Goal: Task Accomplishment & Management: Complete application form

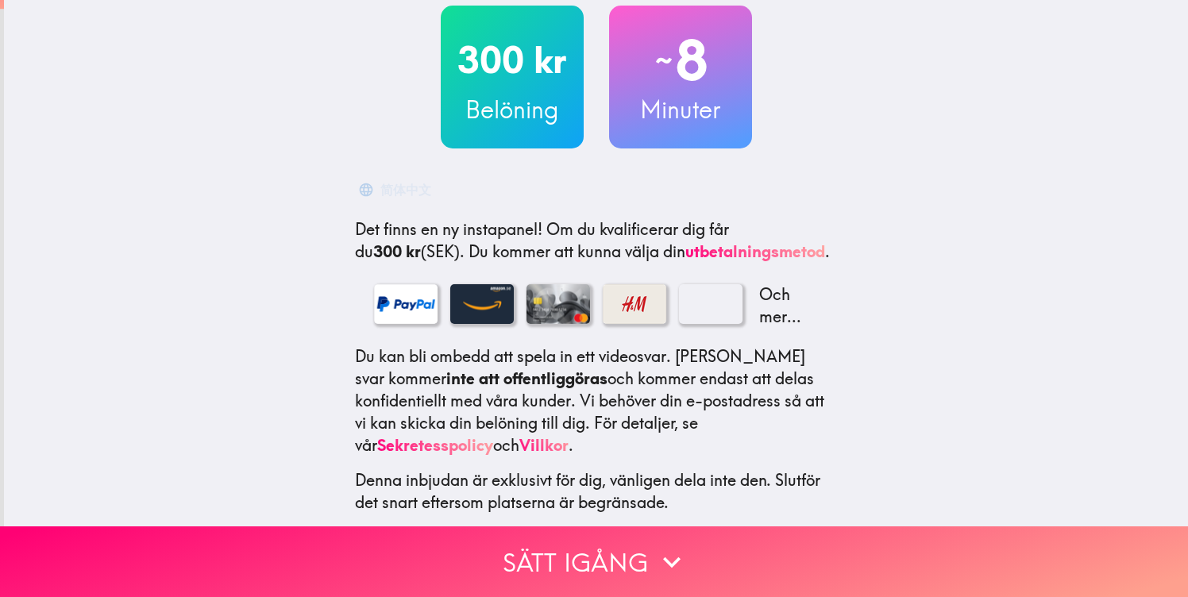
scroll to position [97, 0]
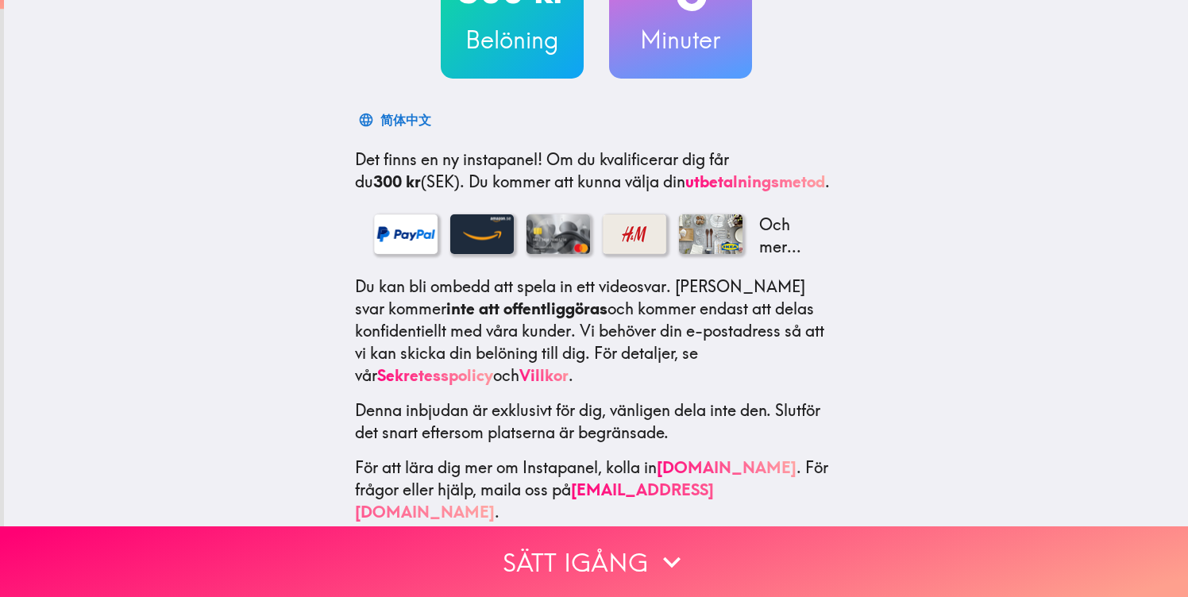
scroll to position [164, 0]
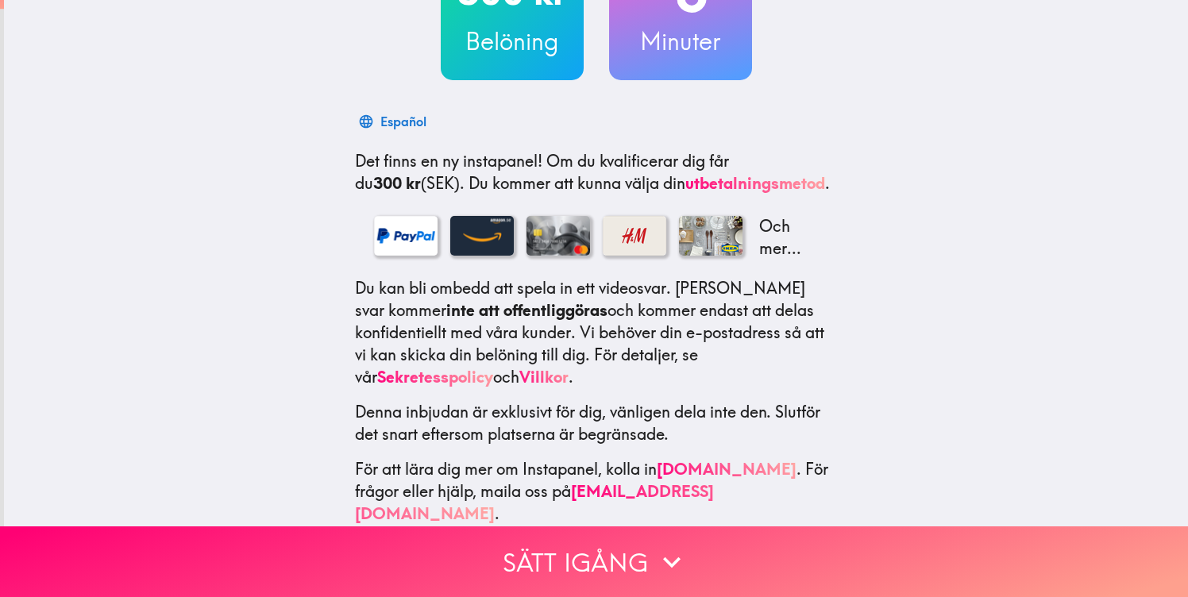
drag, startPoint x: 610, startPoint y: 294, endPoint x: 802, endPoint y: 328, distance: 194.5
click at [802, 330] on p "Du kan bli ombedd att spela in ett videosvar. Dina svar kommer inte att offentl…" at bounding box center [596, 332] width 483 height 111
drag, startPoint x: 790, startPoint y: 300, endPoint x: 922, endPoint y: 404, distance: 168.1
click at [922, 404] on div "300 kr Belöning ~ 8 Minuter Español Det finns en ny instapanel! Om du kvalifice…" at bounding box center [596, 193] width 1184 height 715
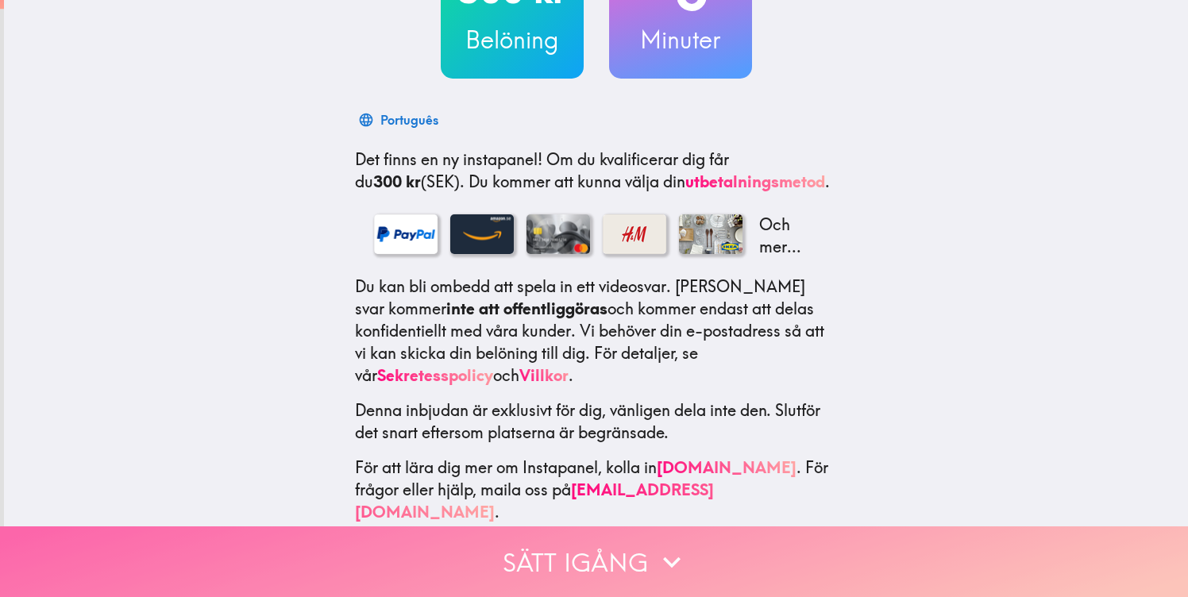
click at [609, 570] on button "Sätt igång" at bounding box center [594, 562] width 1188 height 71
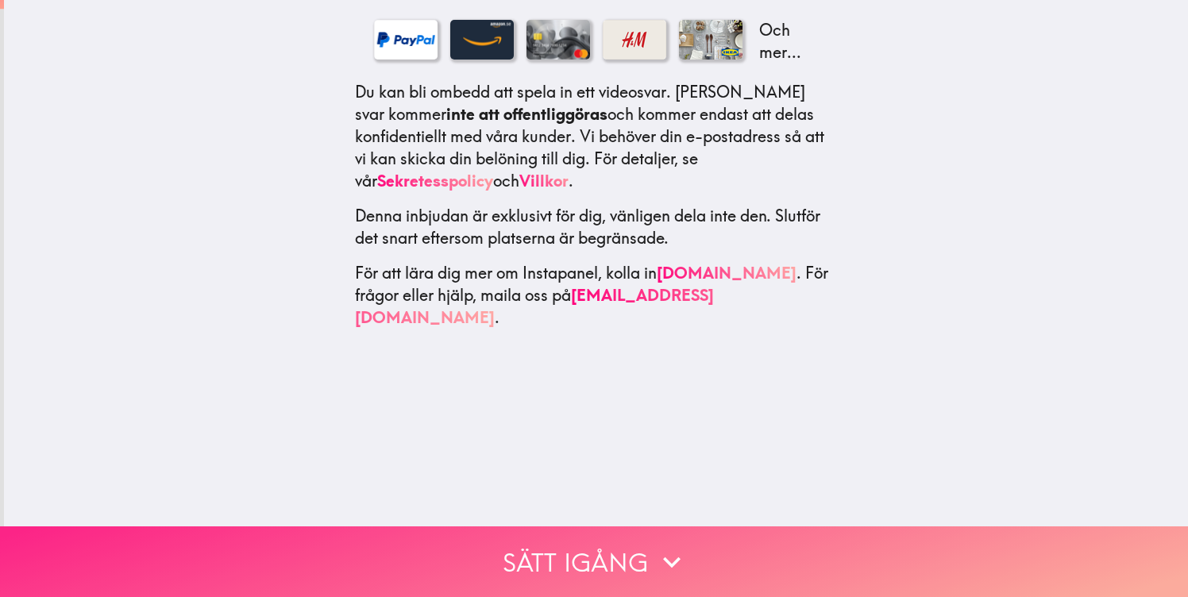
scroll to position [0, 0]
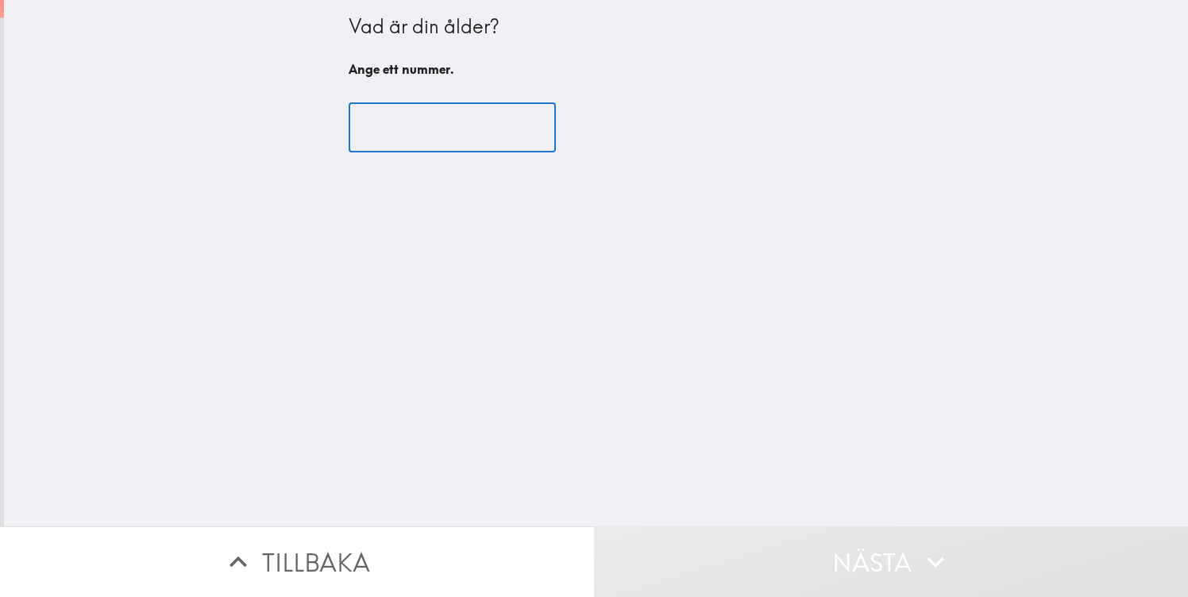
click at [500, 141] on input "number" at bounding box center [452, 127] width 207 height 49
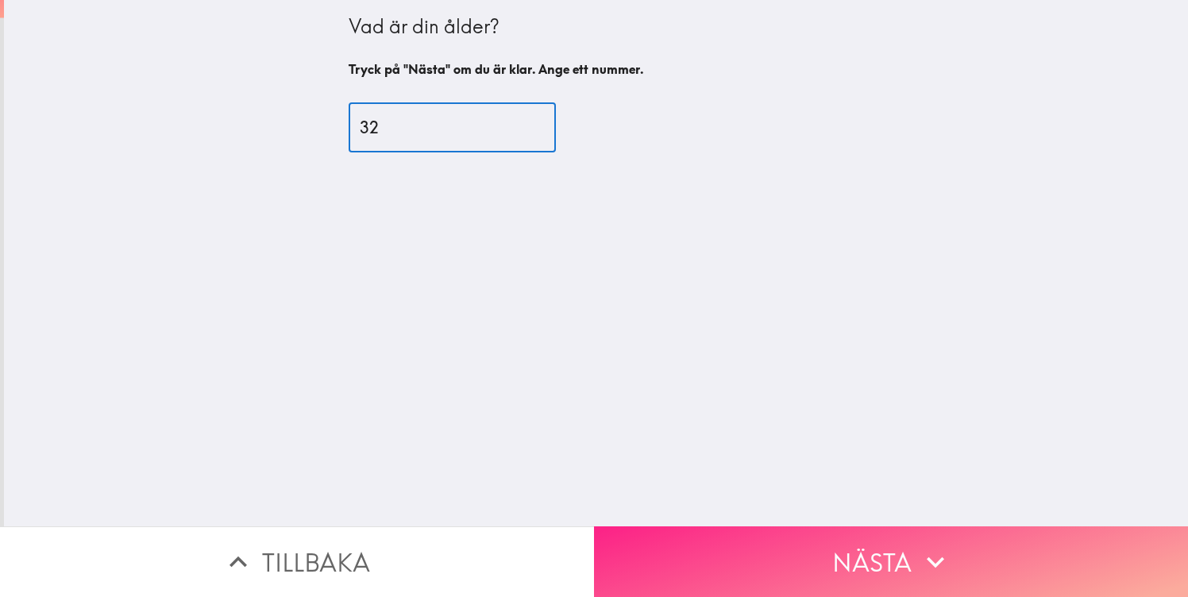
type input "32"
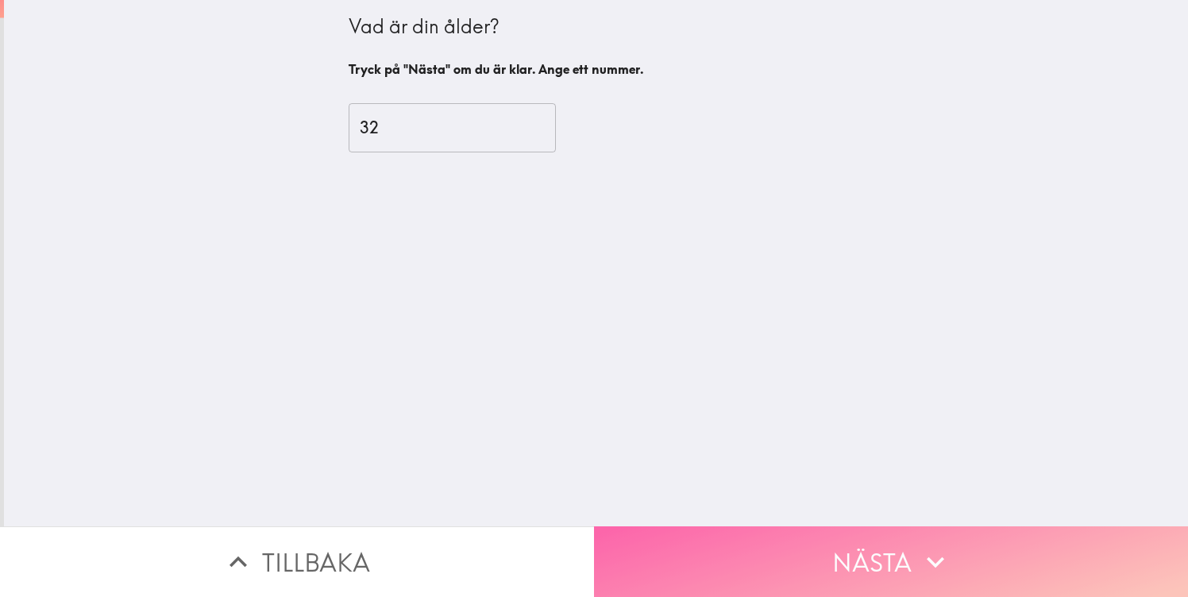
click at [944, 558] on icon "button" at bounding box center [935, 562] width 35 height 35
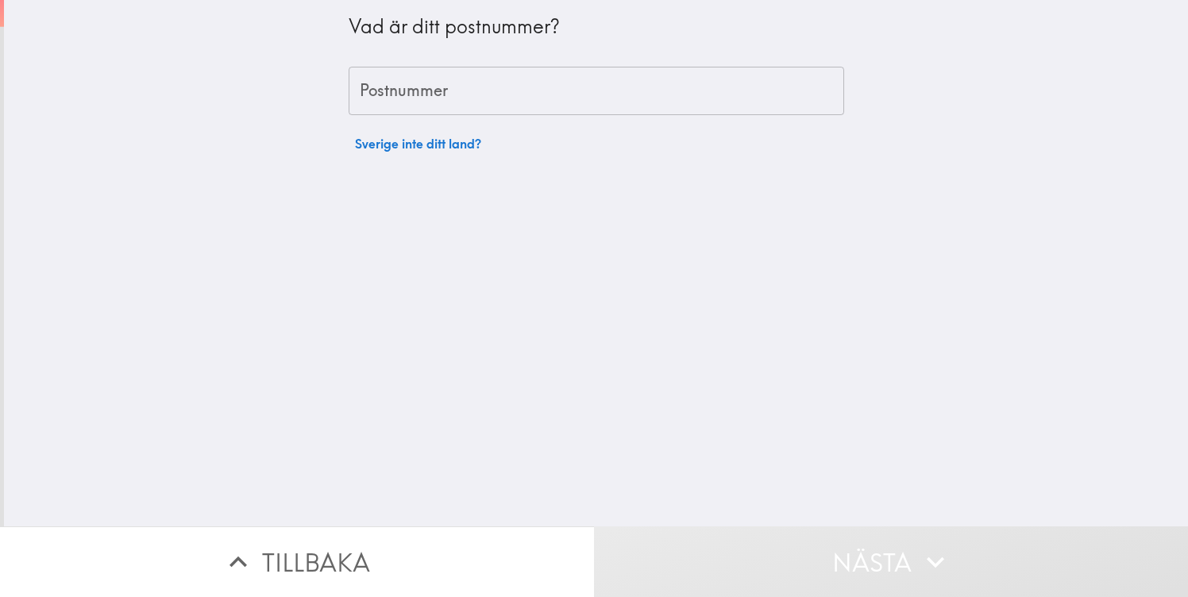
click at [516, 93] on input "Postnummer" at bounding box center [597, 91] width 496 height 49
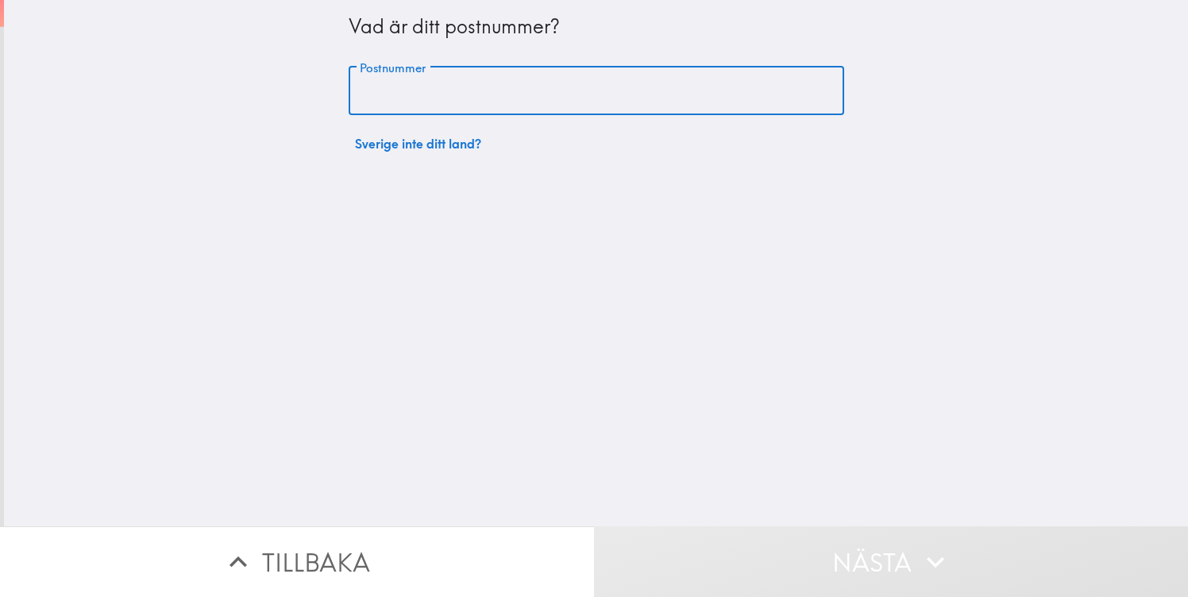
type input "11343"
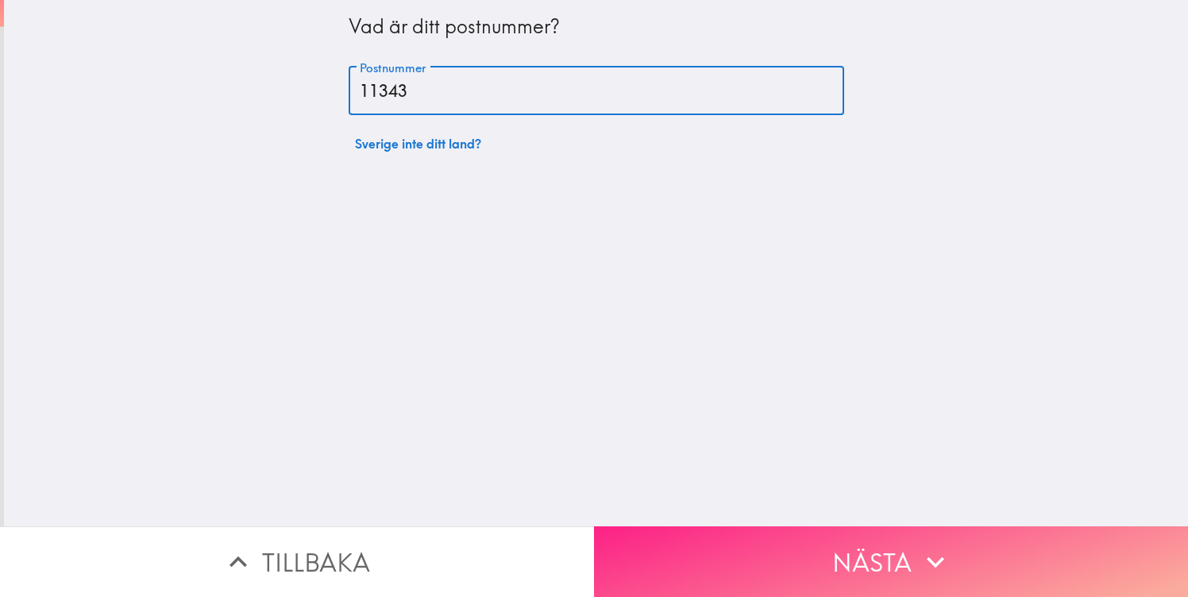
click at [742, 547] on button "Nästa" at bounding box center [891, 562] width 594 height 71
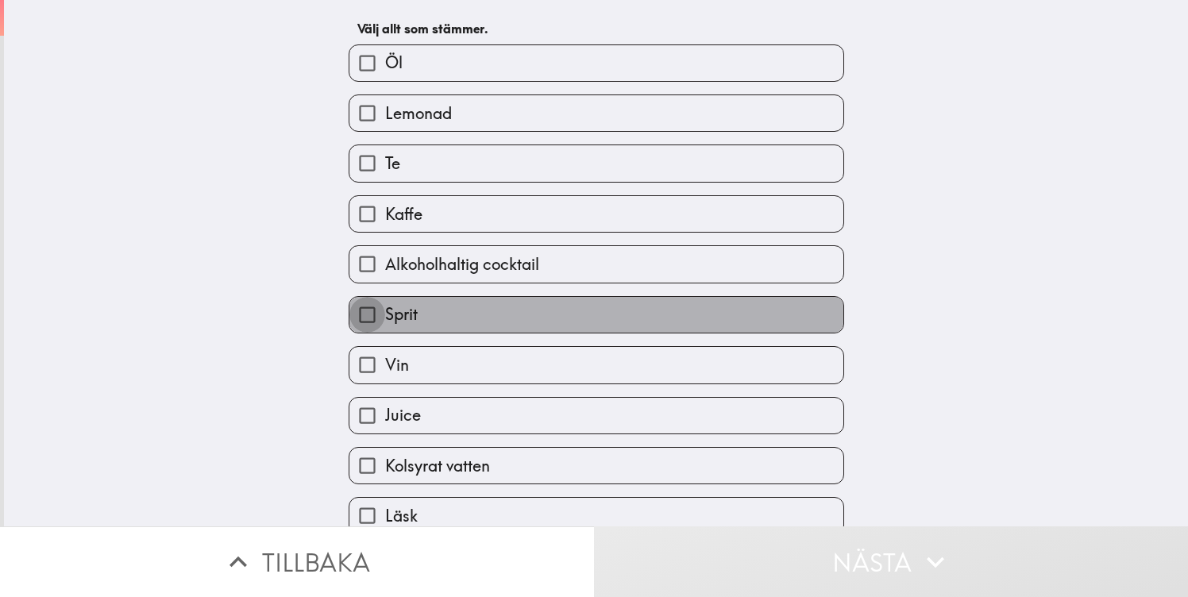
click at [361, 318] on input "Sprit" at bounding box center [368, 315] width 36 height 36
checkbox input "true"
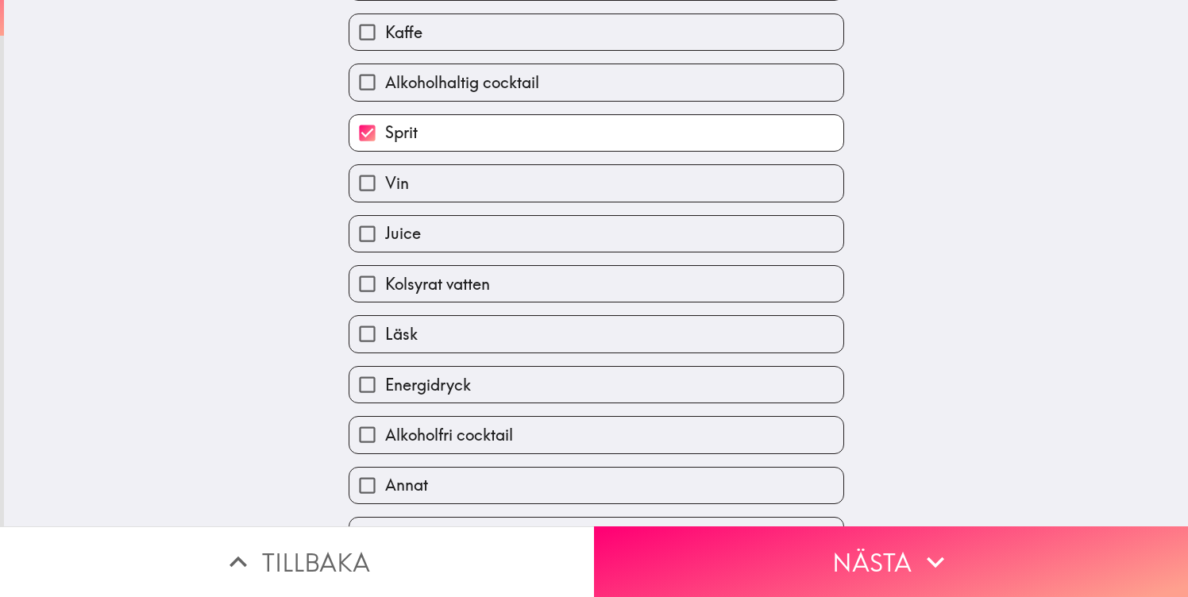
scroll to position [288, 0]
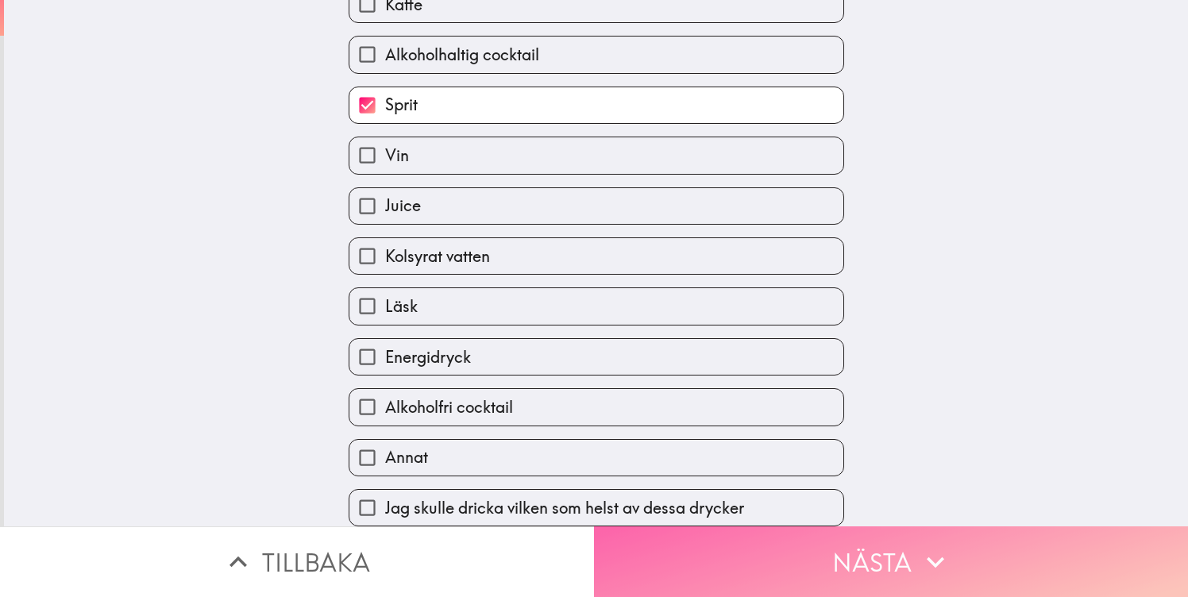
click at [732, 565] on button "Nästa" at bounding box center [891, 562] width 594 height 71
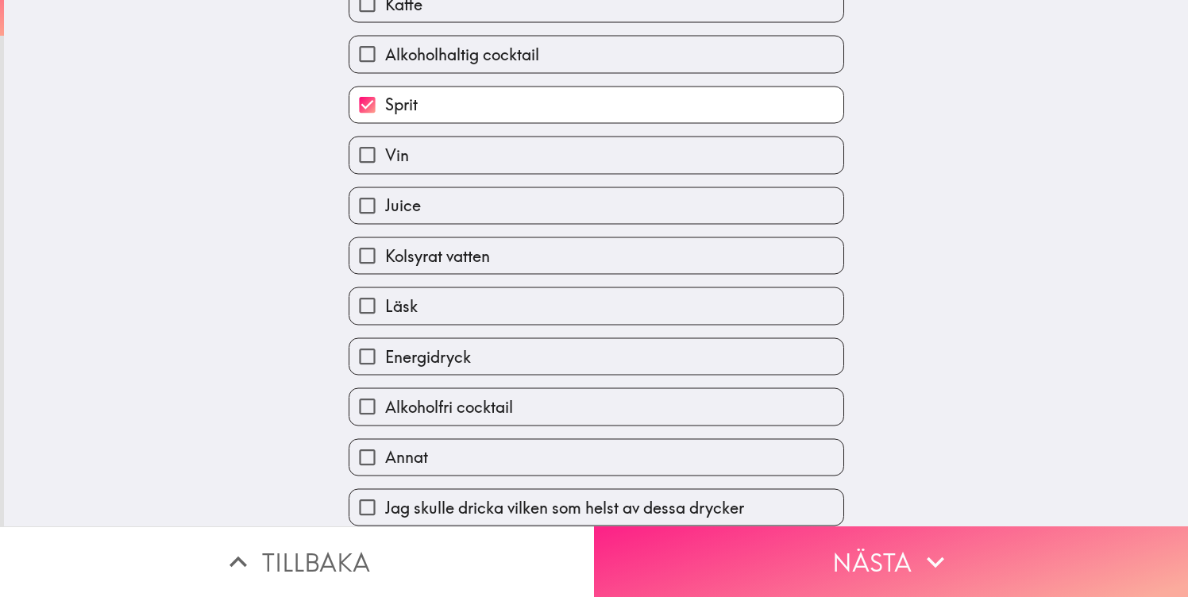
scroll to position [49, 0]
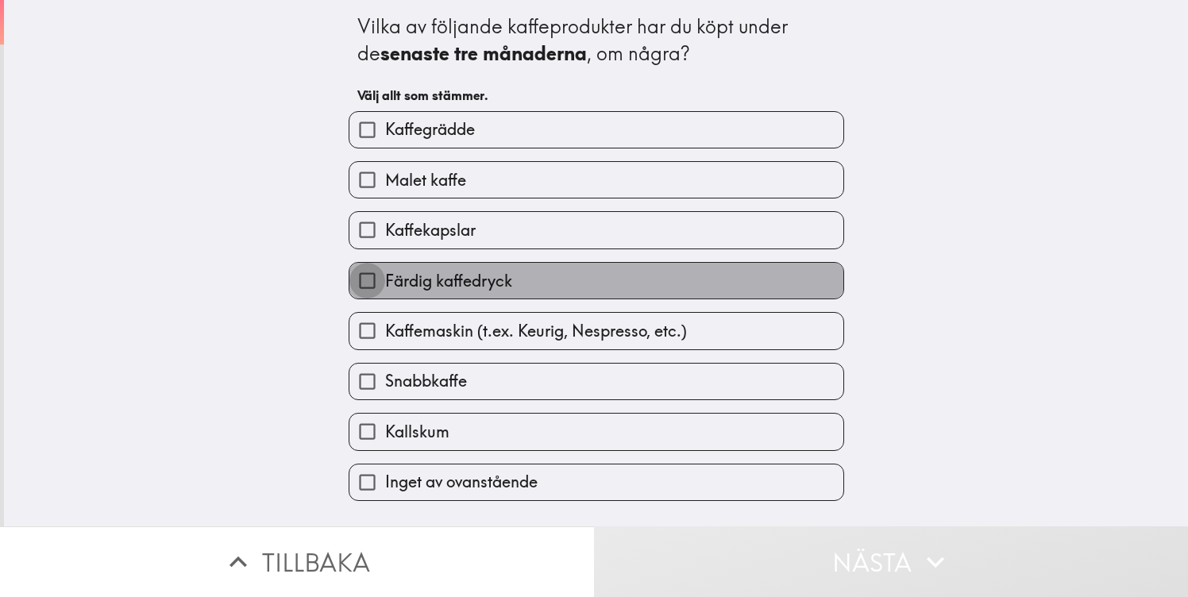
click at [380, 296] on input "Färdig kaffedryck" at bounding box center [368, 281] width 36 height 36
checkbox input "true"
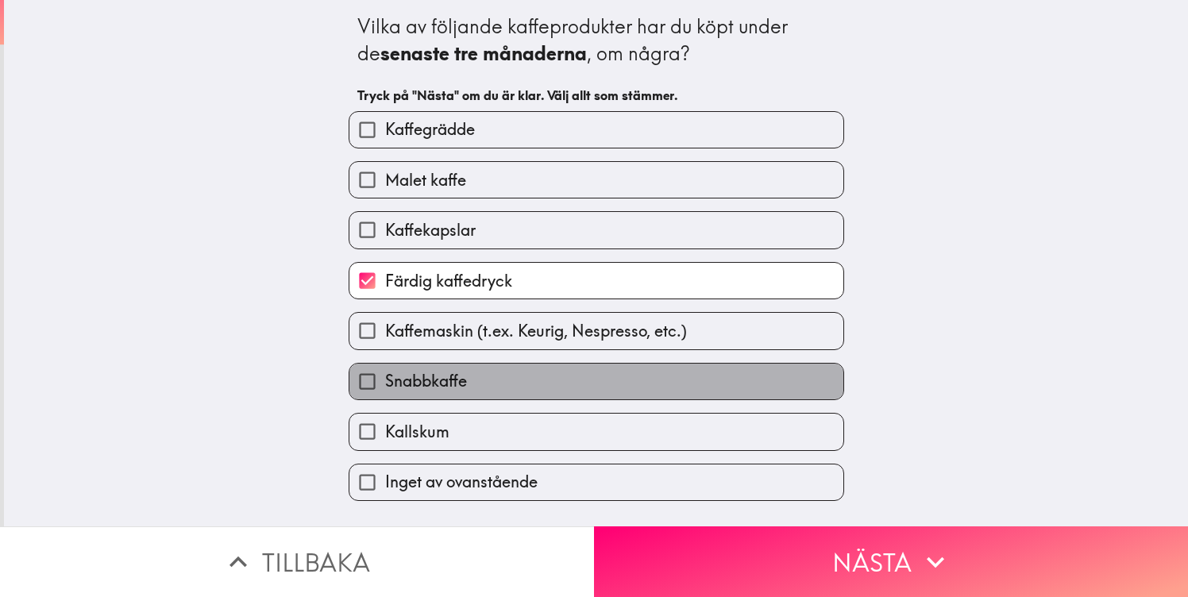
click at [500, 398] on label "Snabbkaffe" at bounding box center [597, 382] width 494 height 36
click at [385, 398] on input "Snabbkaffe" at bounding box center [368, 382] width 36 height 36
checkbox input "true"
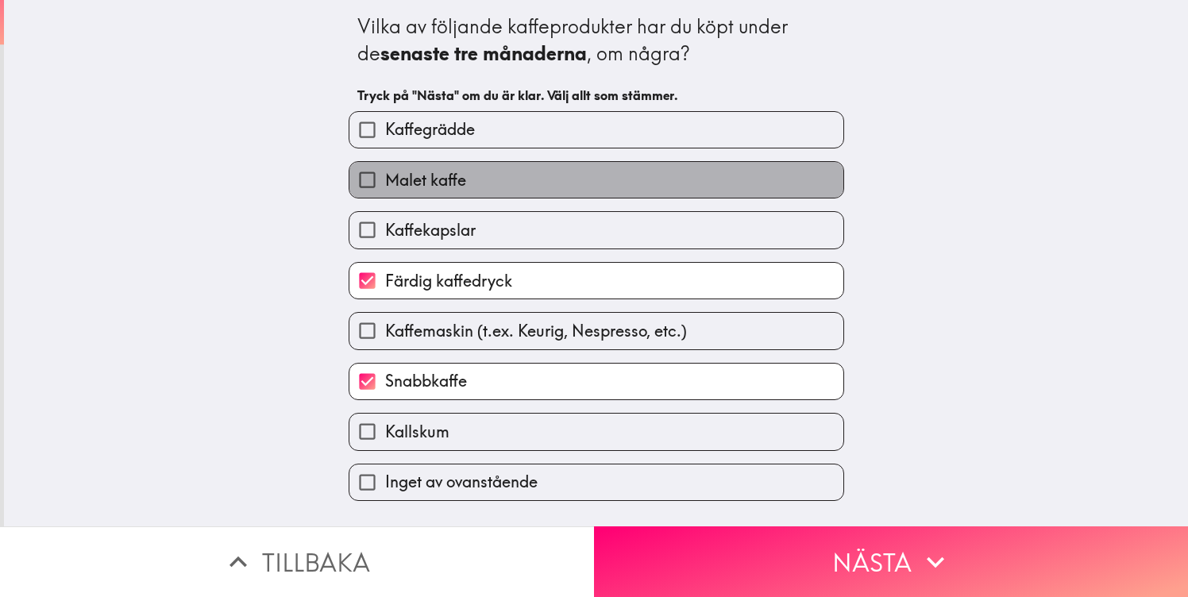
click at [618, 182] on label "Malet kaffe" at bounding box center [597, 180] width 494 height 36
click at [385, 182] on input "Malet kaffe" at bounding box center [368, 180] width 36 height 36
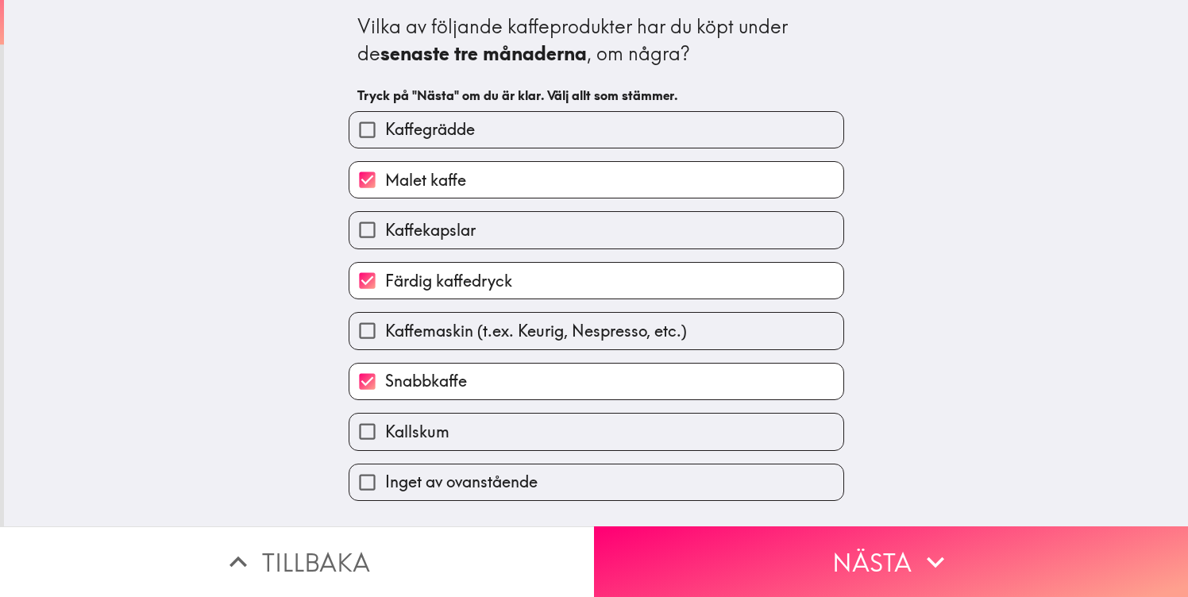
click at [544, 177] on label "Malet kaffe" at bounding box center [597, 180] width 494 height 36
click at [385, 177] on input "Malet kaffe" at bounding box center [368, 180] width 36 height 36
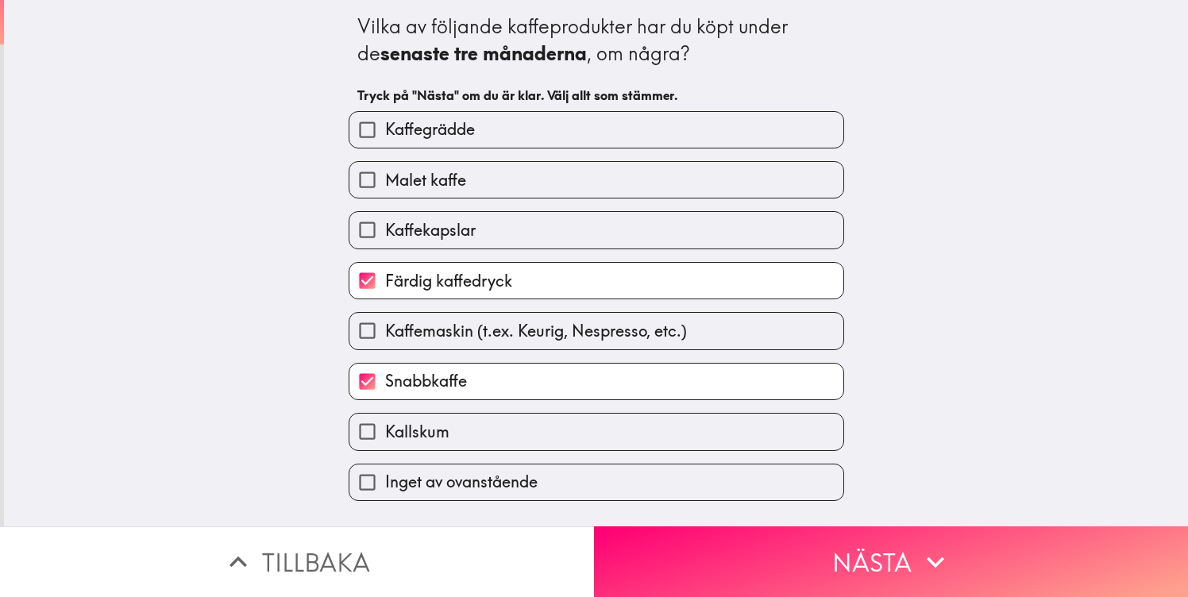
click at [713, 176] on label "Malet kaffe" at bounding box center [597, 180] width 494 height 36
click at [385, 176] on input "Malet kaffe" at bounding box center [368, 180] width 36 height 36
checkbox input "true"
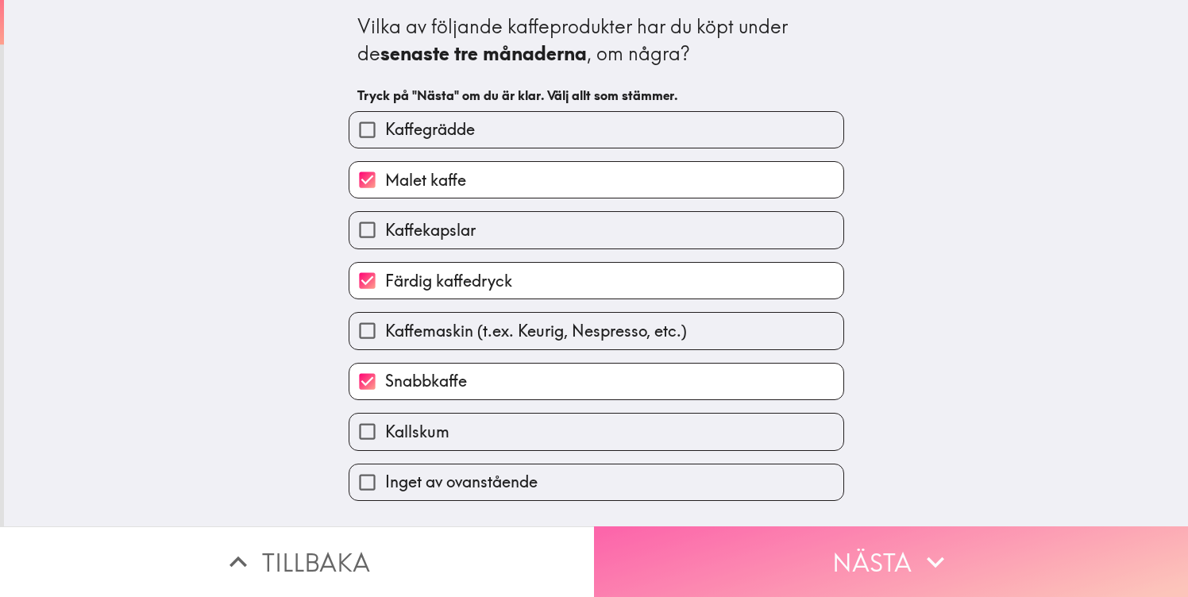
click at [945, 538] on button "Nästa" at bounding box center [891, 562] width 594 height 71
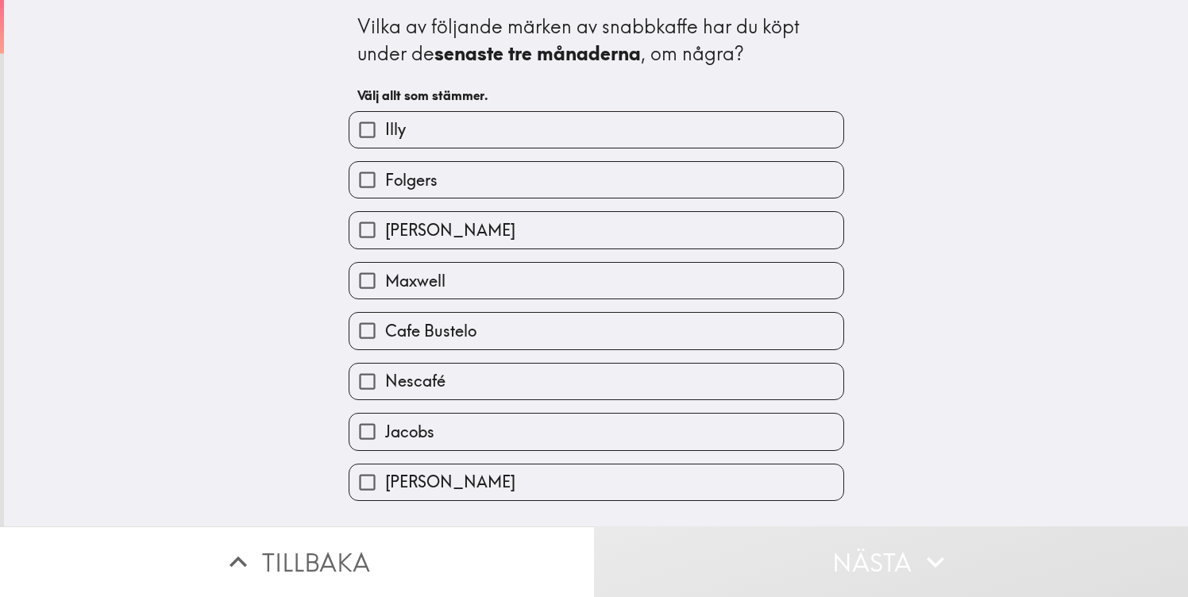
click at [562, 495] on label "[PERSON_NAME]" at bounding box center [597, 483] width 494 height 36
click at [385, 495] on input "[PERSON_NAME]" at bounding box center [368, 483] width 36 height 36
checkbox input "true"
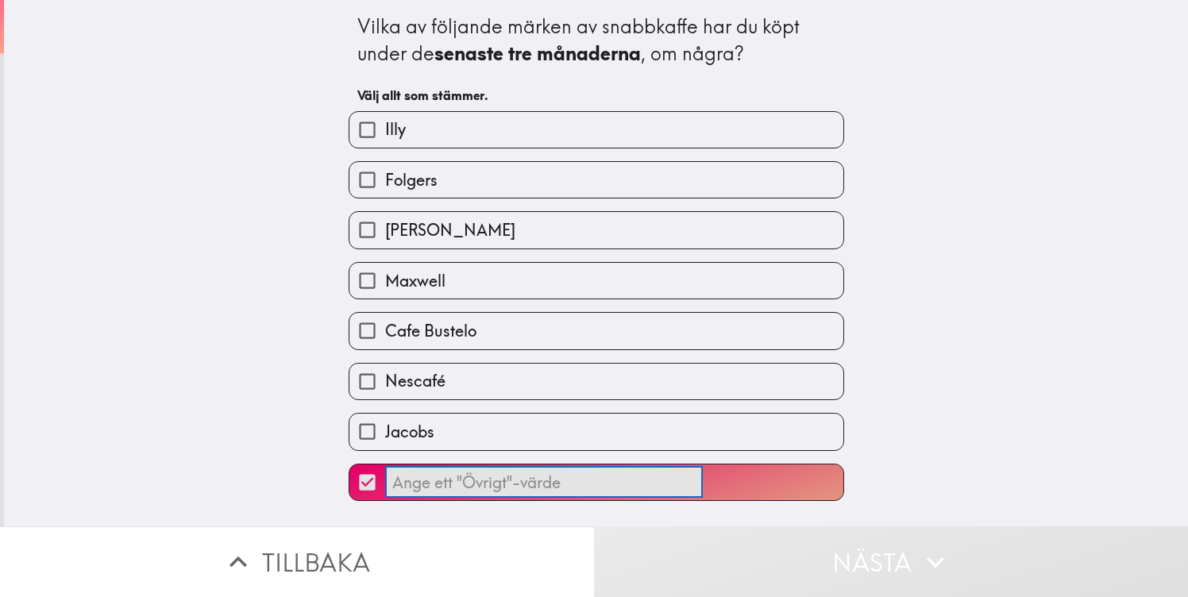
click at [560, 486] on input "​" at bounding box center [544, 482] width 318 height 31
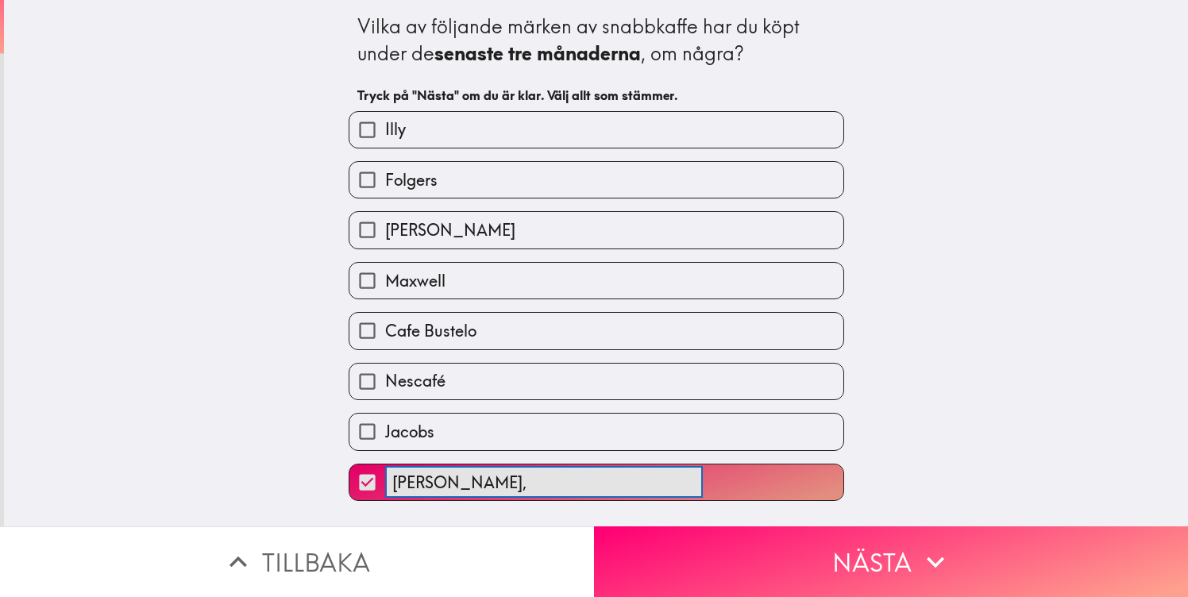
click at [350, 465] on button "Löfbergs, ​" at bounding box center [597, 483] width 494 height 36
click at [350, 465] on button "Löfbergs, Arvid ​" at bounding box center [597, 483] width 494 height 36
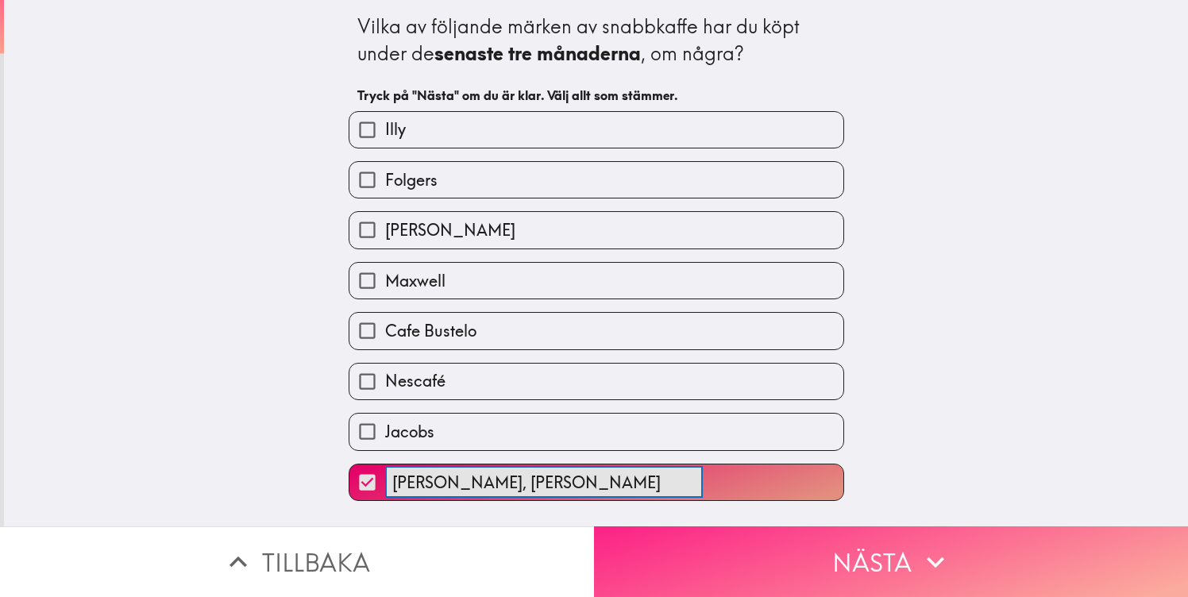
type input "Löfbergs, Arvid Nordquist"
click at [793, 561] on button "Nästa" at bounding box center [891, 562] width 594 height 71
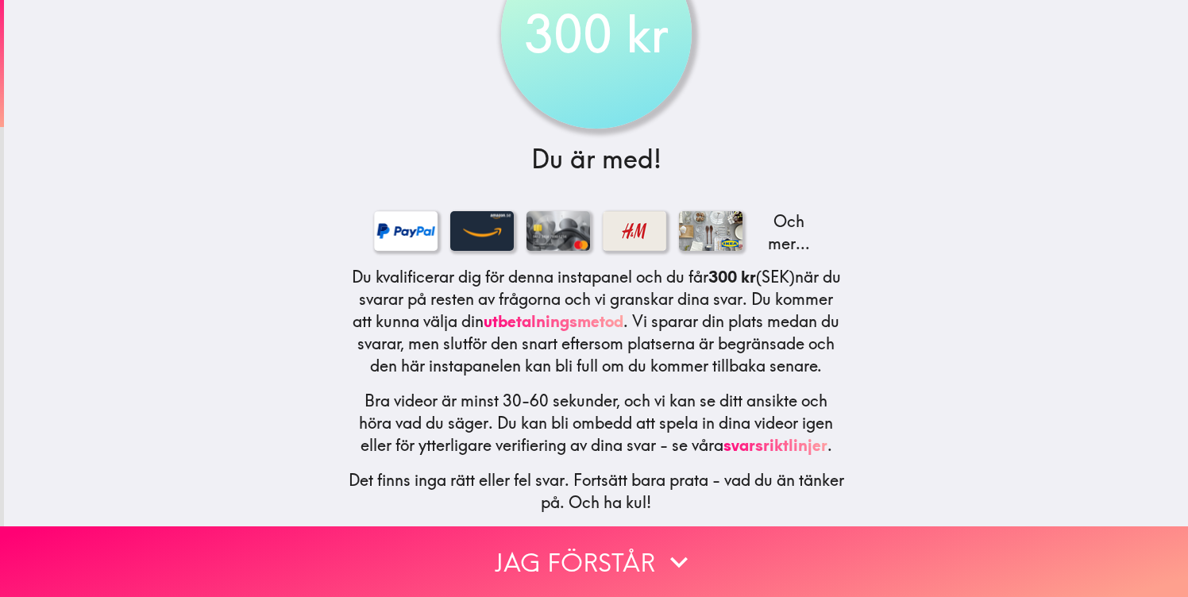
scroll to position [110, 0]
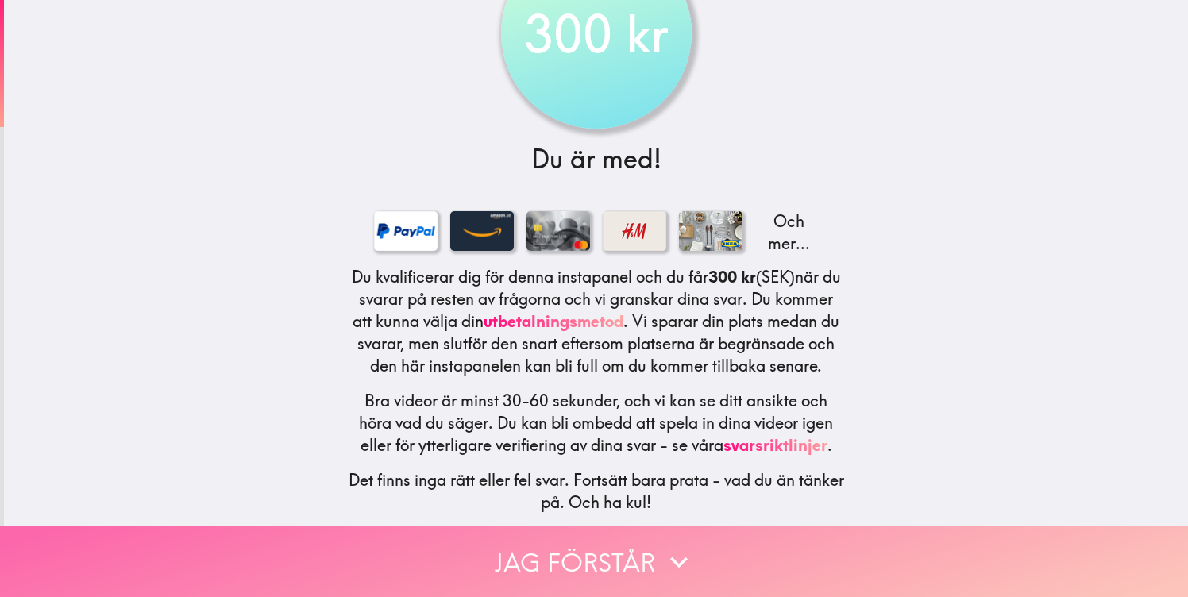
click at [682, 554] on icon "button" at bounding box center [679, 562] width 35 height 35
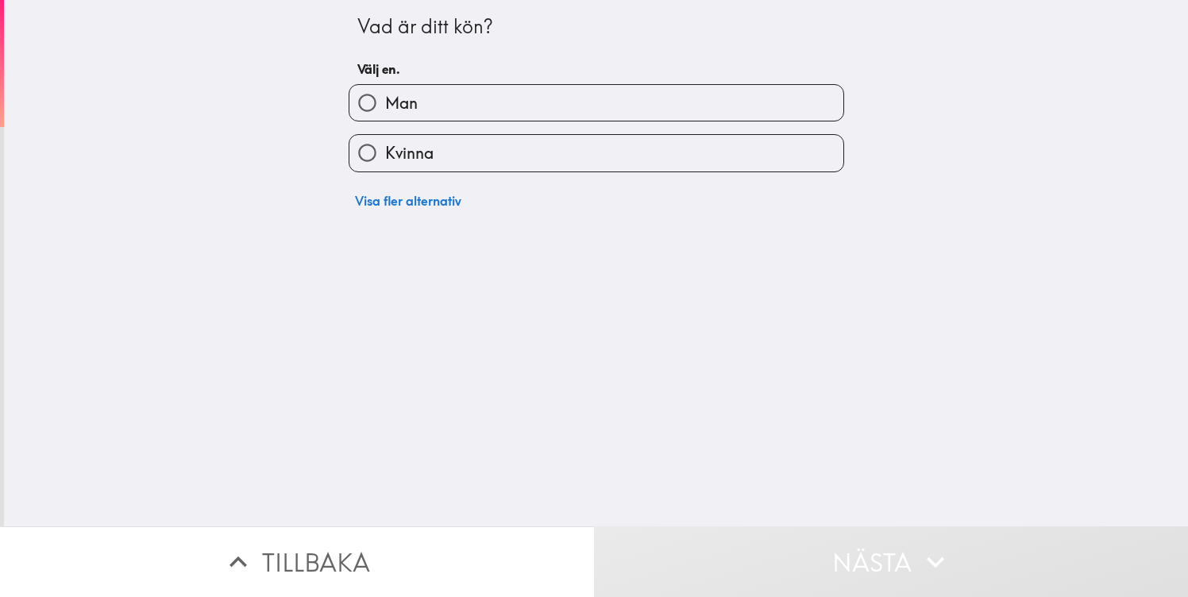
scroll to position [0, 0]
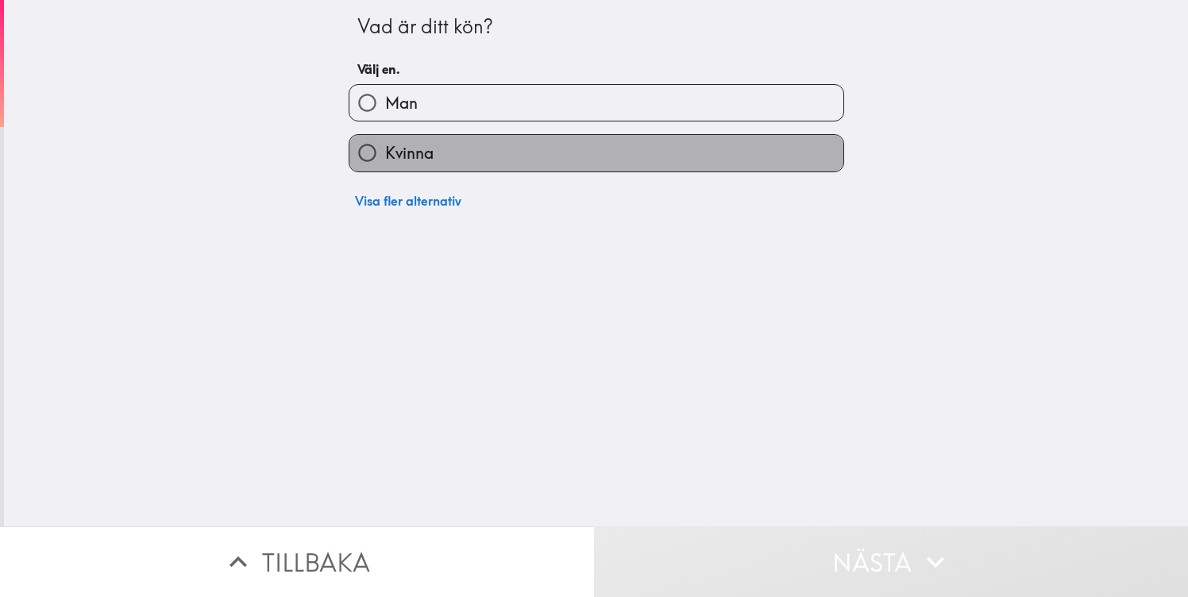
click at [497, 169] on label "Kvinna" at bounding box center [597, 153] width 494 height 36
click at [385, 169] on input "Kvinna" at bounding box center [368, 153] width 36 height 36
radio input "true"
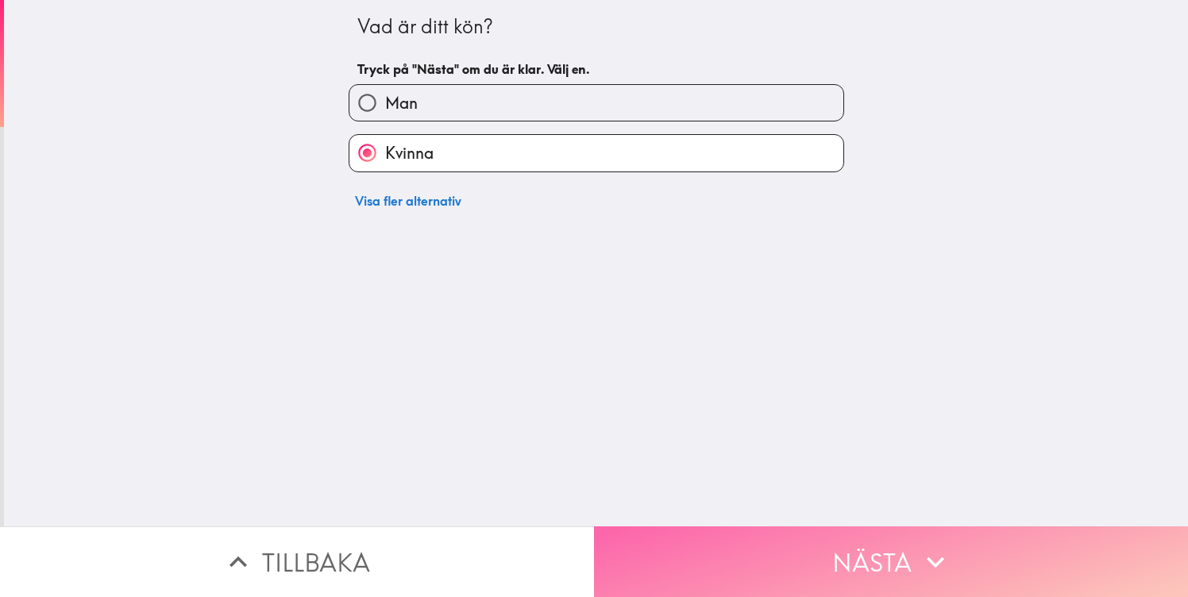
click at [910, 556] on button "Nästa" at bounding box center [891, 562] width 594 height 71
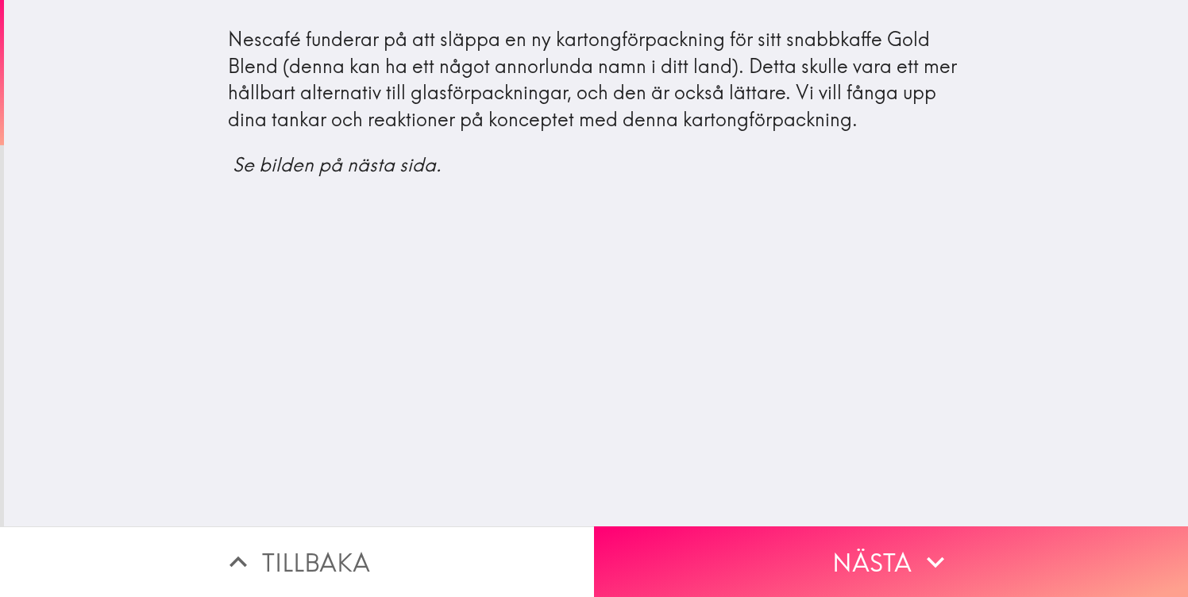
drag, startPoint x: 554, startPoint y: 38, endPoint x: 710, endPoint y: 40, distance: 155.7
click at [710, 42] on div "Nescafé funderar på att släppa en ny kartongförpackning för sitt snabbkaffe Gol…" at bounding box center [596, 102] width 737 height 153
drag, startPoint x: 717, startPoint y: 41, endPoint x: 563, endPoint y: 37, distance: 154.1
click at [564, 38] on div "Nescafé funderar på att släppa en ny kartongförpackning för sitt snabbkaffe Gol…" at bounding box center [596, 102] width 737 height 153
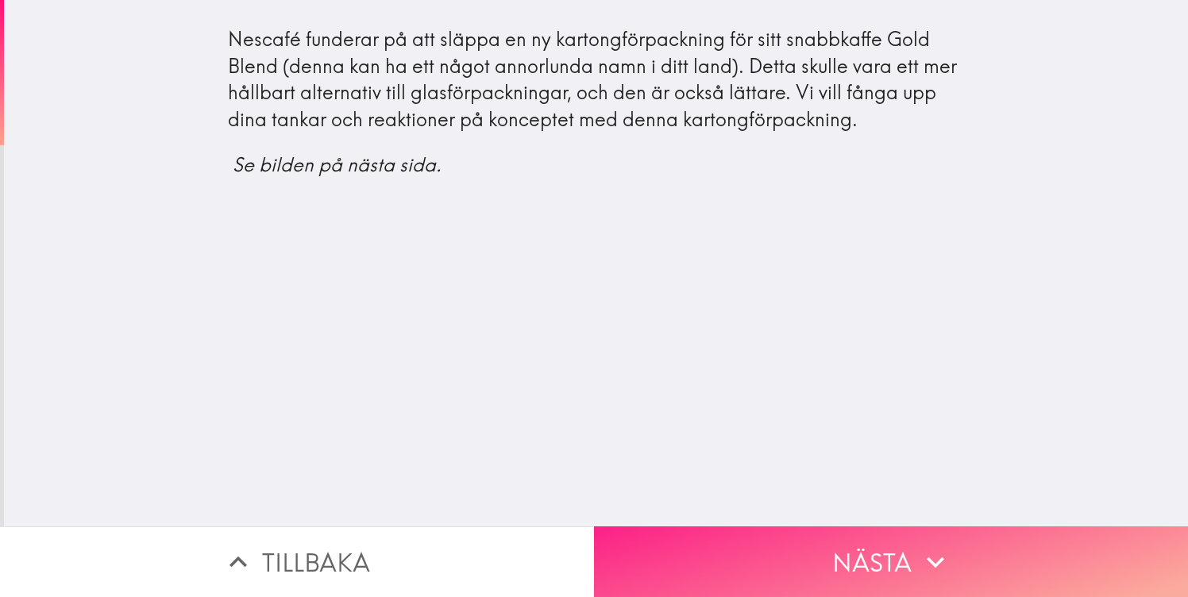
click at [960, 541] on button "Nästa" at bounding box center [891, 562] width 594 height 71
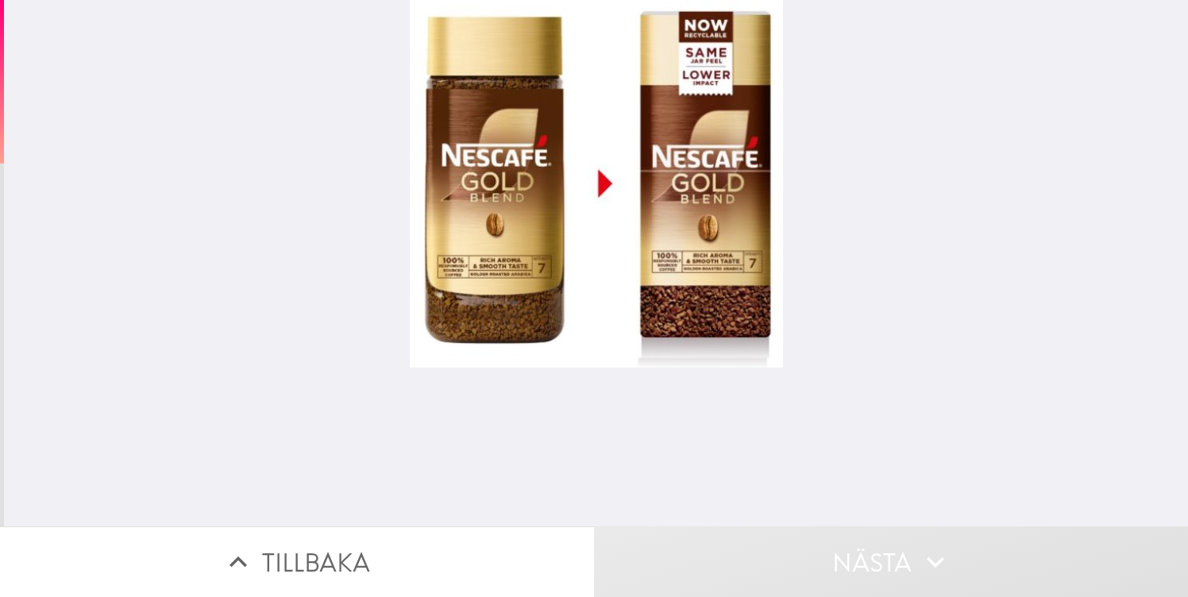
click at [688, 305] on div at bounding box center [596, 184] width 373 height 368
click at [546, 215] on div at bounding box center [596, 184] width 373 height 368
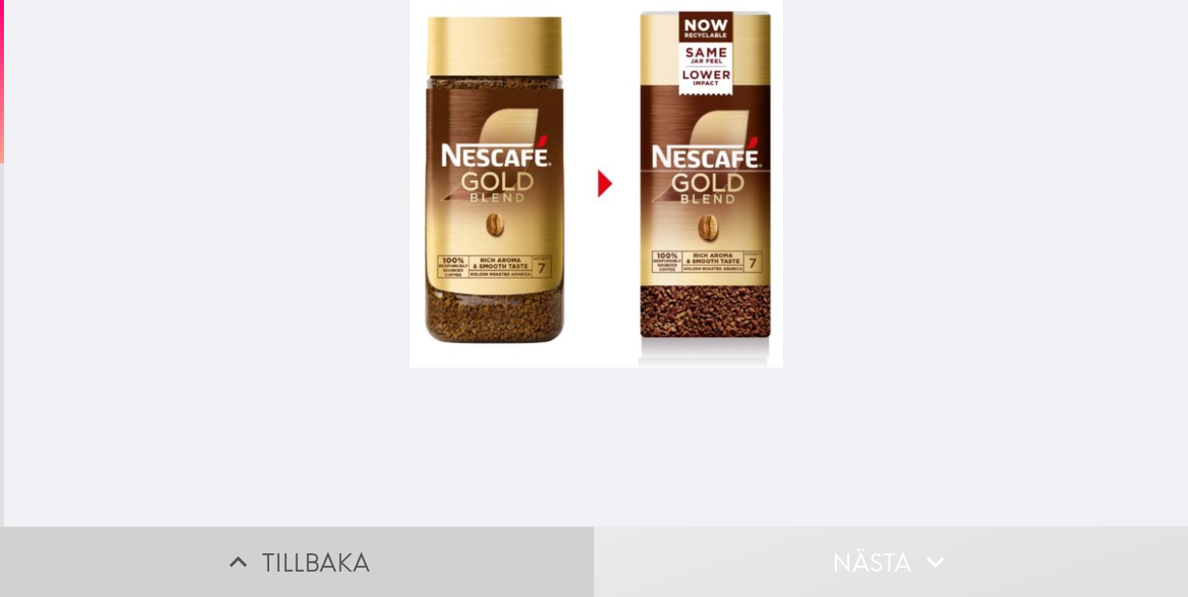
click at [320, 570] on button "Tillbaka" at bounding box center [297, 562] width 594 height 71
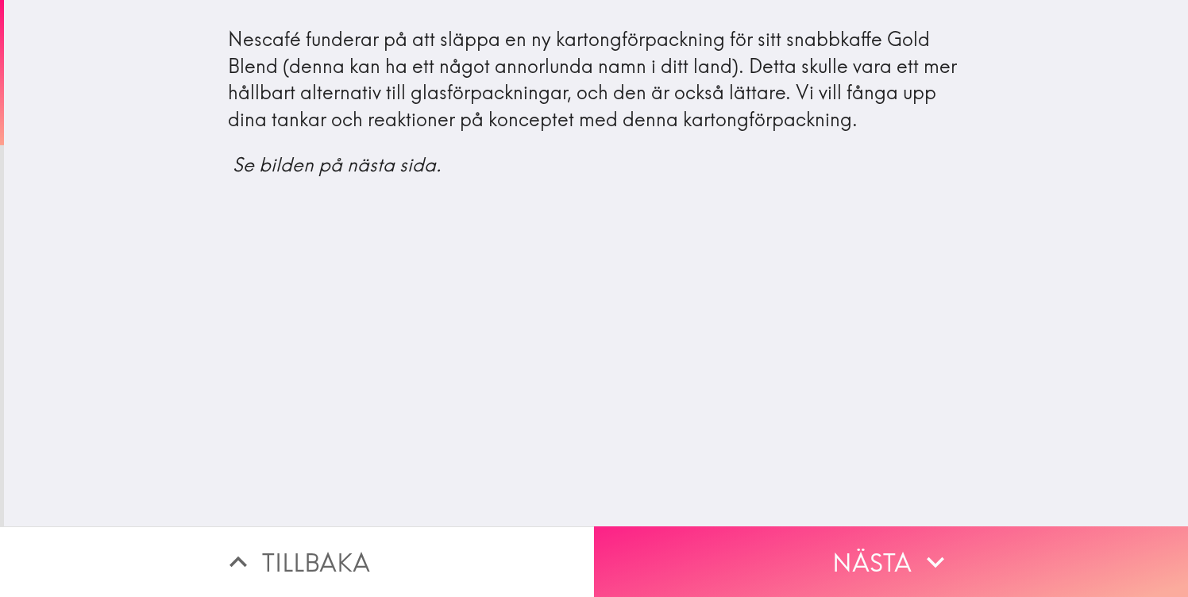
click at [818, 554] on button "Nästa" at bounding box center [891, 562] width 594 height 71
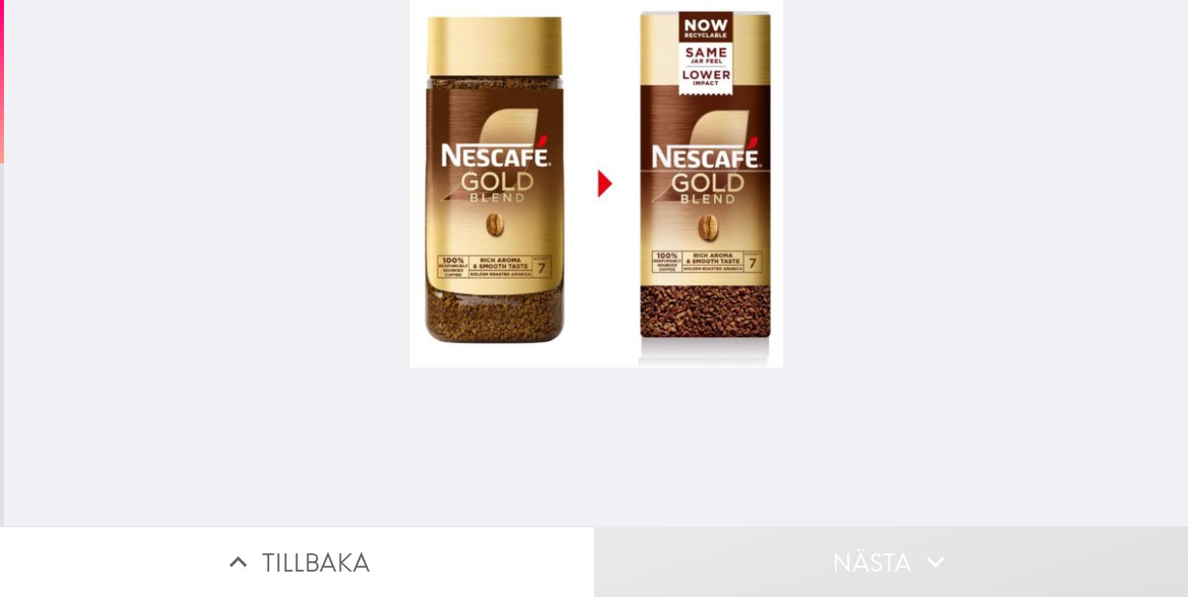
click at [818, 553] on button "Nästa" at bounding box center [891, 562] width 594 height 71
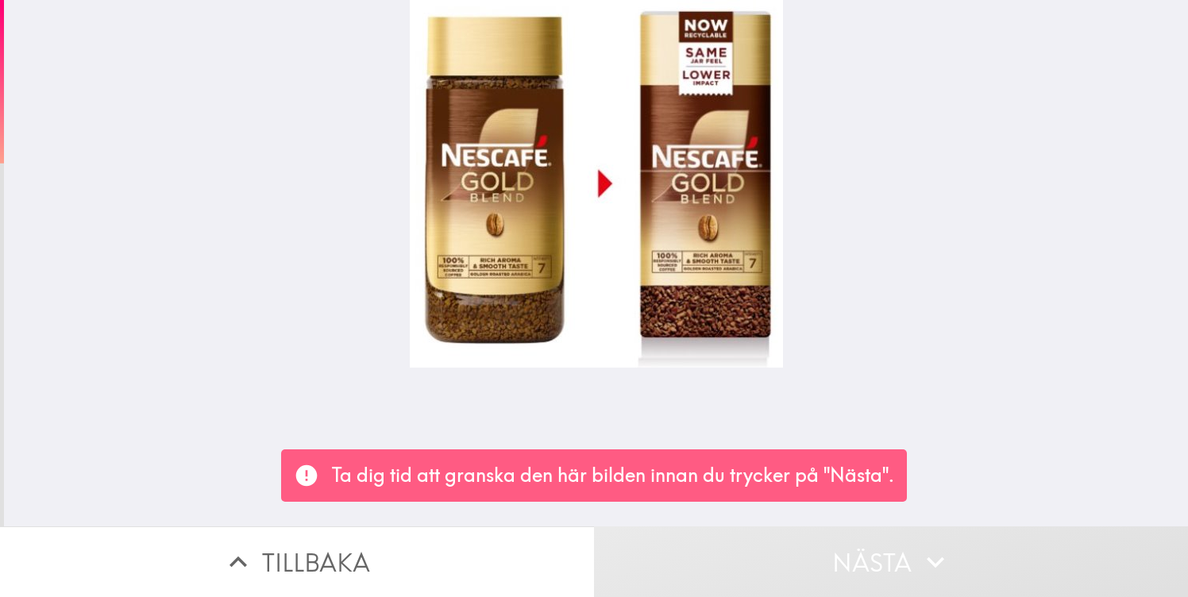
drag, startPoint x: 732, startPoint y: 486, endPoint x: 682, endPoint y: 273, distance: 218.5
click at [690, 283] on div "Ta dig tid att granska den här bilden innan du trycker på "Nästa". Tillbaka Näs…" at bounding box center [594, 298] width 1188 height 597
click at [681, 271] on div at bounding box center [596, 184] width 373 height 368
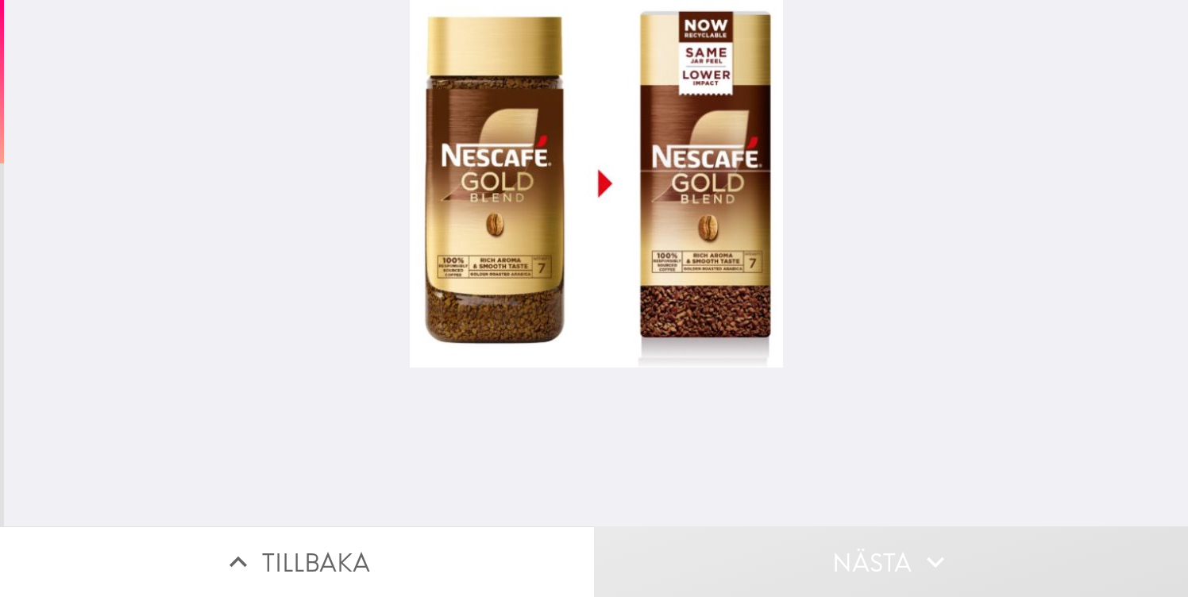
click at [572, 231] on div at bounding box center [596, 184] width 373 height 368
click at [601, 367] on div at bounding box center [596, 184] width 373 height 368
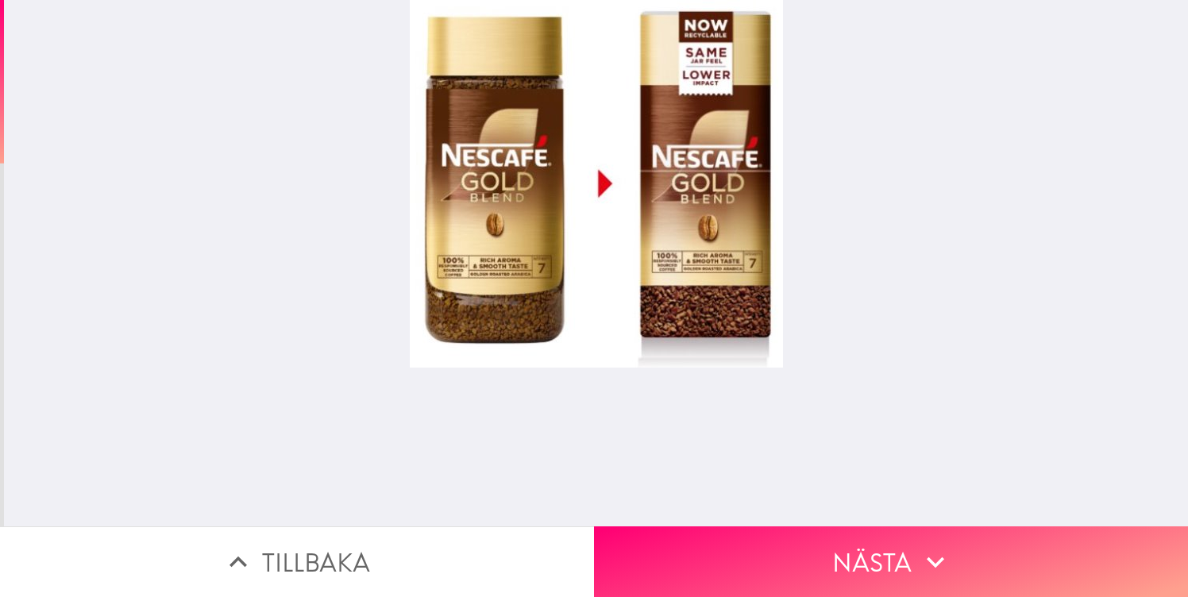
click at [604, 160] on div at bounding box center [596, 184] width 373 height 368
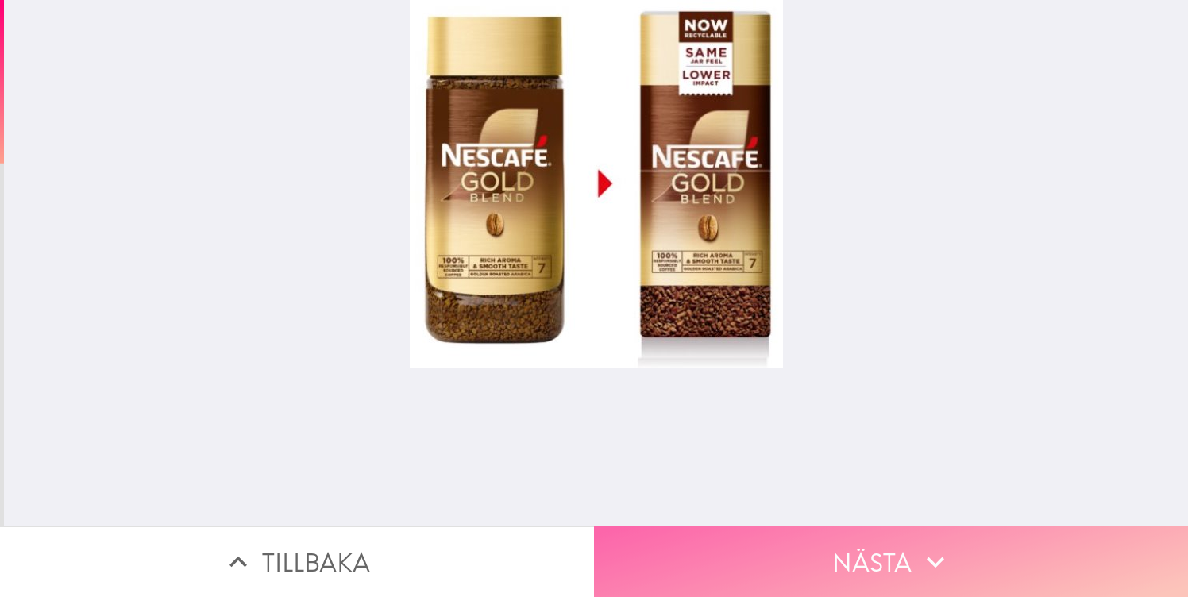
click at [802, 550] on button "Nästa" at bounding box center [891, 562] width 594 height 71
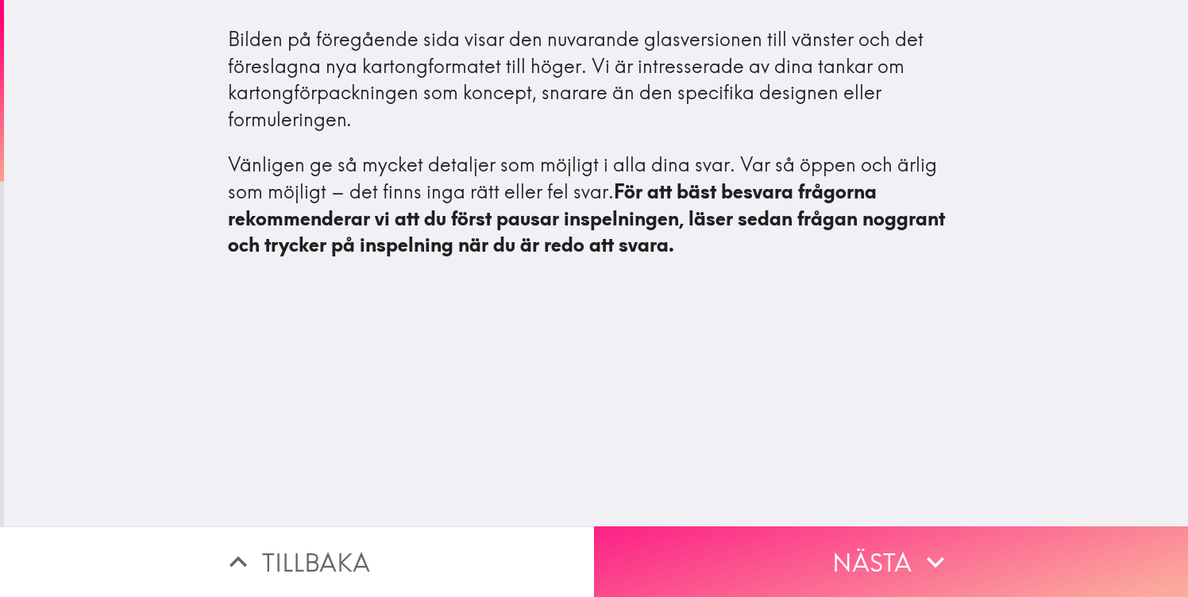
click at [808, 557] on button "Nästa" at bounding box center [891, 562] width 594 height 71
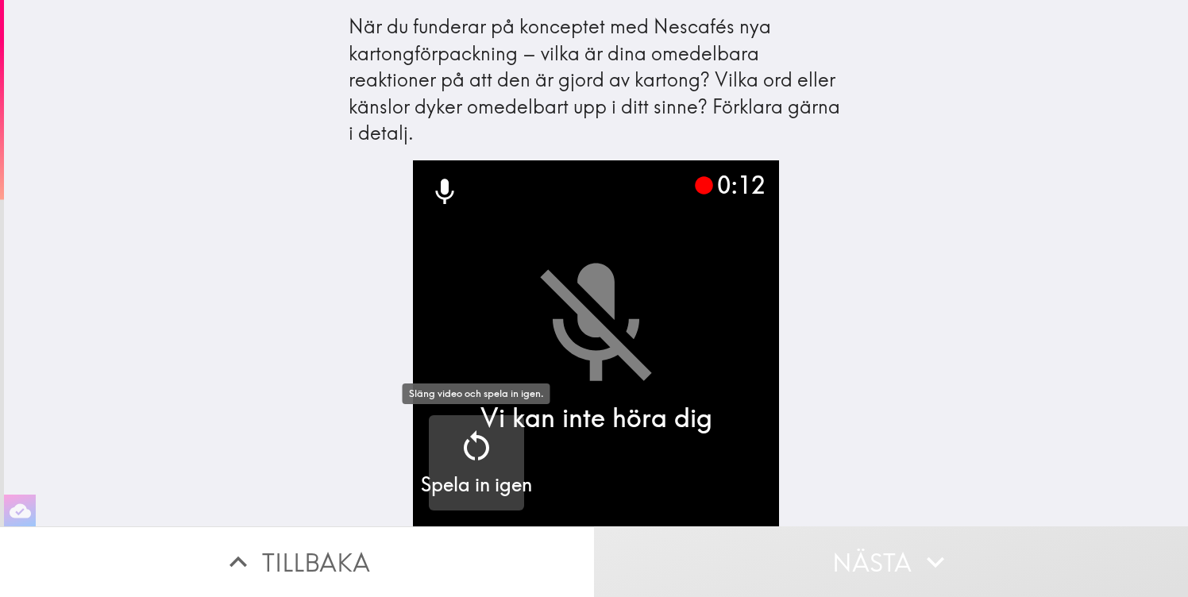
click at [485, 466] on div "button" at bounding box center [477, 449] width 38 height 44
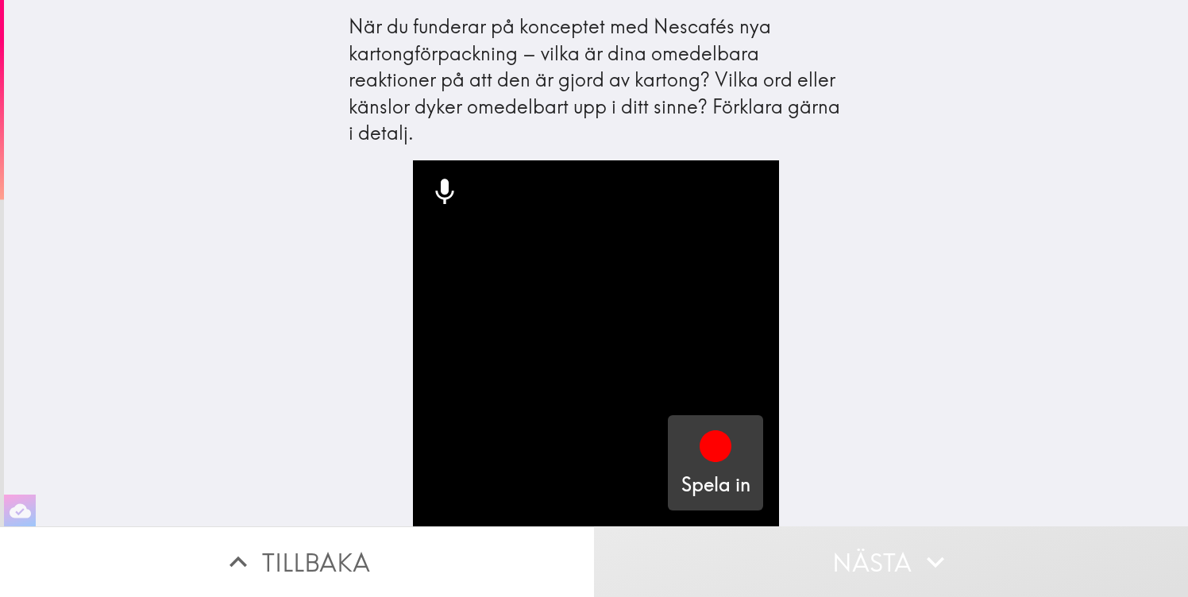
click at [740, 465] on div "Spela in" at bounding box center [716, 462] width 69 height 71
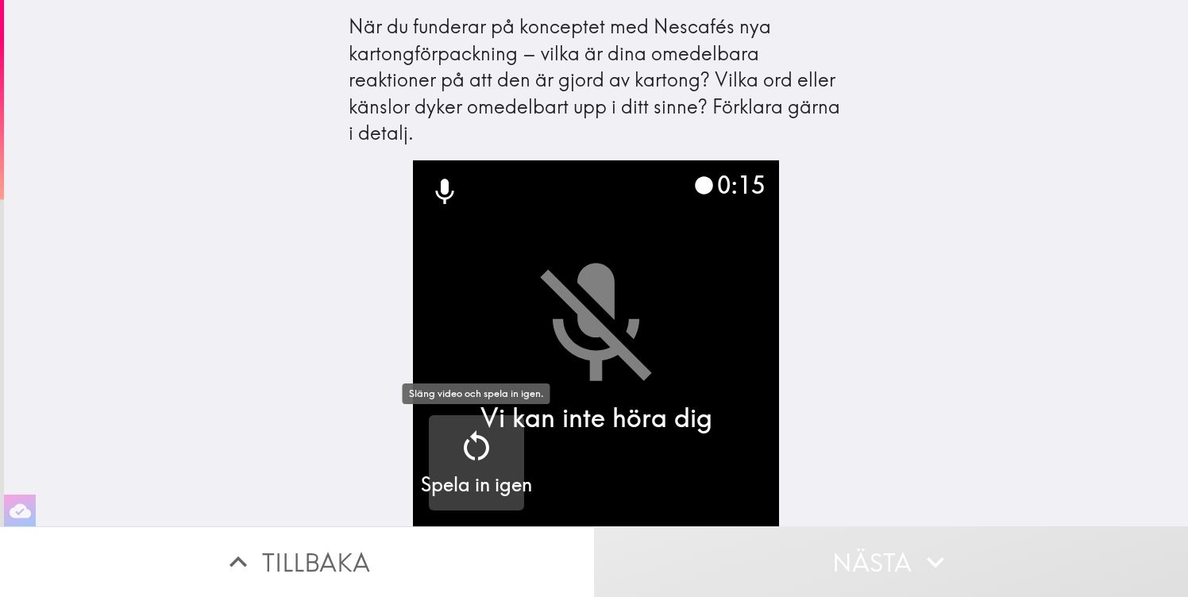
click at [483, 431] on icon "button" at bounding box center [477, 446] width 38 height 38
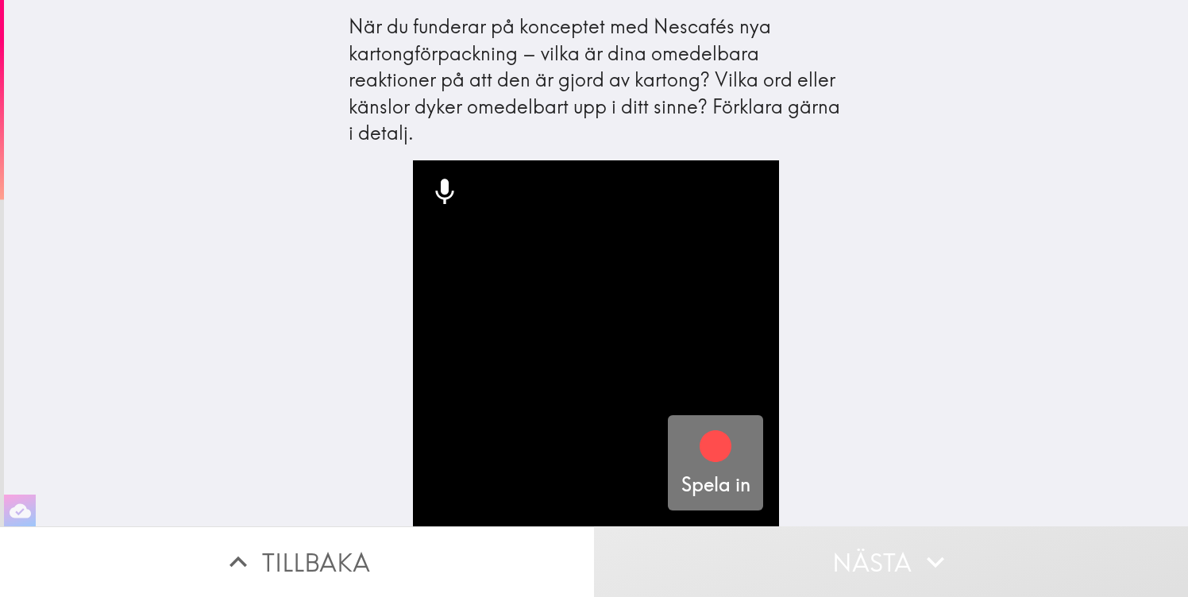
click at [725, 439] on icon "button" at bounding box center [716, 447] width 32 height 32
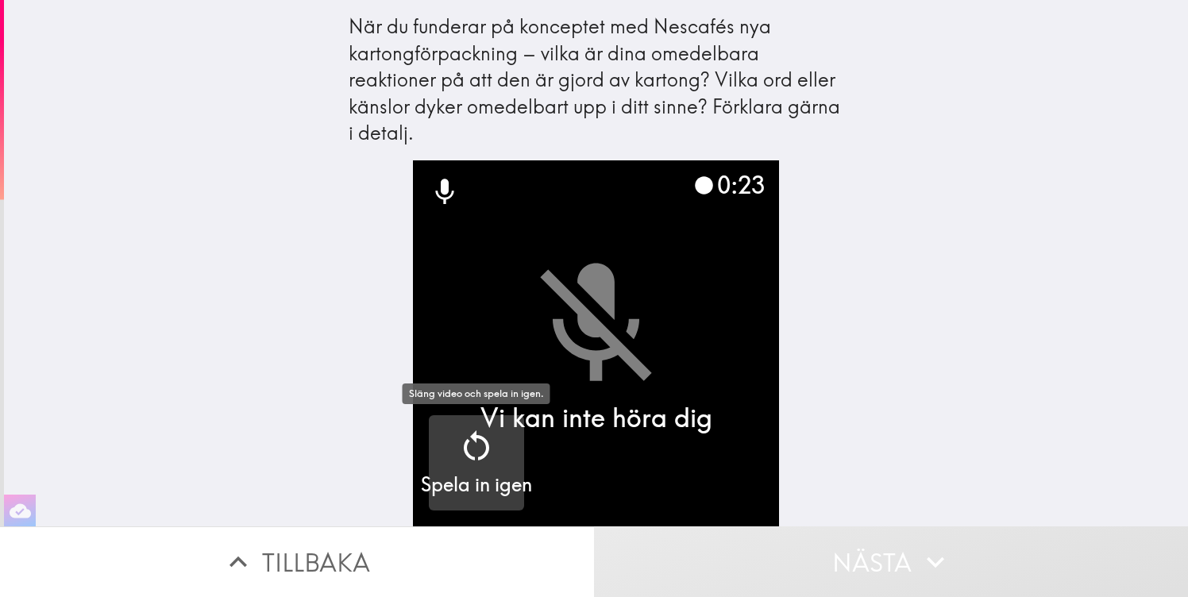
click at [487, 466] on div "button" at bounding box center [477, 449] width 38 height 44
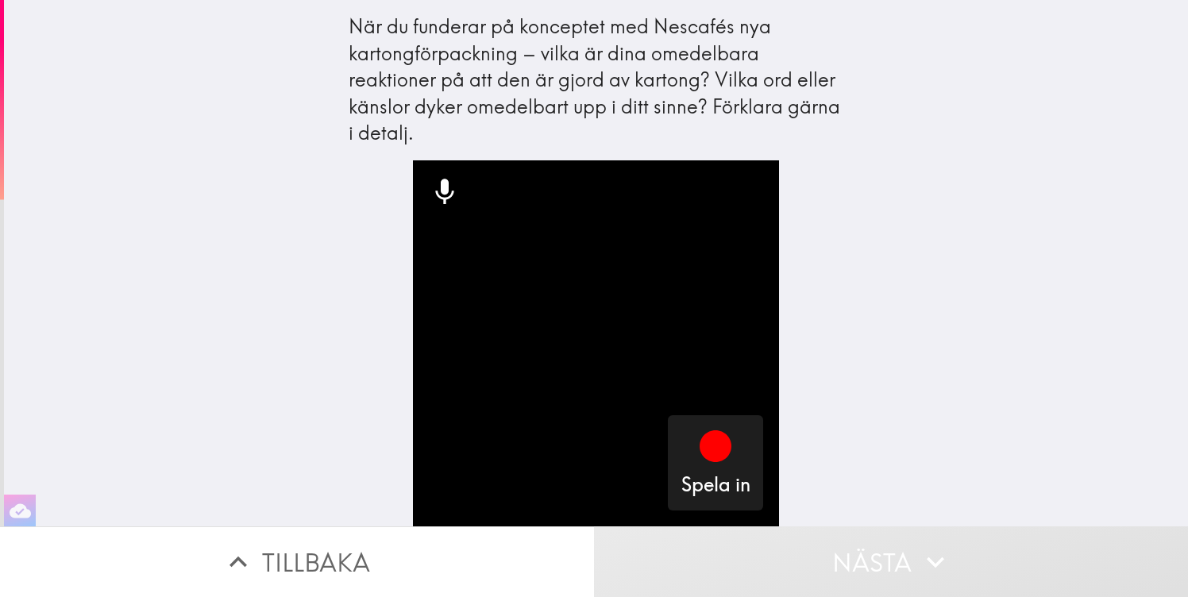
click at [436, 190] on icon at bounding box center [445, 192] width 32 height 32
click at [450, 190] on icon at bounding box center [445, 192] width 32 height 32
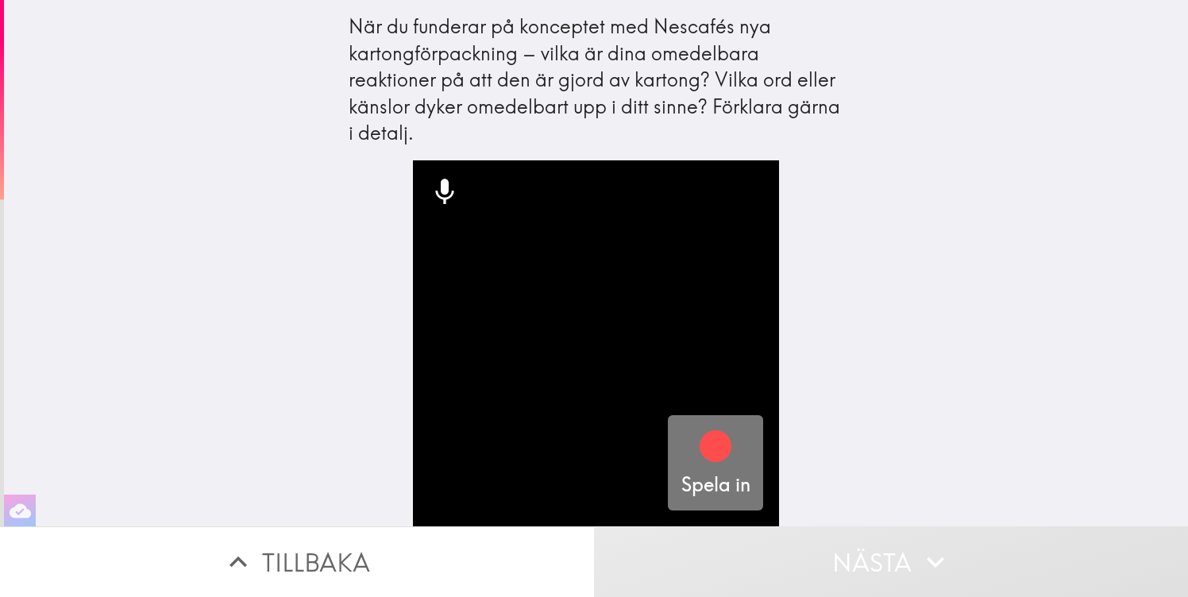
click at [723, 466] on div "button" at bounding box center [716, 449] width 38 height 44
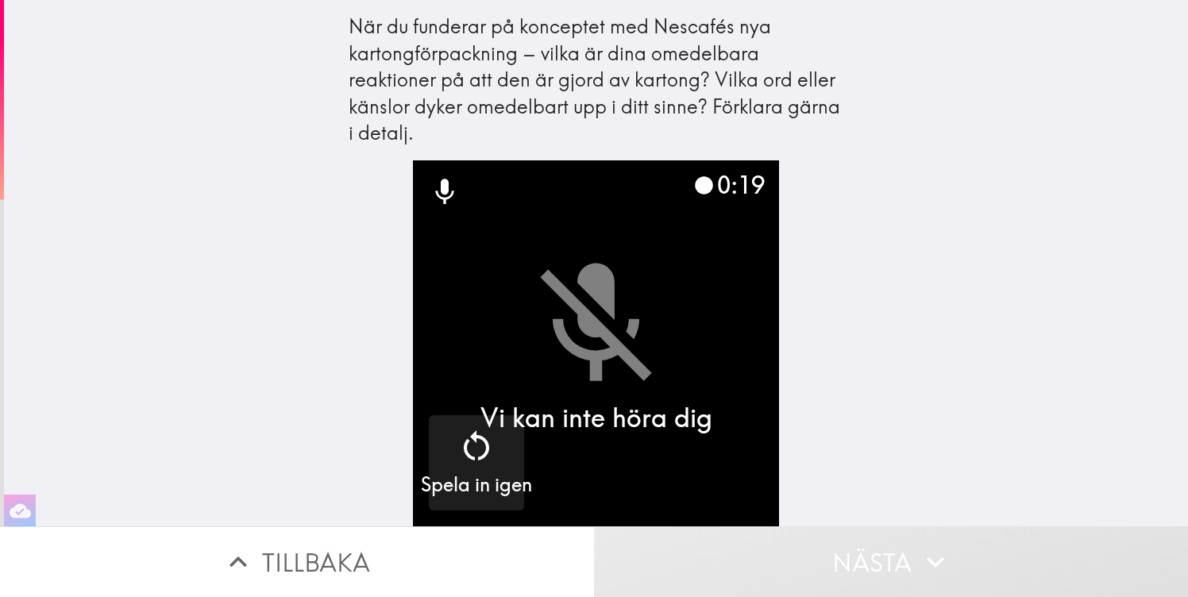
click at [601, 325] on video "button" at bounding box center [596, 343] width 366 height 366
click at [445, 188] on icon at bounding box center [444, 191] width 18 height 25
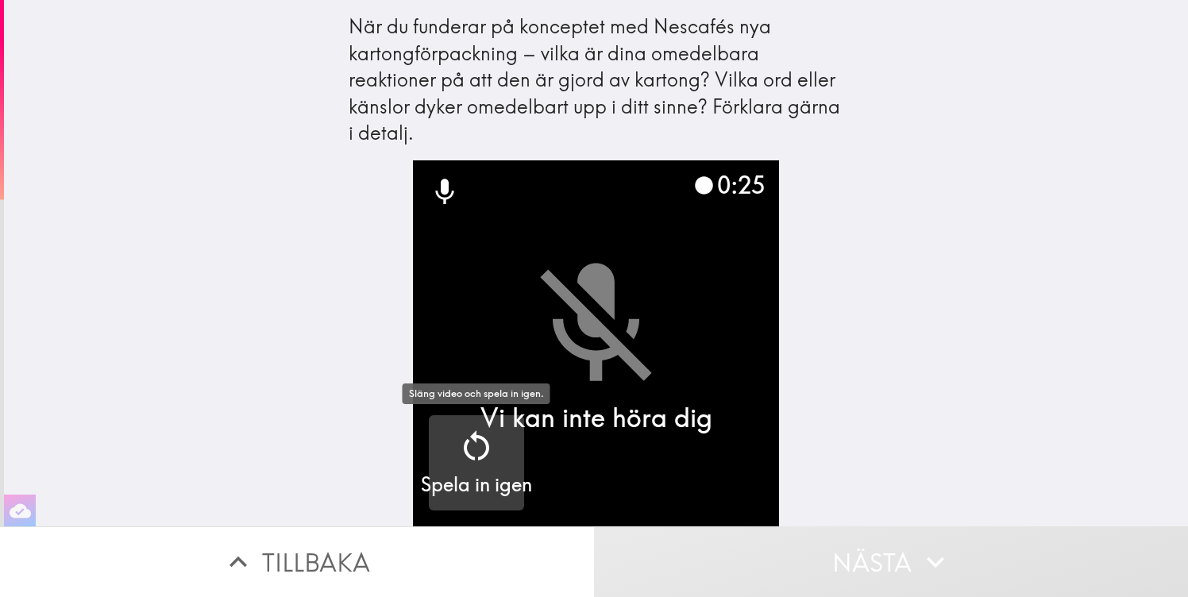
click at [500, 446] on div "Spela in igen" at bounding box center [476, 462] width 111 height 71
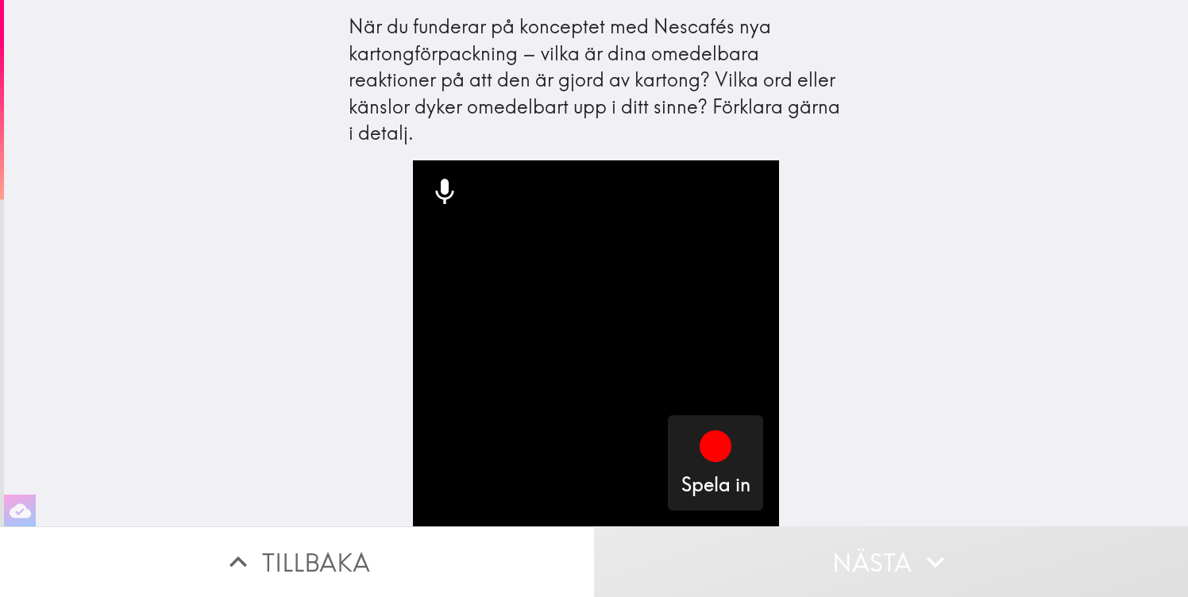
click at [446, 191] on icon at bounding box center [444, 191] width 18 height 25
click at [340, 548] on button "Tillbaka" at bounding box center [297, 562] width 594 height 71
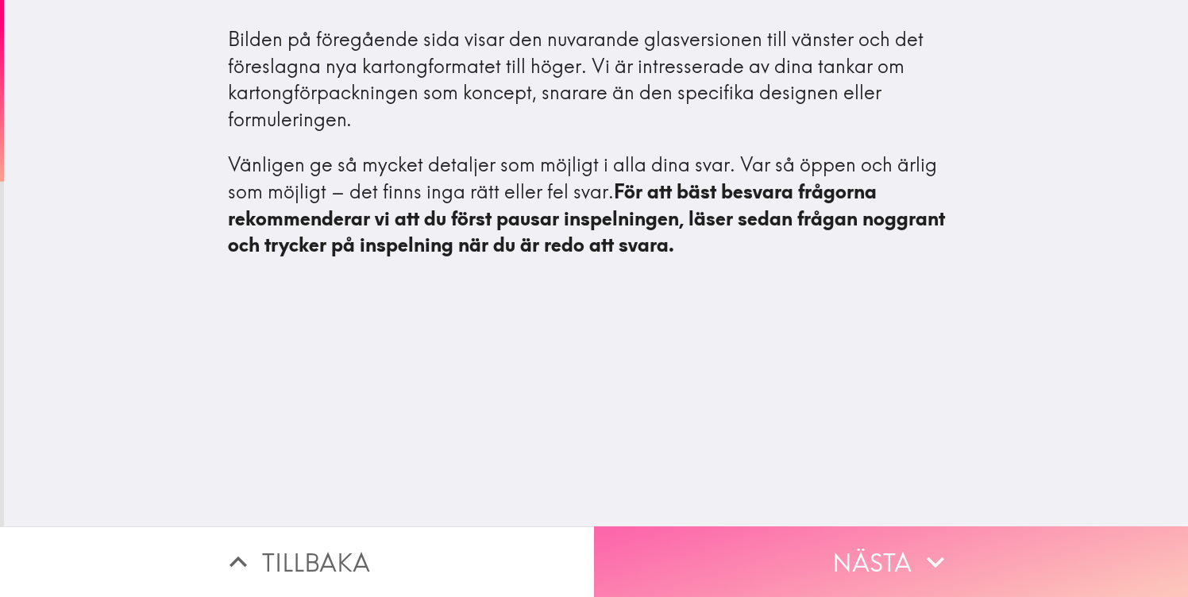
click at [804, 560] on button "Nästa" at bounding box center [891, 562] width 594 height 71
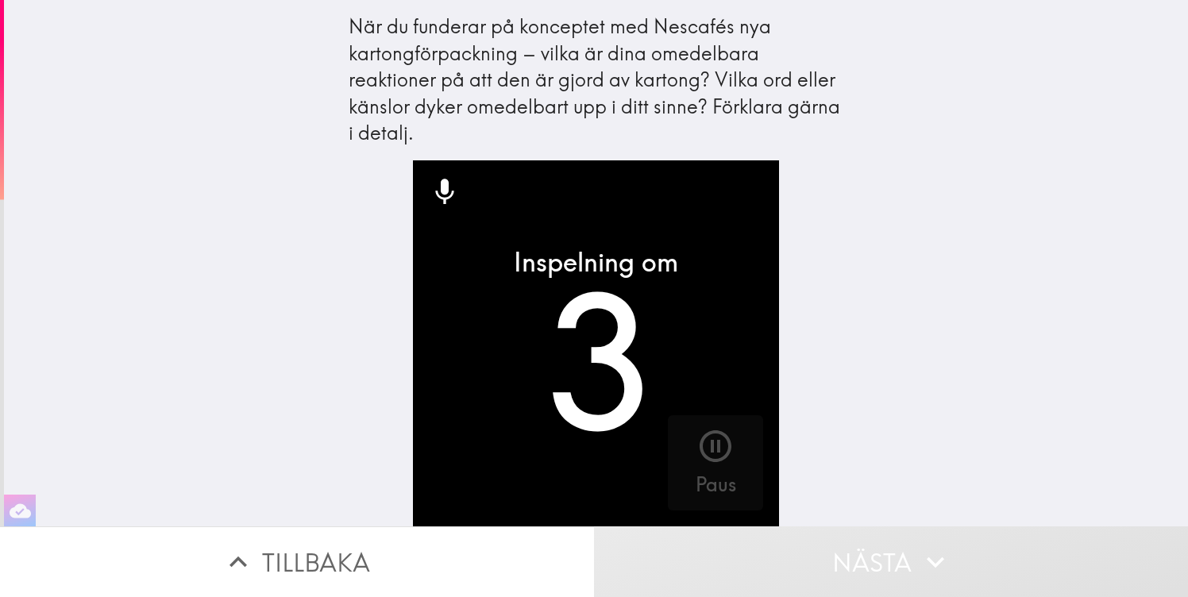
click at [445, 194] on icon at bounding box center [444, 191] width 18 height 25
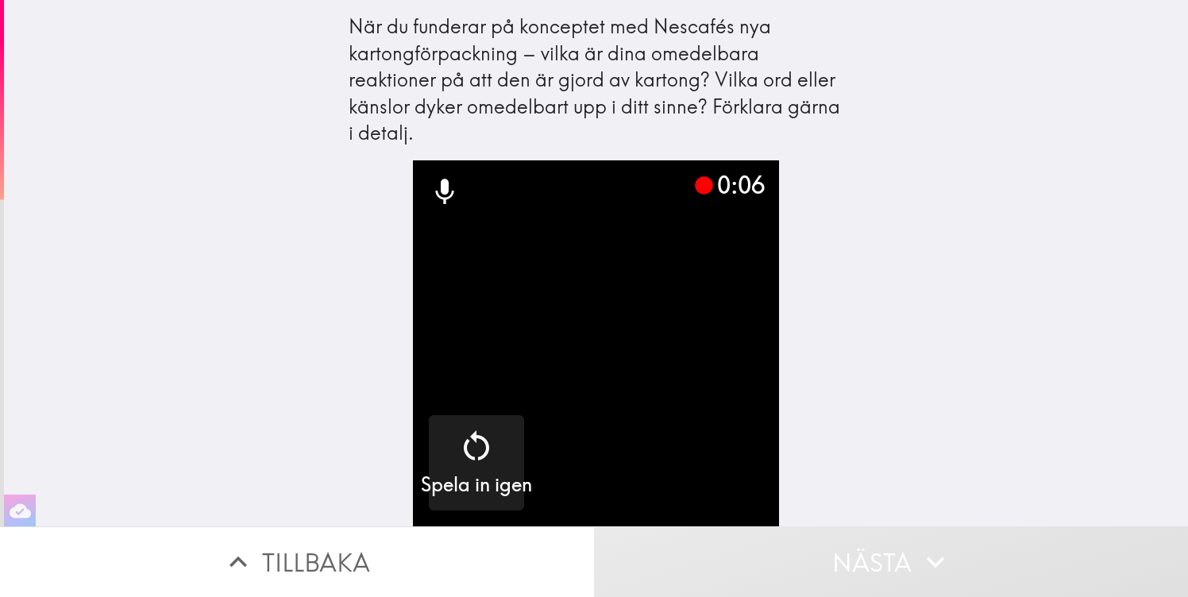
click at [917, 384] on div "När du funderar på konceptet med Nescafés nya kartongförpackning – vilka är din…" at bounding box center [596, 263] width 1184 height 527
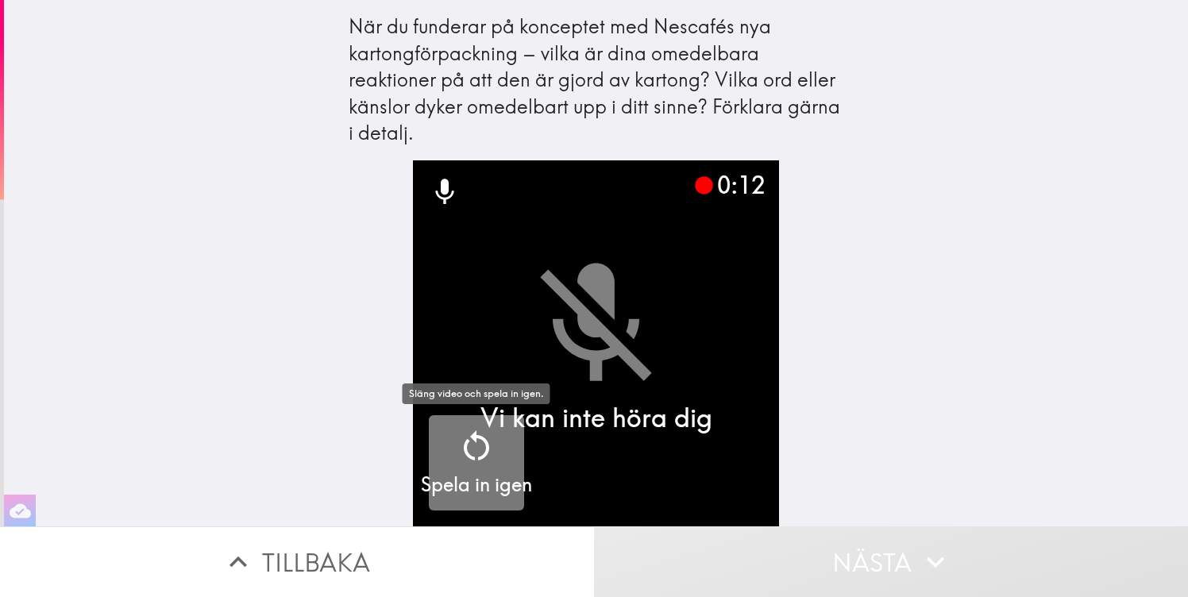
click at [489, 463] on icon "button" at bounding box center [477, 446] width 38 height 38
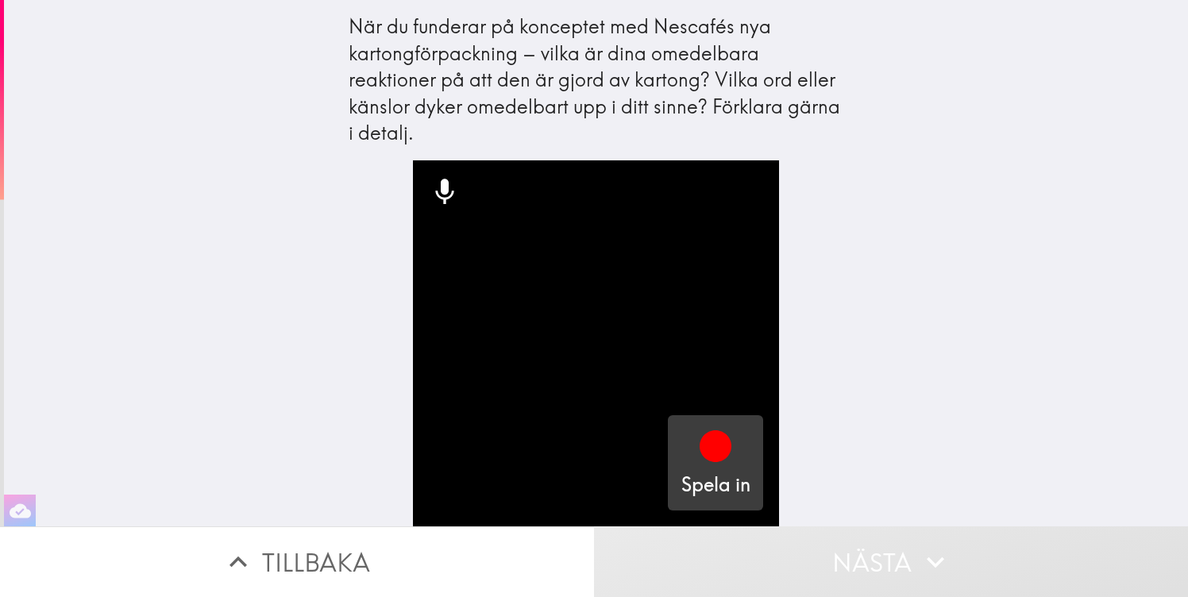
click at [728, 476] on h5 "Spela in" at bounding box center [716, 485] width 69 height 27
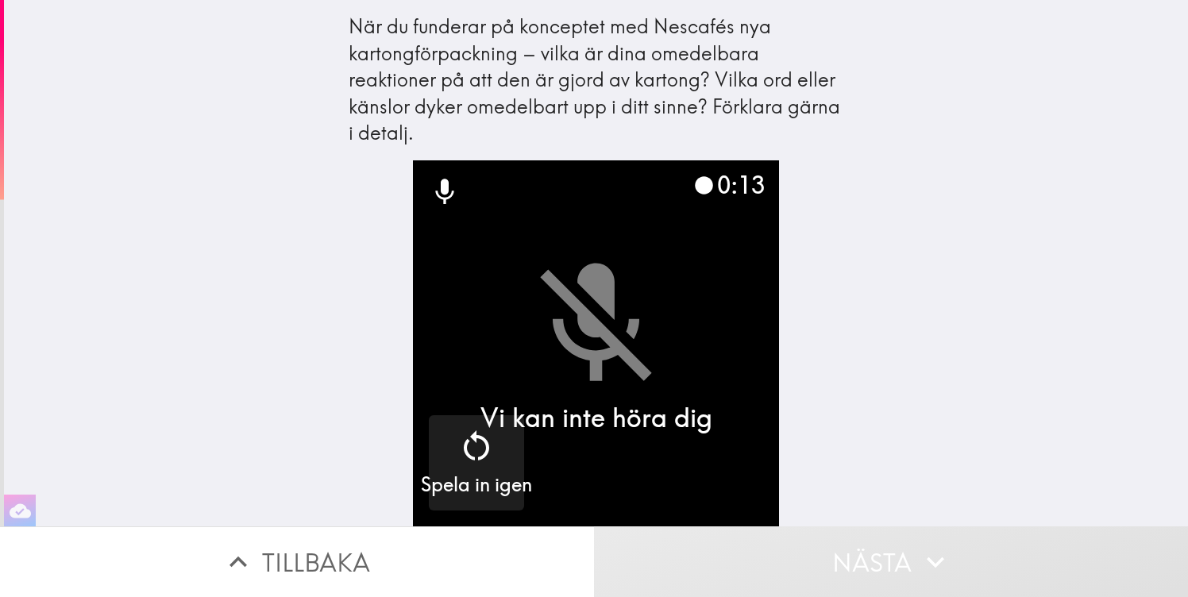
click at [752, 370] on video "button" at bounding box center [596, 343] width 366 height 366
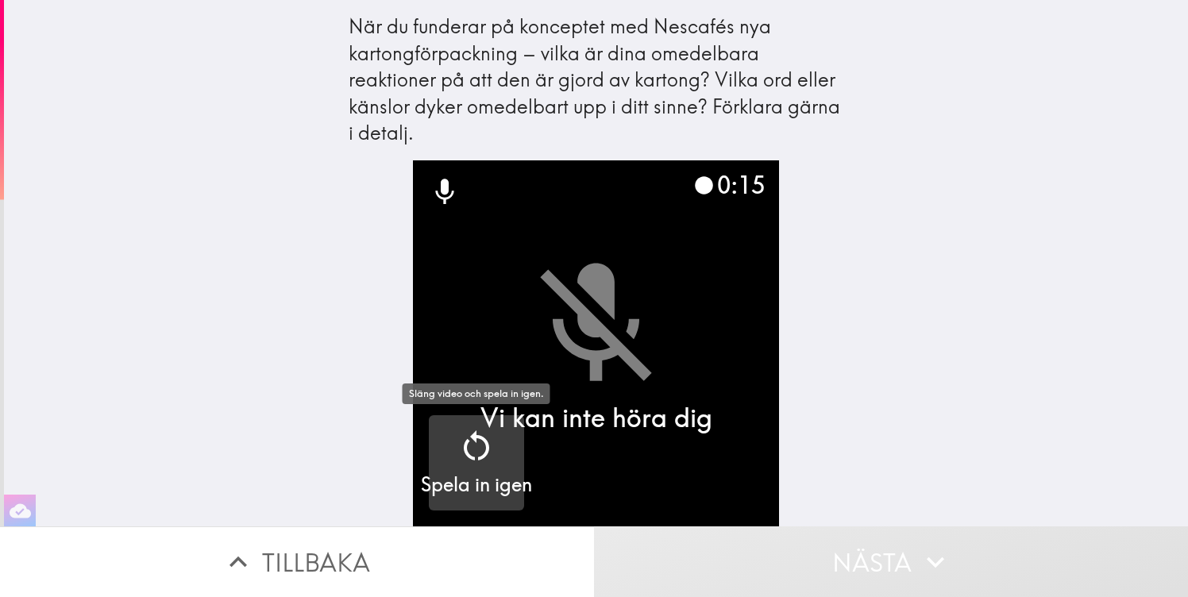
click at [500, 439] on div "Spela in igen" at bounding box center [476, 462] width 111 height 71
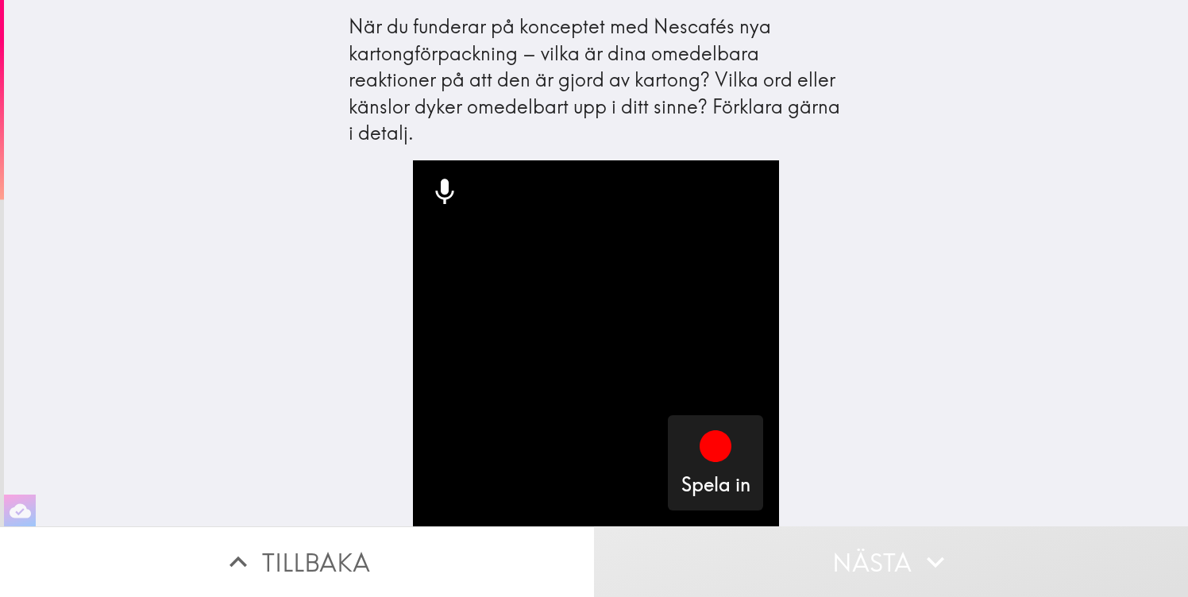
click at [340, 551] on button "Tillbaka" at bounding box center [297, 562] width 594 height 71
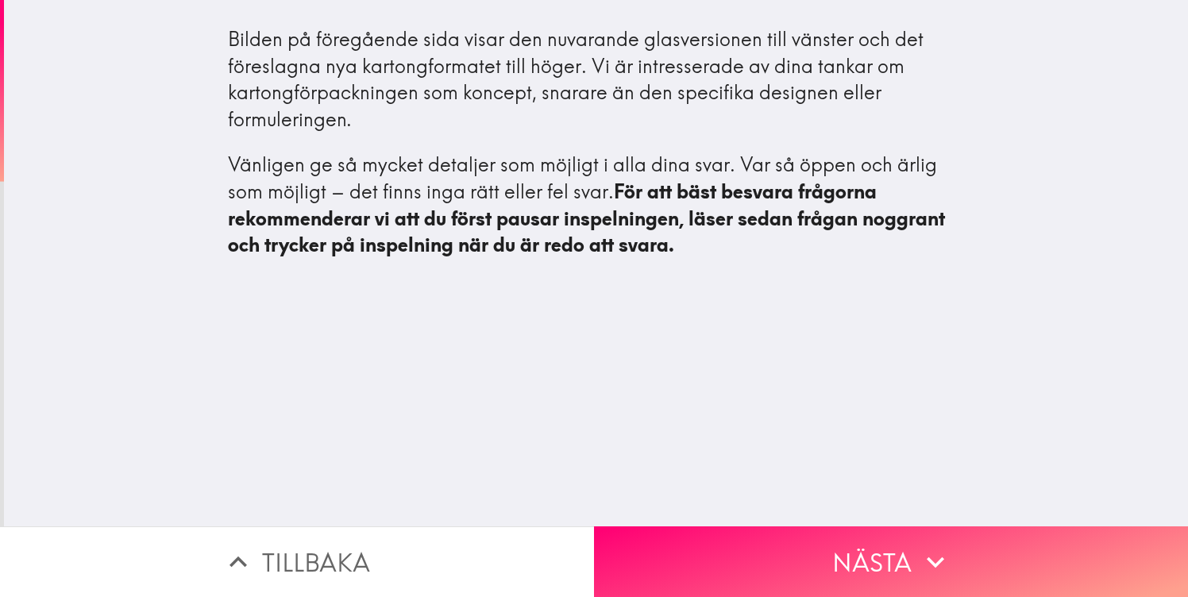
click at [388, 560] on button "Tillbaka" at bounding box center [297, 562] width 594 height 71
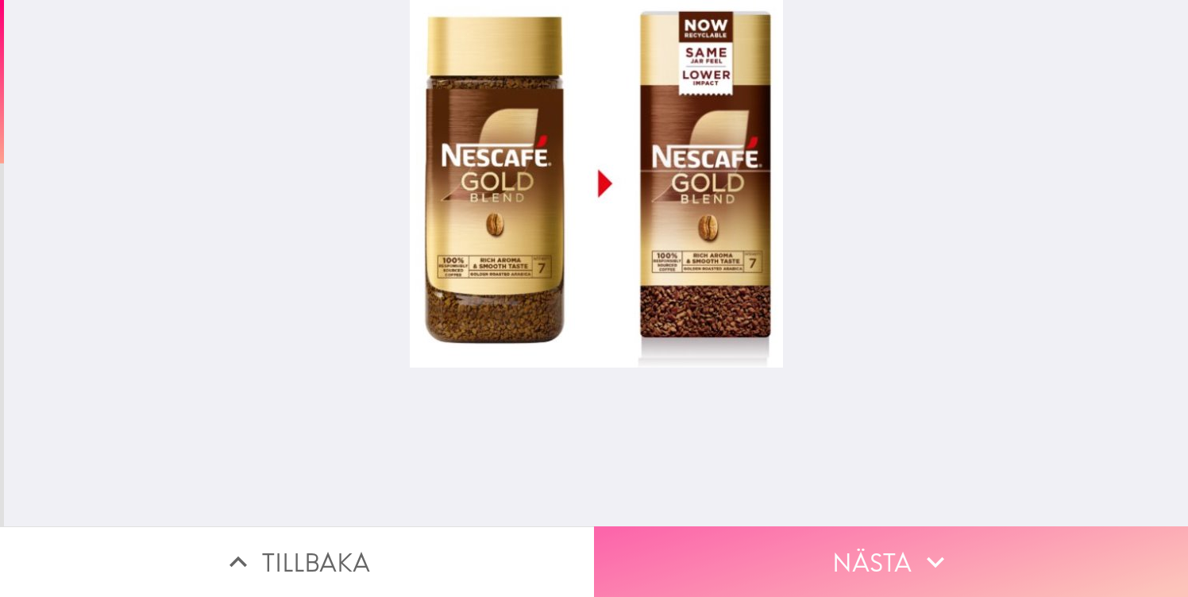
click at [754, 553] on button "Nästa" at bounding box center [891, 562] width 594 height 71
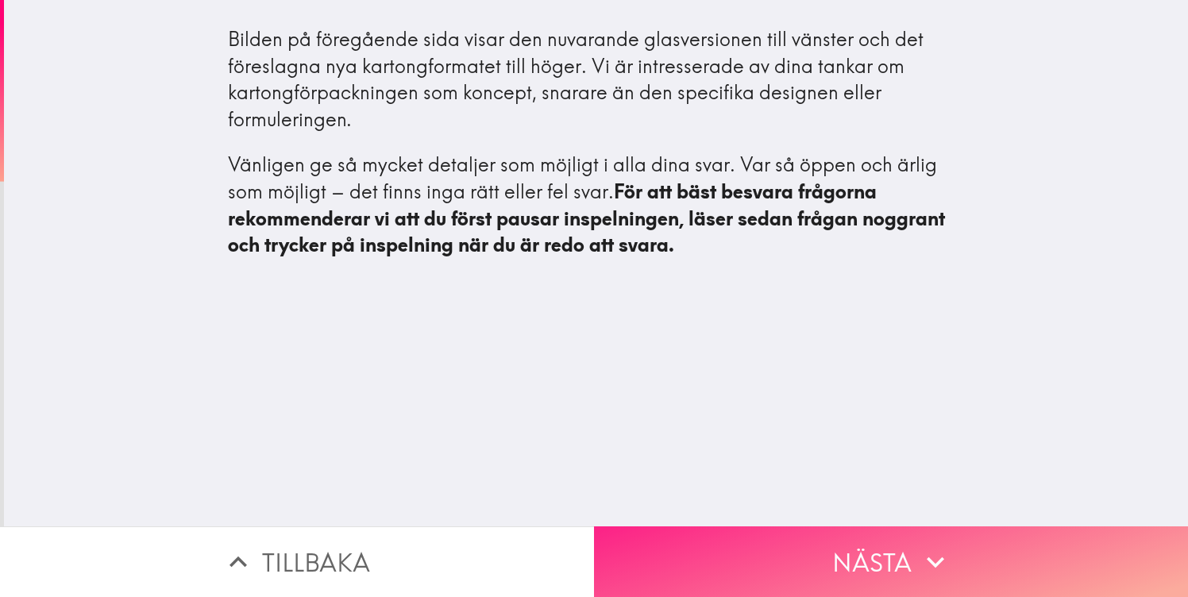
click at [754, 553] on button "Nästa" at bounding box center [891, 562] width 594 height 71
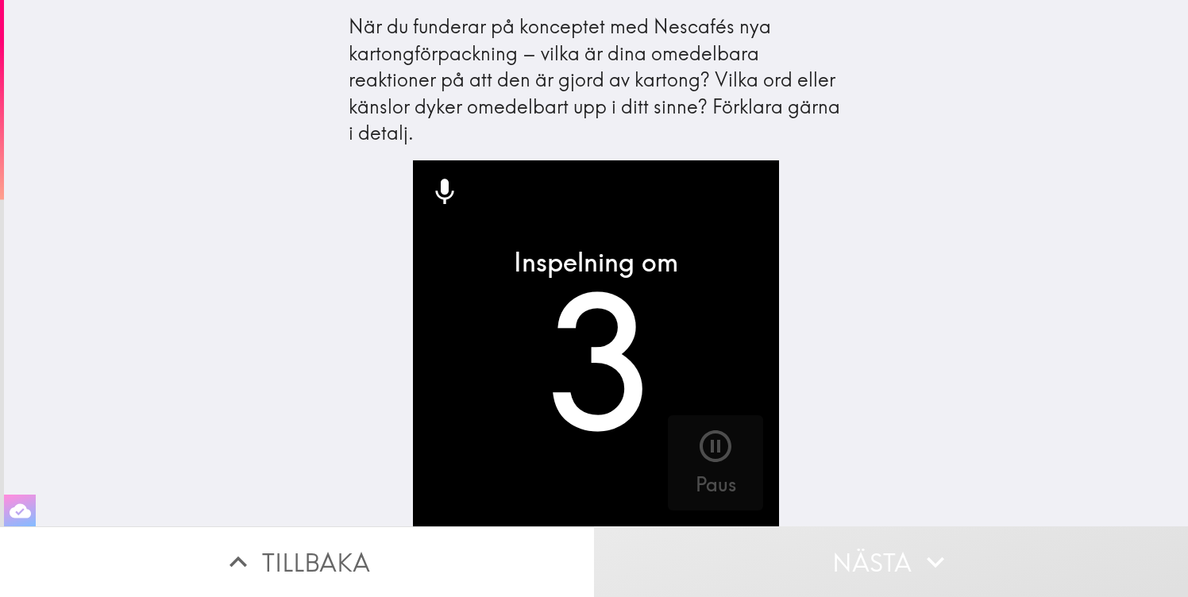
click at [29, 515] on icon "button" at bounding box center [20, 511] width 21 height 14
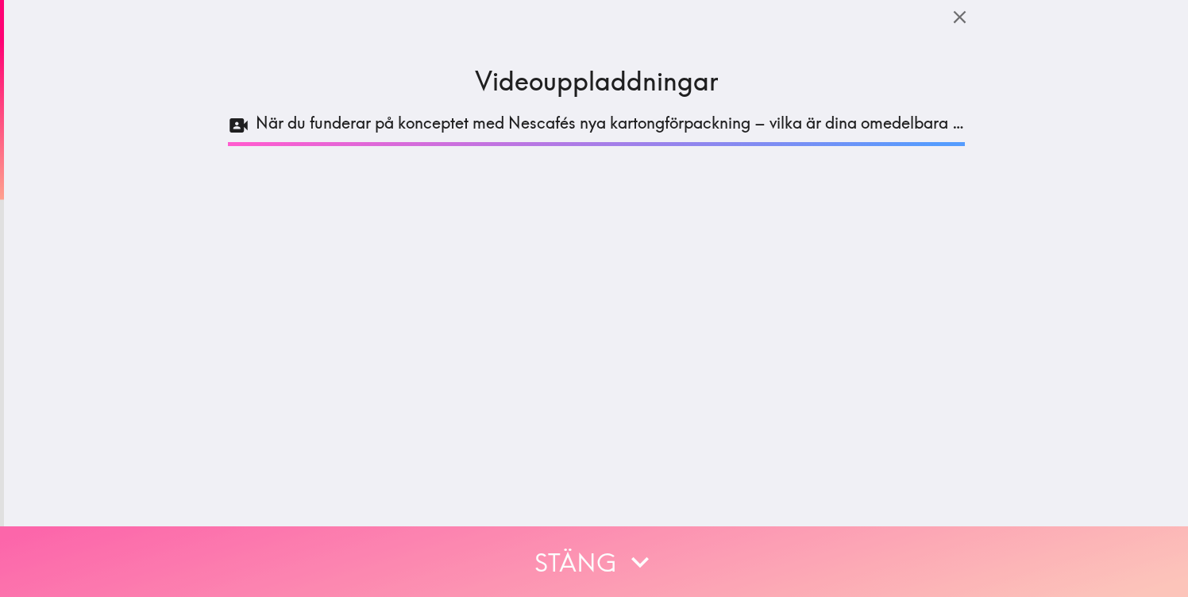
click at [569, 545] on button "Stäng" at bounding box center [594, 562] width 1188 height 71
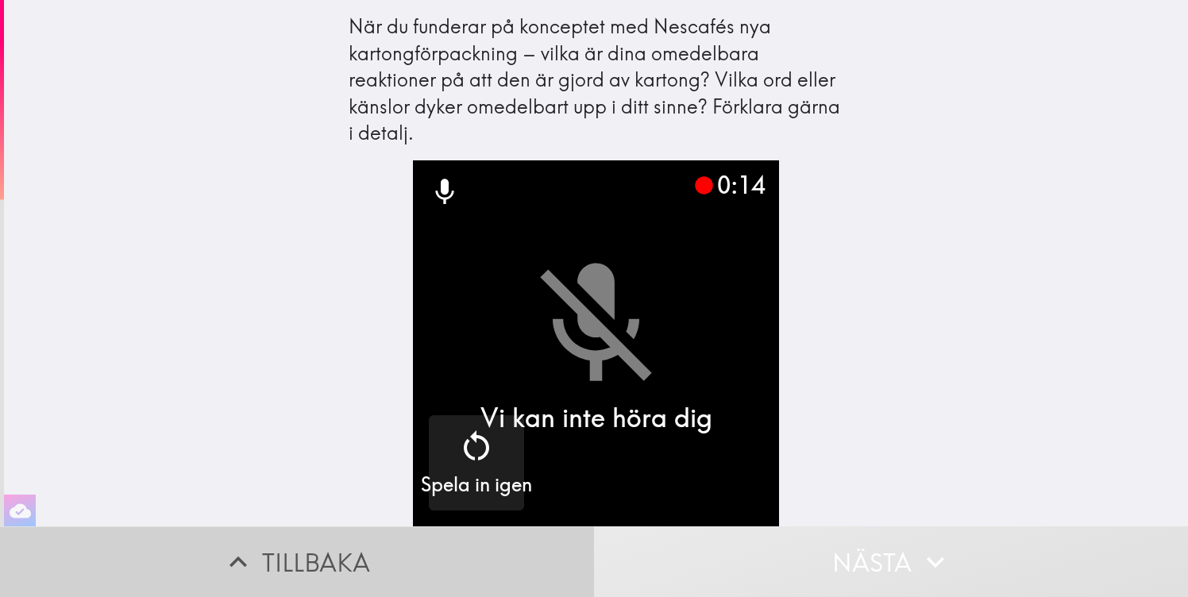
click at [452, 549] on button "Tillbaka" at bounding box center [297, 562] width 594 height 71
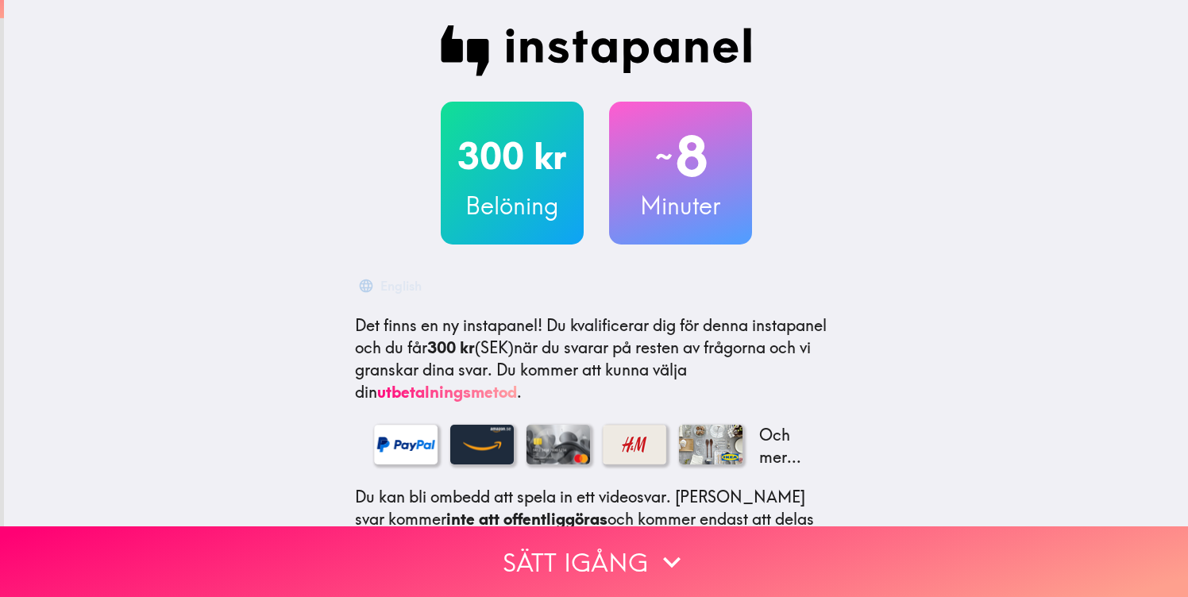
scroll to position [211, 0]
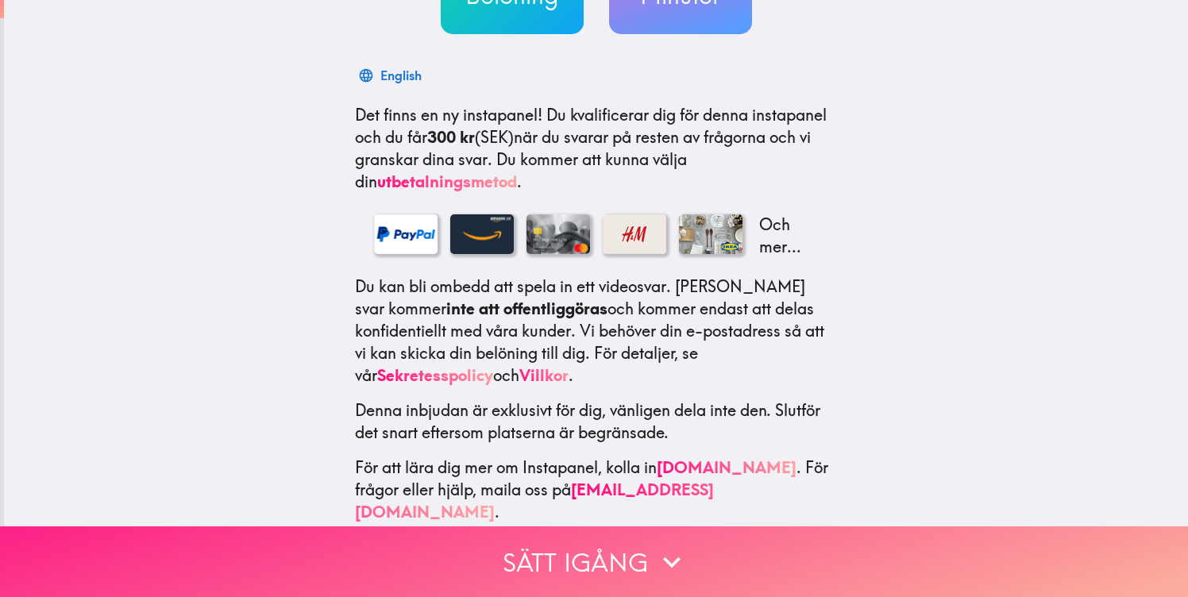
click at [632, 564] on button "Sätt igång" at bounding box center [594, 562] width 1188 height 71
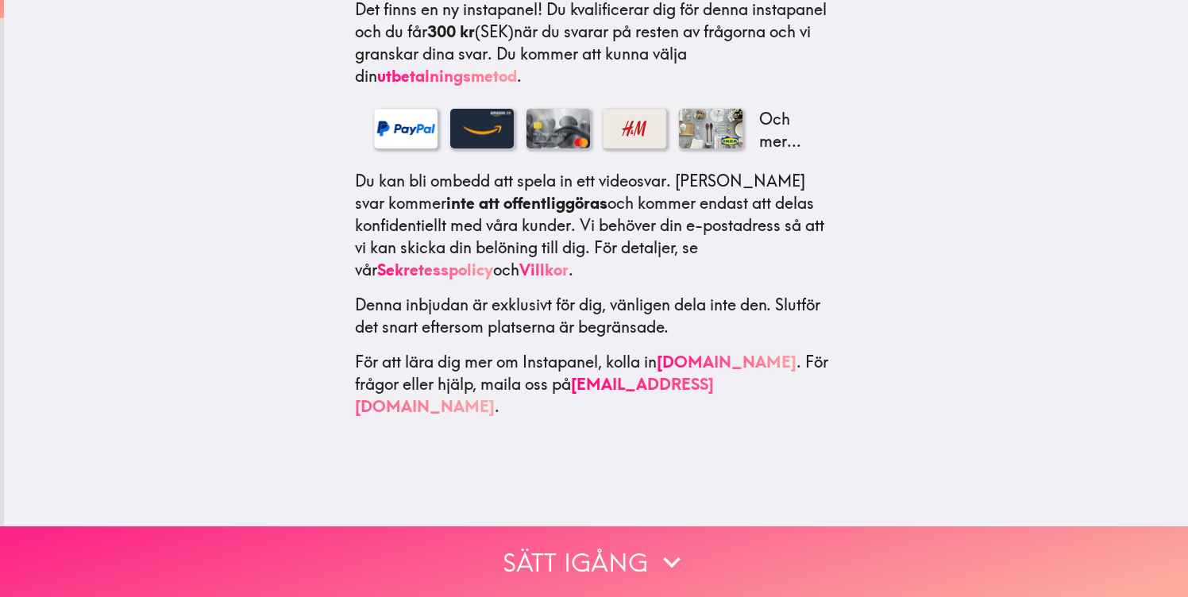
scroll to position [0, 0]
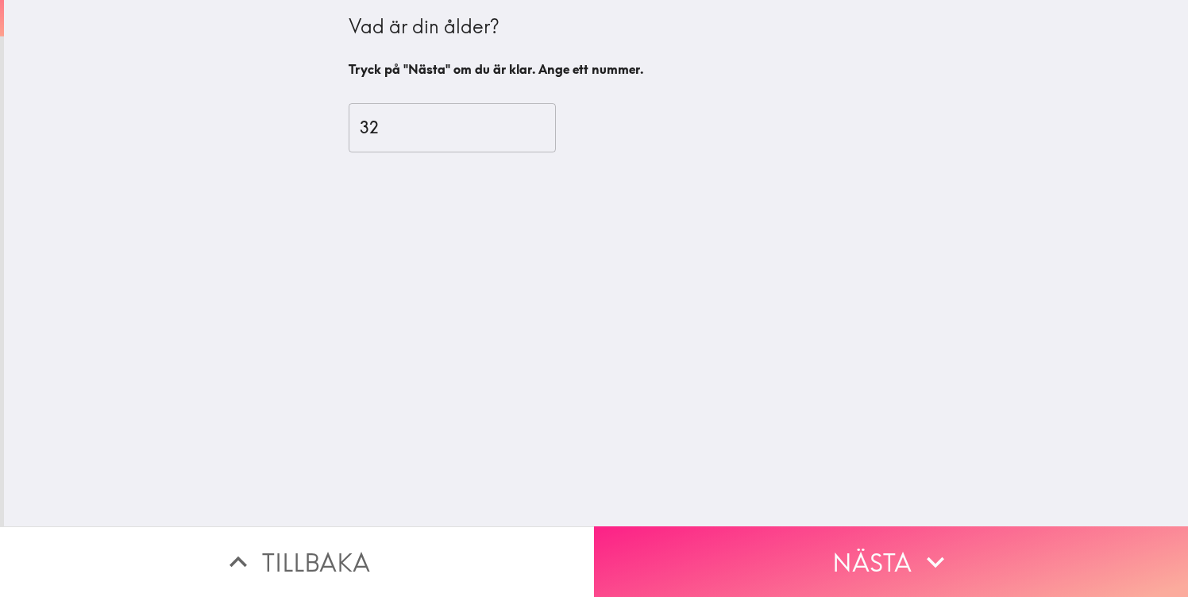
click at [830, 563] on button "Nästa" at bounding box center [891, 562] width 594 height 71
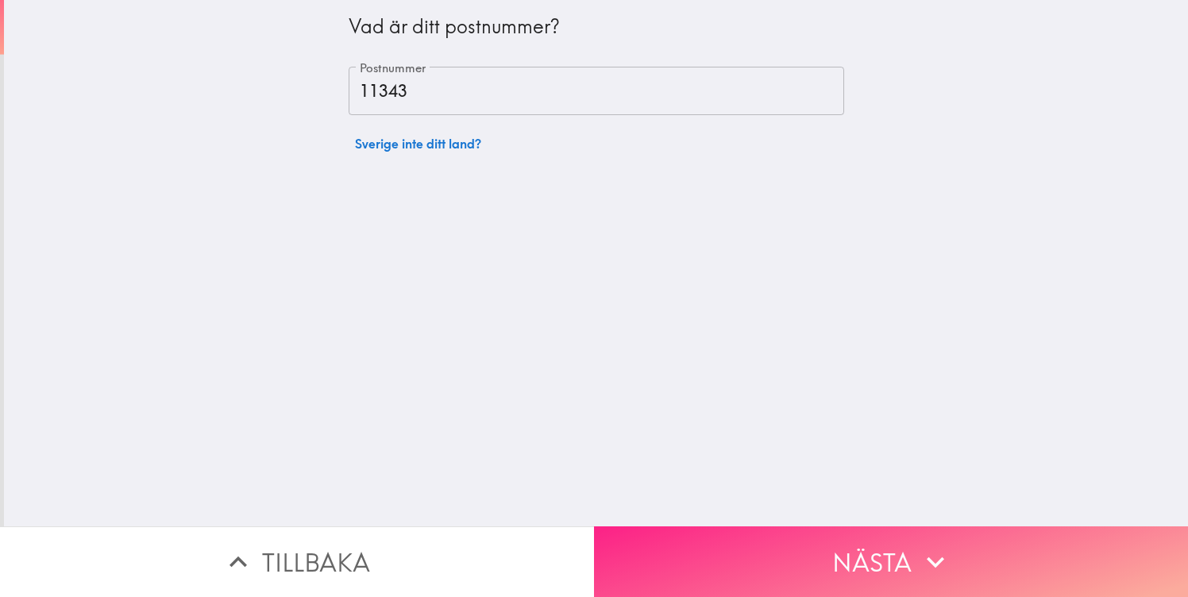
click at [830, 563] on button "Nästa" at bounding box center [891, 562] width 594 height 71
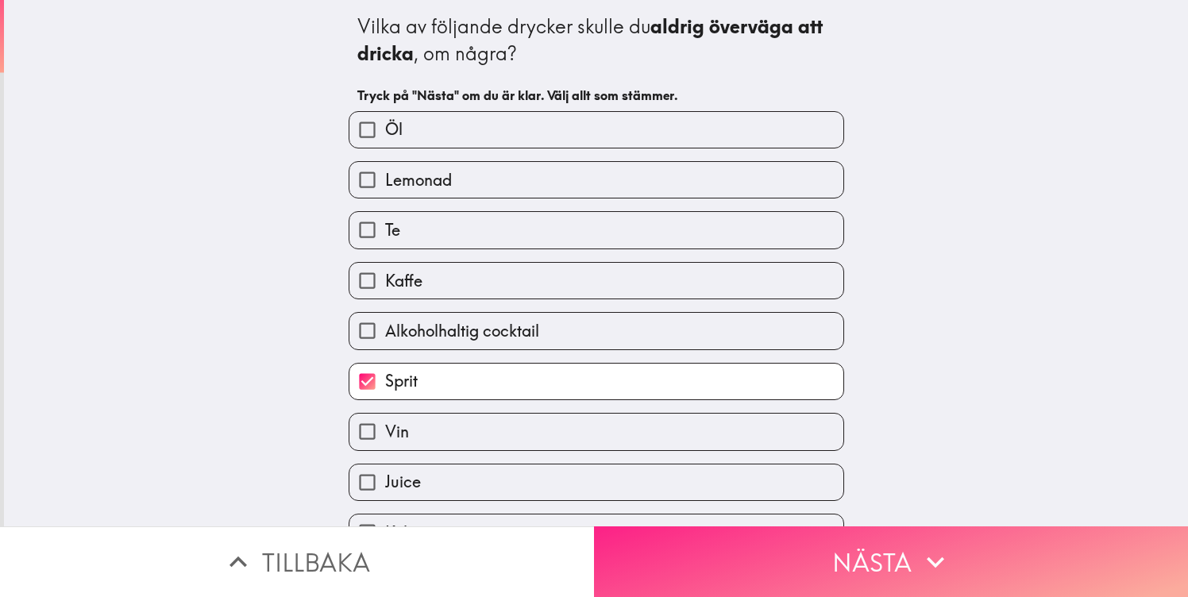
click at [830, 563] on button "Nästa" at bounding box center [891, 562] width 594 height 71
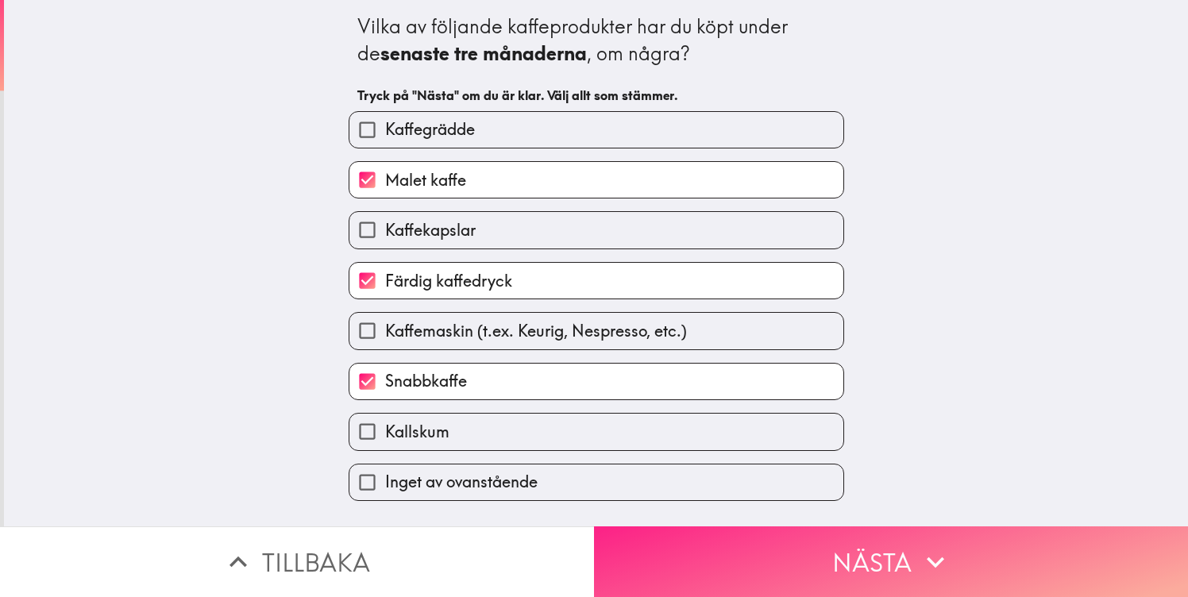
click at [830, 563] on button "Nästa" at bounding box center [891, 562] width 594 height 71
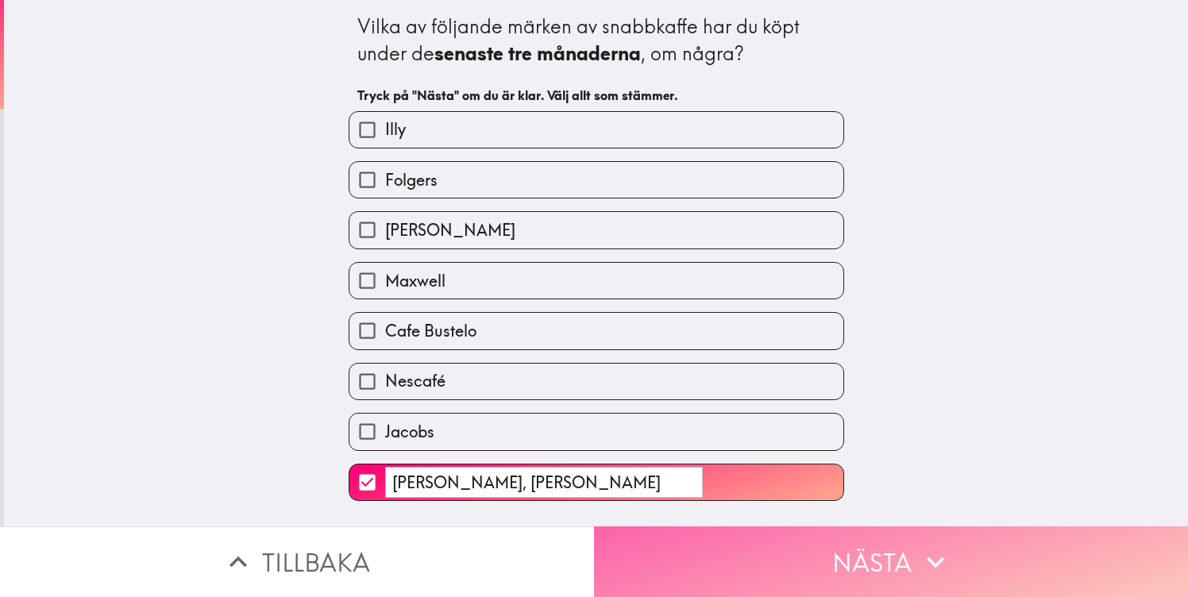
click at [830, 563] on button "Nästa" at bounding box center [891, 562] width 594 height 71
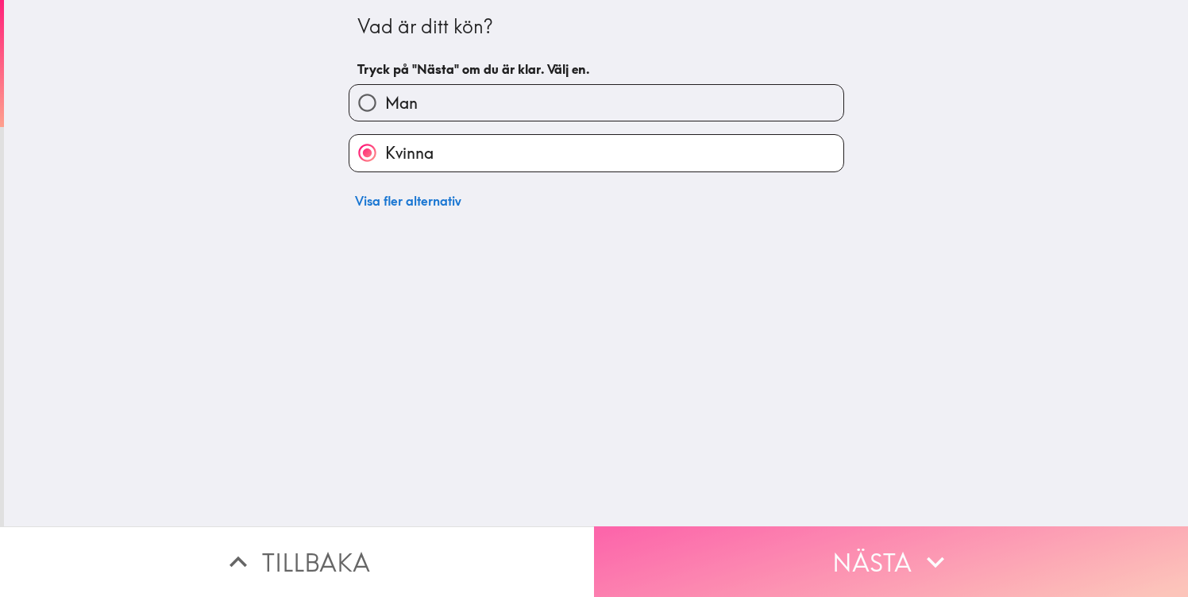
click at [830, 563] on button "Nästa" at bounding box center [891, 562] width 594 height 71
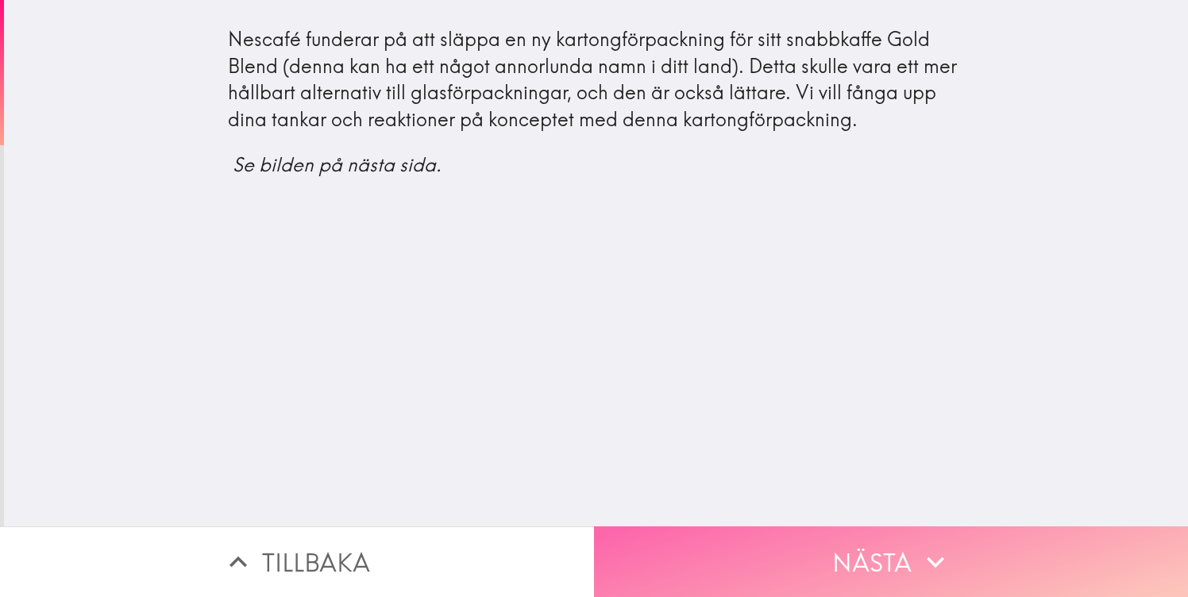
click at [830, 563] on button "Nästa" at bounding box center [891, 562] width 594 height 71
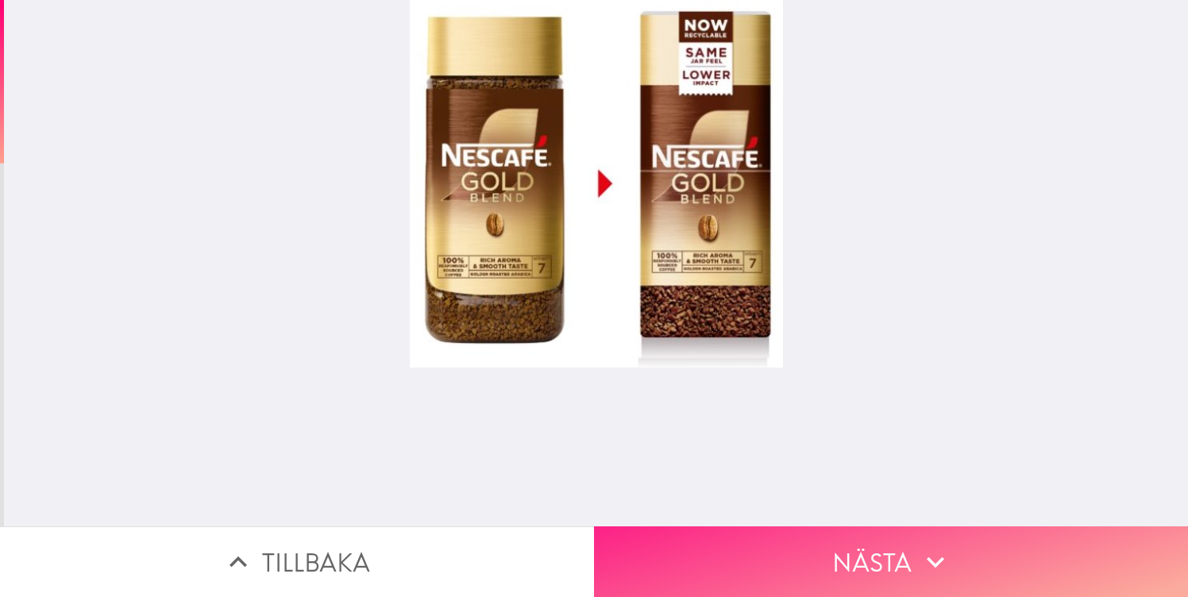
click at [798, 551] on button "Nästa" at bounding box center [891, 562] width 594 height 71
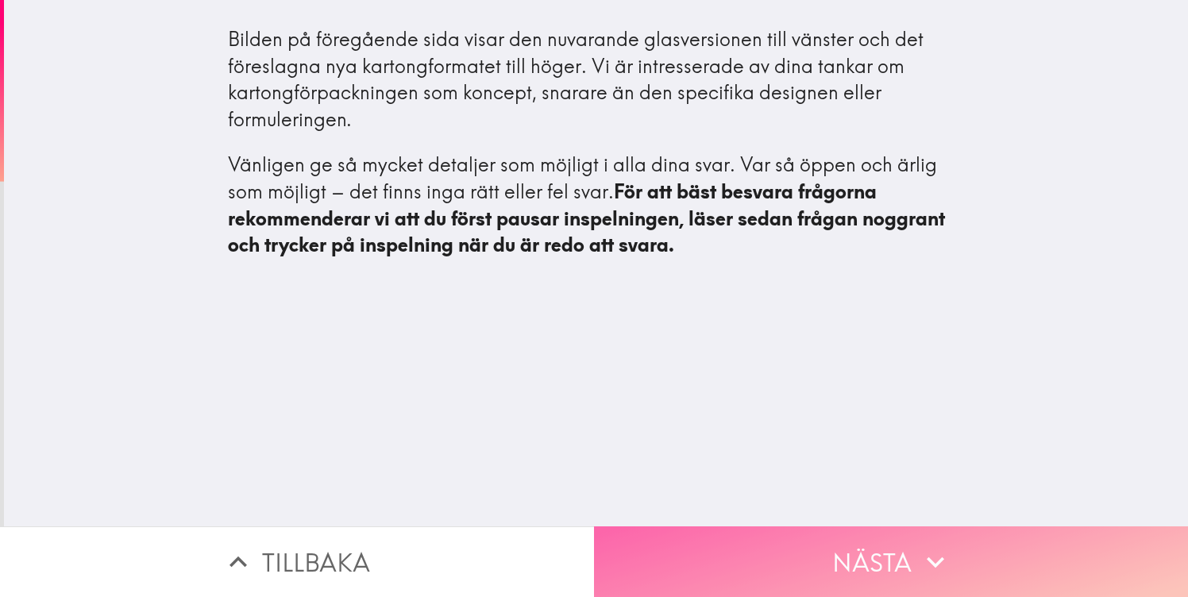
click at [798, 551] on button "Nästa" at bounding box center [891, 562] width 594 height 71
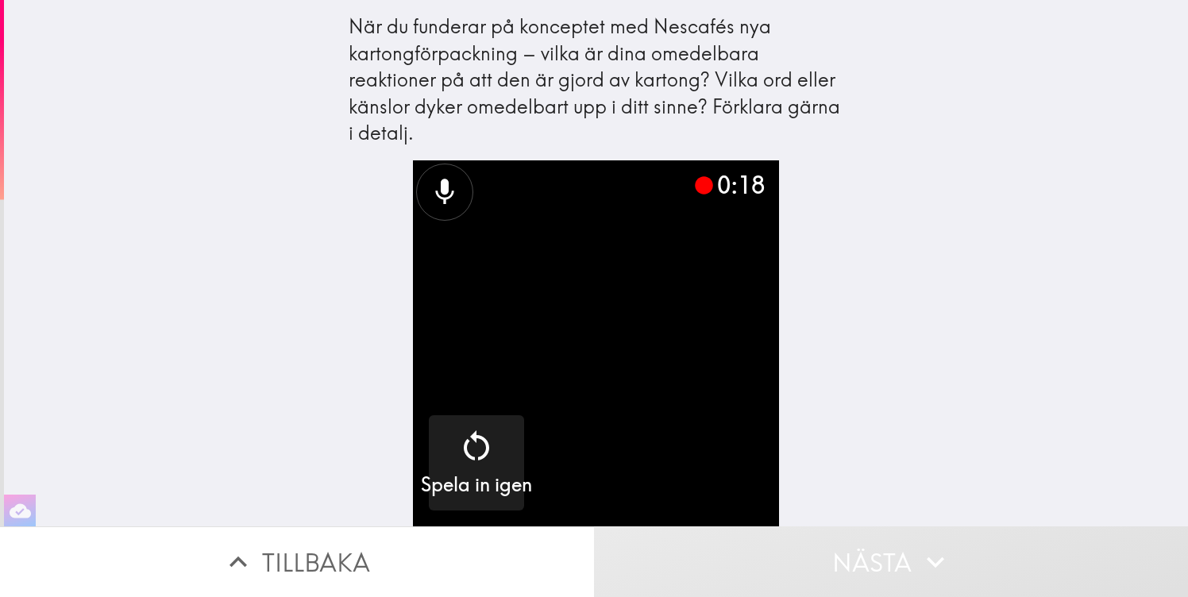
click at [864, 352] on div "När du funderar på konceptet med Nescafés nya kartongförpackning – vilka är din…" at bounding box center [596, 263] width 1184 height 527
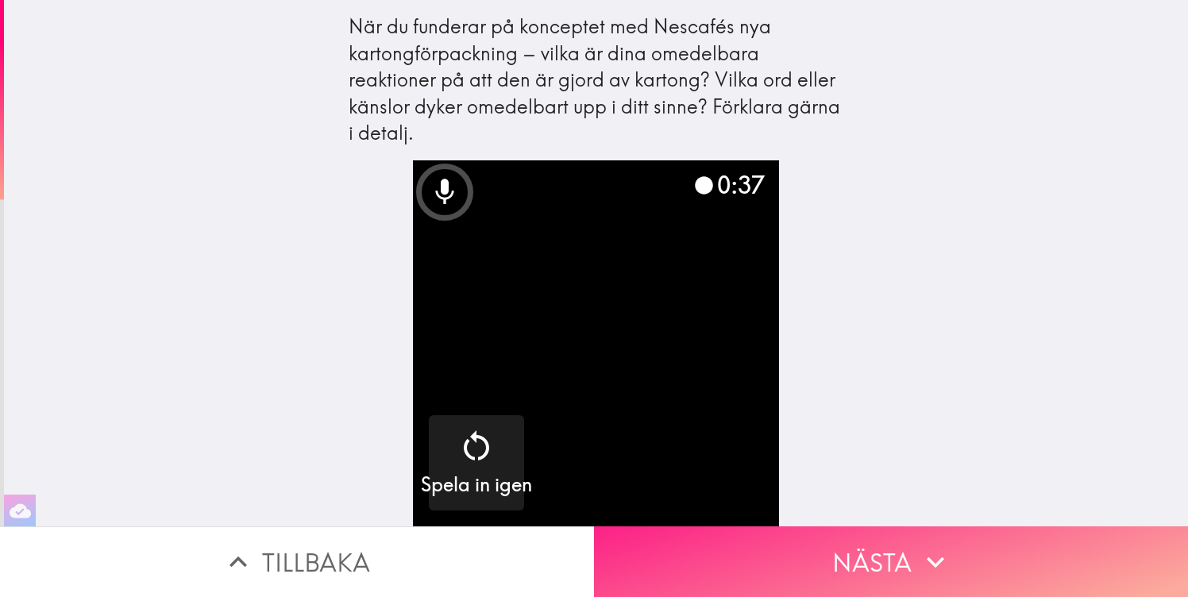
click at [822, 570] on button "Nästa" at bounding box center [891, 562] width 594 height 71
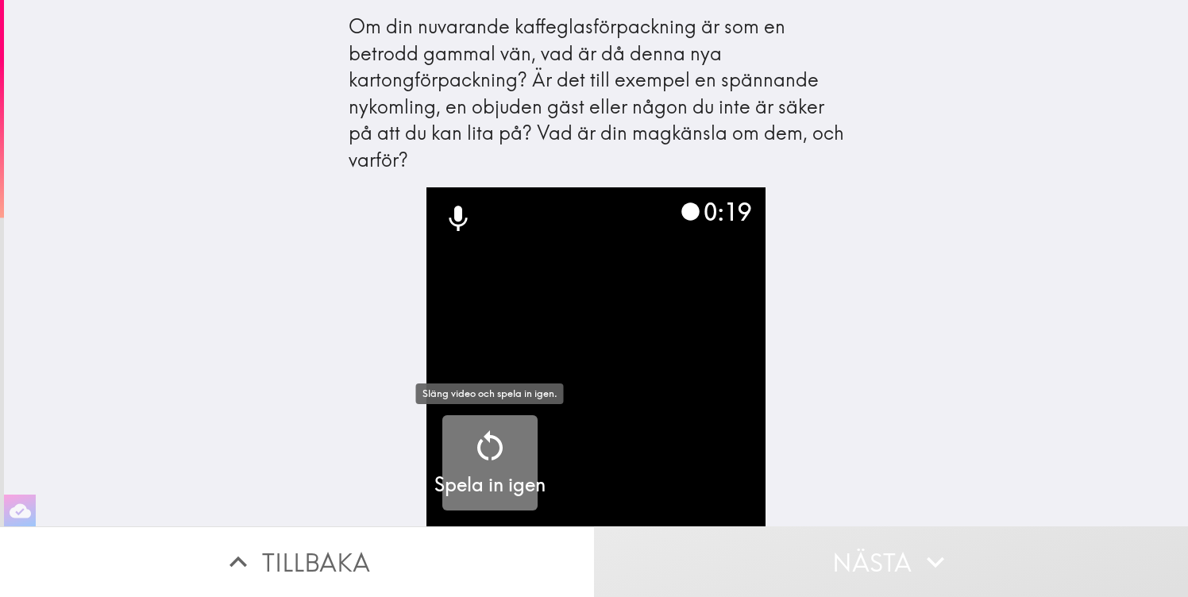
click at [488, 440] on icon "button" at bounding box center [489, 446] width 25 height 30
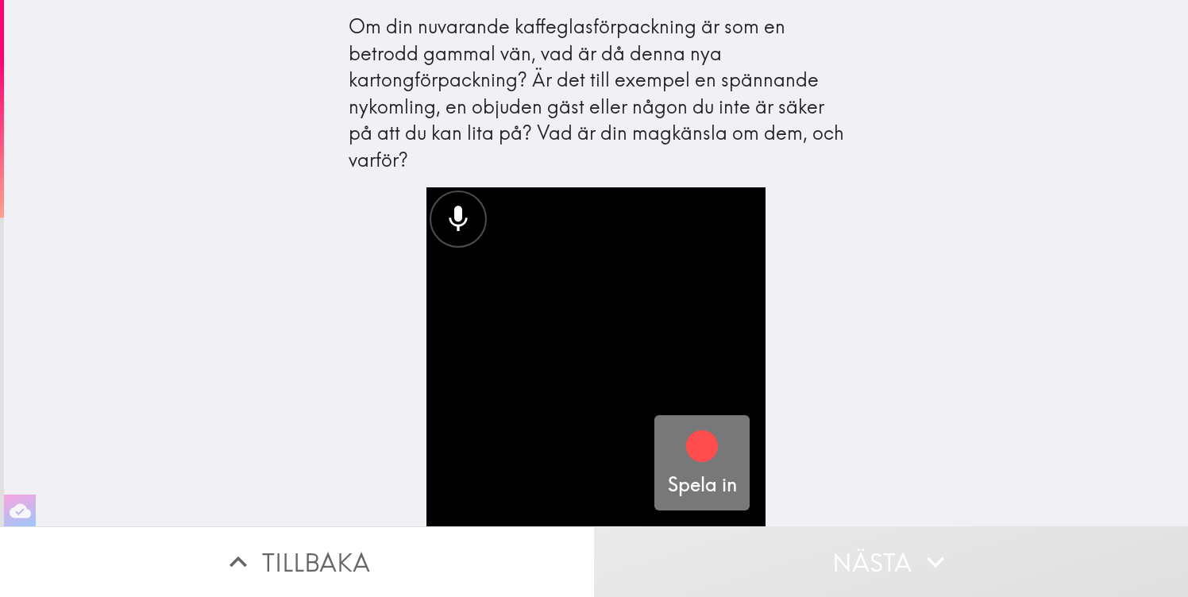
click at [709, 463] on icon "button" at bounding box center [702, 446] width 38 height 38
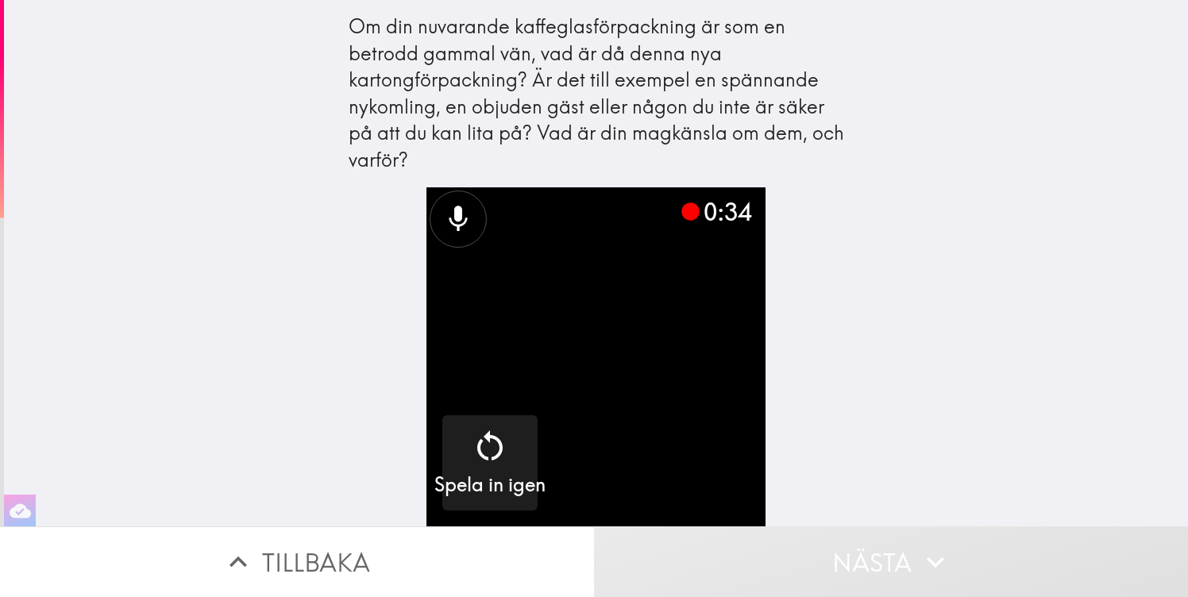
click at [861, 459] on div "Om din nuvarande kaffeglasförpackning är som en betrodd gammal vän, vad är då d…" at bounding box center [596, 263] width 1184 height 527
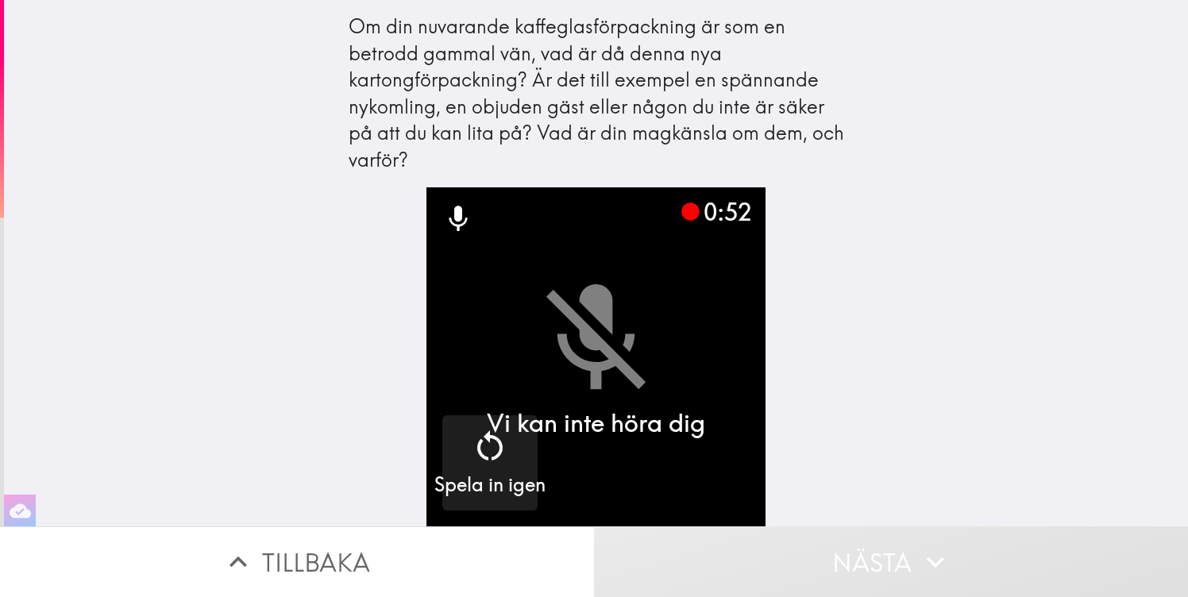
click at [841, 386] on div "0:52 Vi kan inte höra dig Spela in igen" at bounding box center [596, 356] width 508 height 339
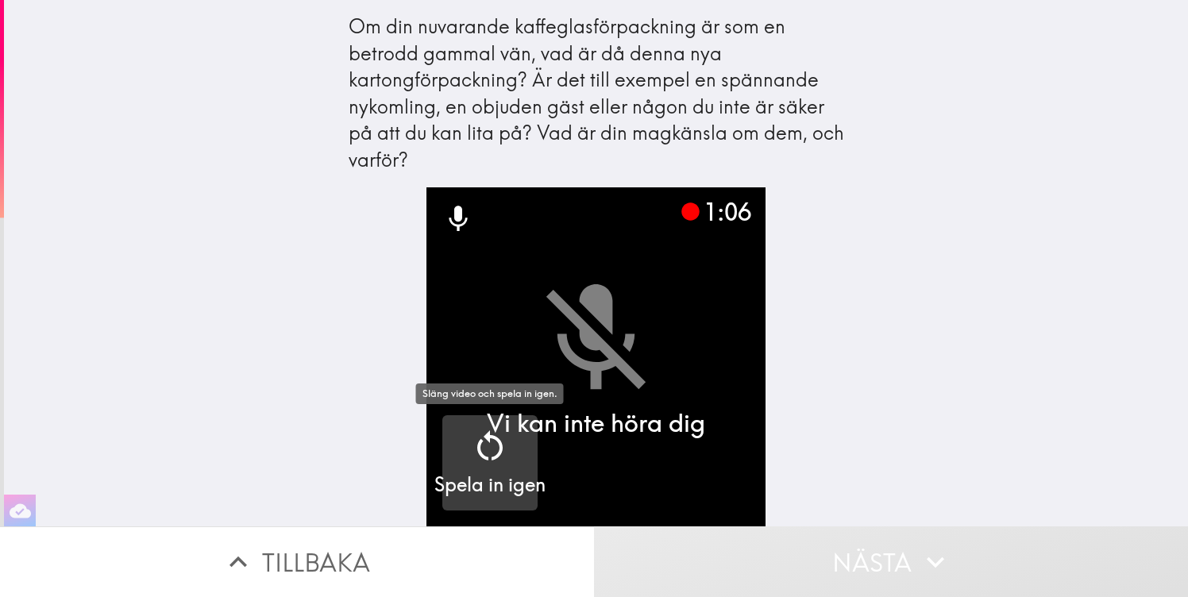
click at [467, 467] on div "Spela in igen" at bounding box center [490, 462] width 111 height 71
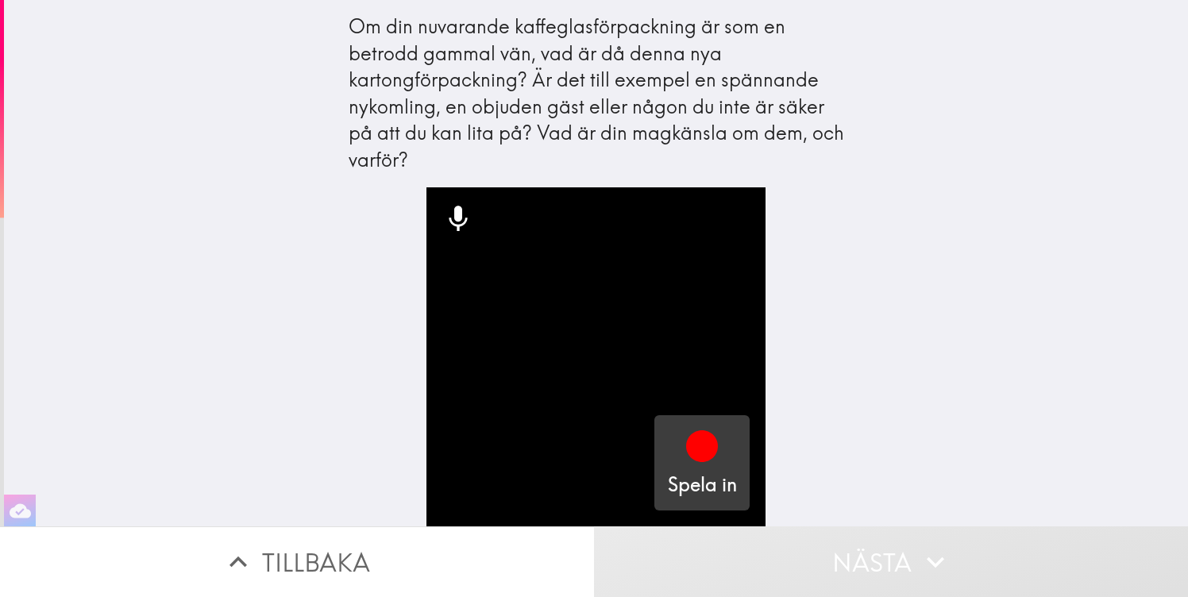
click at [678, 444] on div "Spela in" at bounding box center [702, 462] width 69 height 71
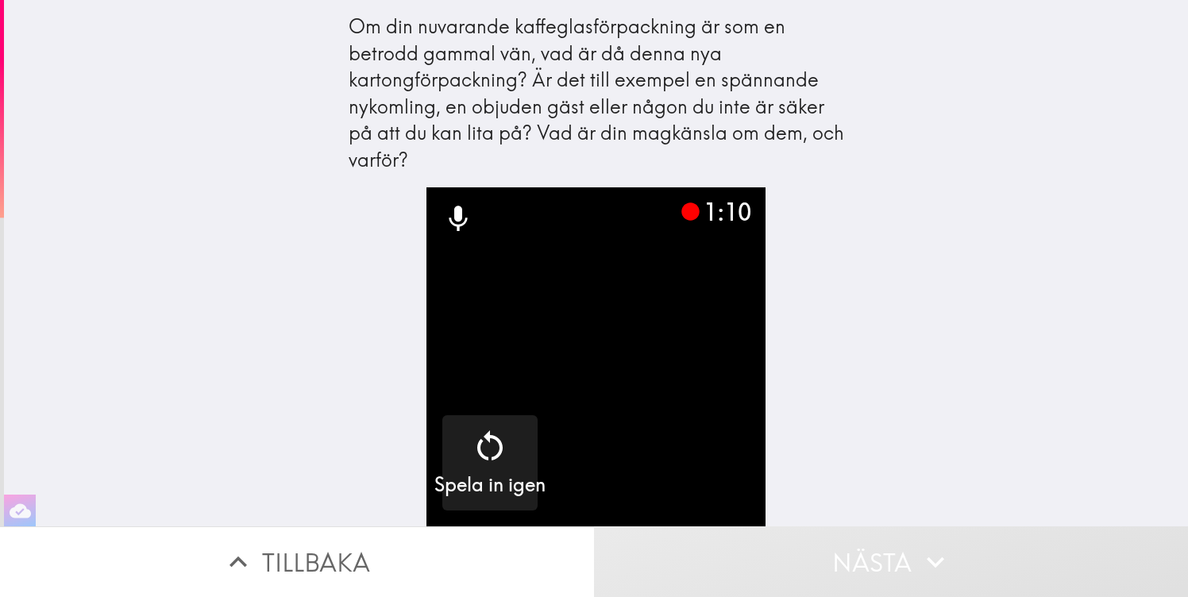
click at [643, 340] on video "button" at bounding box center [596, 356] width 339 height 339
click at [727, 386] on video "button" at bounding box center [596, 356] width 339 height 339
click at [427, 187] on button "button" at bounding box center [596, 356] width 339 height 339
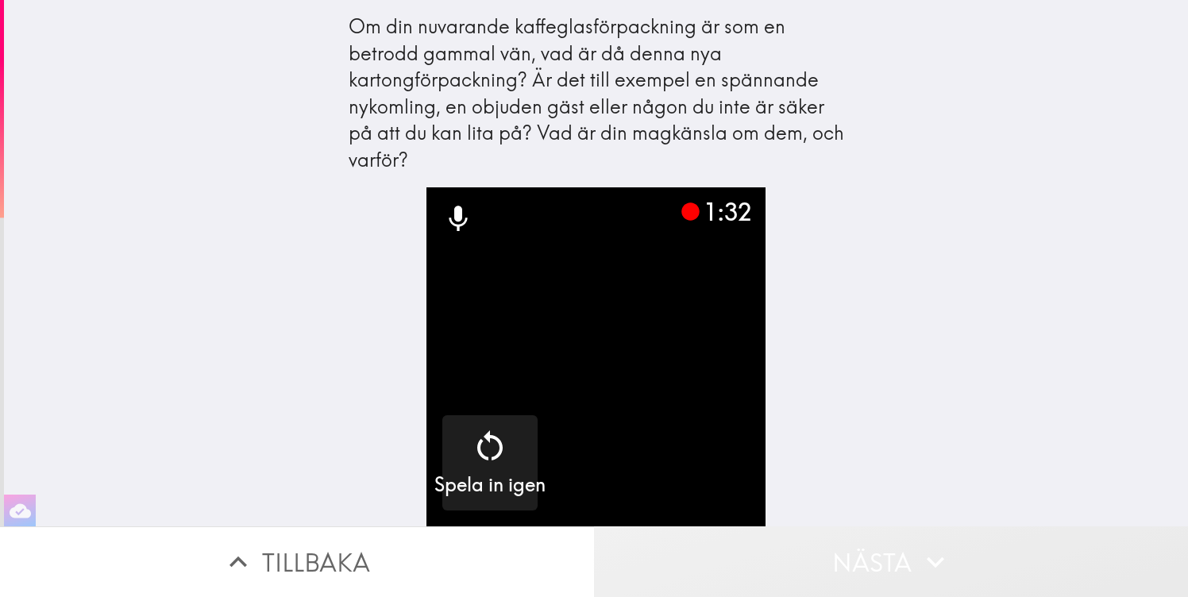
click at [848, 554] on button "Nästa" at bounding box center [891, 562] width 594 height 71
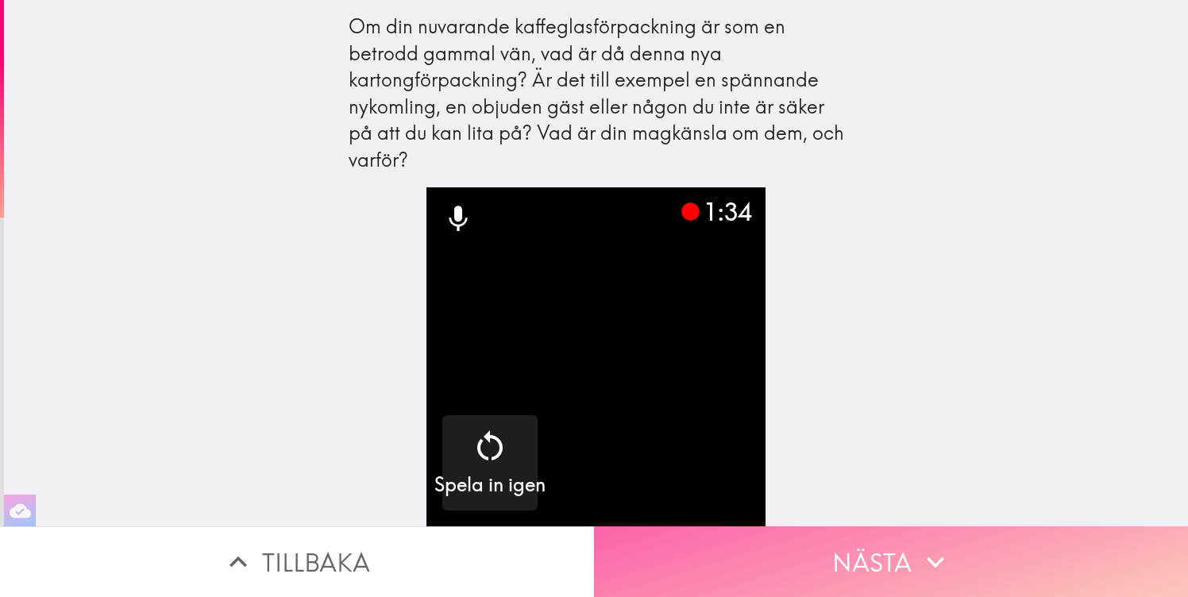
click at [876, 557] on button "Nästa" at bounding box center [891, 562] width 594 height 71
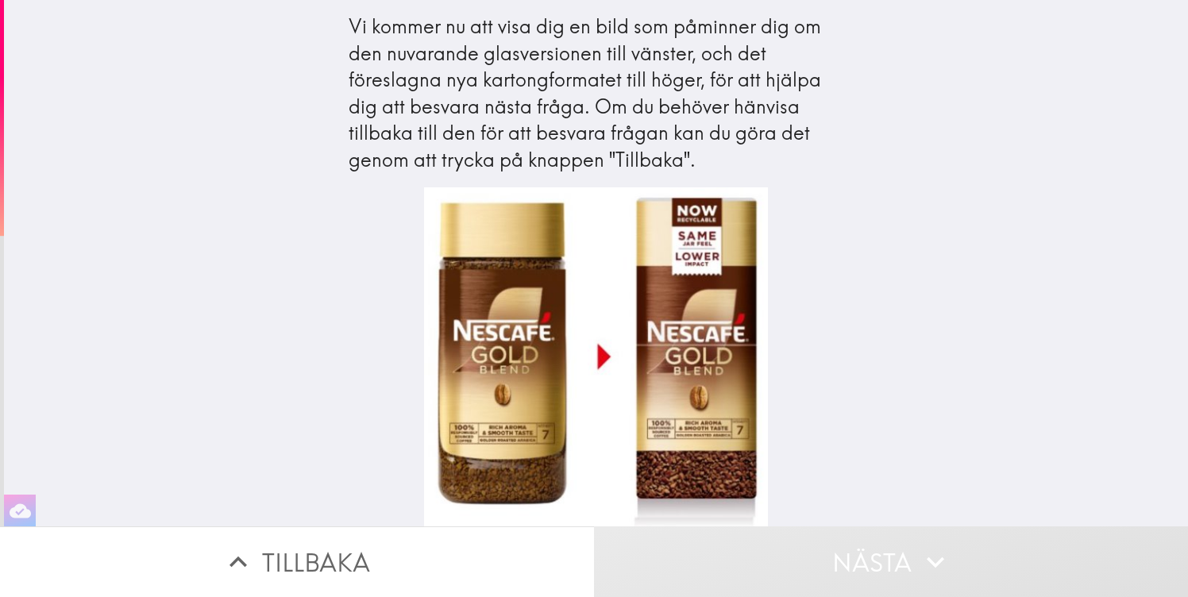
click at [618, 307] on div at bounding box center [596, 356] width 345 height 339
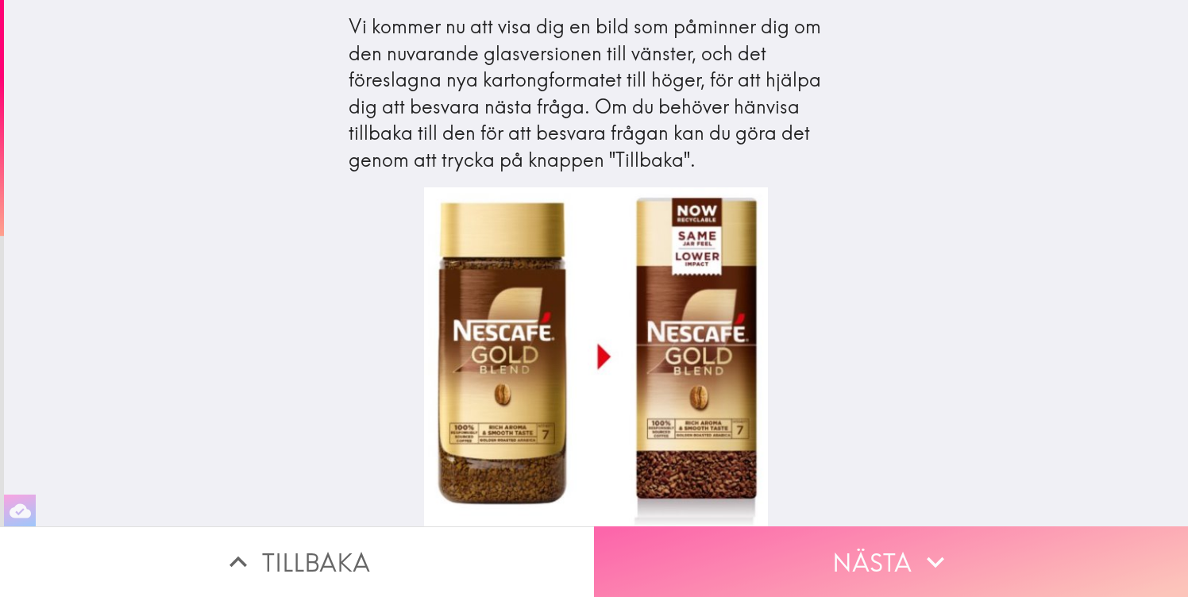
click at [868, 569] on button "Nästa" at bounding box center [891, 562] width 594 height 71
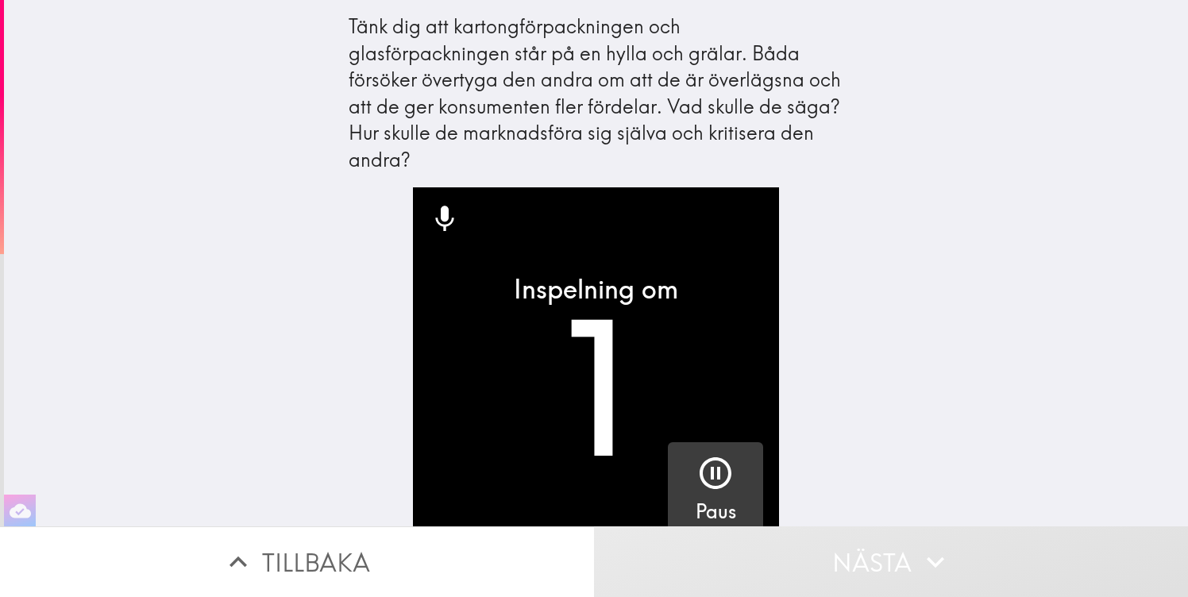
click at [713, 458] on icon "button" at bounding box center [716, 474] width 32 height 32
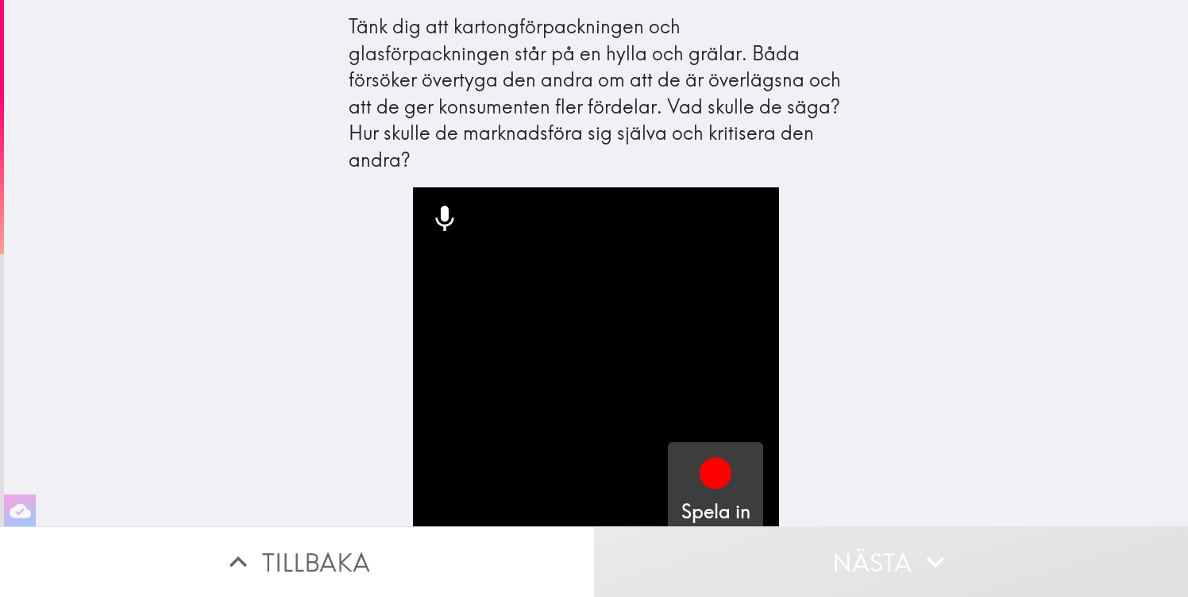
drag, startPoint x: 574, startPoint y: 57, endPoint x: 529, endPoint y: 57, distance: 45.3
click at [529, 57] on div "Tänk dig att kartongförpackningen och glasförpackningen står på en hylla och gr…" at bounding box center [597, 94] width 496 height 160
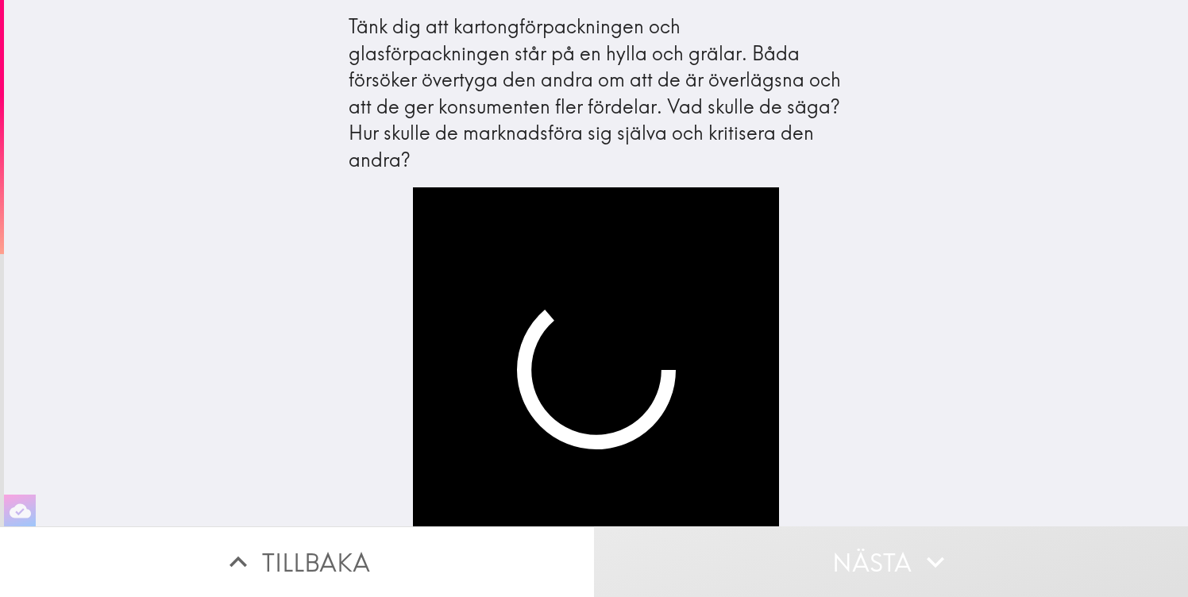
click at [331, 566] on button "Tillbaka" at bounding box center [297, 562] width 594 height 71
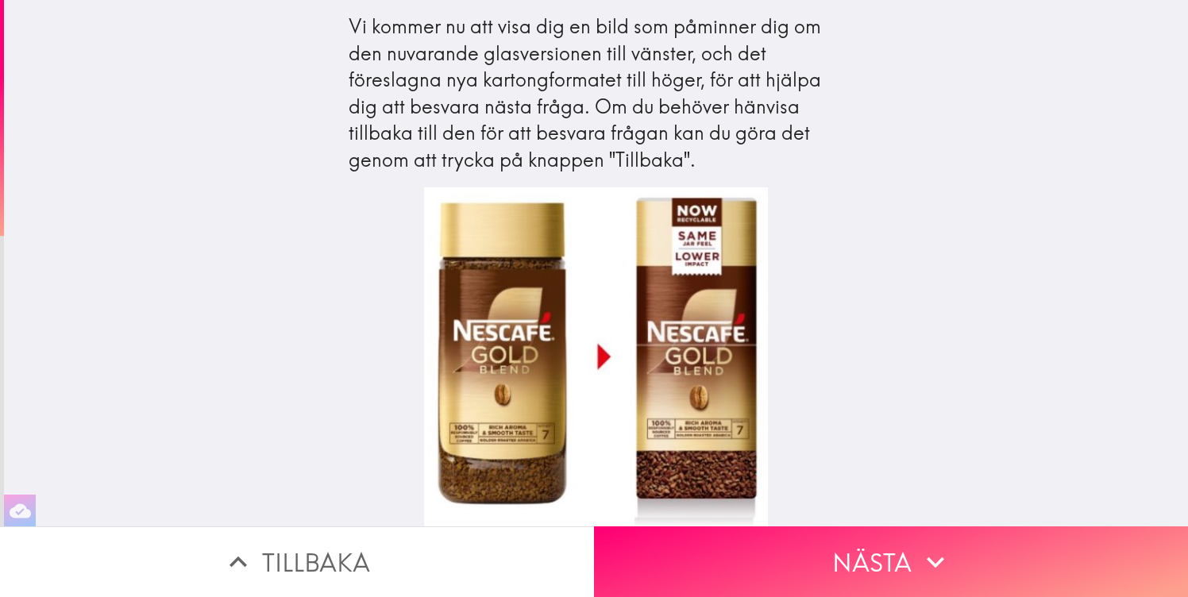
click at [833, 526] on div at bounding box center [596, 356] width 1184 height 339
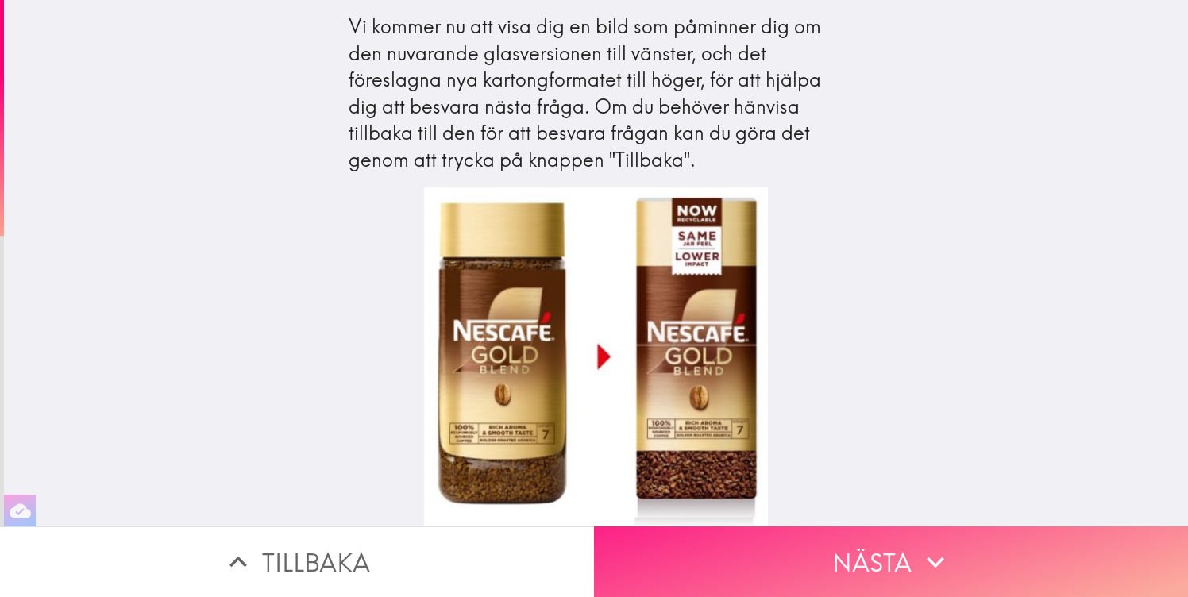
click at [829, 551] on button "Nästa" at bounding box center [891, 562] width 594 height 71
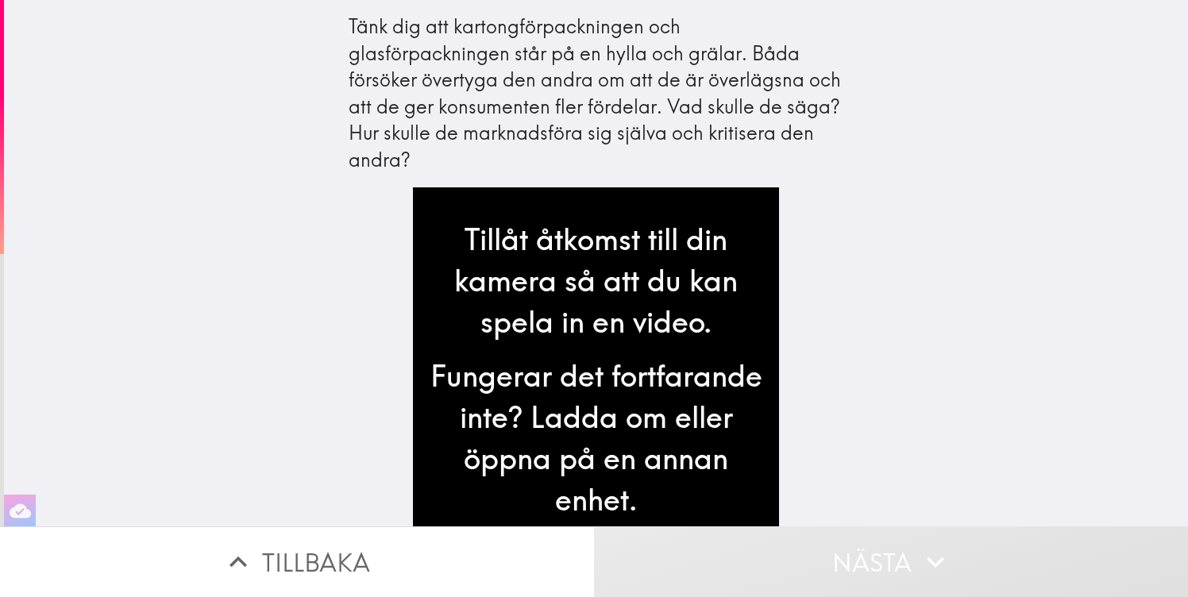
click at [473, 373] on div "Fungerar det fortfarande inte? Ladda om eller öppna på en annan enhet." at bounding box center [596, 438] width 341 height 165
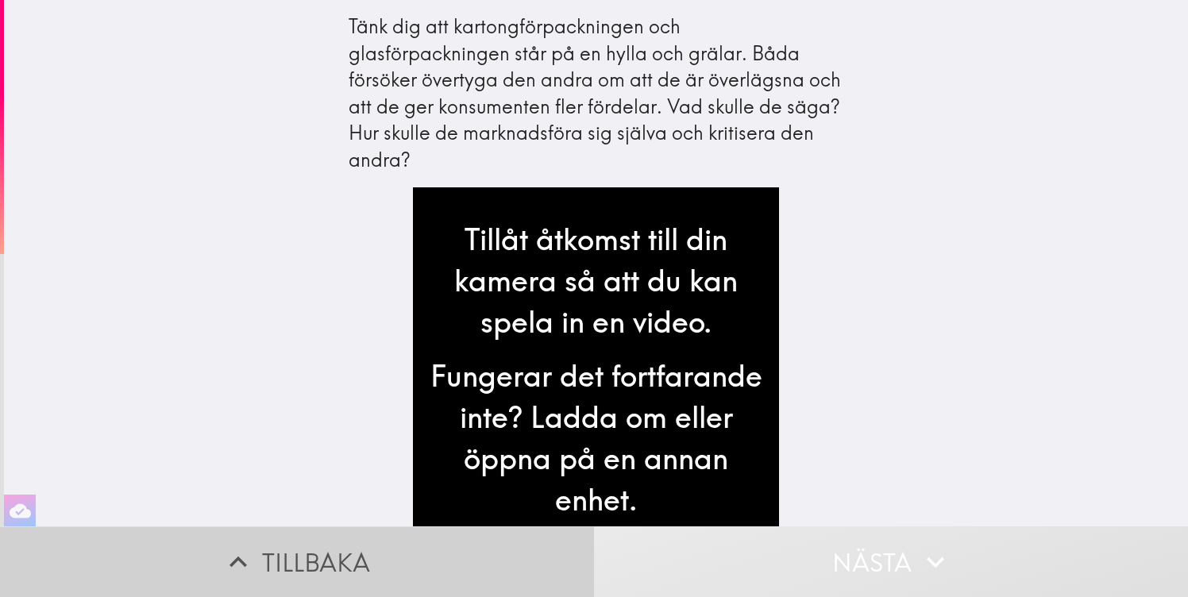
click at [361, 578] on button "Tillbaka" at bounding box center [297, 562] width 594 height 71
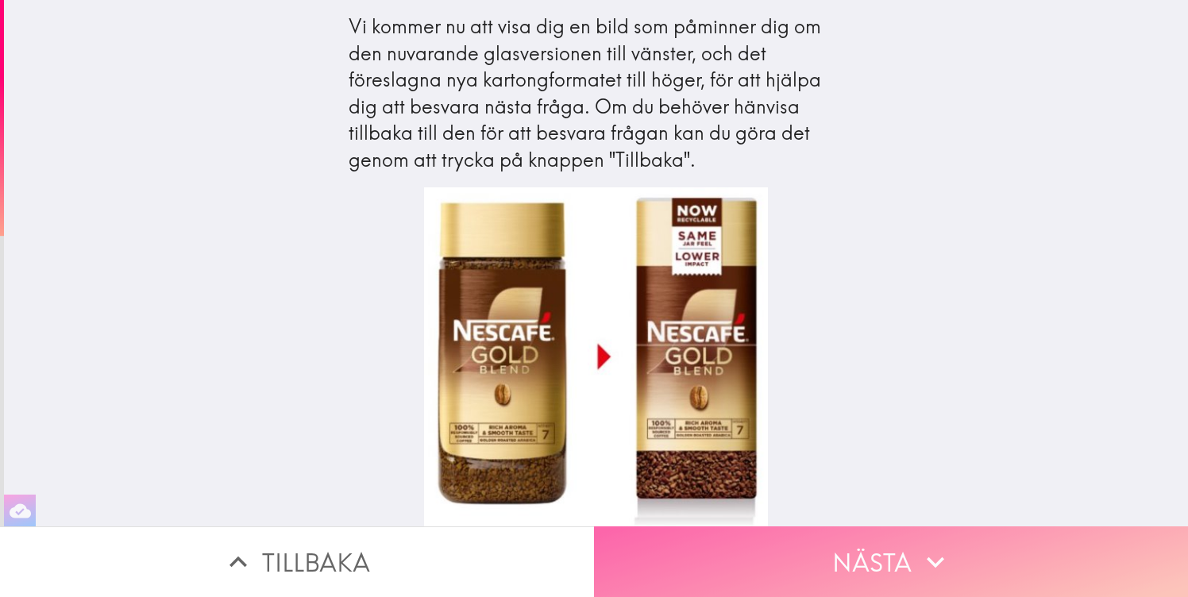
click at [744, 566] on button "Nästa" at bounding box center [891, 562] width 594 height 71
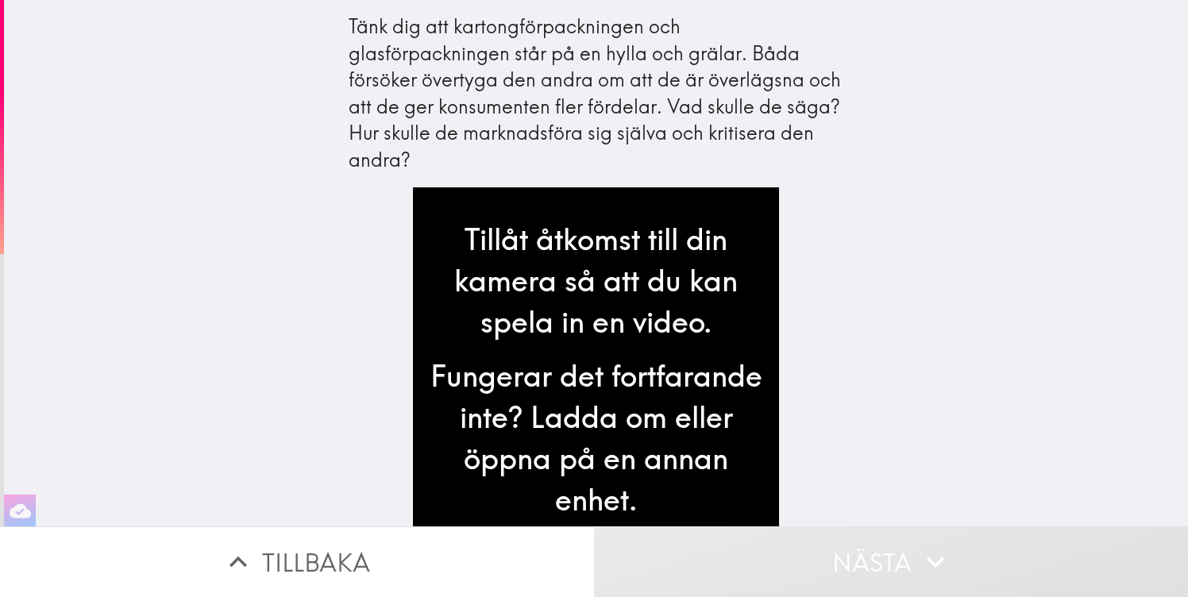
click at [29, 529] on button "Tillbaka" at bounding box center [297, 562] width 594 height 71
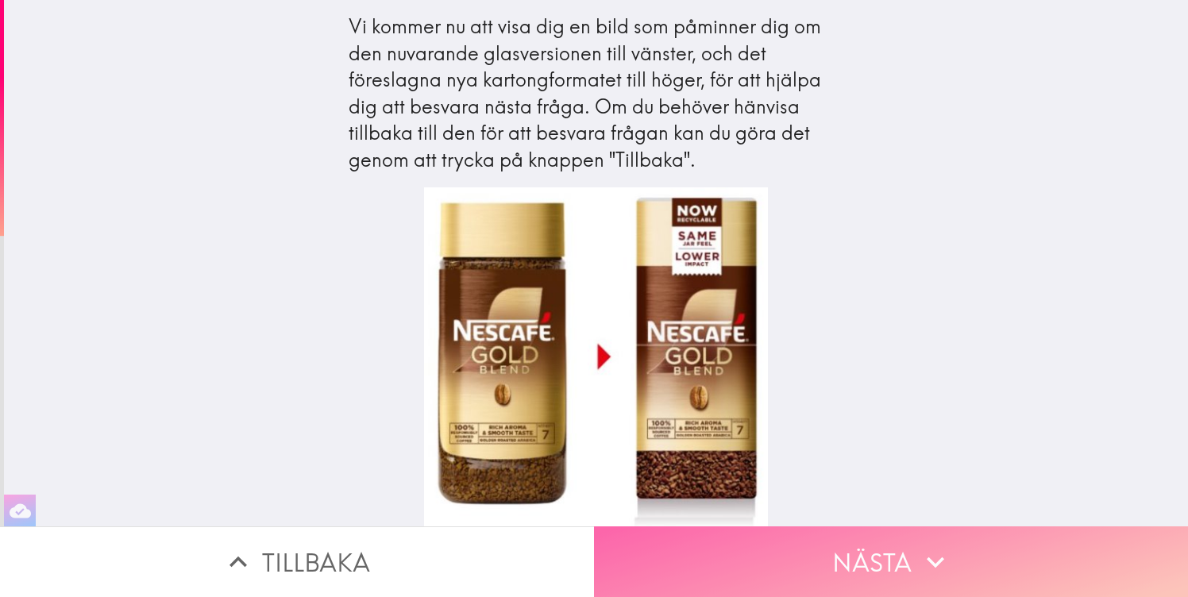
click at [771, 562] on button "Nästa" at bounding box center [891, 562] width 594 height 71
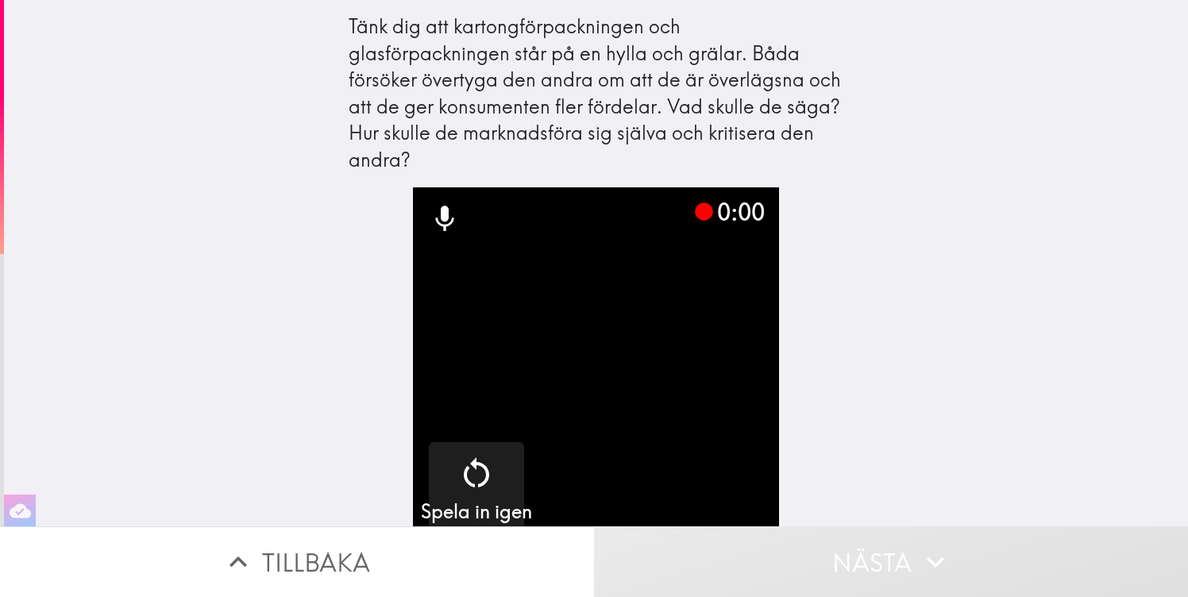
click at [811, 371] on div "0:00 Spela in igen" at bounding box center [596, 356] width 508 height 339
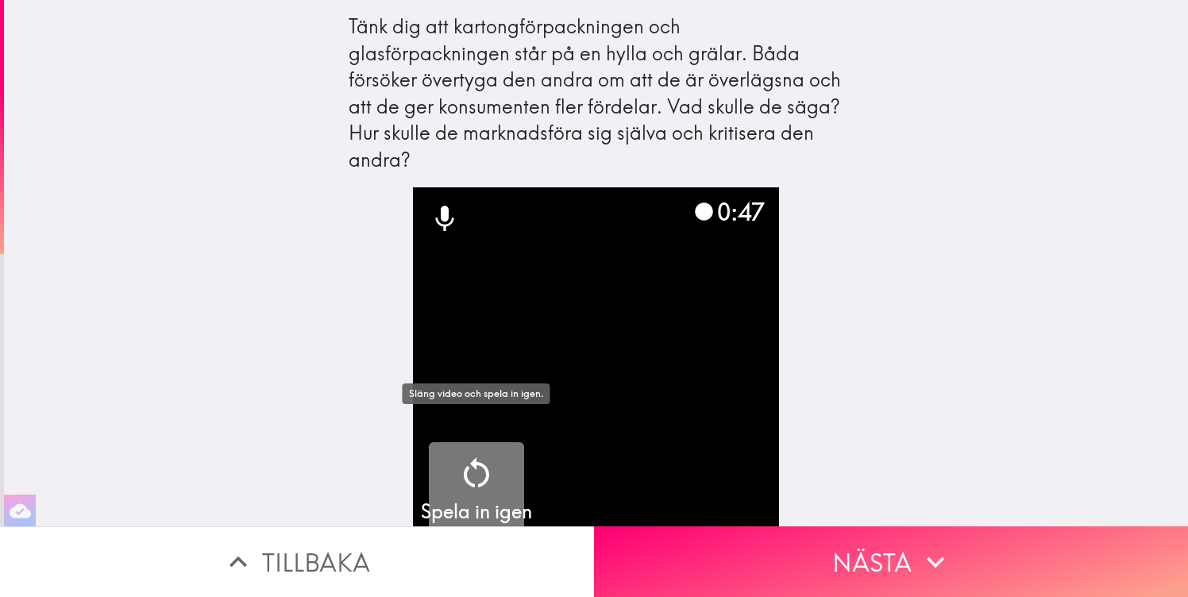
click at [475, 468] on div "button" at bounding box center [477, 476] width 38 height 44
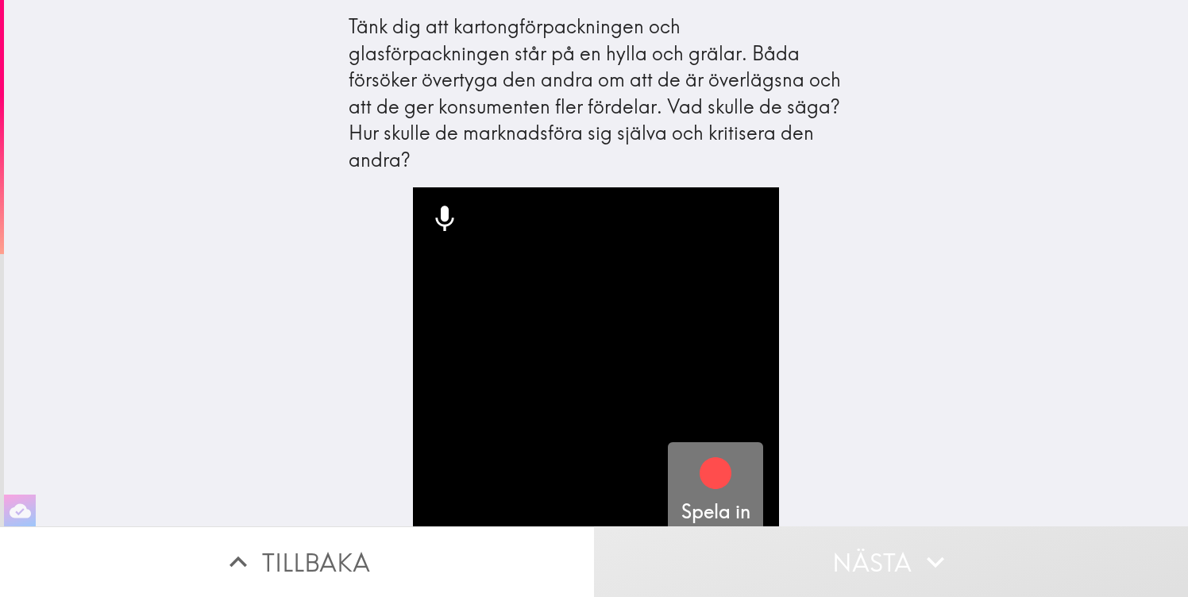
click at [698, 454] on icon "button" at bounding box center [716, 473] width 38 height 38
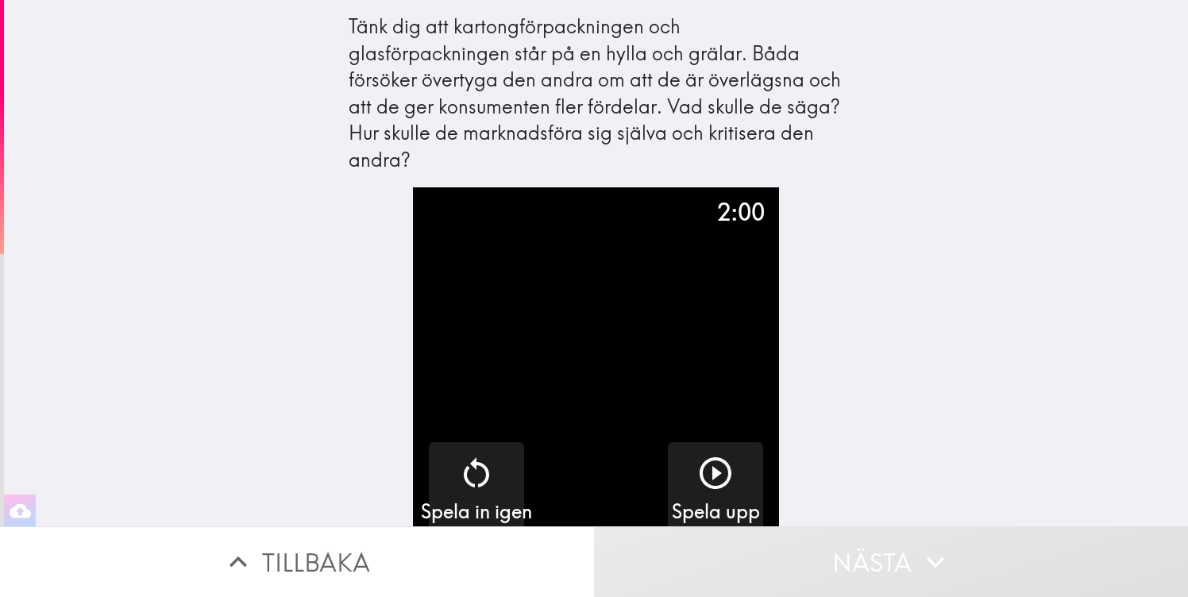
click at [21, 508] on icon "button" at bounding box center [20, 510] width 21 height 21
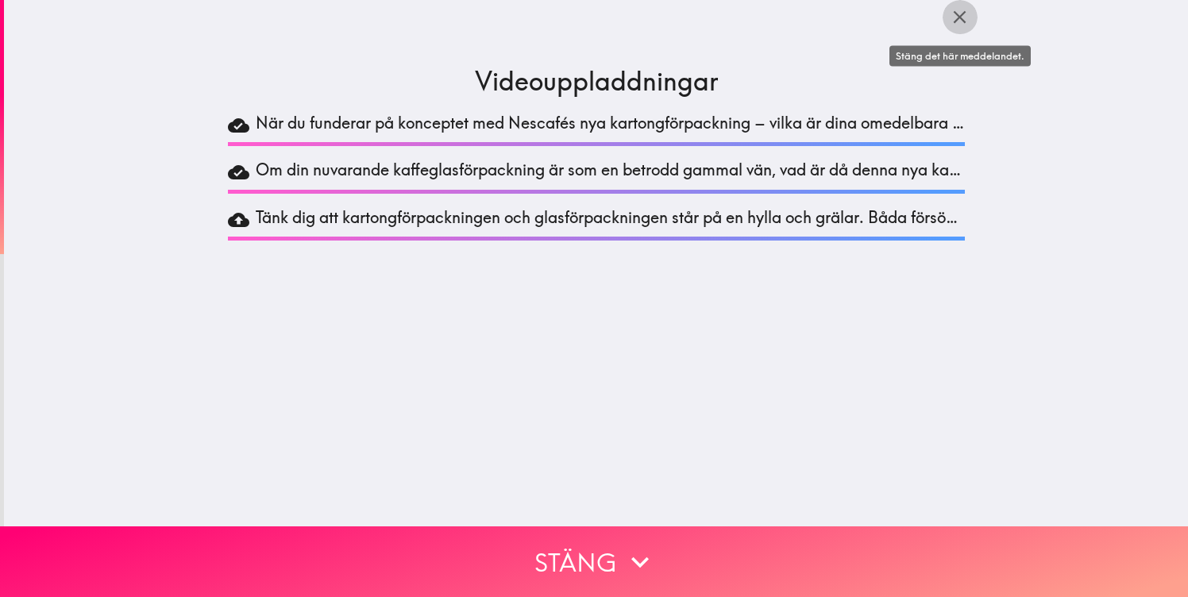
click at [961, 20] on icon "button" at bounding box center [959, 16] width 21 height 21
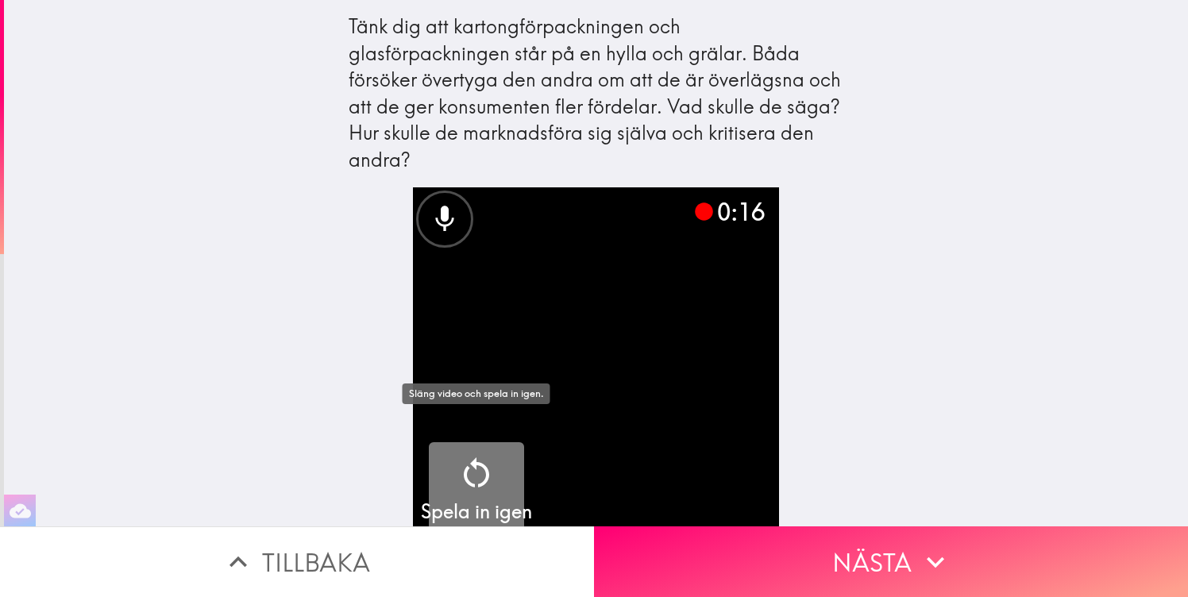
click at [453, 460] on div "Spela in igen" at bounding box center [476, 489] width 111 height 71
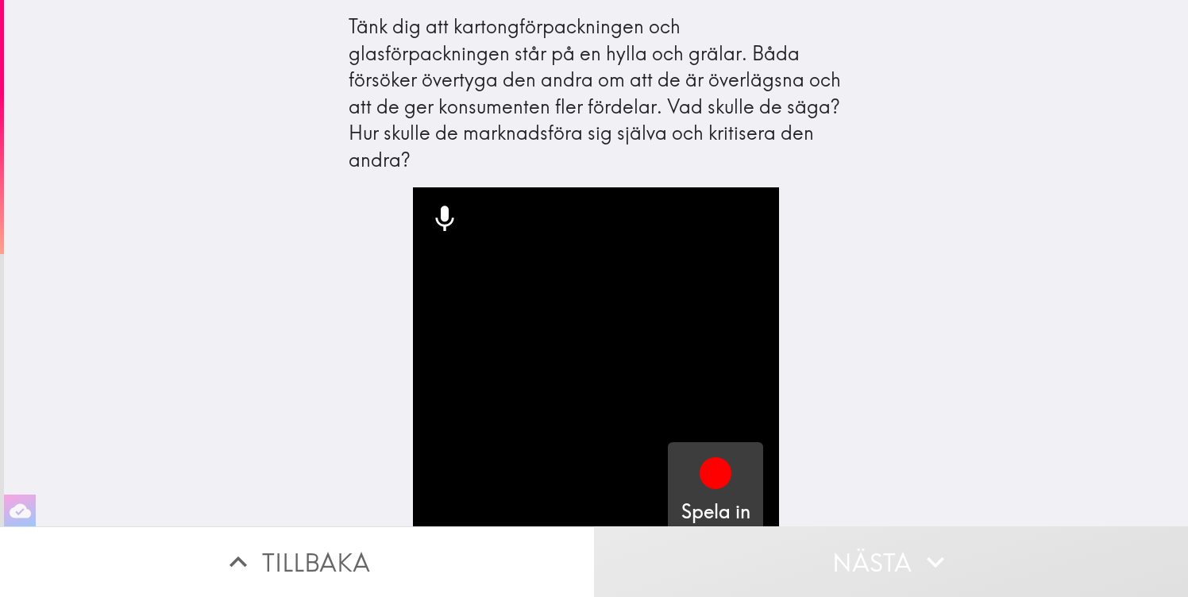
click at [710, 462] on icon "button" at bounding box center [716, 473] width 38 height 38
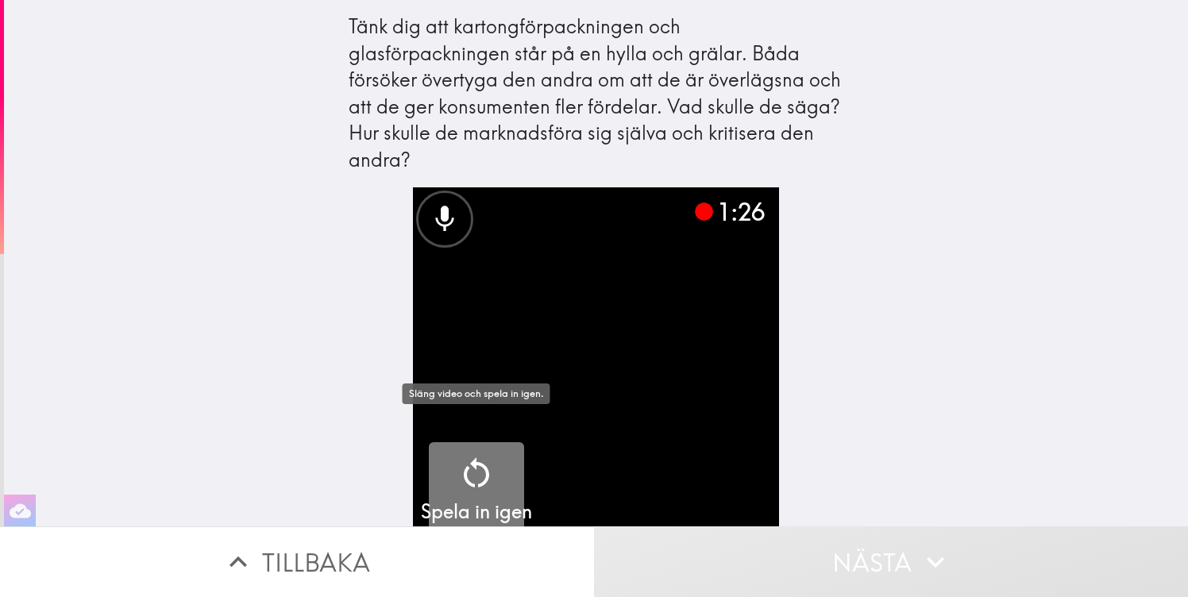
click at [495, 454] on icon "button" at bounding box center [477, 473] width 38 height 38
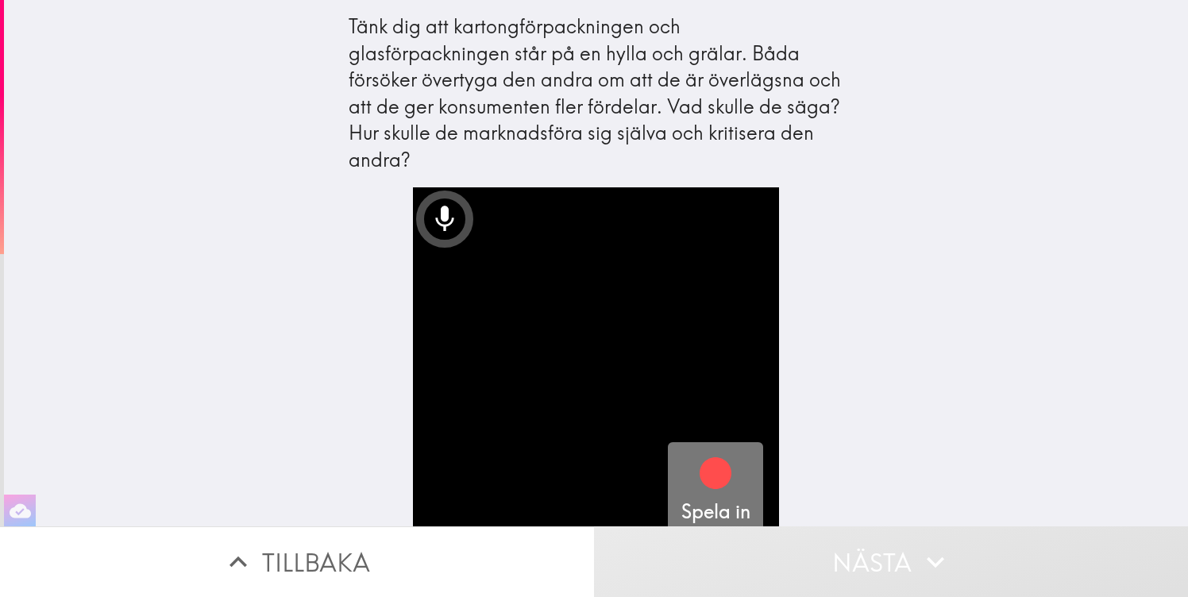
click at [720, 462] on icon "button" at bounding box center [716, 473] width 38 height 38
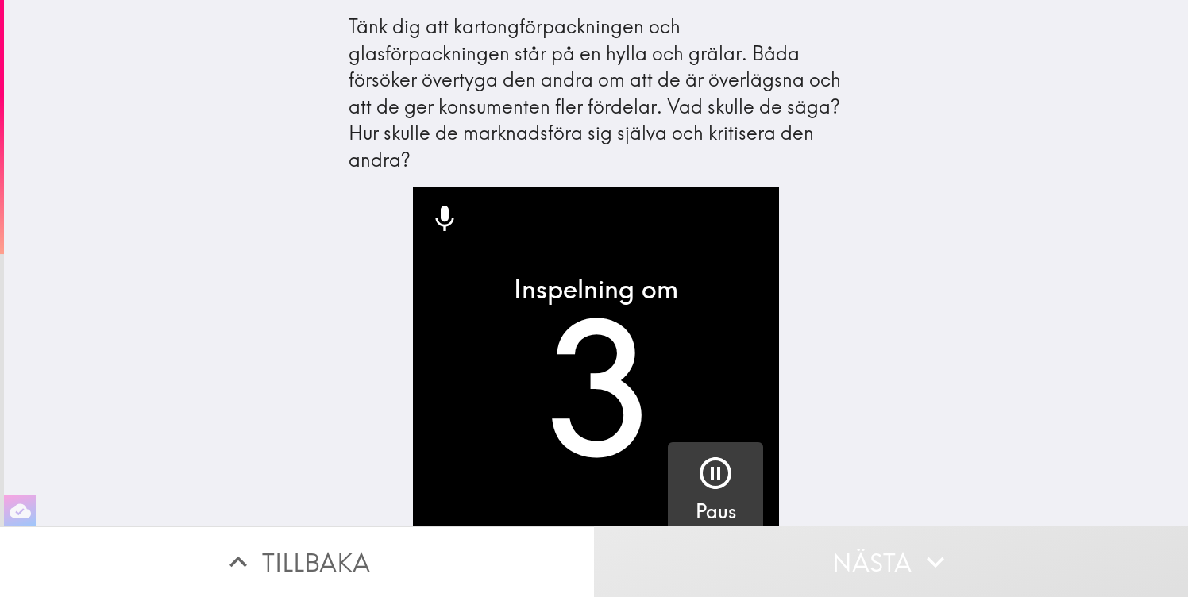
click at [720, 462] on icon "button" at bounding box center [716, 473] width 38 height 38
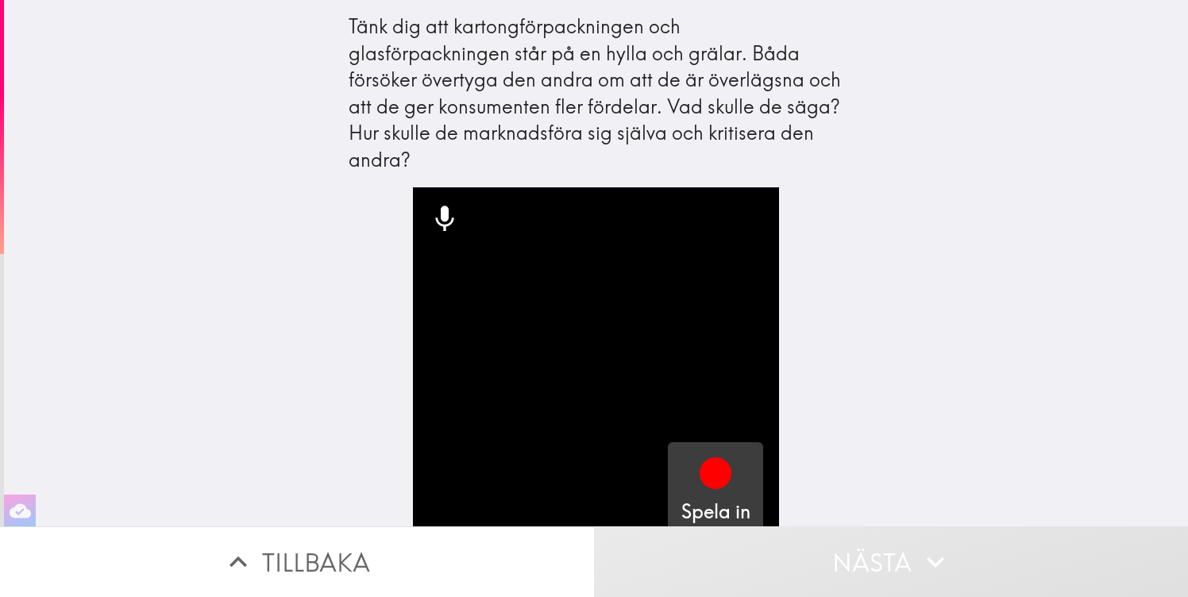
click at [723, 458] on icon "button" at bounding box center [716, 474] width 32 height 32
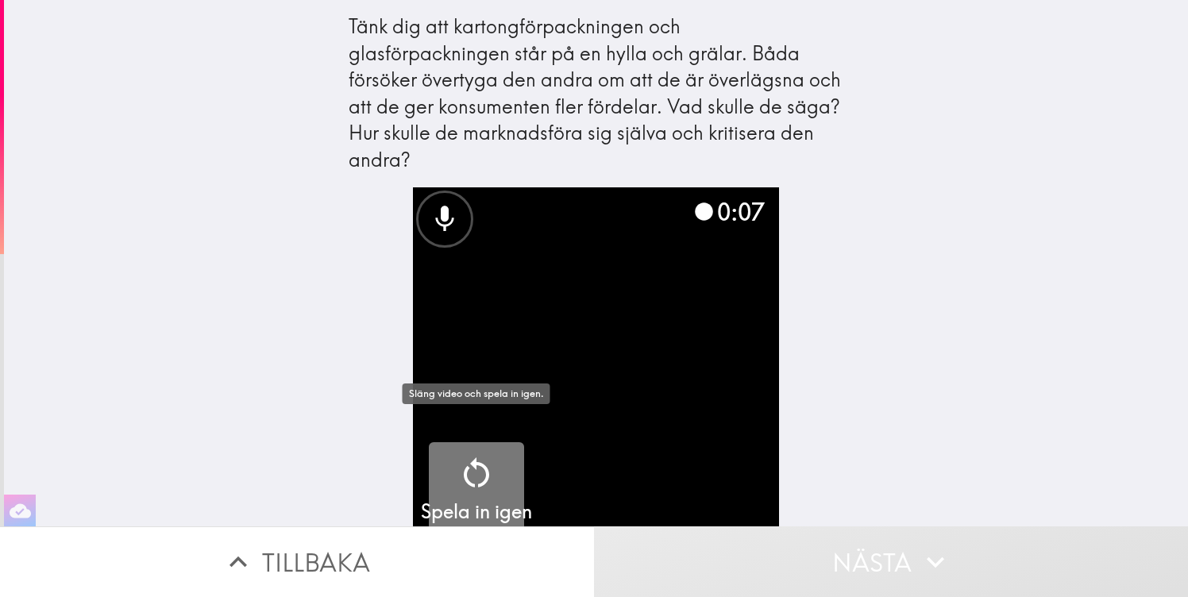
click at [462, 454] on icon "button" at bounding box center [477, 473] width 38 height 38
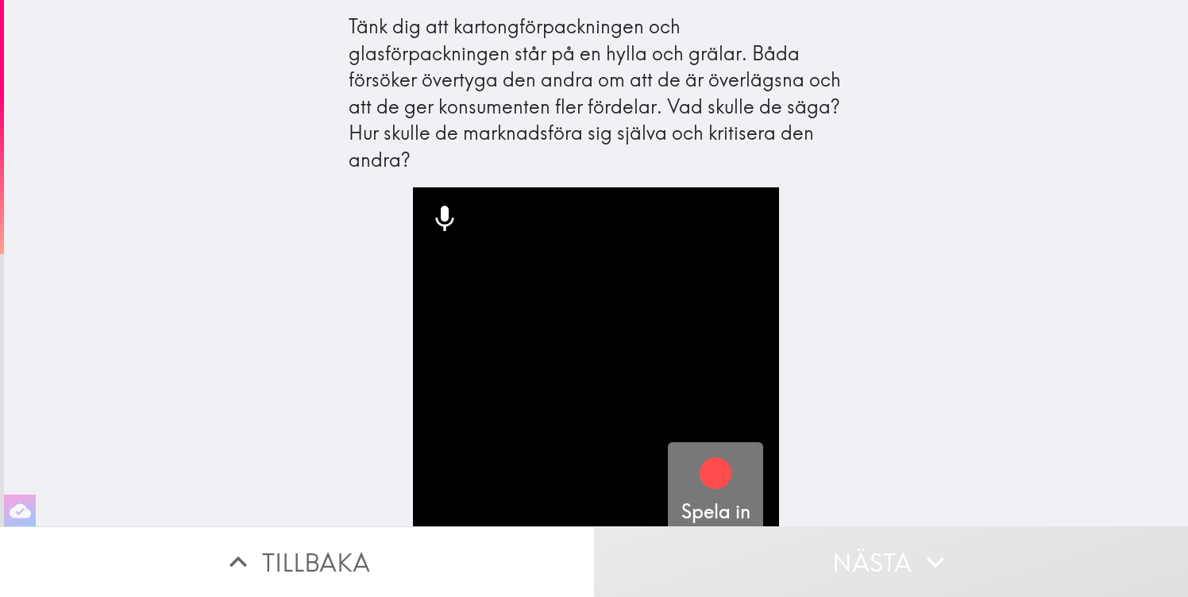
click at [713, 468] on div "button" at bounding box center [716, 476] width 38 height 44
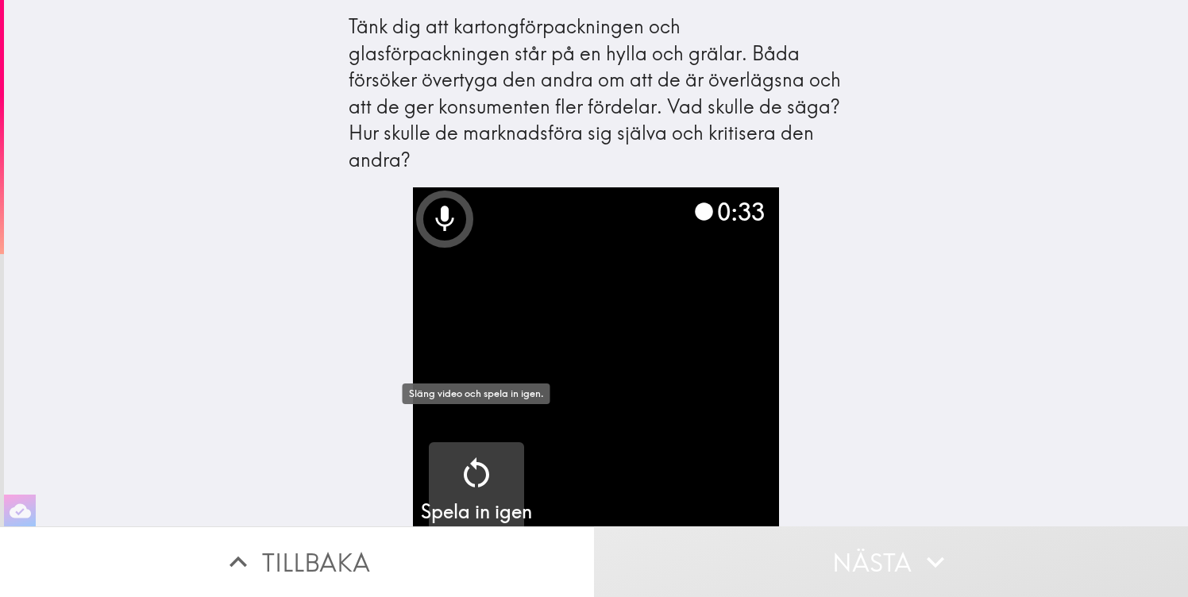
click at [491, 454] on icon "button" at bounding box center [477, 473] width 38 height 38
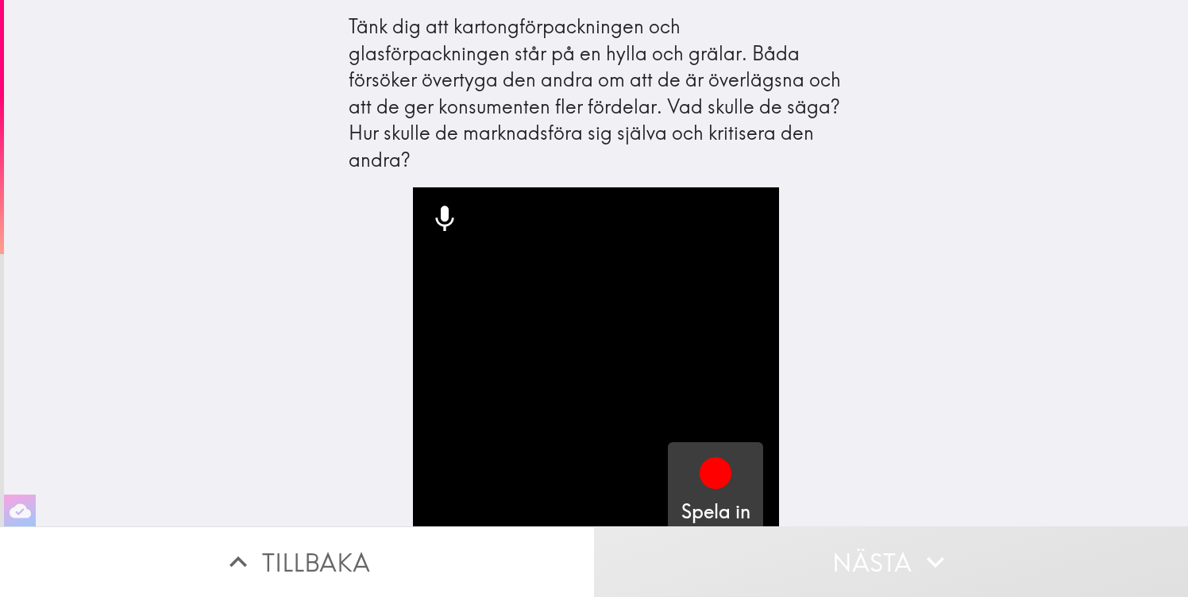
click at [725, 458] on icon "button" at bounding box center [716, 474] width 32 height 32
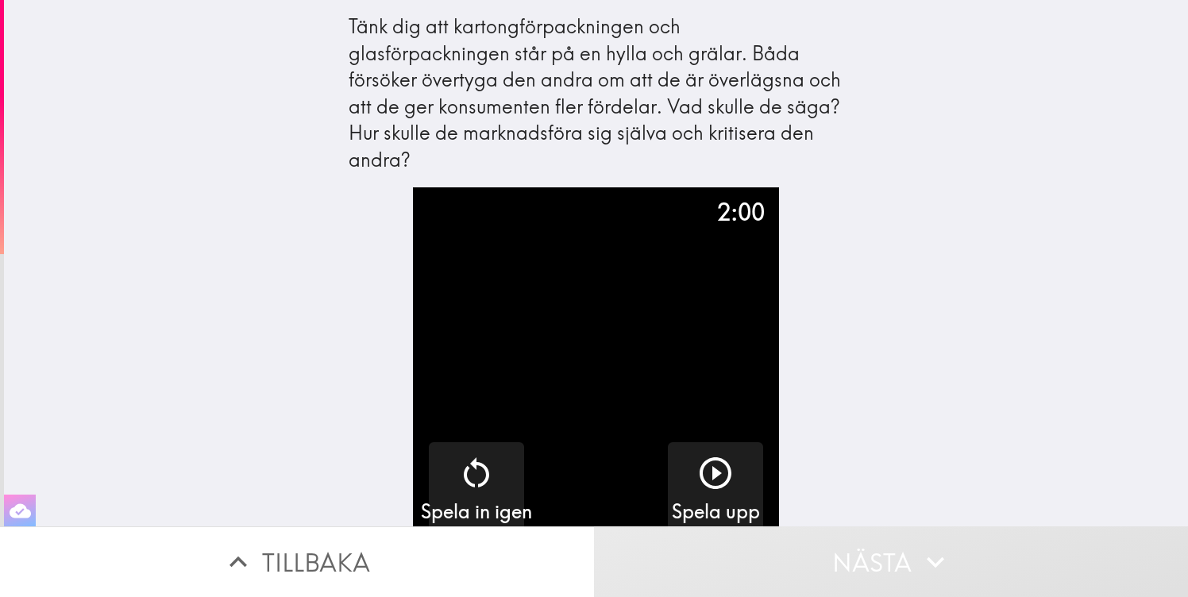
click at [19, 504] on icon "button" at bounding box center [20, 511] width 21 height 14
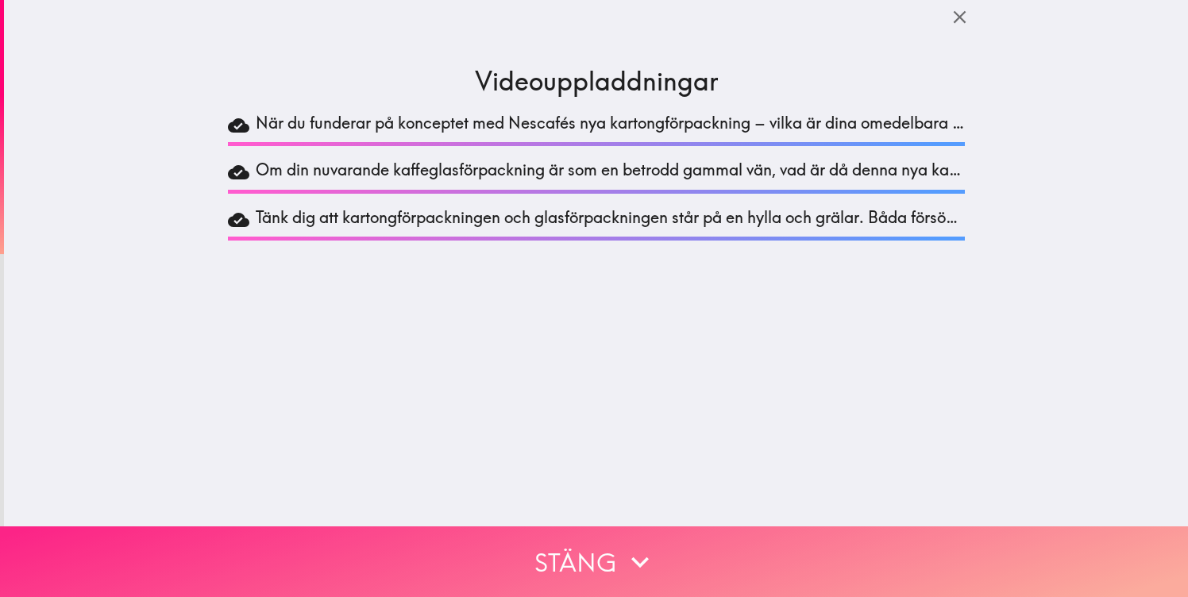
click at [587, 562] on button "Stäng" at bounding box center [594, 562] width 1188 height 71
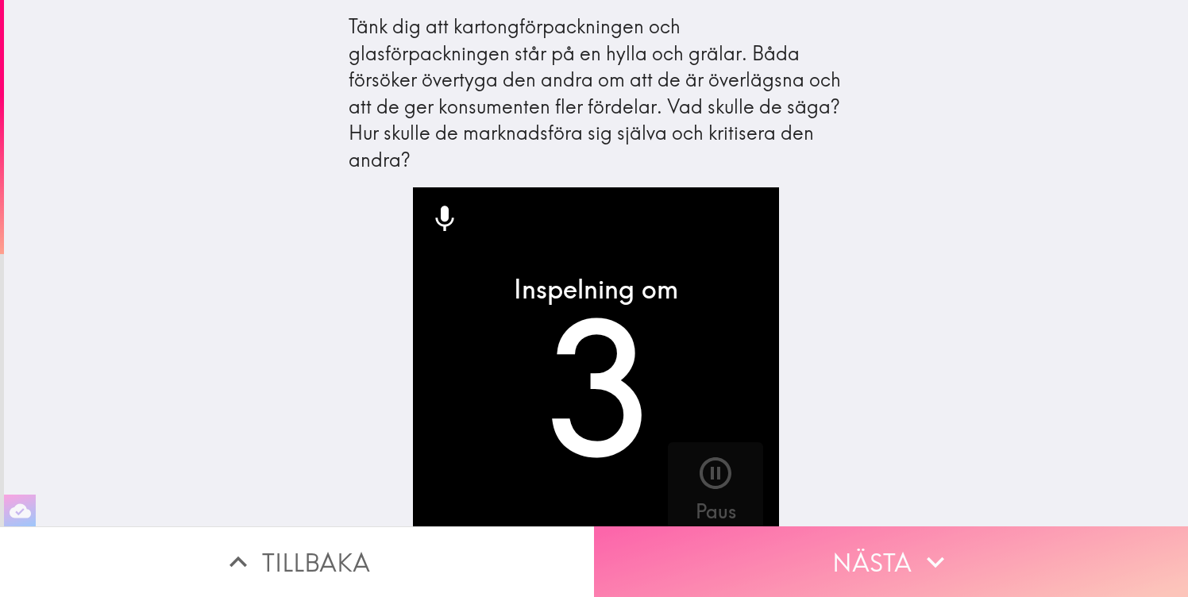
click at [830, 556] on button "Nästa" at bounding box center [891, 562] width 594 height 71
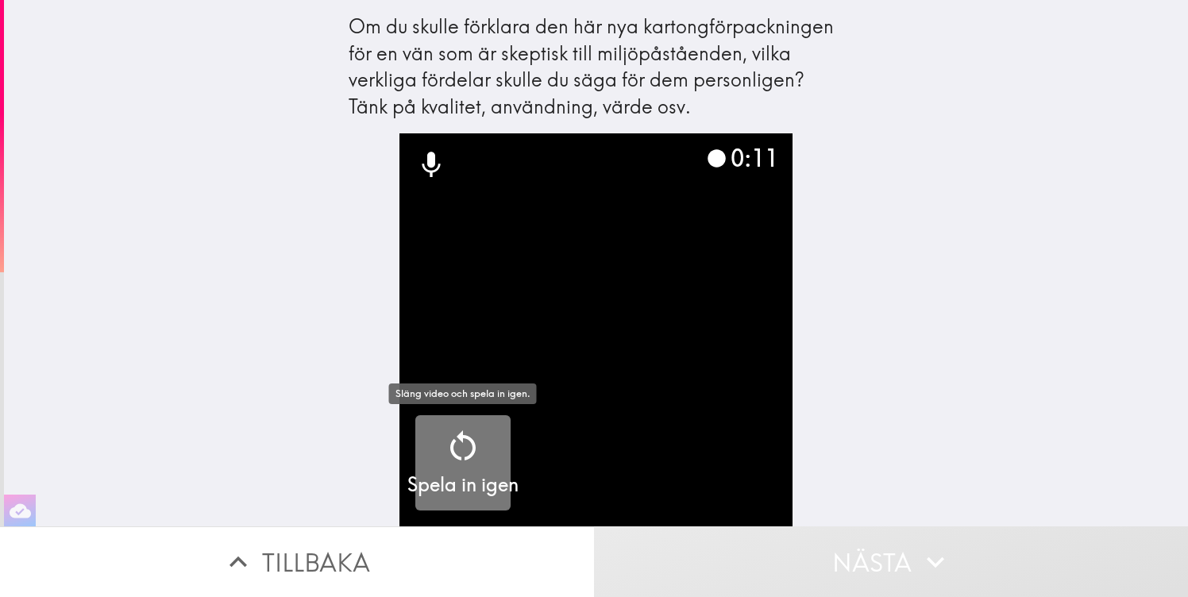
click at [495, 455] on div "Spela in igen" at bounding box center [463, 462] width 111 height 71
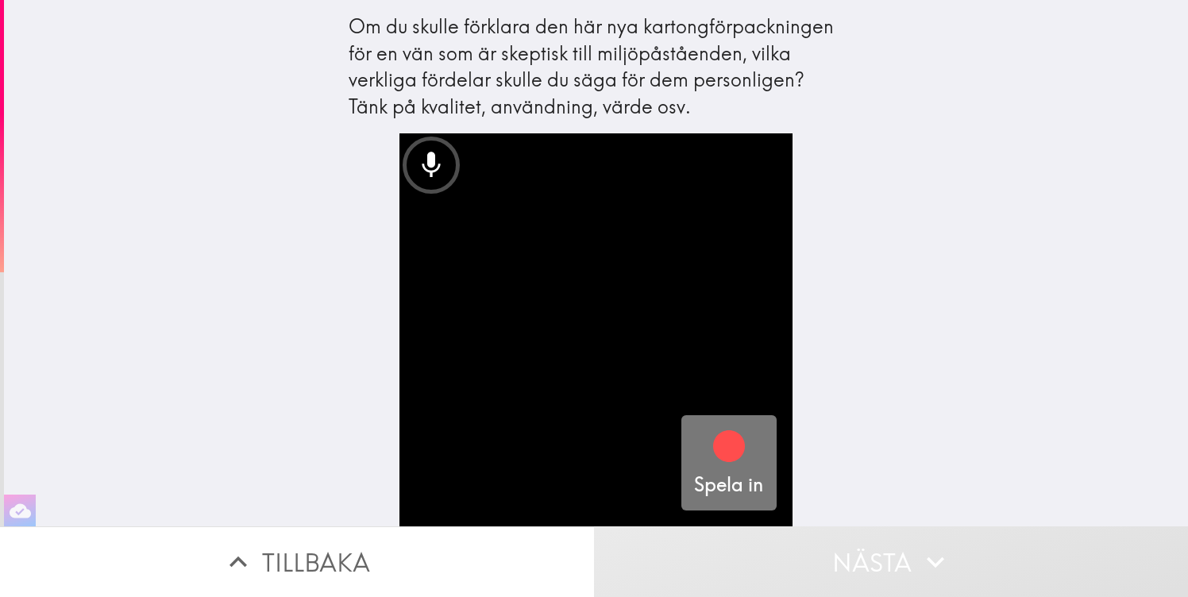
click at [713, 452] on icon "button" at bounding box center [729, 446] width 38 height 38
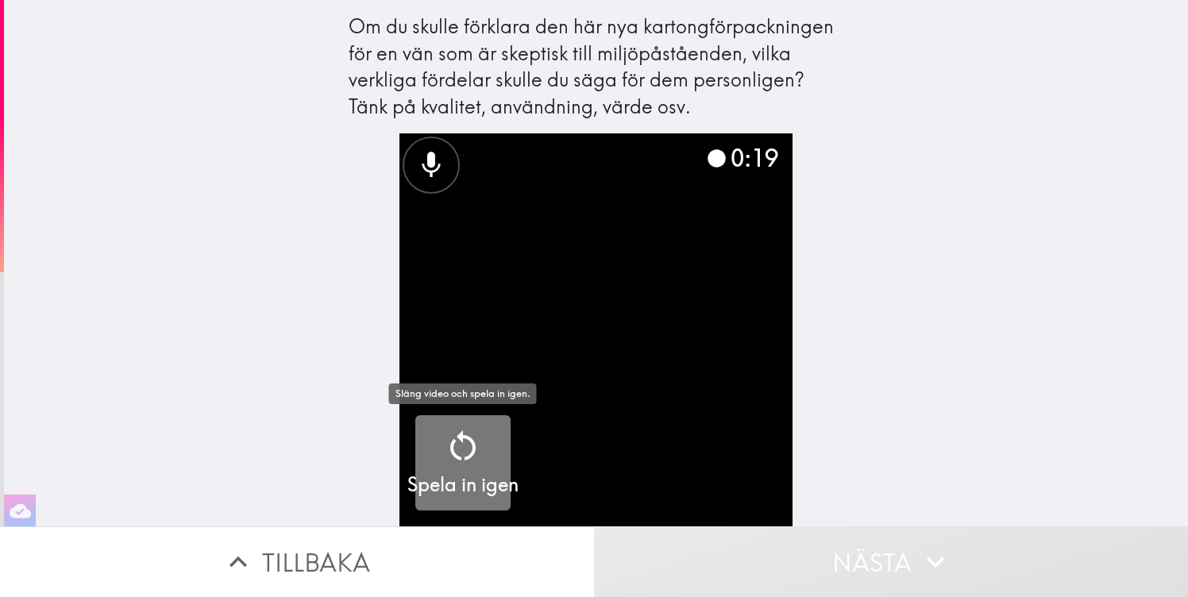
click at [482, 457] on div "Spela in igen" at bounding box center [463, 462] width 111 height 71
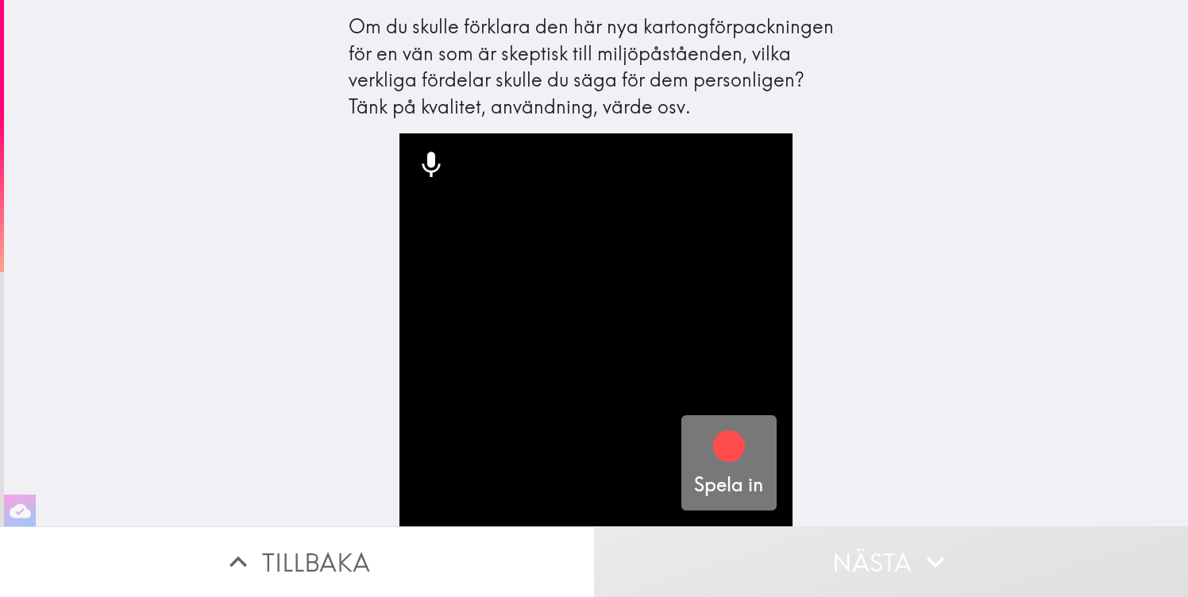
click at [744, 446] on icon "button" at bounding box center [729, 447] width 32 height 32
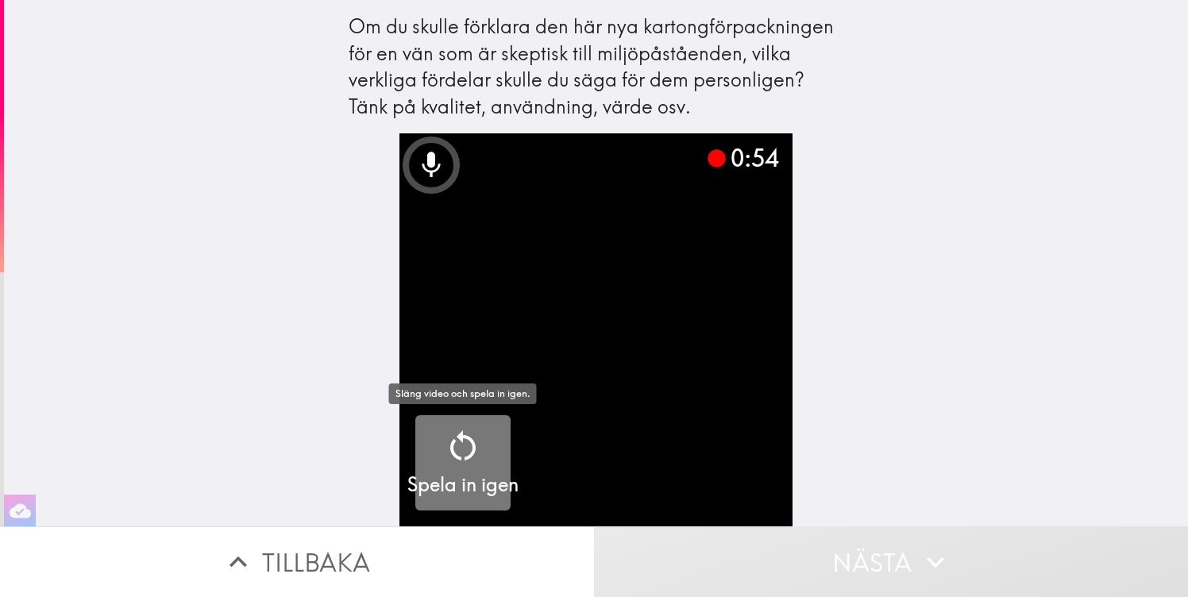
click at [515, 437] on div "Spela in igen" at bounding box center [463, 462] width 111 height 71
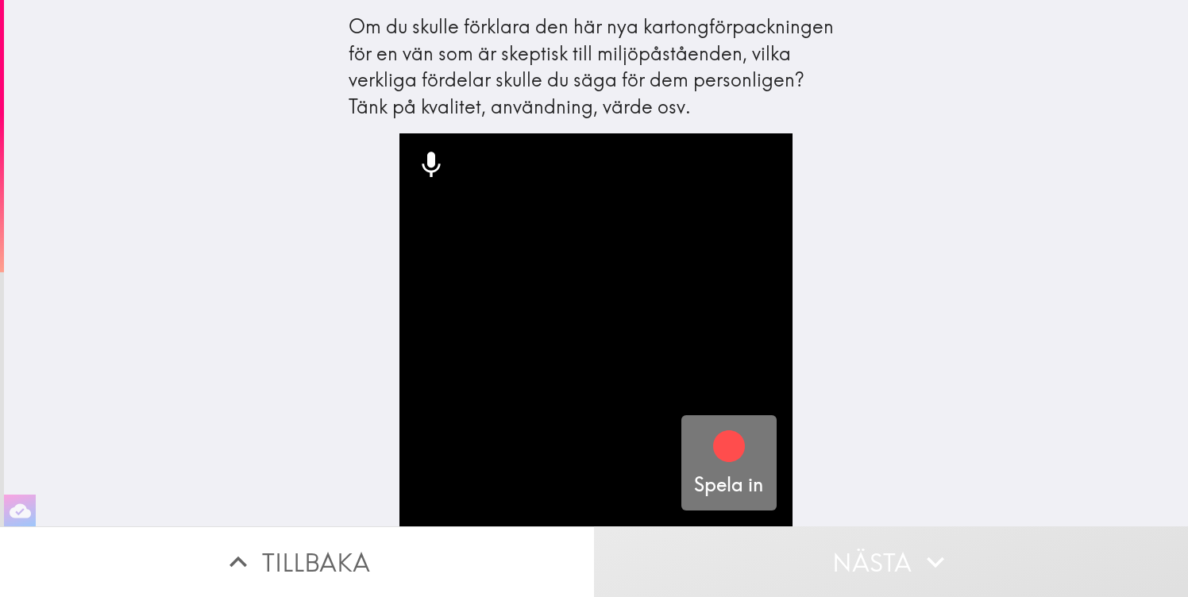
click at [728, 452] on icon "button" at bounding box center [729, 447] width 32 height 32
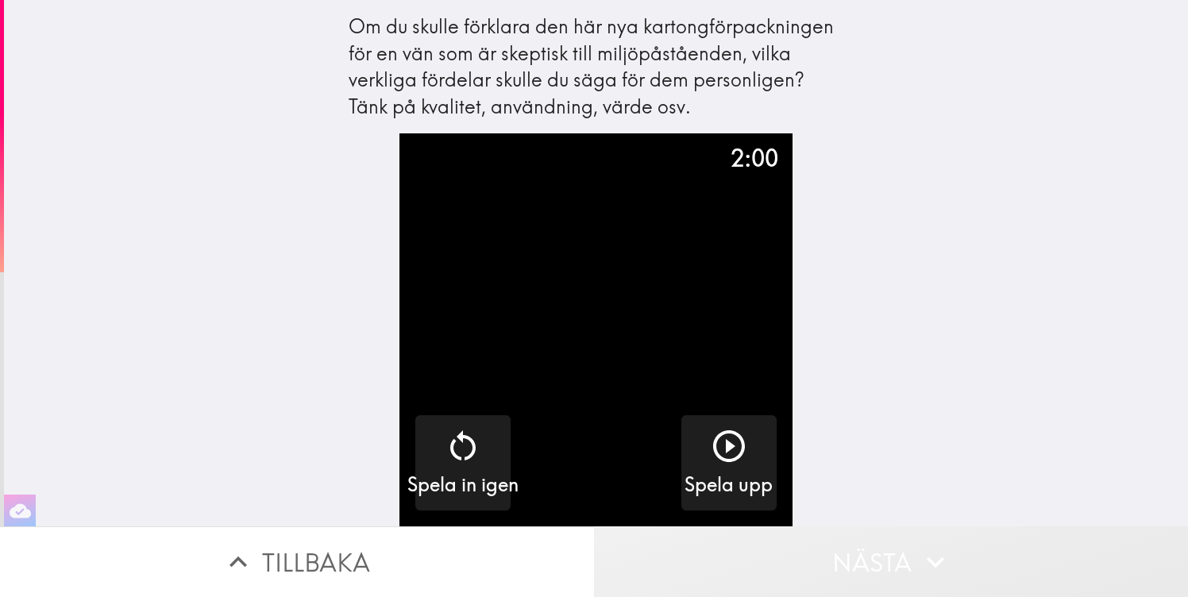
click at [875, 557] on button "Nästa" at bounding box center [891, 562] width 594 height 71
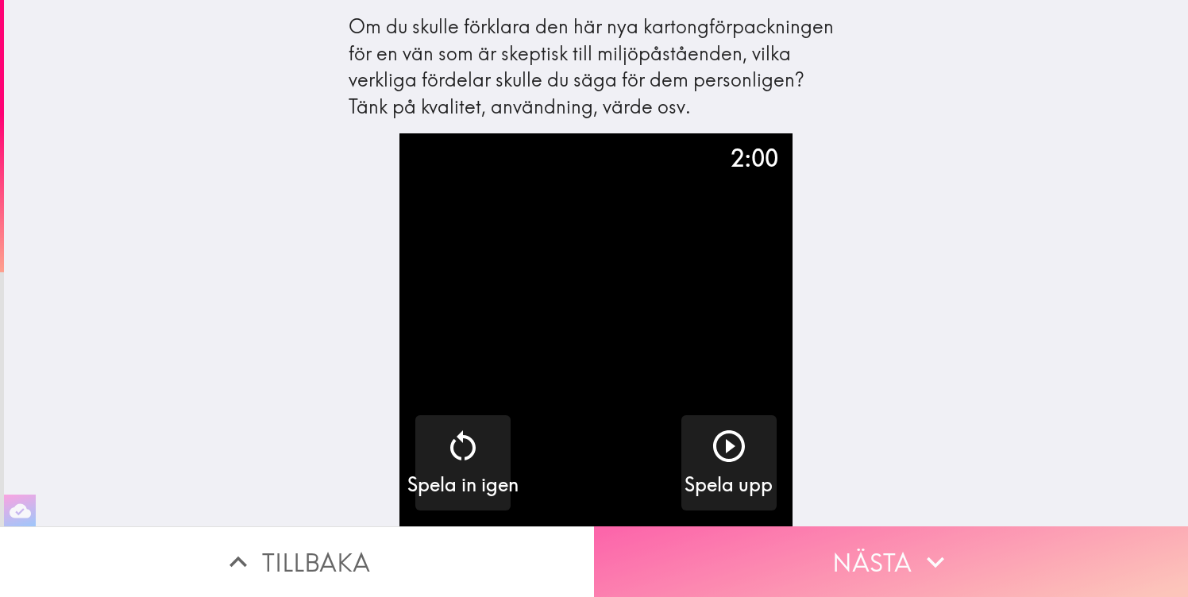
click at [875, 557] on button "Nästa" at bounding box center [891, 562] width 594 height 71
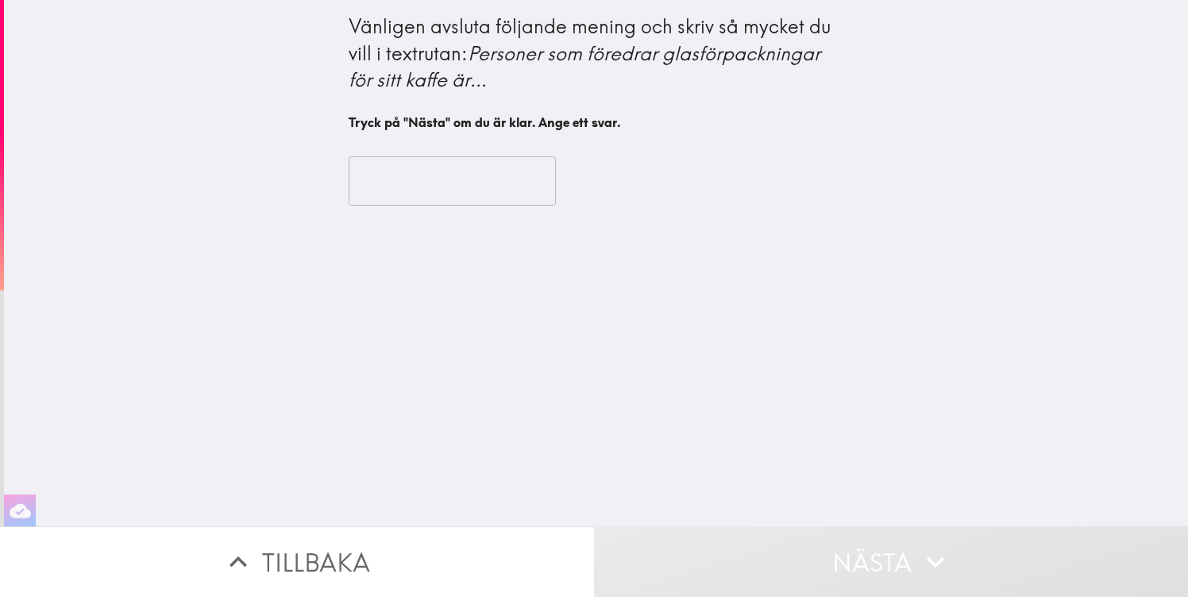
click at [346, 553] on button "Tillbaka" at bounding box center [297, 562] width 594 height 71
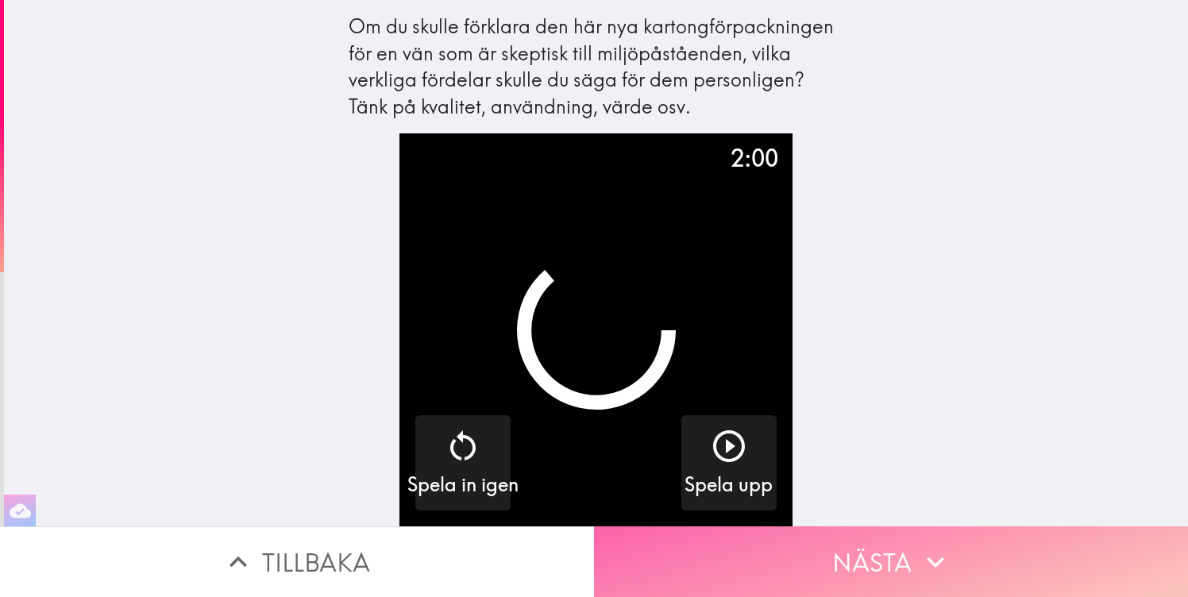
click at [825, 574] on button "Nästa" at bounding box center [891, 562] width 594 height 71
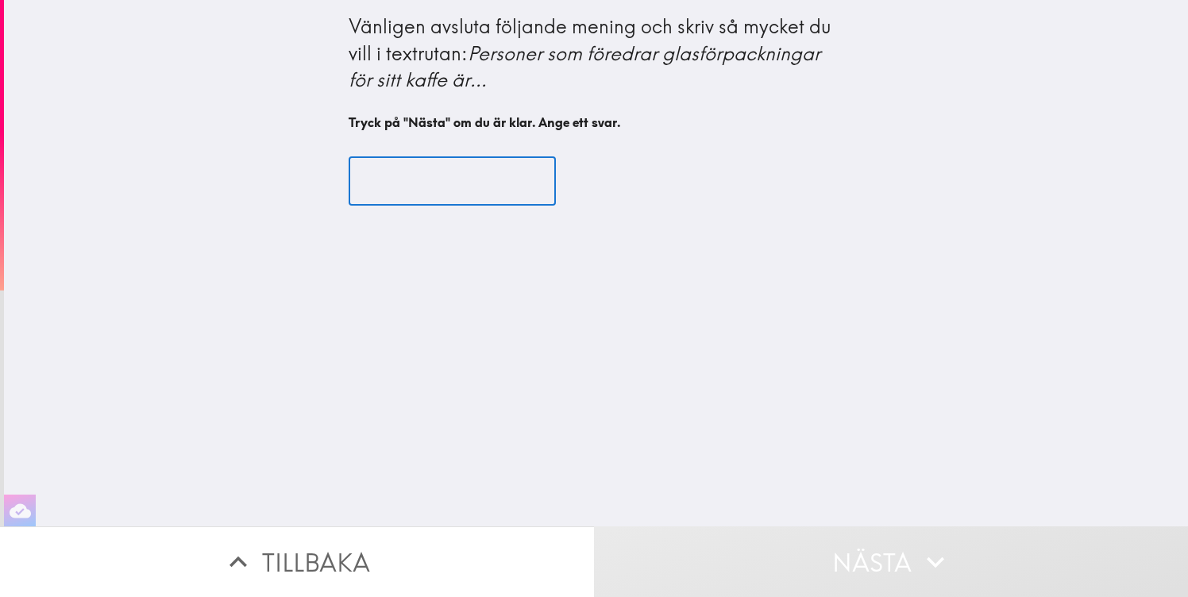
click at [384, 185] on input "text" at bounding box center [452, 180] width 207 height 49
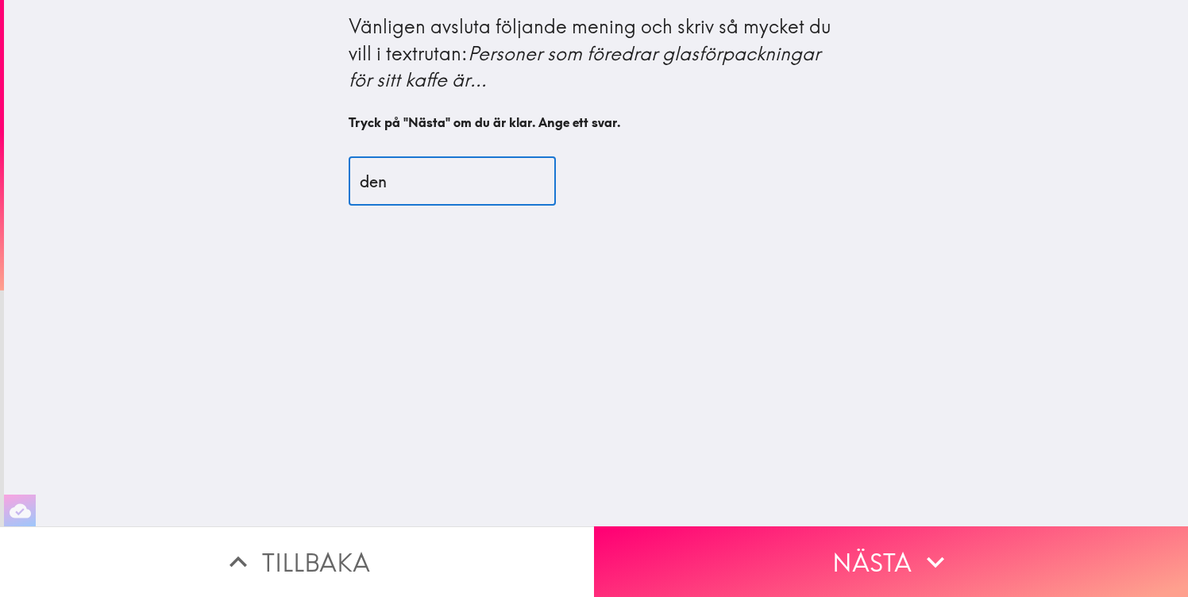
type input "扽"
click at [377, 189] on input "扽" at bounding box center [452, 180] width 207 height 49
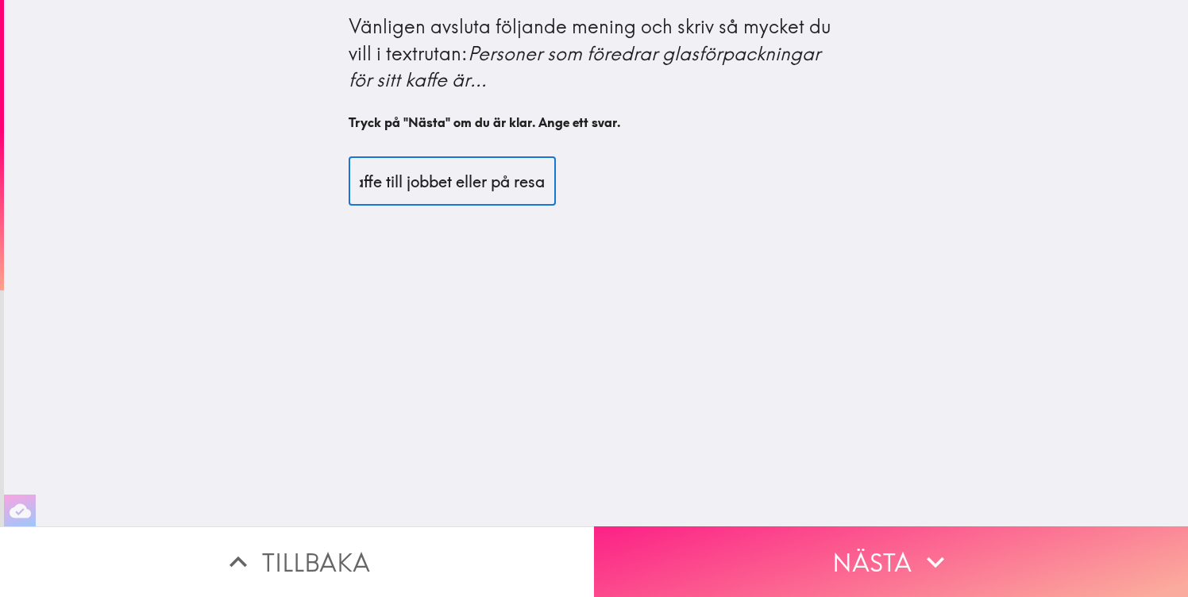
type input "den som inte tar med sig kaffe till jobbet eller på resa"
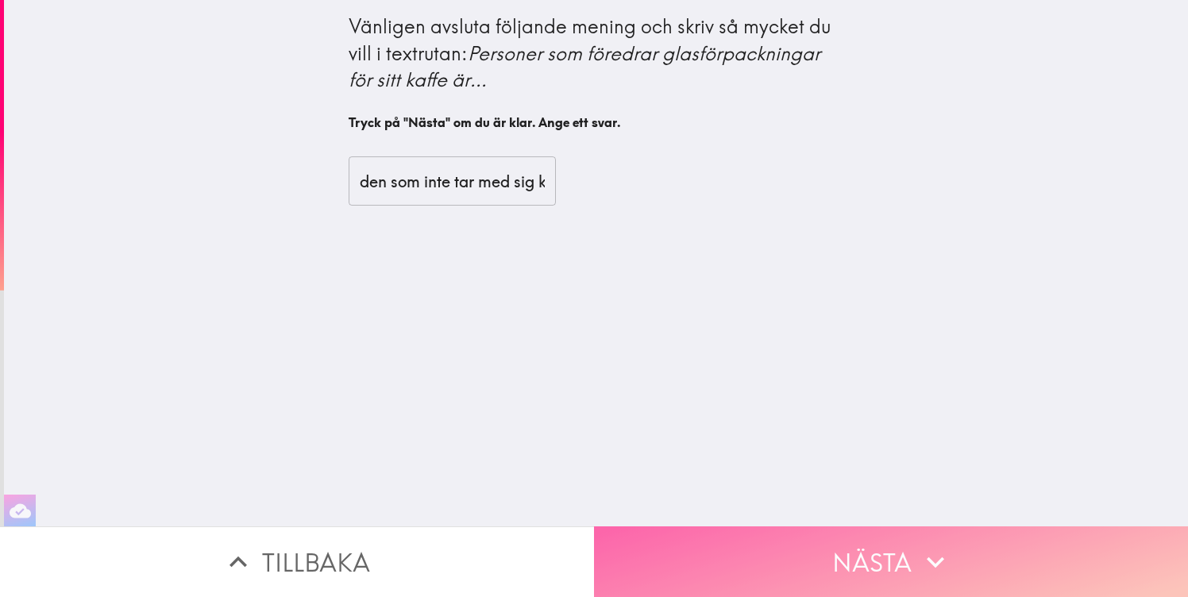
click at [772, 554] on button "Nästa" at bounding box center [891, 562] width 594 height 71
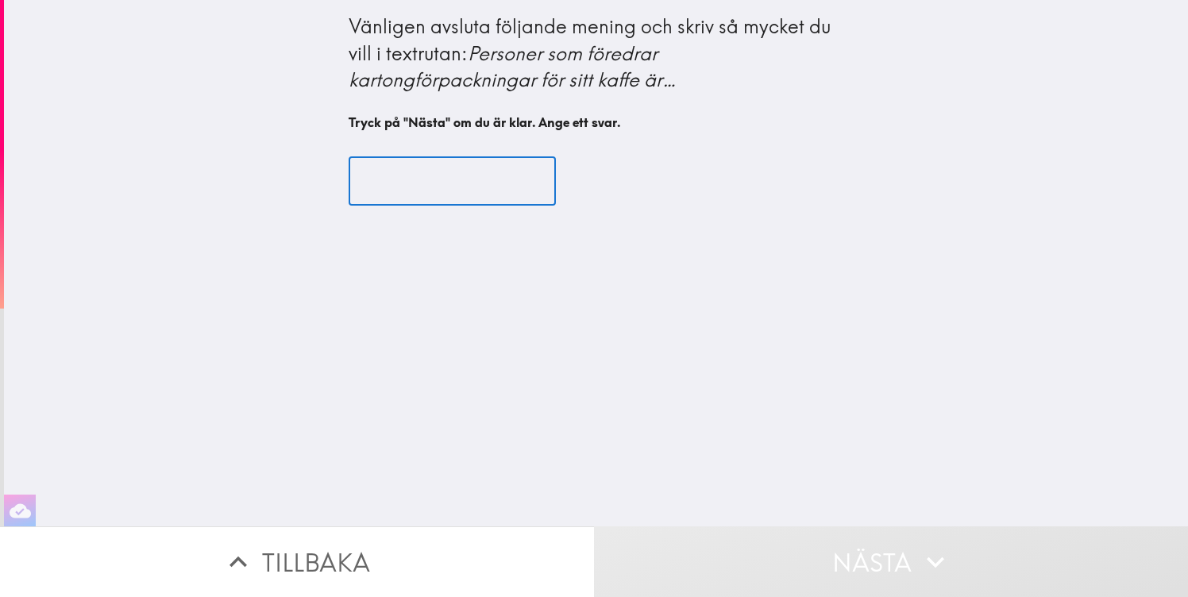
click at [423, 174] on input "text" at bounding box center [452, 180] width 207 height 49
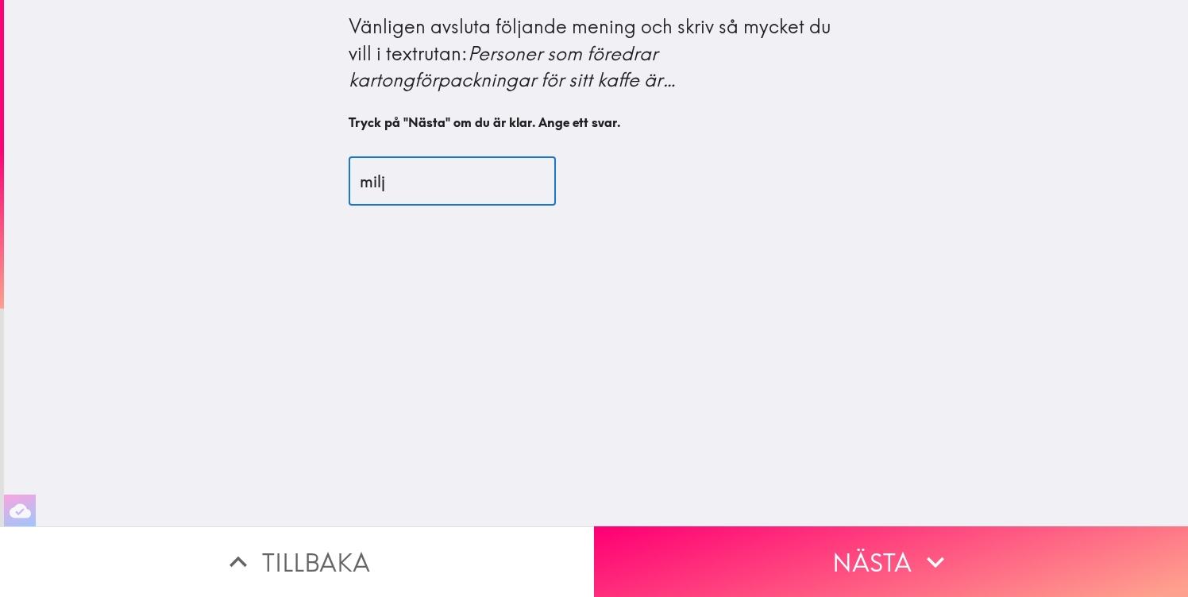
drag, startPoint x: 477, startPoint y: 164, endPoint x: 452, endPoint y: 191, distance: 36.6
click at [453, 192] on input "milj" at bounding box center [452, 180] width 207 height 49
paste input "ömedveten"
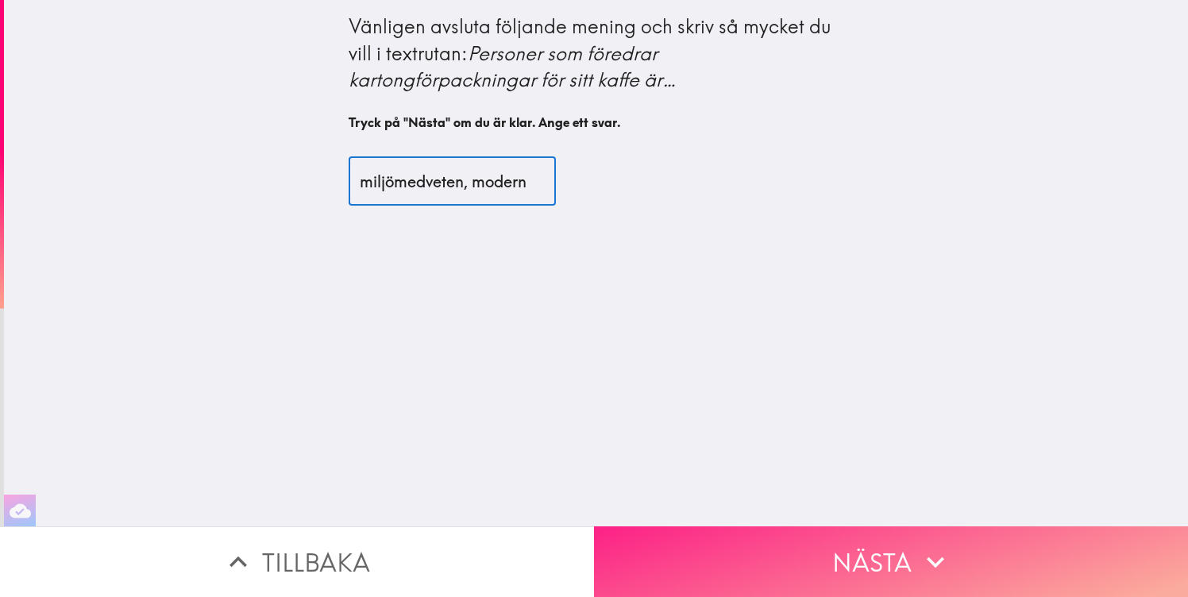
type input "miljömedveten, modern"
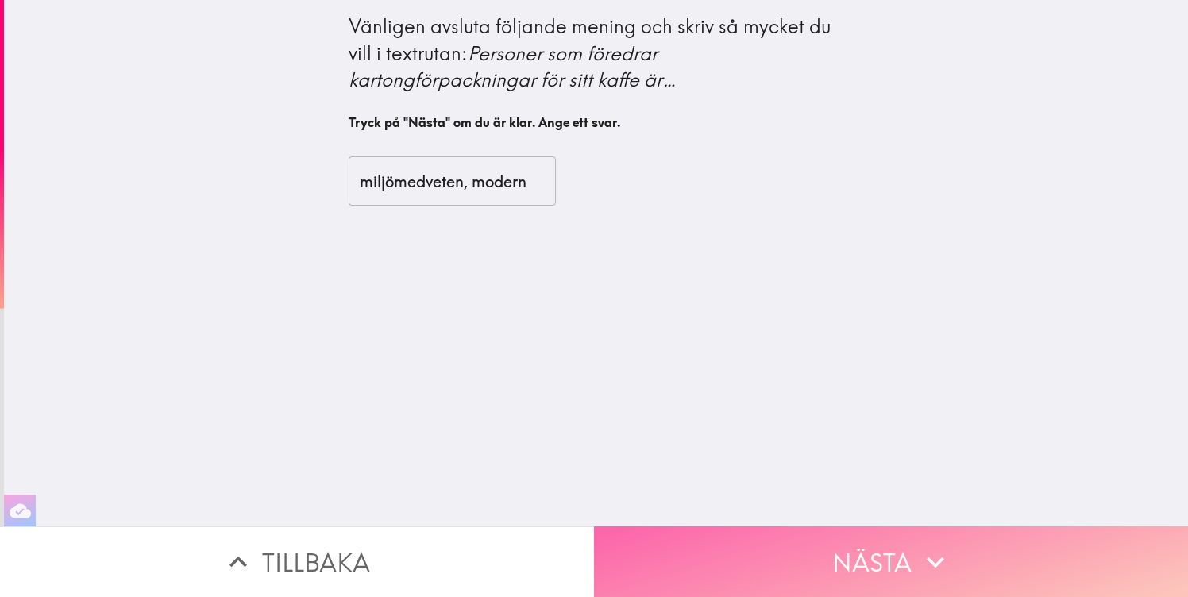
scroll to position [0, 0]
click at [782, 556] on button "Nästa" at bounding box center [891, 562] width 594 height 71
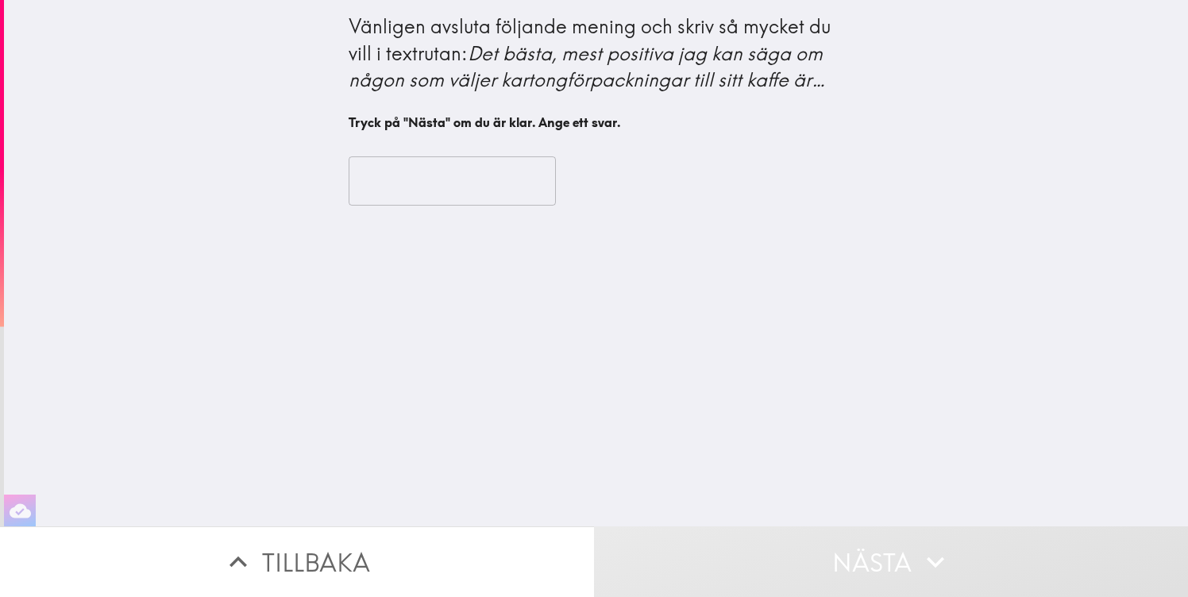
drag, startPoint x: 439, startPoint y: 218, endPoint x: 438, endPoint y: 181, distance: 36.6
click at [439, 218] on div "​" at bounding box center [597, 180] width 496 height 87
click at [438, 181] on input "text" at bounding box center [452, 180] width 207 height 49
paste input "miljömedveten"
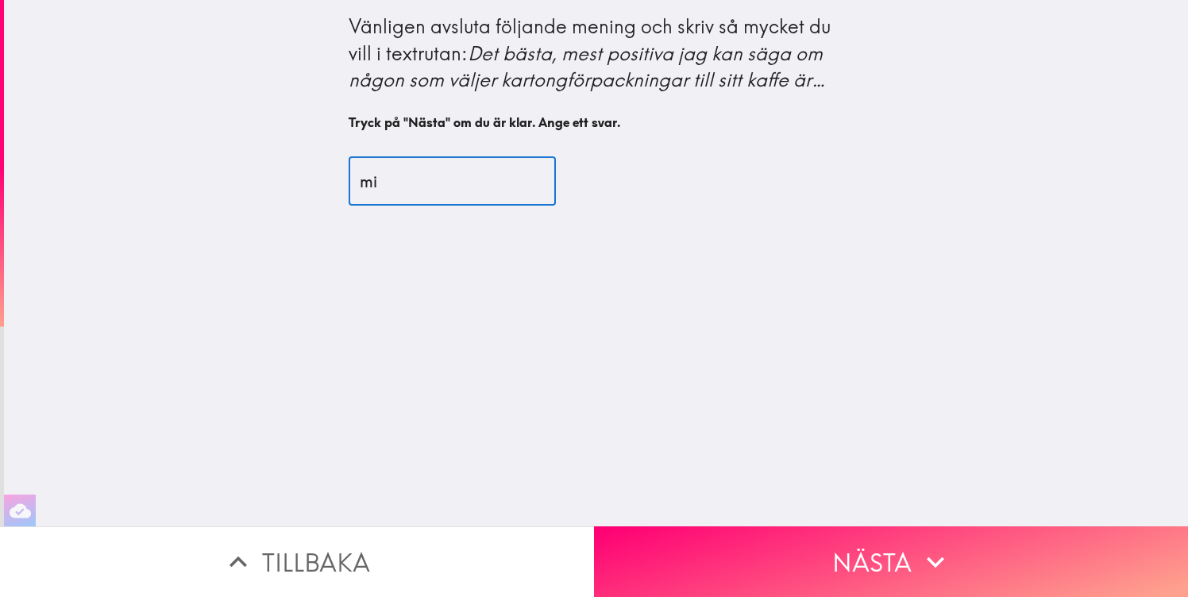
type input "m"
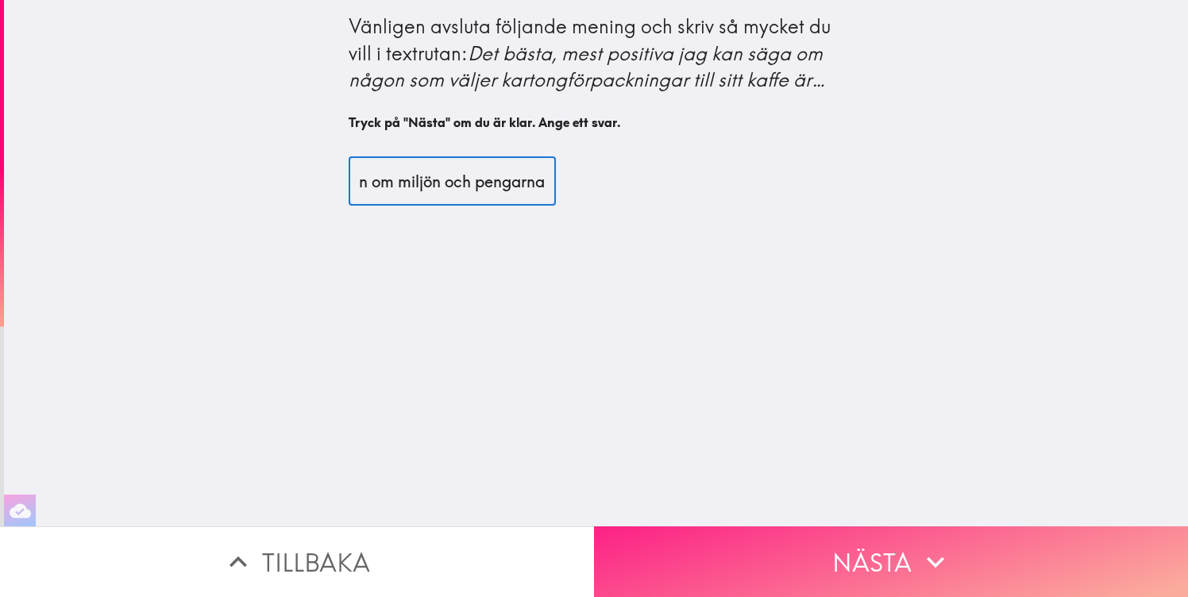
type input "medveten om miljön och pengarna"
click at [739, 548] on button "Nästa" at bounding box center [891, 562] width 594 height 71
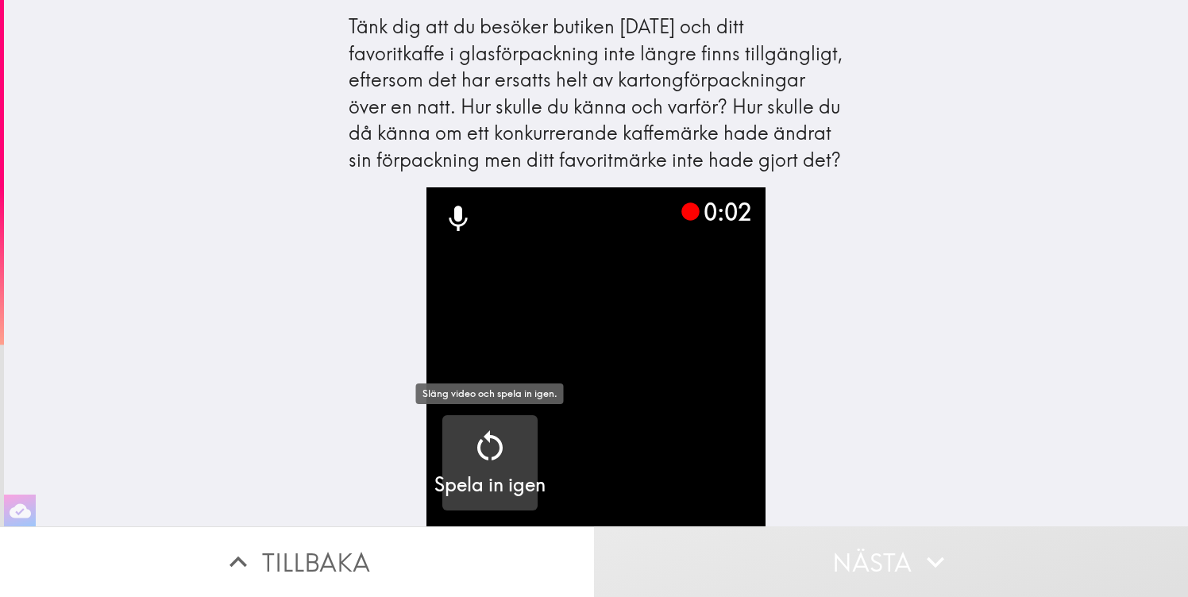
click at [480, 445] on icon "button" at bounding box center [489, 446] width 25 height 30
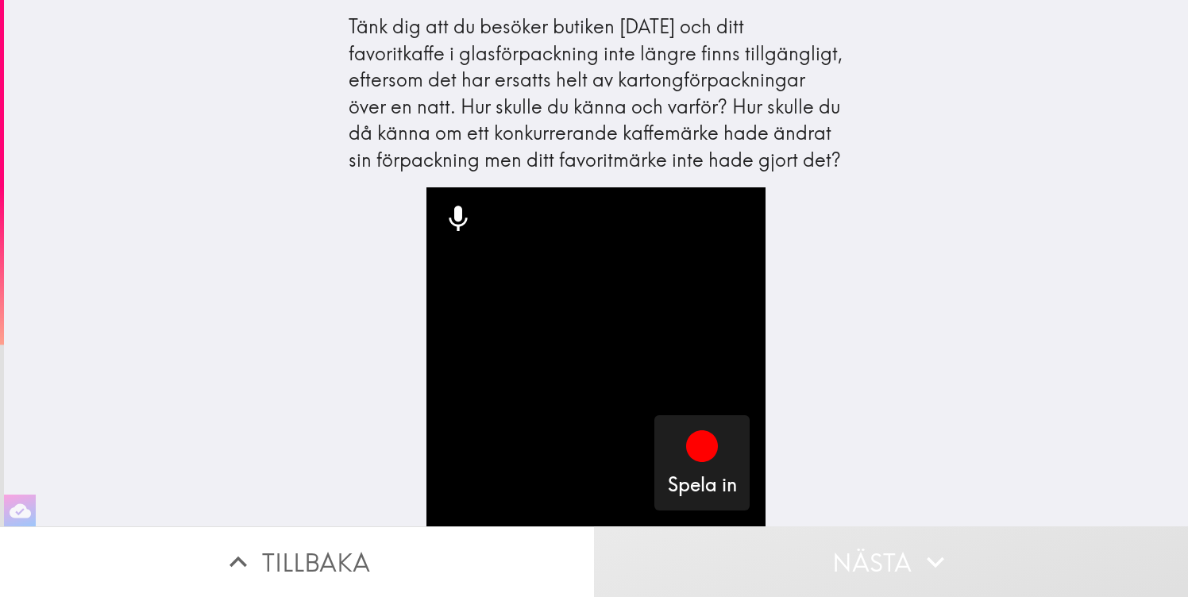
drag, startPoint x: 441, startPoint y: 99, endPoint x: 687, endPoint y: 137, distance: 249.3
click at [687, 137] on div "Tänk dig att du besöker butiken [DATE] och ditt favoritkaffe i glasförpackning …" at bounding box center [597, 94] width 496 height 160
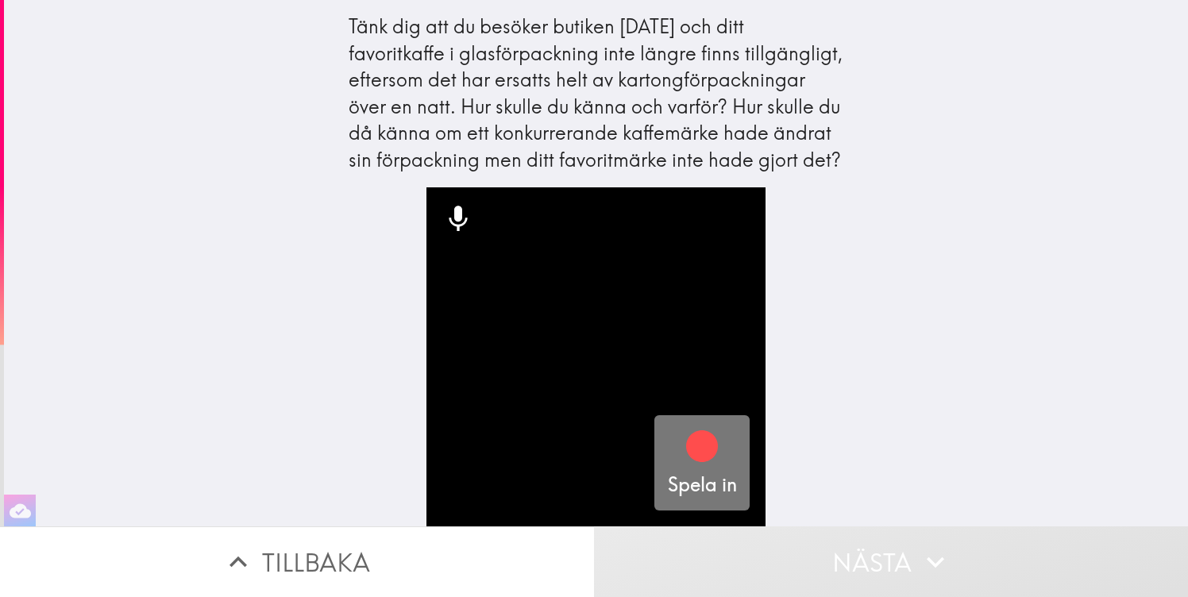
click at [694, 474] on h5 "Spela in" at bounding box center [702, 485] width 69 height 27
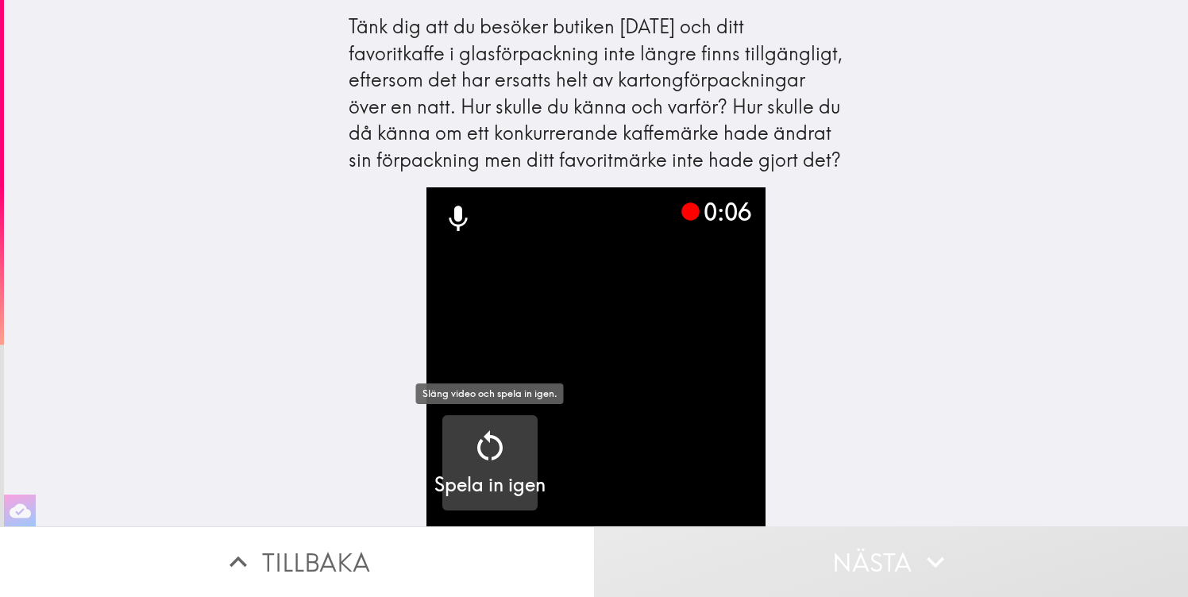
click at [507, 462] on icon "button" at bounding box center [490, 446] width 38 height 38
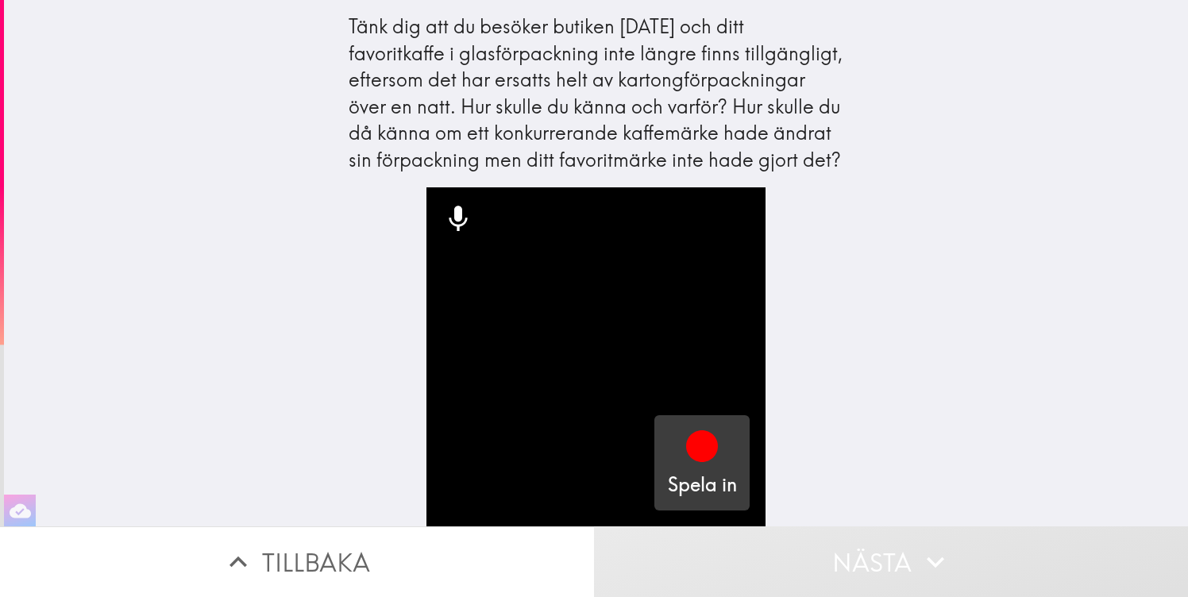
click at [723, 475] on h5 "Spela in" at bounding box center [702, 485] width 69 height 27
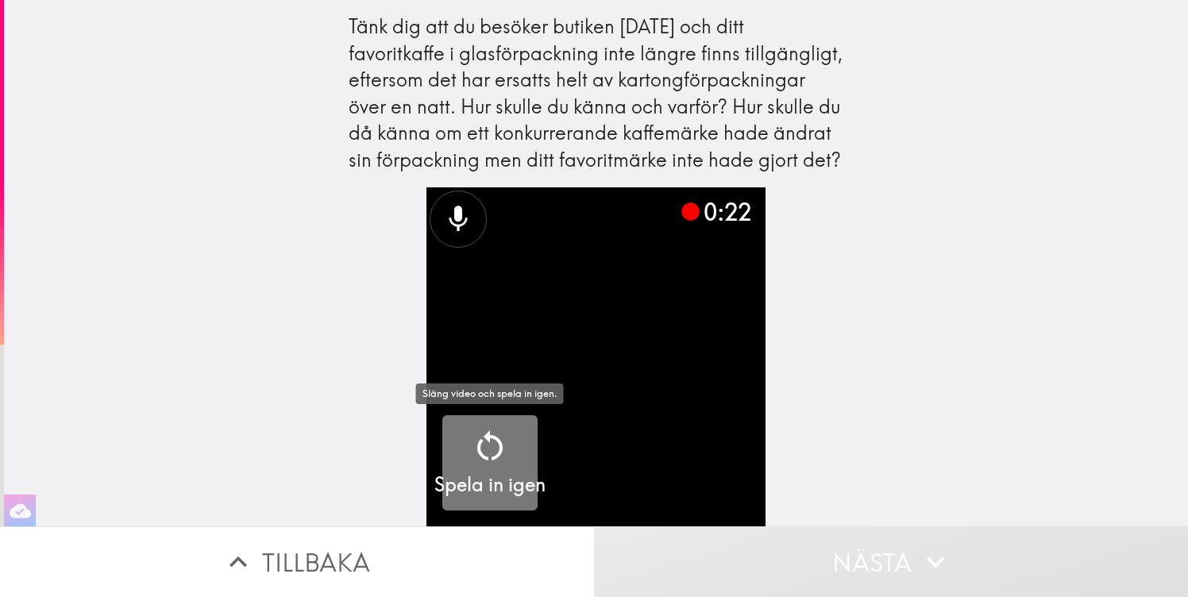
click at [493, 457] on icon "button" at bounding box center [489, 446] width 25 height 30
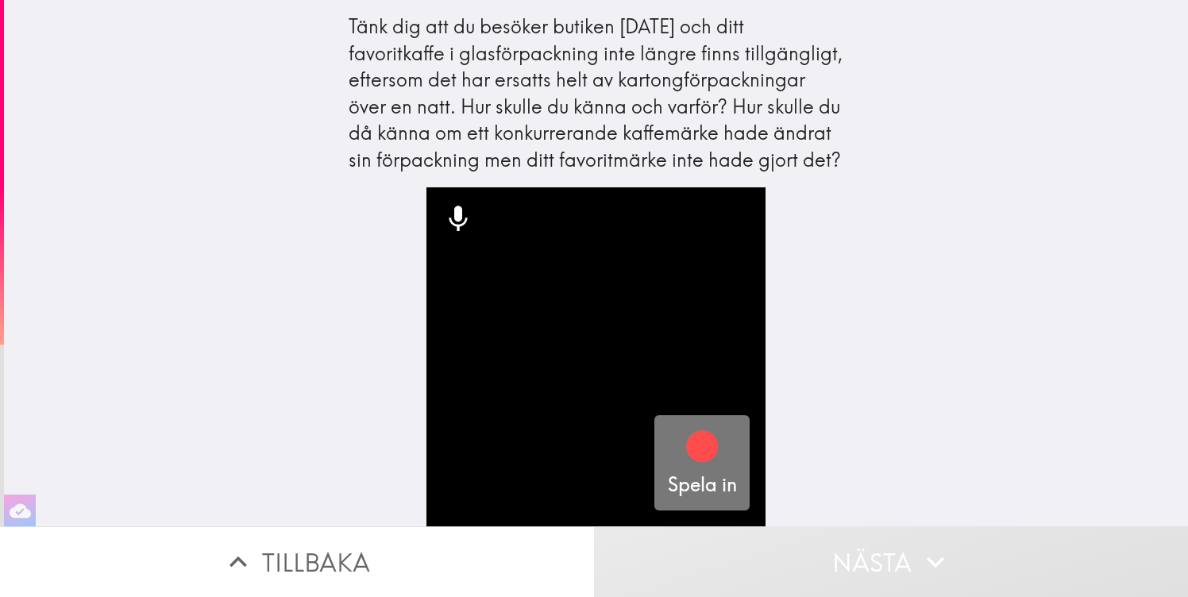
click at [697, 439] on icon "button" at bounding box center [702, 447] width 32 height 32
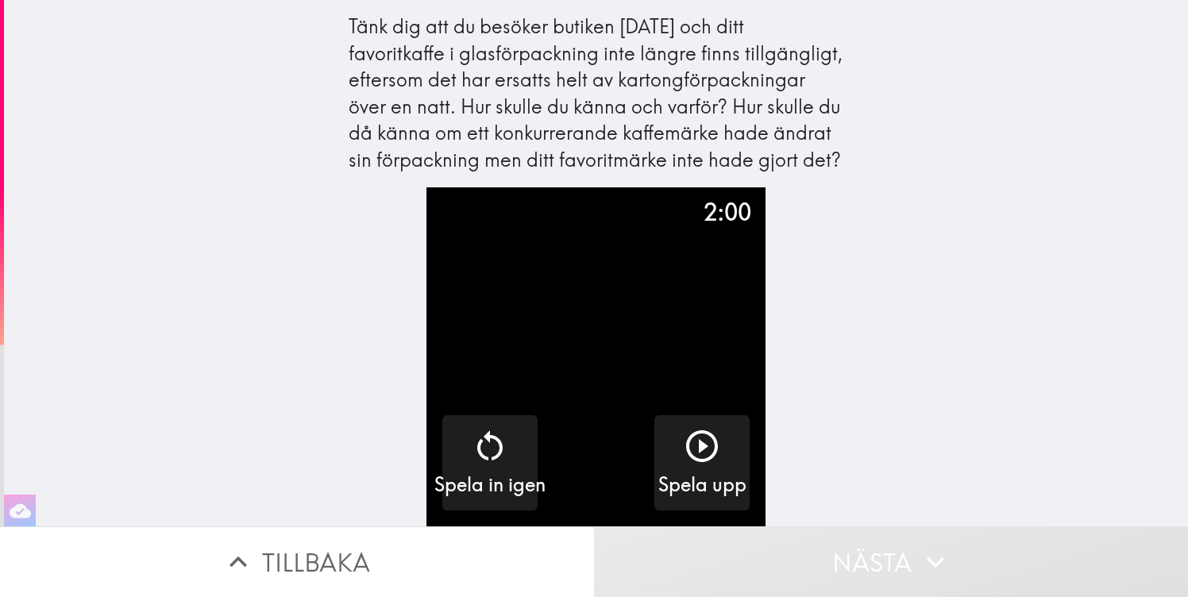
click at [1081, 230] on div "Tänk dig att du besöker butiken [DATE] och ditt favoritkaffe i glasförpackning …" at bounding box center [596, 263] width 1184 height 527
click at [964, 531] on button "Nästa" at bounding box center [891, 562] width 594 height 71
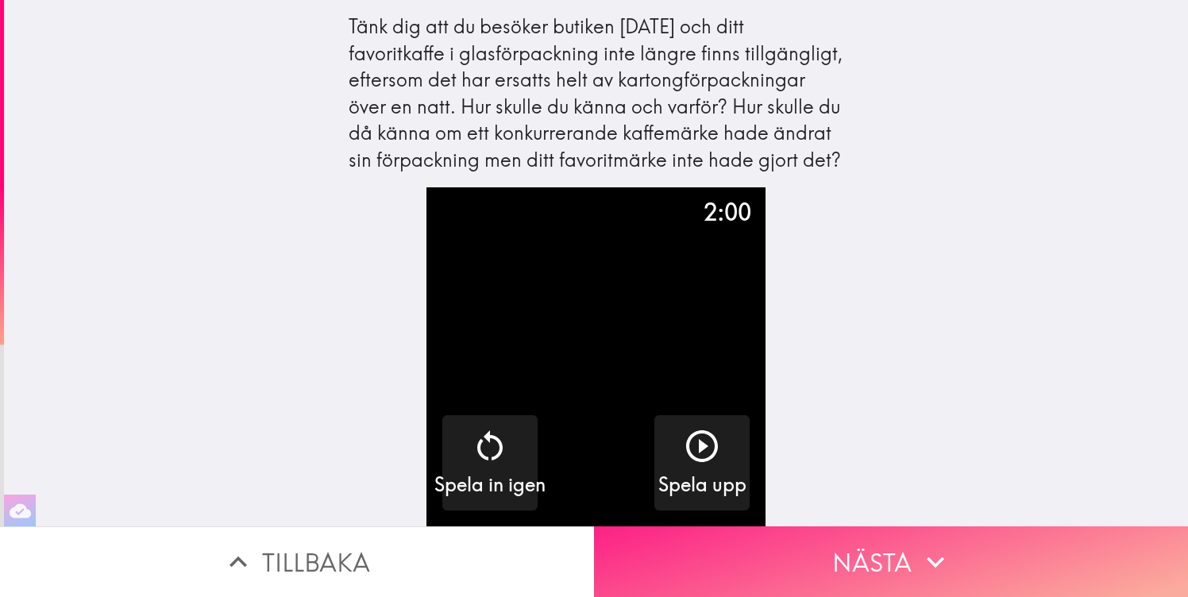
click at [946, 572] on icon "button" at bounding box center [935, 562] width 35 height 35
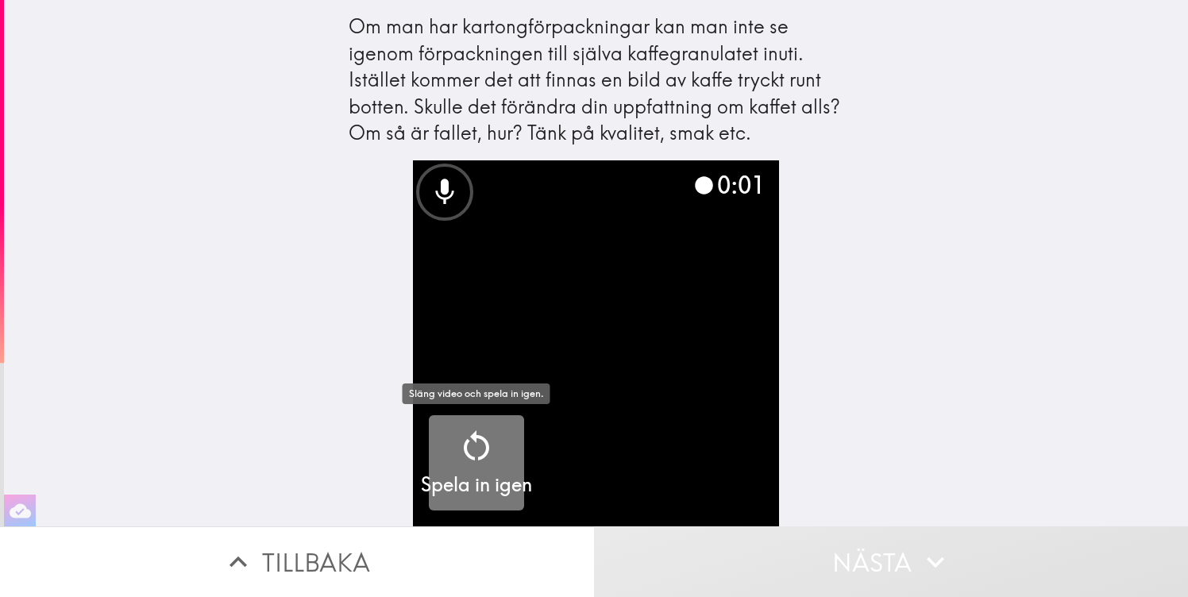
click at [490, 436] on icon "button" at bounding box center [477, 446] width 38 height 38
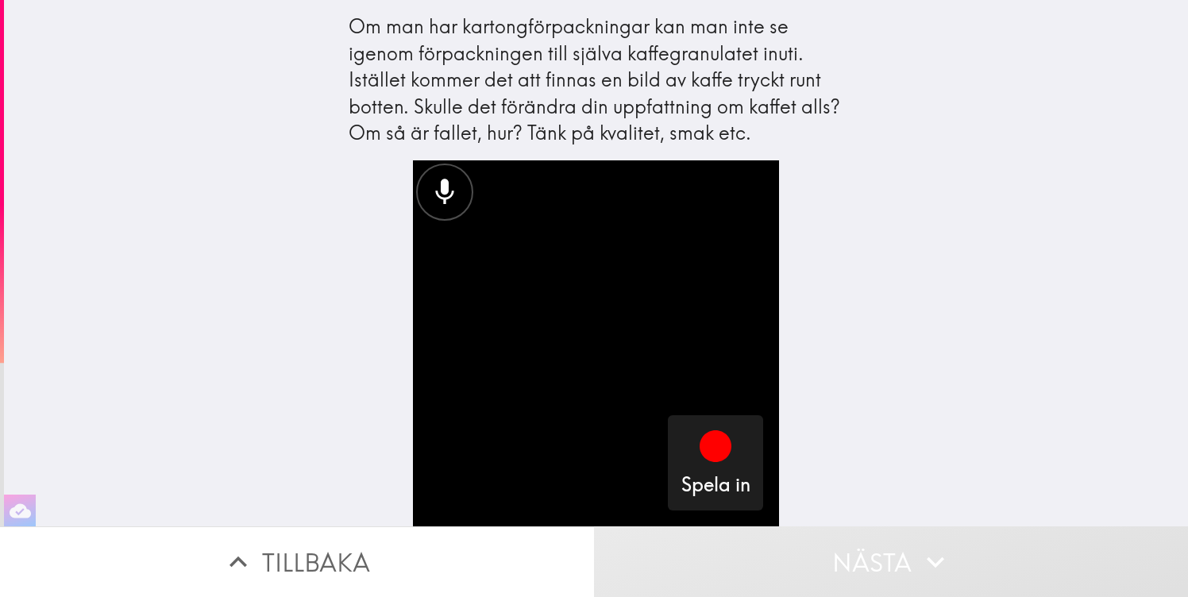
click at [206, 199] on div "Om man har kartongförpackningar kan man inte se igenom förpackningen till själv…" at bounding box center [596, 263] width 1184 height 527
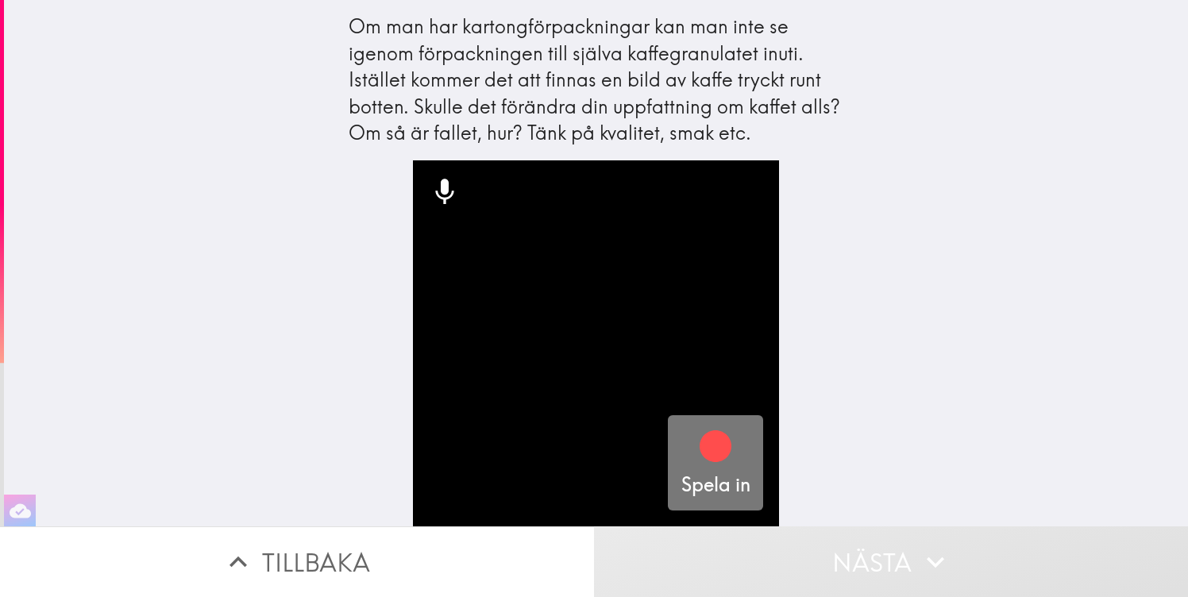
click at [721, 469] on div "button" at bounding box center [716, 449] width 38 height 44
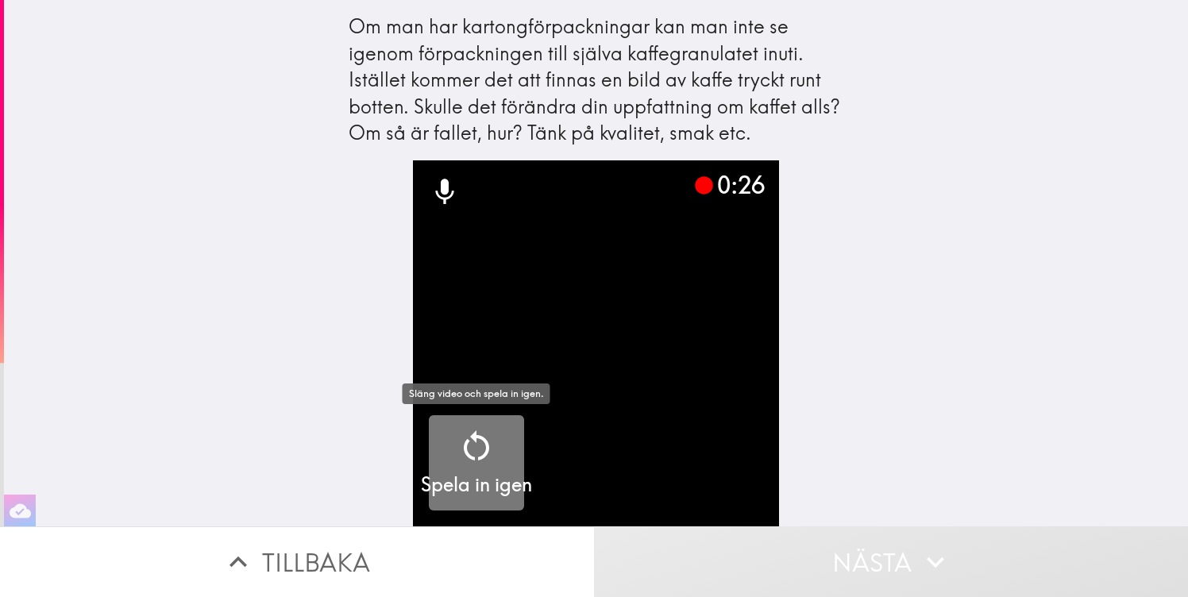
click at [489, 475] on h5 "Spela in igen" at bounding box center [476, 485] width 111 height 27
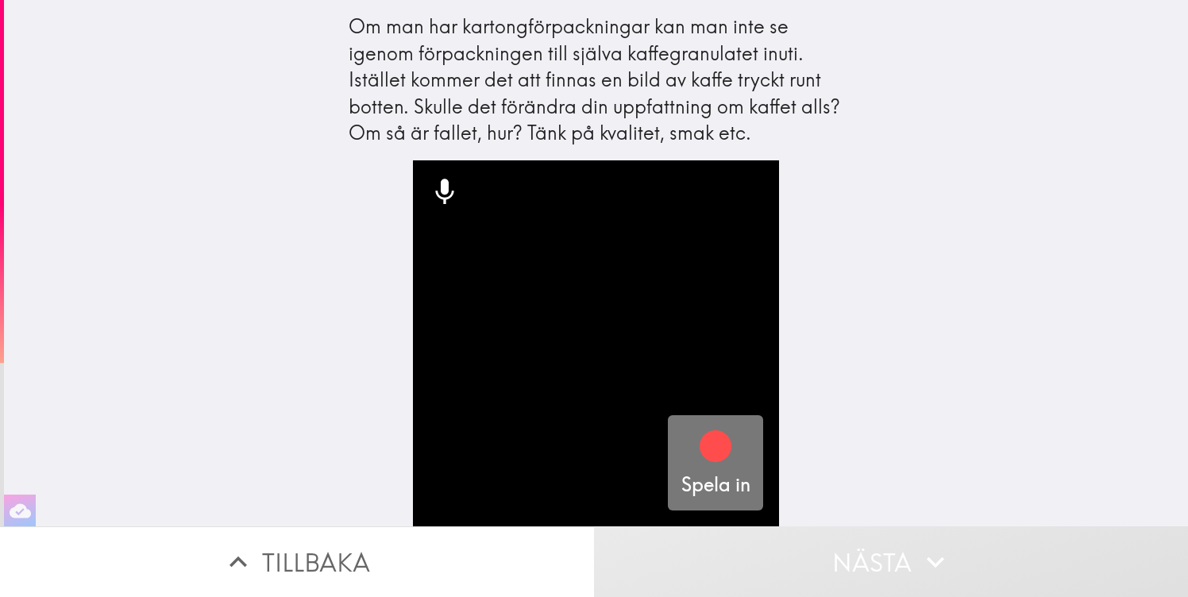
click at [737, 439] on div "Spela in" at bounding box center [716, 462] width 69 height 71
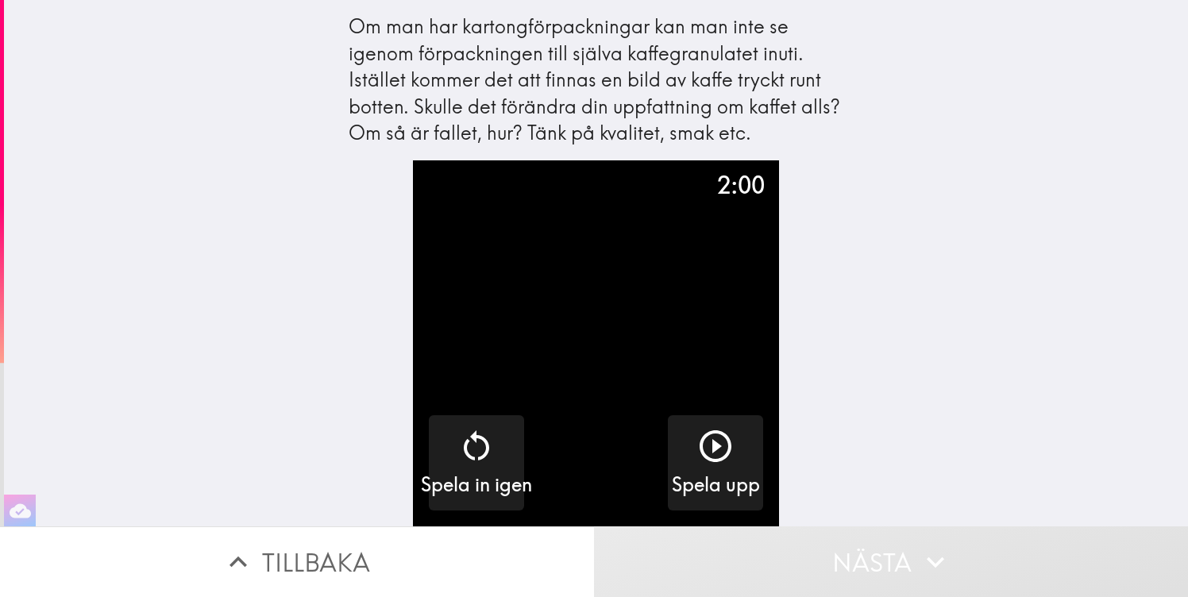
click at [856, 458] on div "Om man har kartongförpackningar kan man inte se igenom förpackningen till själv…" at bounding box center [596, 263] width 1184 height 527
click at [871, 543] on button "Nästa" at bounding box center [891, 562] width 594 height 71
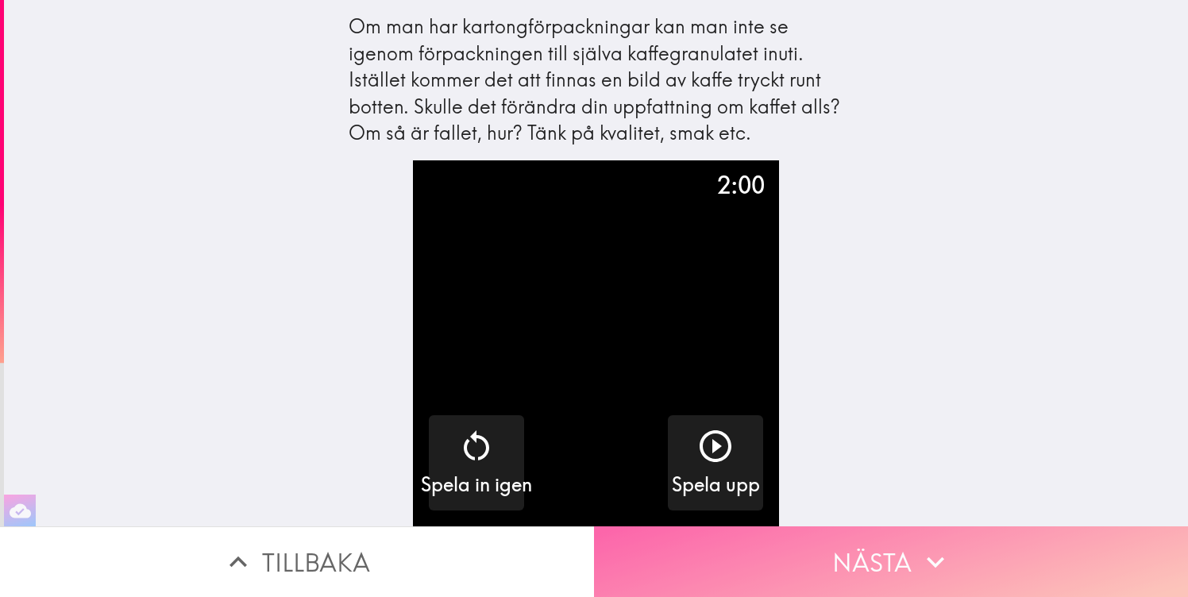
click at [870, 551] on button "Nästa" at bounding box center [891, 562] width 594 height 71
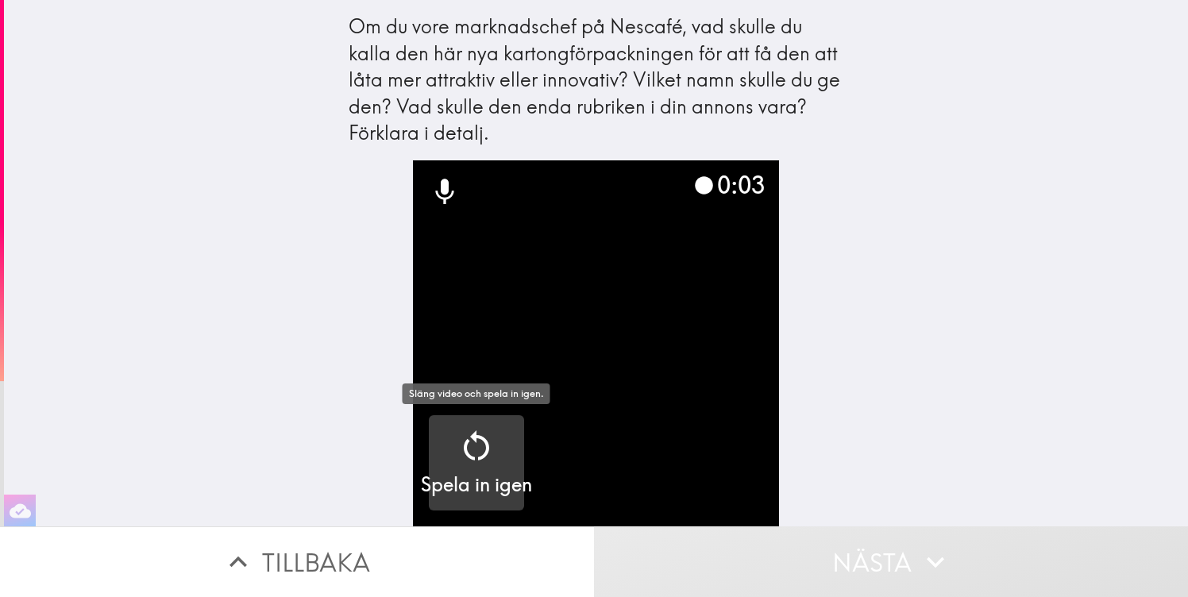
click at [465, 465] on icon "button" at bounding box center [477, 446] width 38 height 38
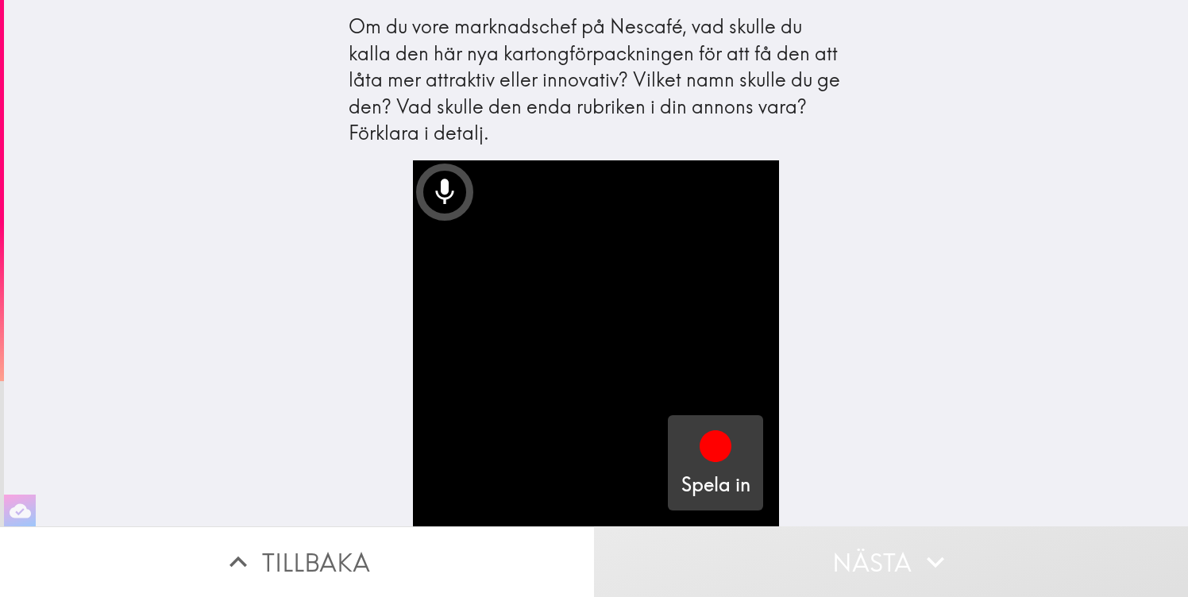
click at [717, 456] on icon "button" at bounding box center [716, 447] width 32 height 32
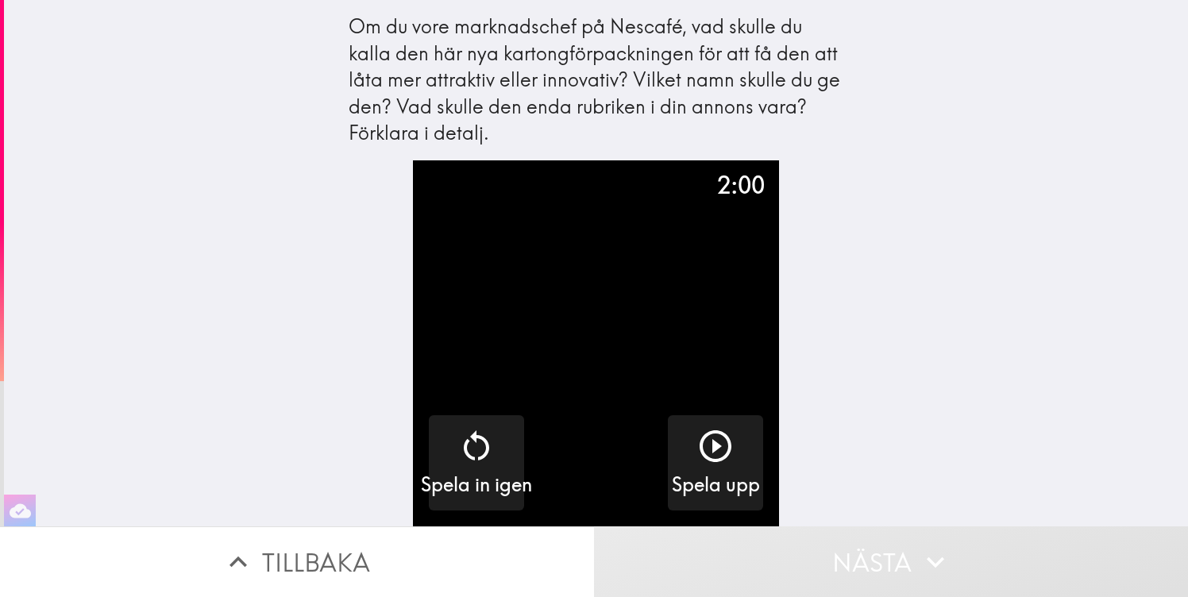
click at [909, 481] on div "Om du vore marknadschef på Nescafé, vad skulle du kalla den här nya kartongförp…" at bounding box center [596, 263] width 1184 height 527
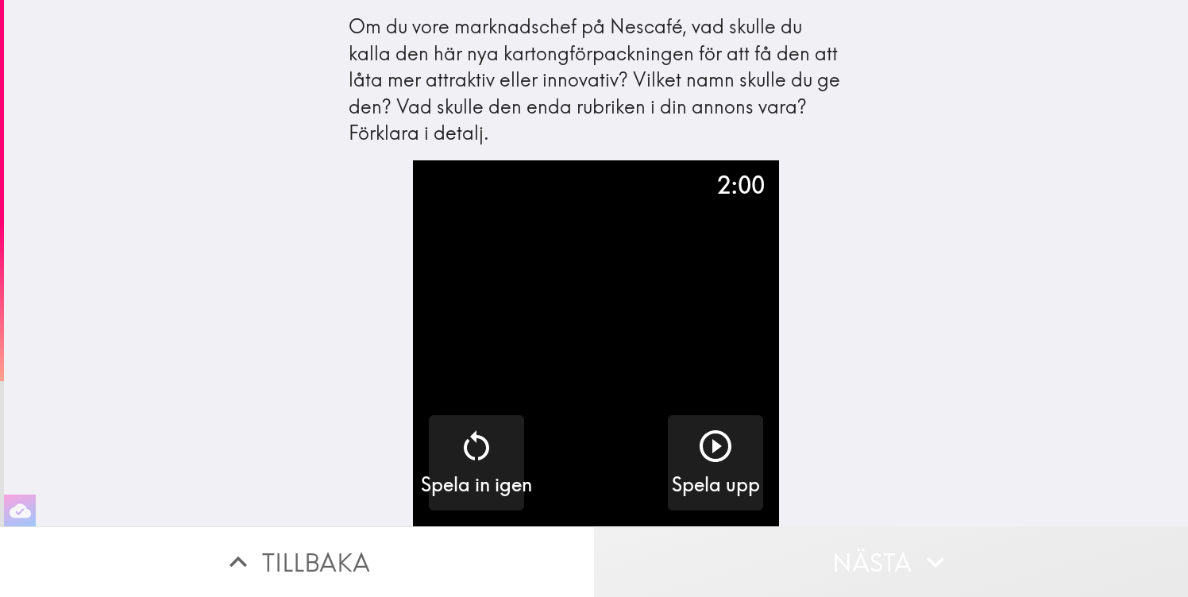
click at [893, 557] on button "Nästa" at bounding box center [891, 562] width 594 height 71
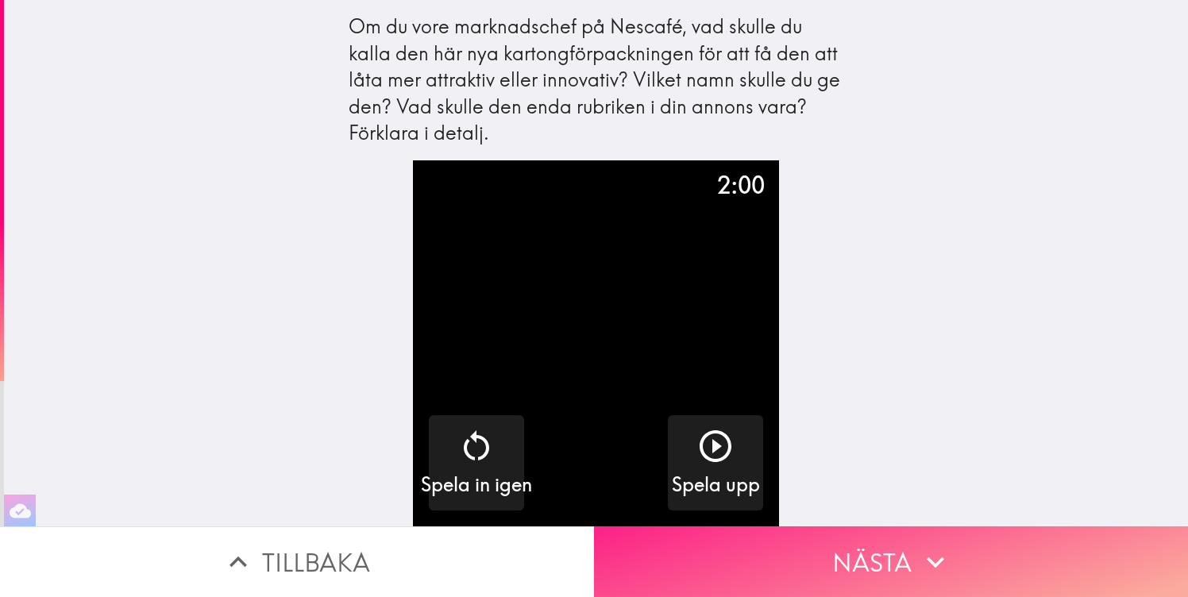
click at [893, 557] on button "Nästa" at bounding box center [891, 562] width 594 height 71
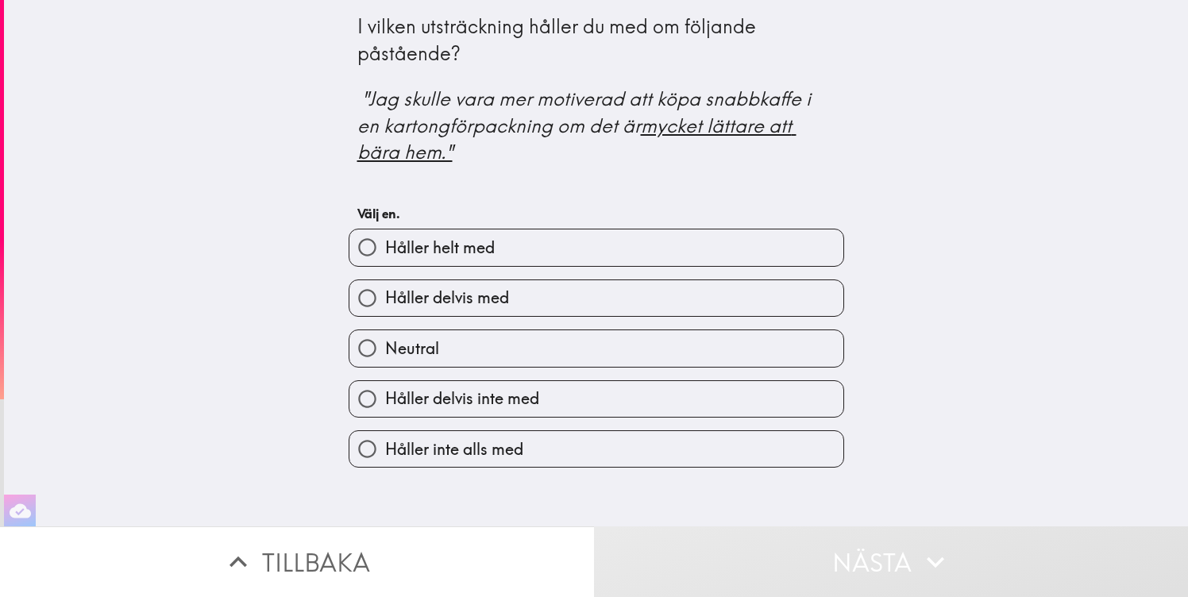
click at [441, 402] on span "Håller delvis inte med" at bounding box center [462, 399] width 154 height 22
click at [385, 402] on input "Håller delvis inte med" at bounding box center [368, 399] width 36 height 36
radio input "true"
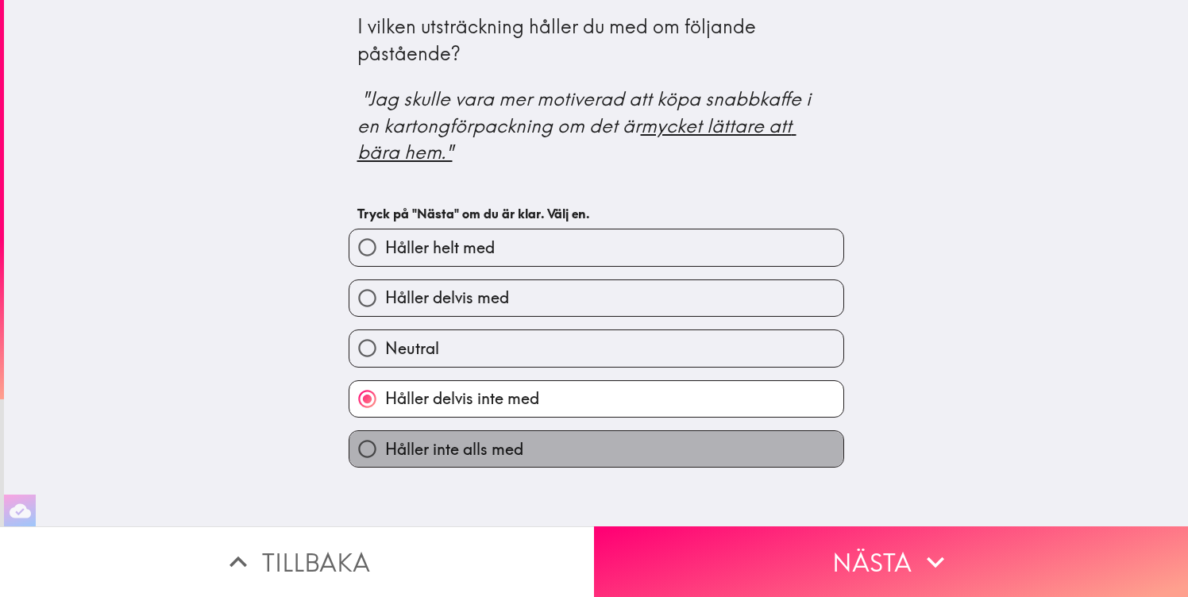
click at [466, 449] on span "Håller inte alls med" at bounding box center [454, 450] width 138 height 22
click at [385, 449] on input "Håller inte alls med" at bounding box center [368, 449] width 36 height 36
radio input "true"
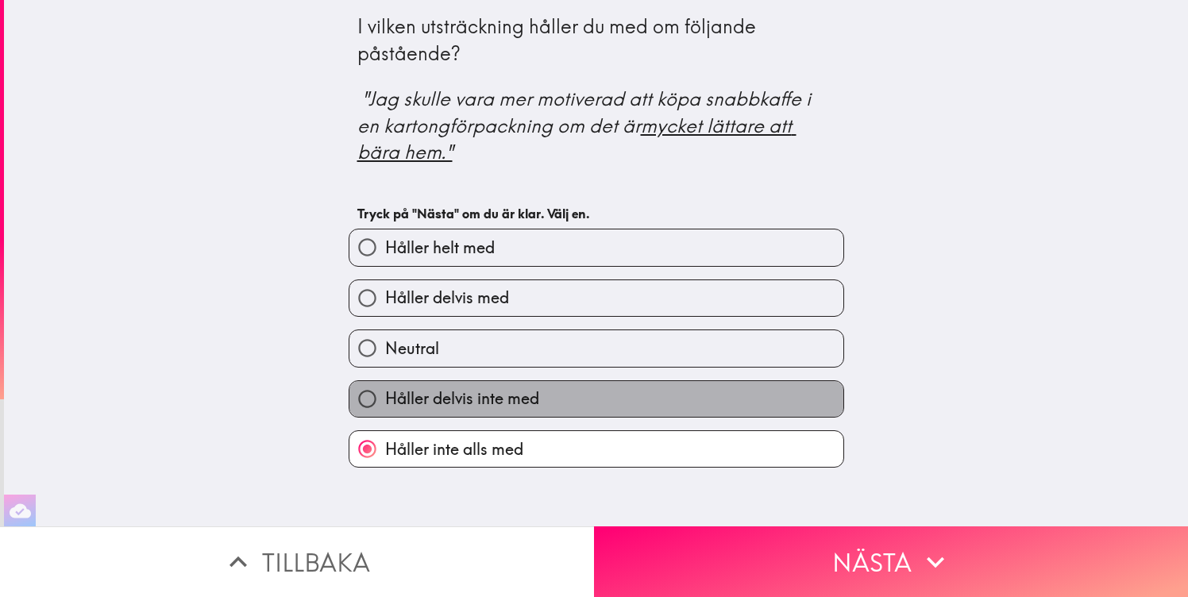
click at [635, 416] on label "Håller delvis inte med" at bounding box center [597, 399] width 494 height 36
click at [385, 416] on input "Håller delvis inte med" at bounding box center [368, 399] width 36 height 36
radio input "true"
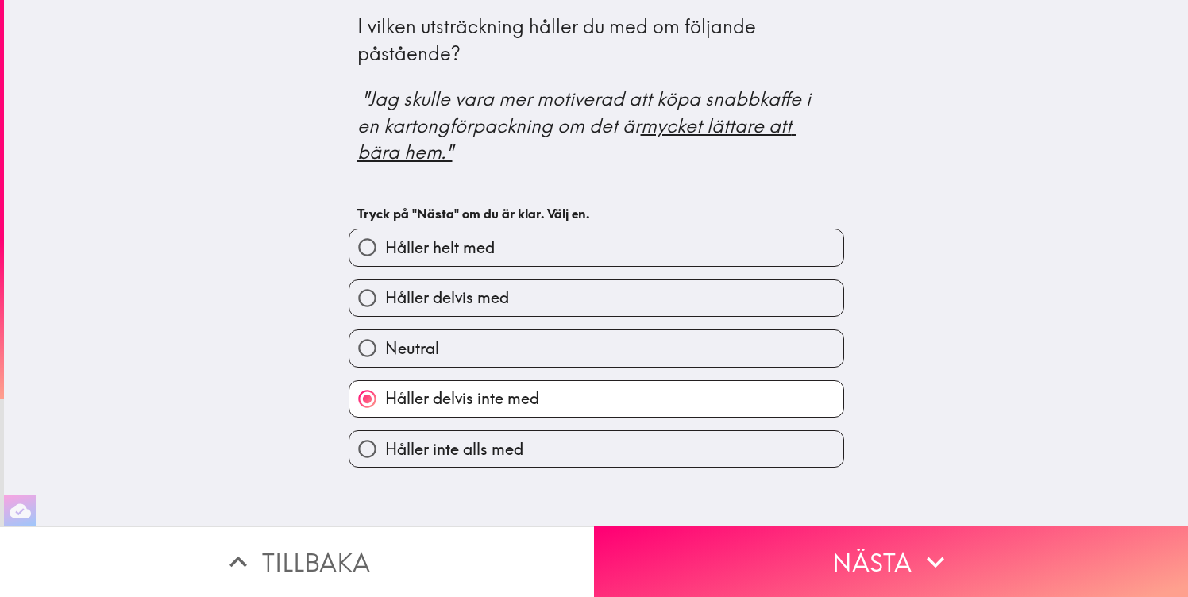
drag, startPoint x: 807, startPoint y: 568, endPoint x: 1158, endPoint y: 334, distance: 422.1
click at [1159, 334] on div "I vilken utsträckning håller du med om följande påstående? "Jag skulle vara mer…" at bounding box center [594, 298] width 1188 height 597
click at [758, 272] on div "Håller delvis med" at bounding box center [590, 292] width 508 height 50
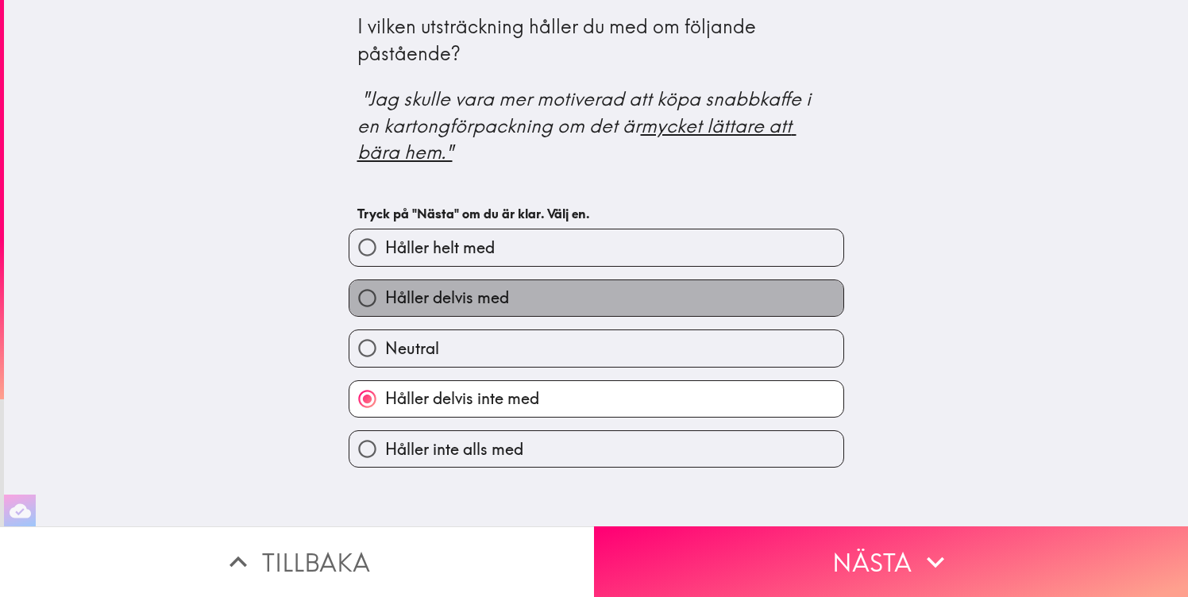
click at [763, 291] on label "Håller delvis med" at bounding box center [597, 298] width 494 height 36
click at [385, 291] on input "Håller delvis med" at bounding box center [368, 298] width 36 height 36
radio input "true"
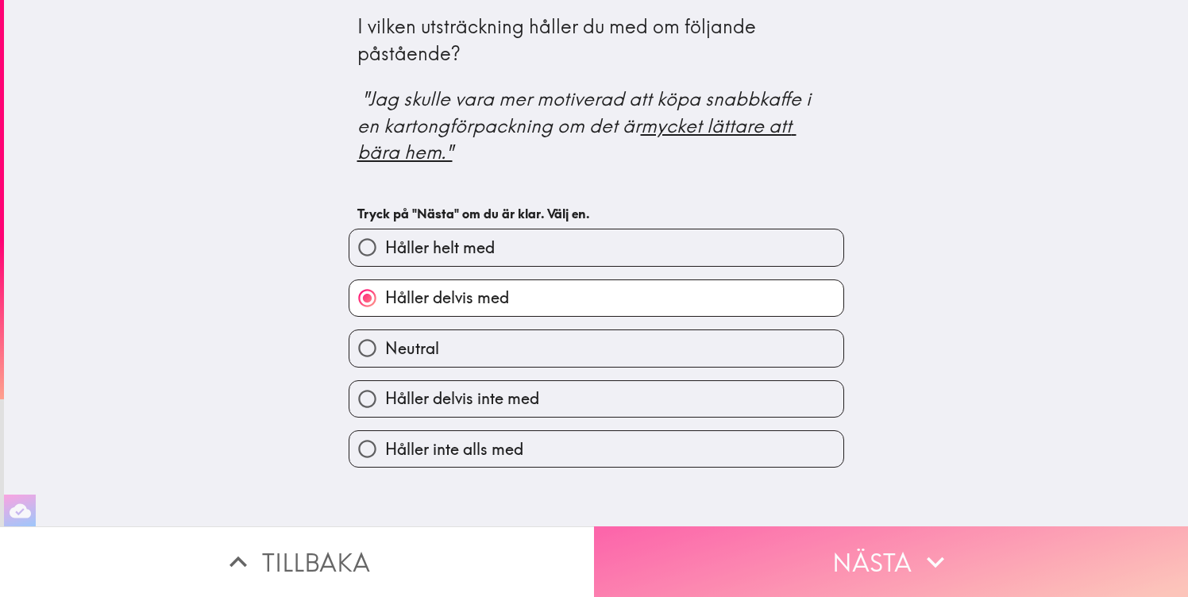
click at [886, 568] on button "Nästa" at bounding box center [891, 562] width 594 height 71
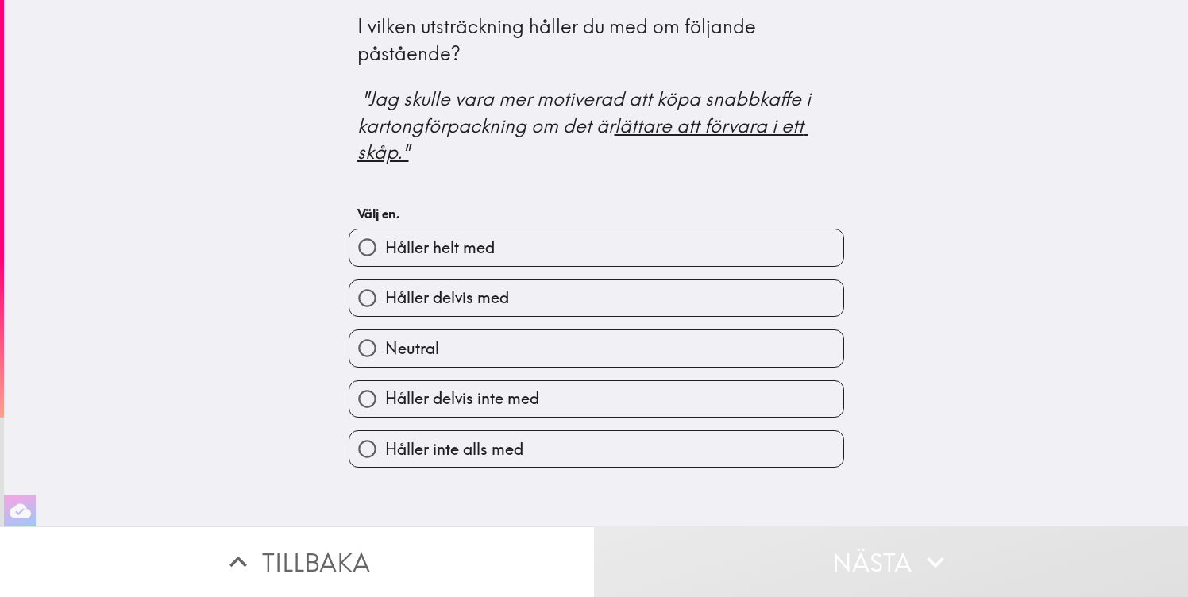
click at [609, 400] on label "Håller delvis inte med" at bounding box center [597, 399] width 494 height 36
click at [385, 400] on input "Håller delvis inte med" at bounding box center [368, 399] width 36 height 36
radio input "true"
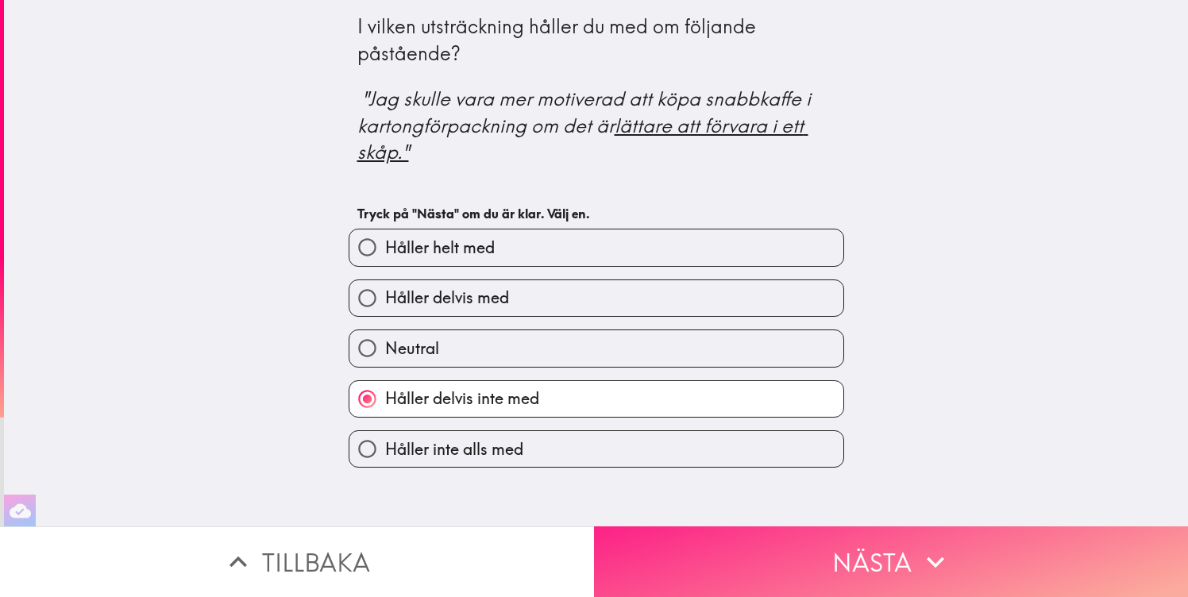
click at [734, 538] on button "Nästa" at bounding box center [891, 562] width 594 height 71
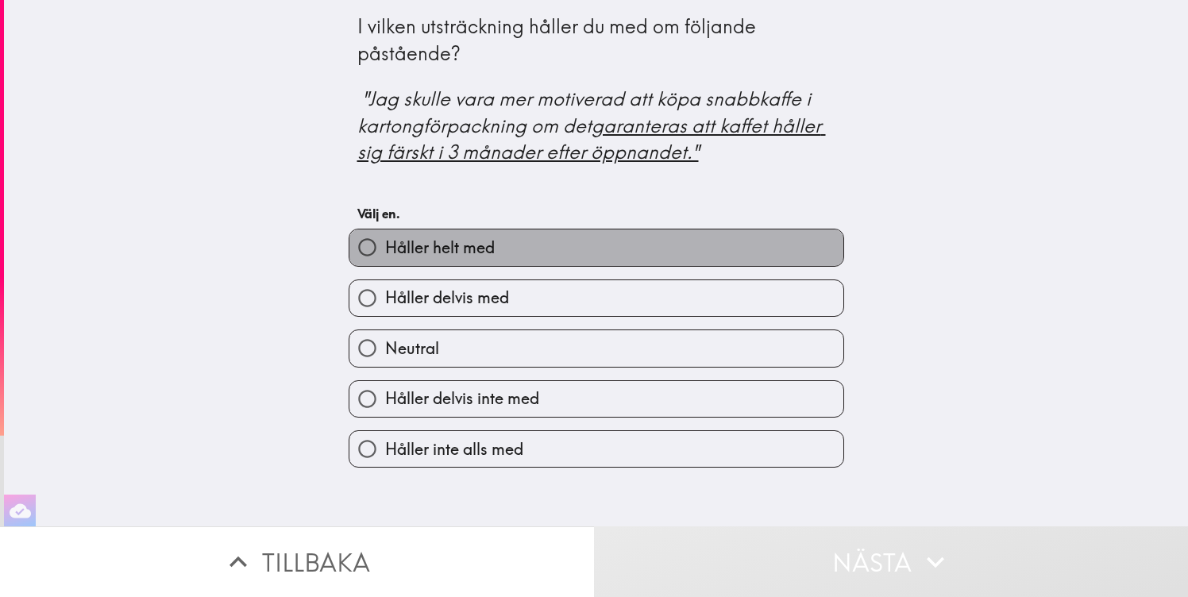
click at [647, 245] on label "Håller helt med" at bounding box center [597, 248] width 494 height 36
click at [385, 245] on input "Håller helt med" at bounding box center [368, 248] width 36 height 36
radio input "true"
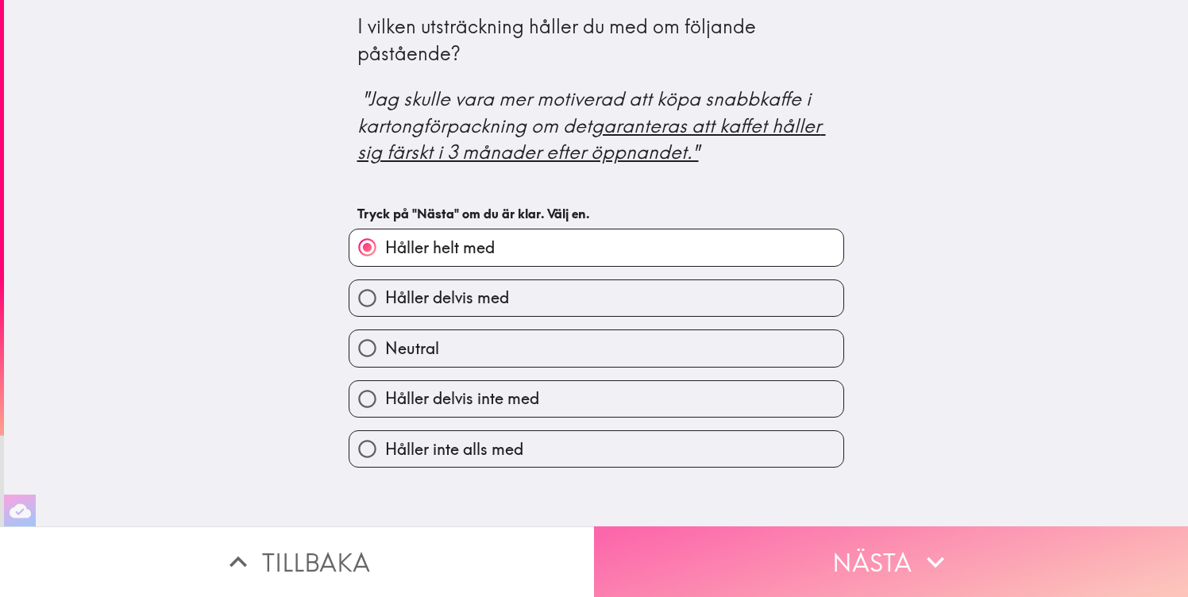
click at [754, 570] on button "Nästa" at bounding box center [891, 562] width 594 height 71
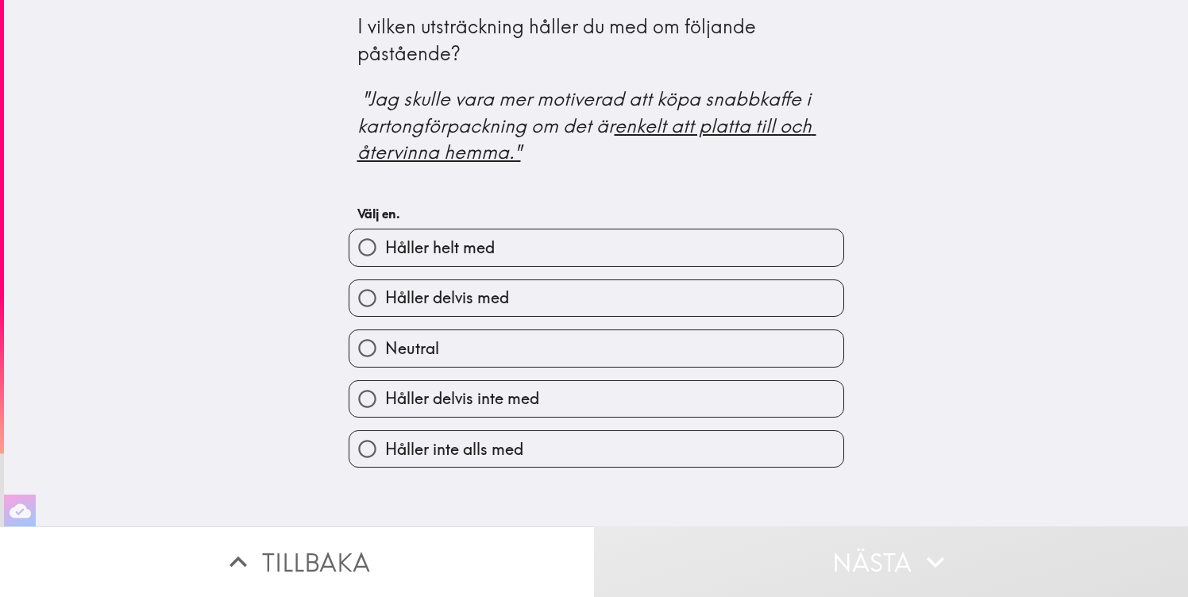
click at [524, 404] on span "Håller delvis inte med" at bounding box center [462, 399] width 154 height 22
click at [385, 404] on input "Håller delvis inte med" at bounding box center [368, 399] width 36 height 36
radio input "true"
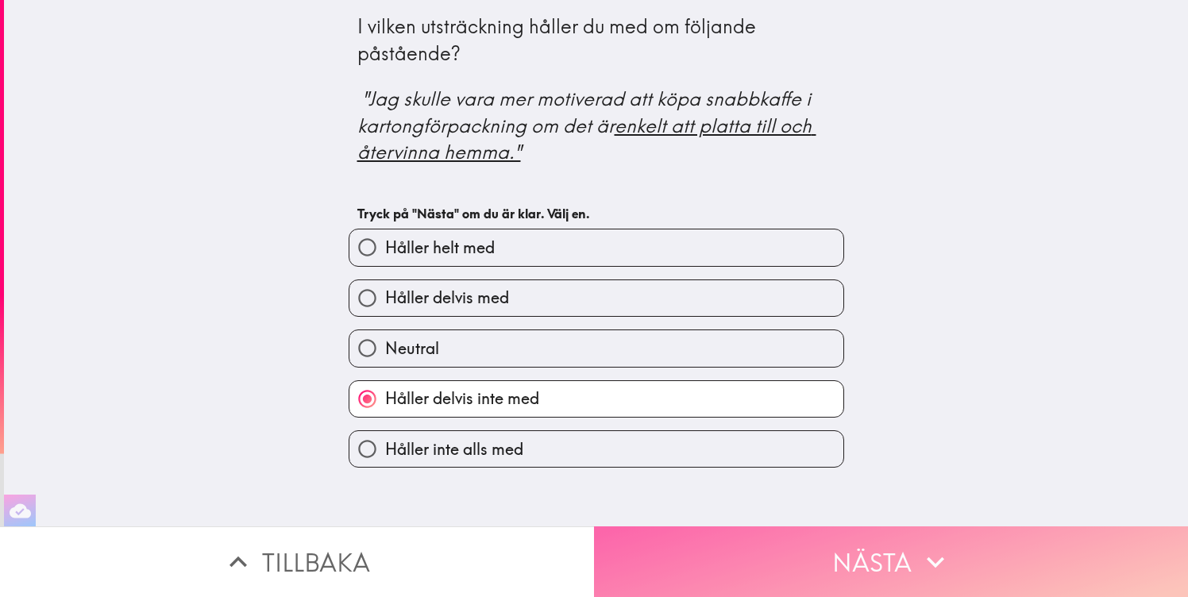
click at [783, 575] on button "Nästa" at bounding box center [891, 562] width 594 height 71
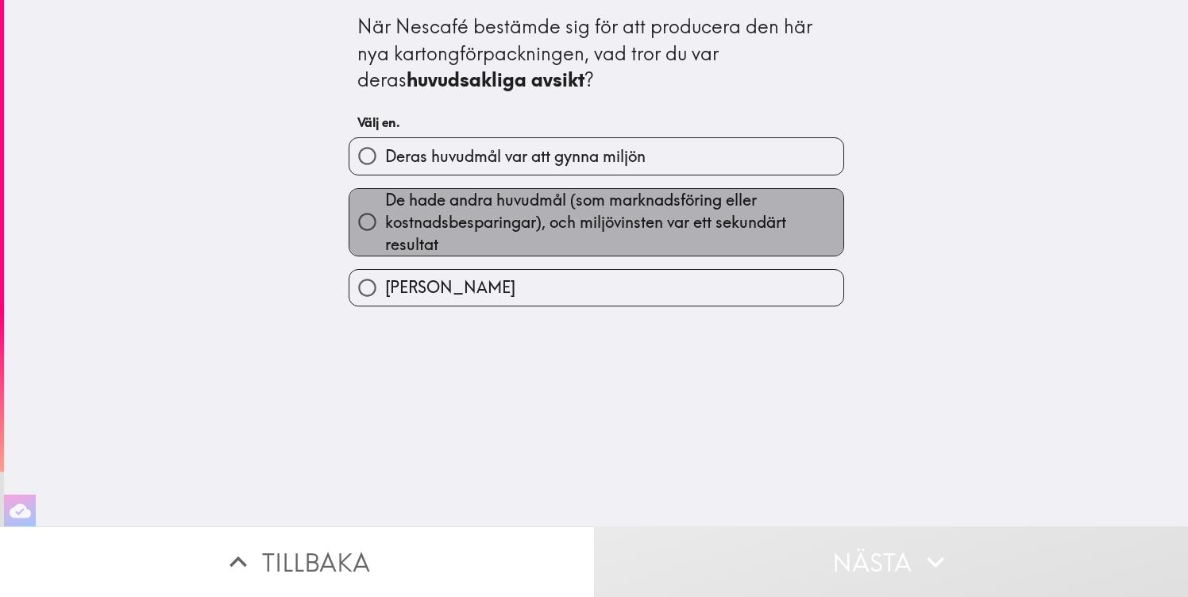
click at [663, 225] on span "De hade andra huvudmål (som marknadsföring eller kostnadsbesparingar), och milj…" at bounding box center [614, 222] width 458 height 67
click at [385, 225] on input "De hade andra huvudmål (som marknadsföring eller kostnadsbesparingar), och milj…" at bounding box center [368, 222] width 36 height 36
radio input "true"
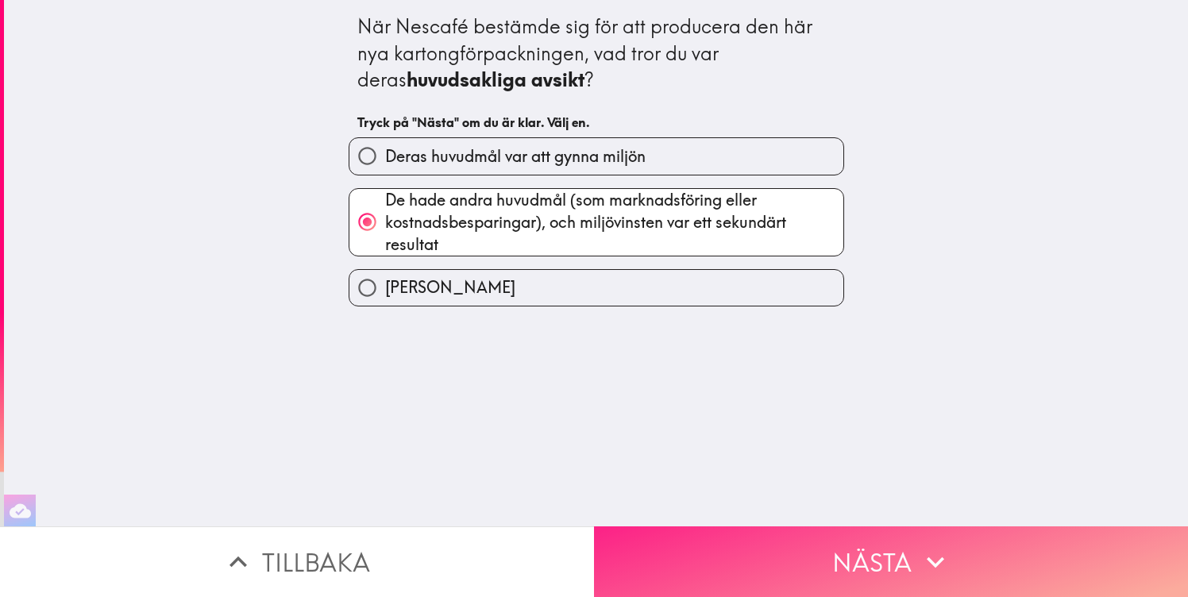
click at [802, 554] on button "Nästa" at bounding box center [891, 562] width 594 height 71
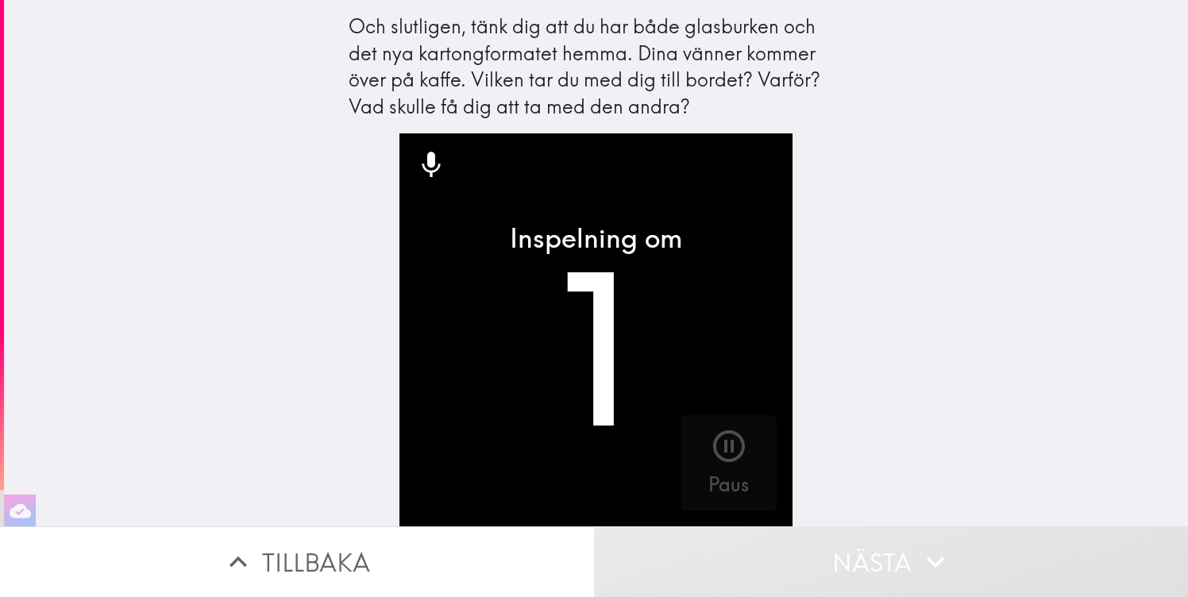
click at [736, 283] on video "button" at bounding box center [596, 329] width 393 height 393
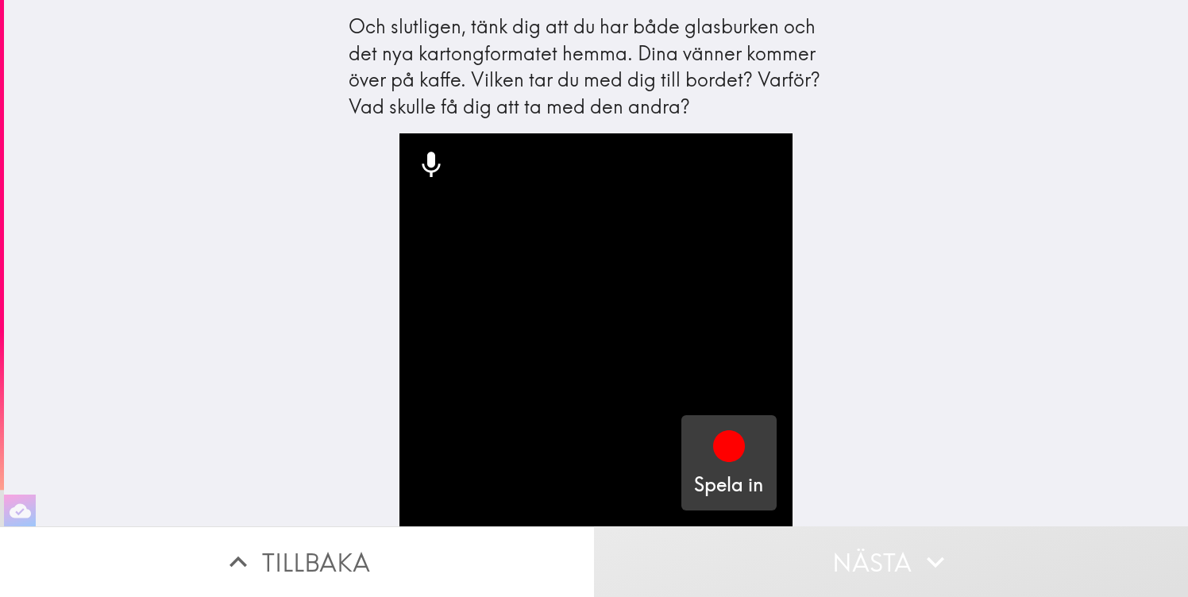
click at [745, 444] on icon "button" at bounding box center [729, 446] width 38 height 38
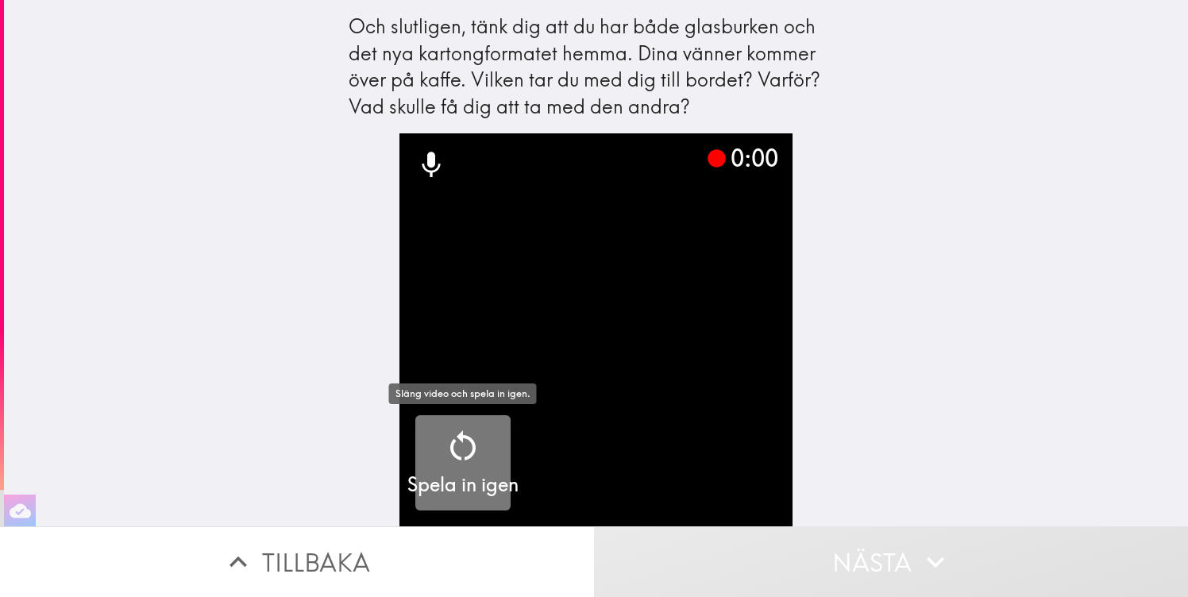
click at [459, 458] on icon "button" at bounding box center [462, 446] width 25 height 30
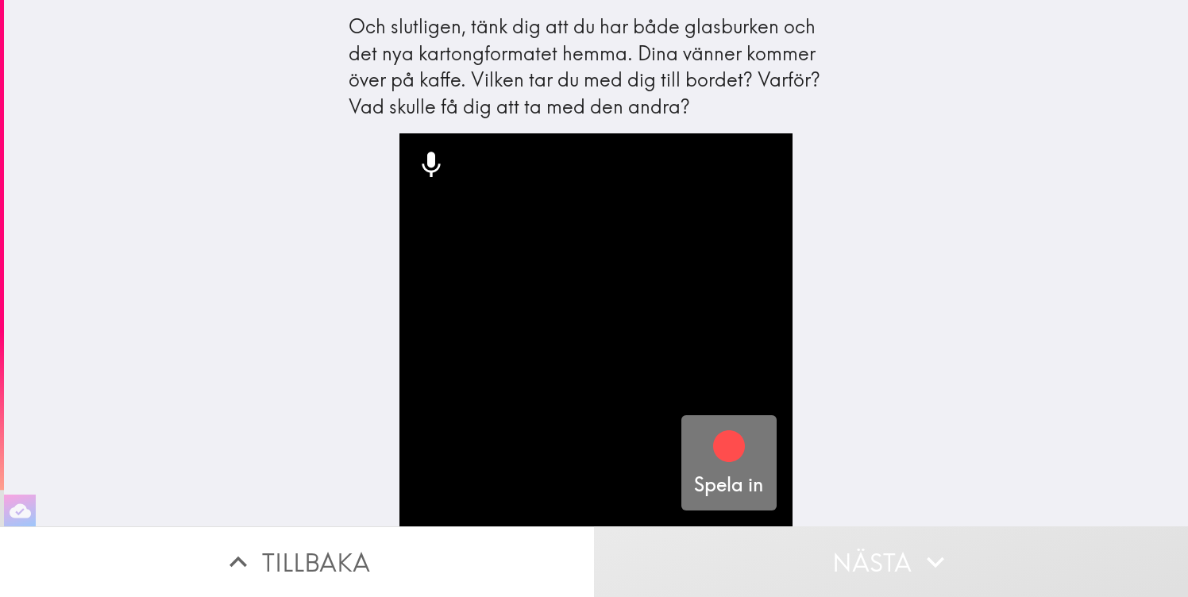
click at [702, 469] on div "Spela in" at bounding box center [728, 462] width 69 height 71
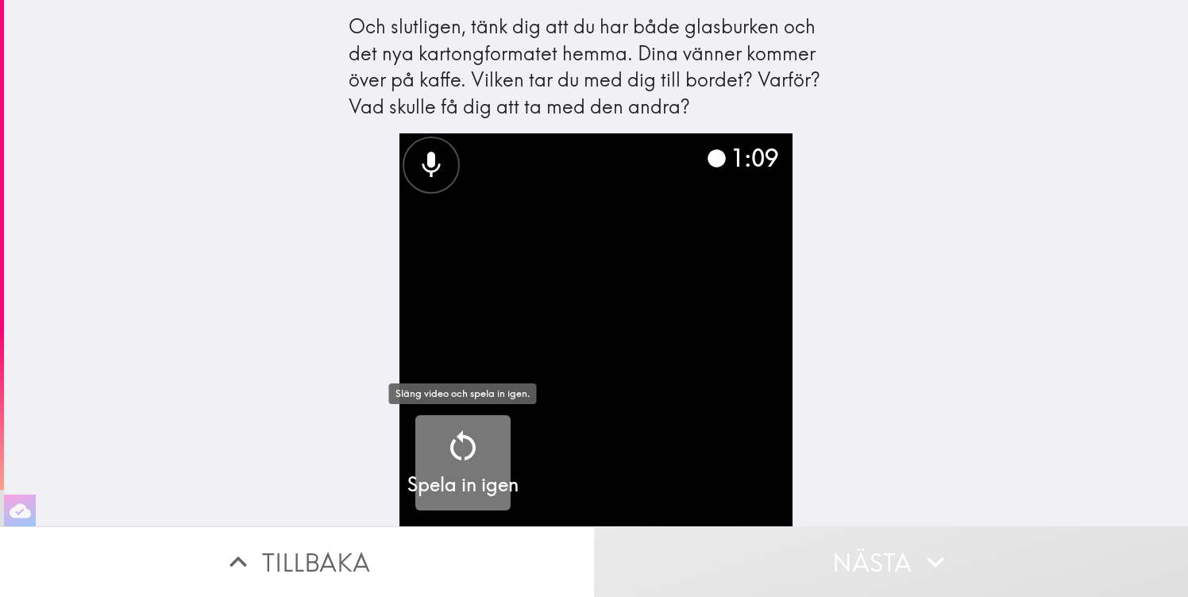
click at [480, 444] on icon "button" at bounding box center [463, 446] width 38 height 38
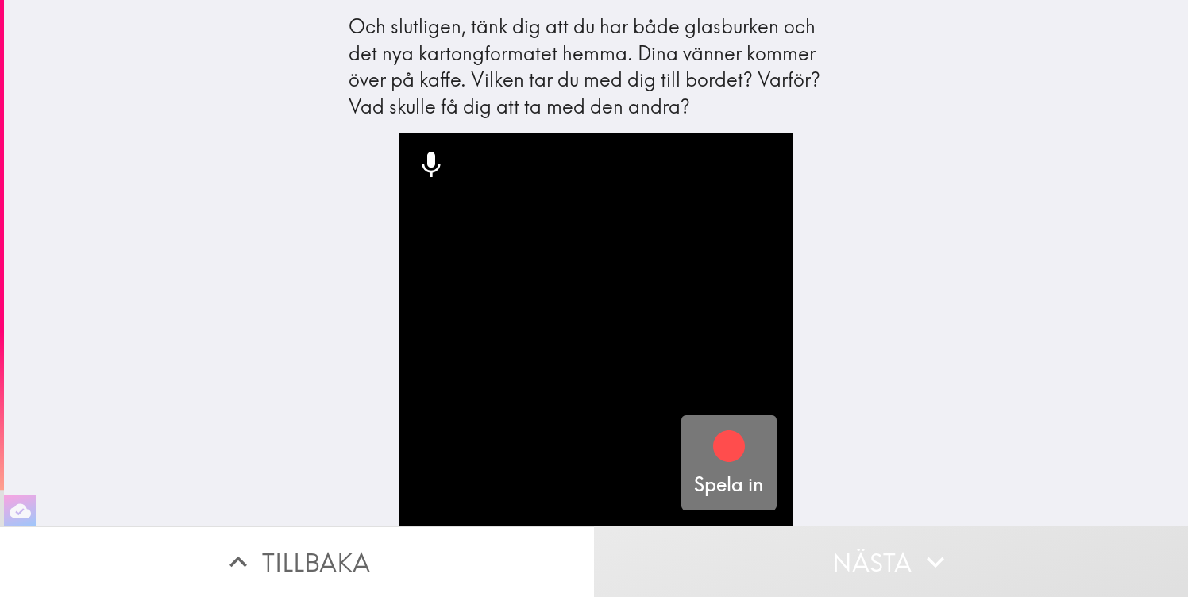
click at [738, 444] on icon "button" at bounding box center [729, 447] width 32 height 32
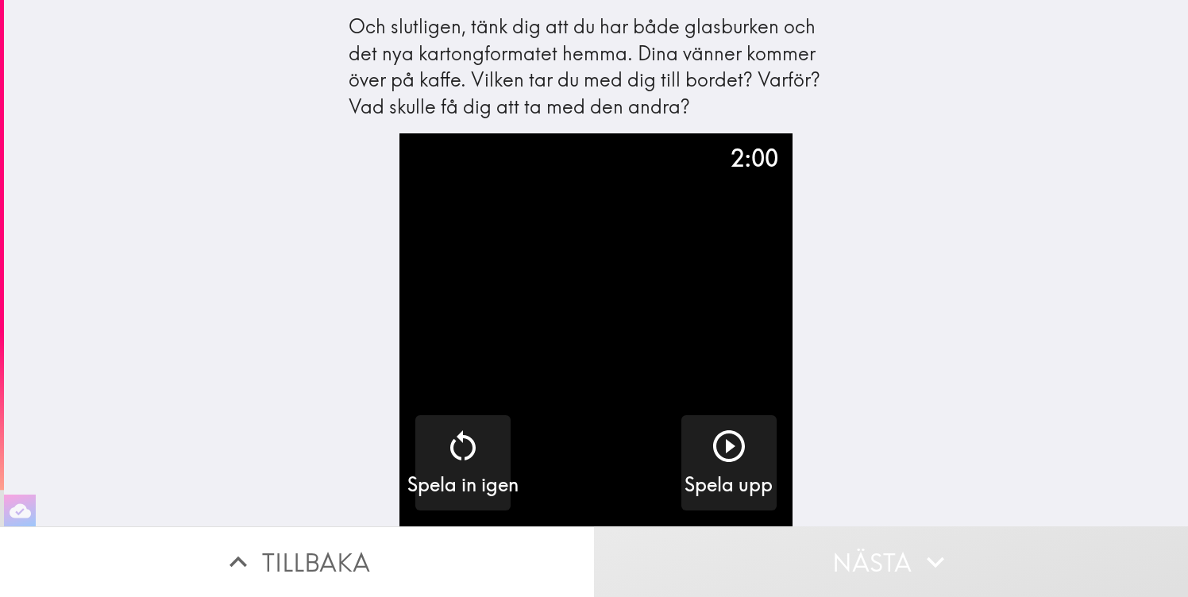
click at [894, 442] on div "Och slutligen, tänk dig att du har både glasburken och det nya kartongformatet …" at bounding box center [596, 263] width 1184 height 527
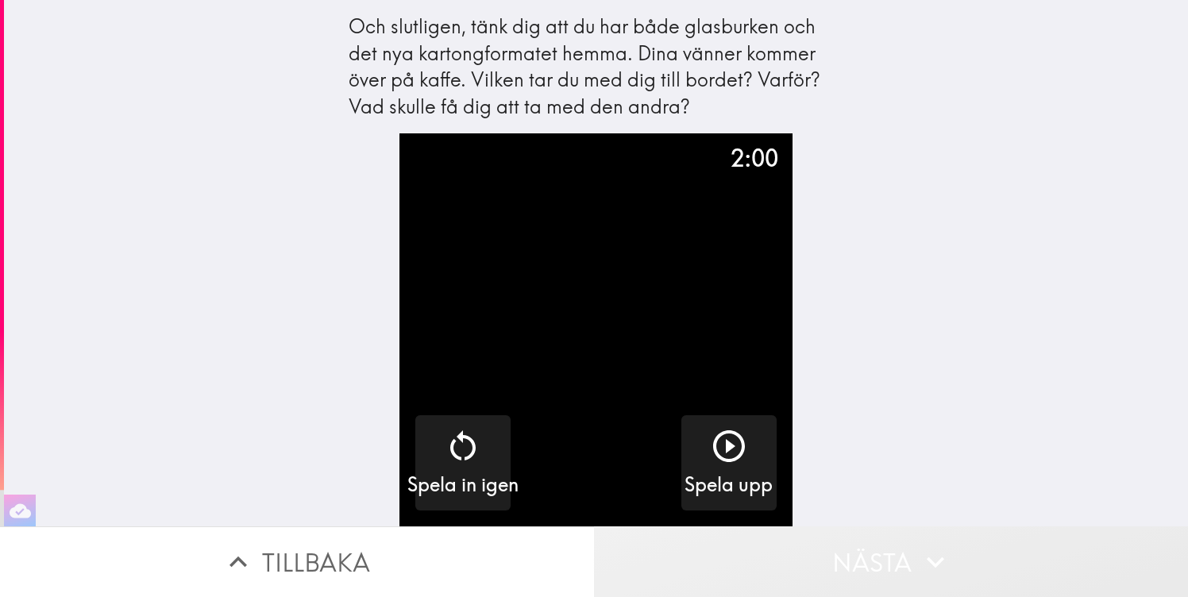
click at [881, 543] on button "Nästa" at bounding box center [891, 562] width 594 height 71
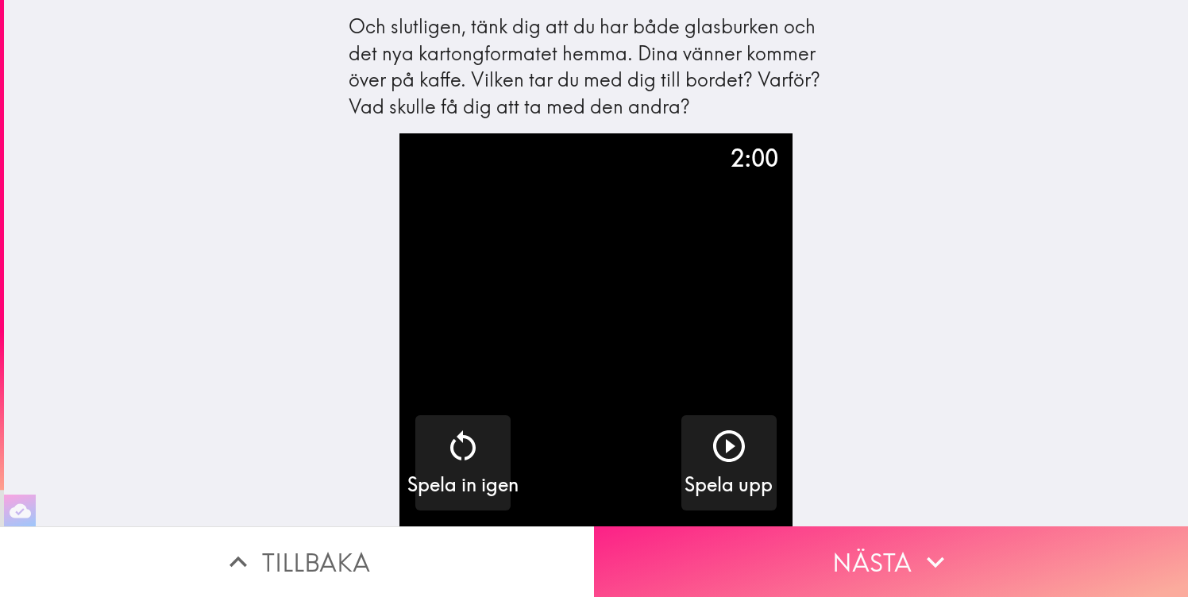
click at [881, 543] on button "Nästa" at bounding box center [891, 562] width 594 height 71
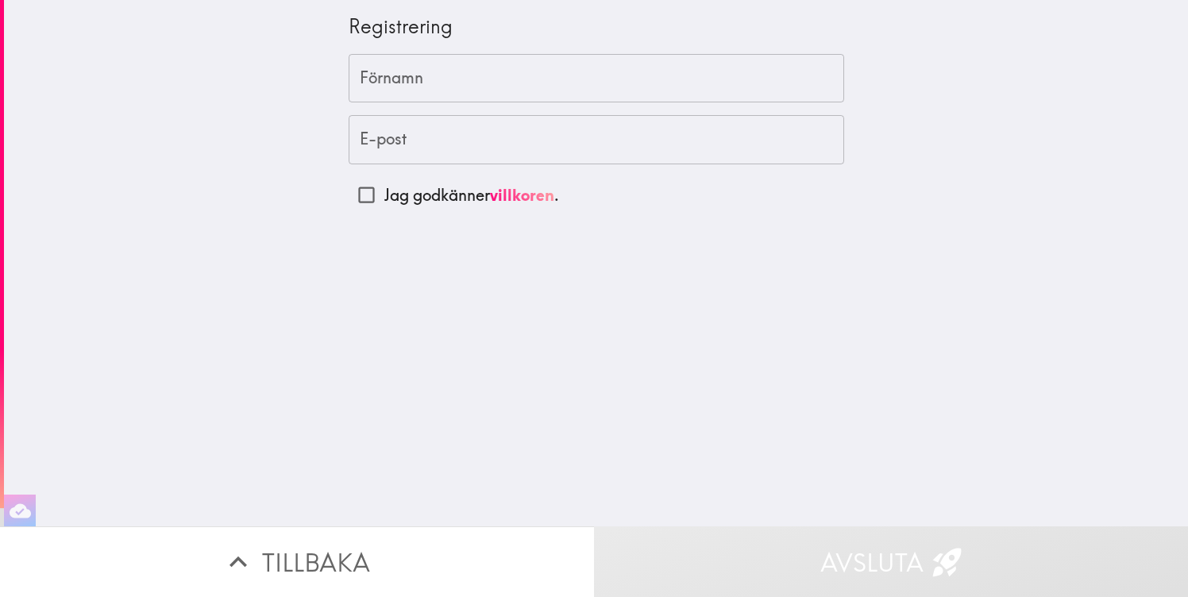
click at [493, 79] on input "Förnamn" at bounding box center [597, 78] width 496 height 49
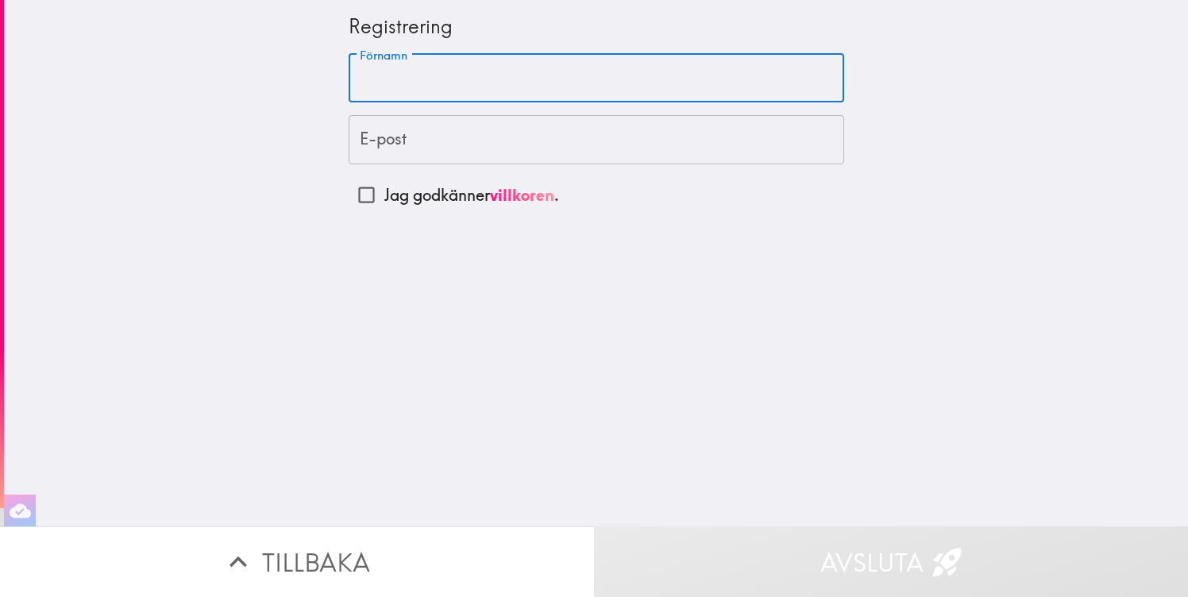
type input "Huanling"
type input "[EMAIL_ADDRESS][DOMAIN_NAME]"
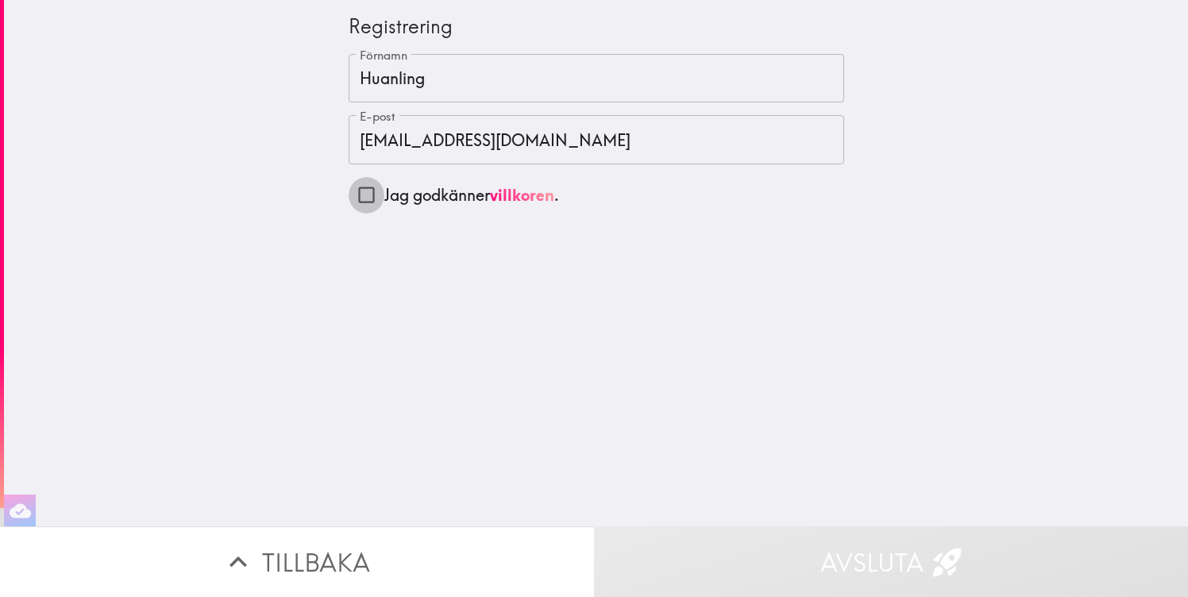
click at [363, 199] on input "Jag godkänner villkoren ." at bounding box center [367, 195] width 36 height 36
checkbox input "true"
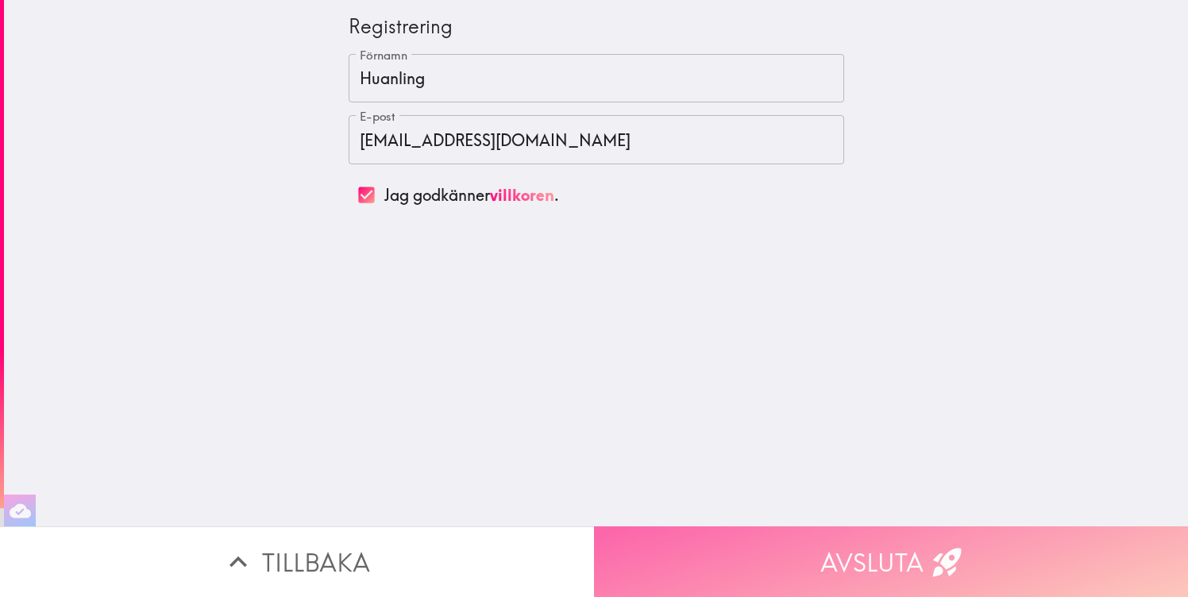
click at [752, 545] on button "Avsluta" at bounding box center [891, 562] width 594 height 71
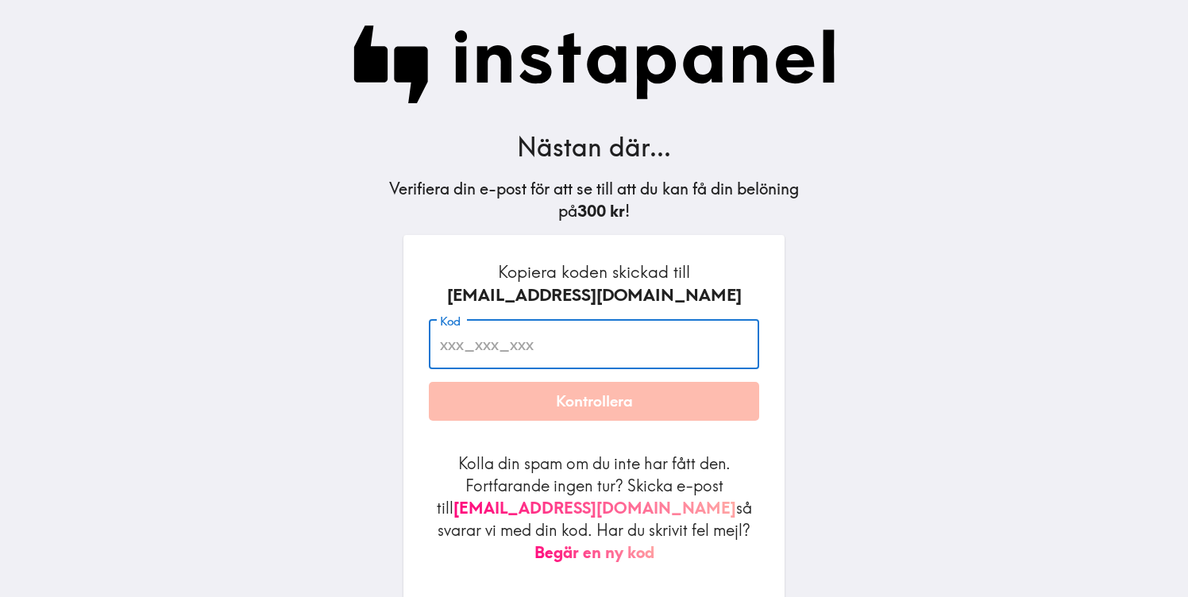
click at [662, 325] on input "Kod" at bounding box center [594, 344] width 330 height 49
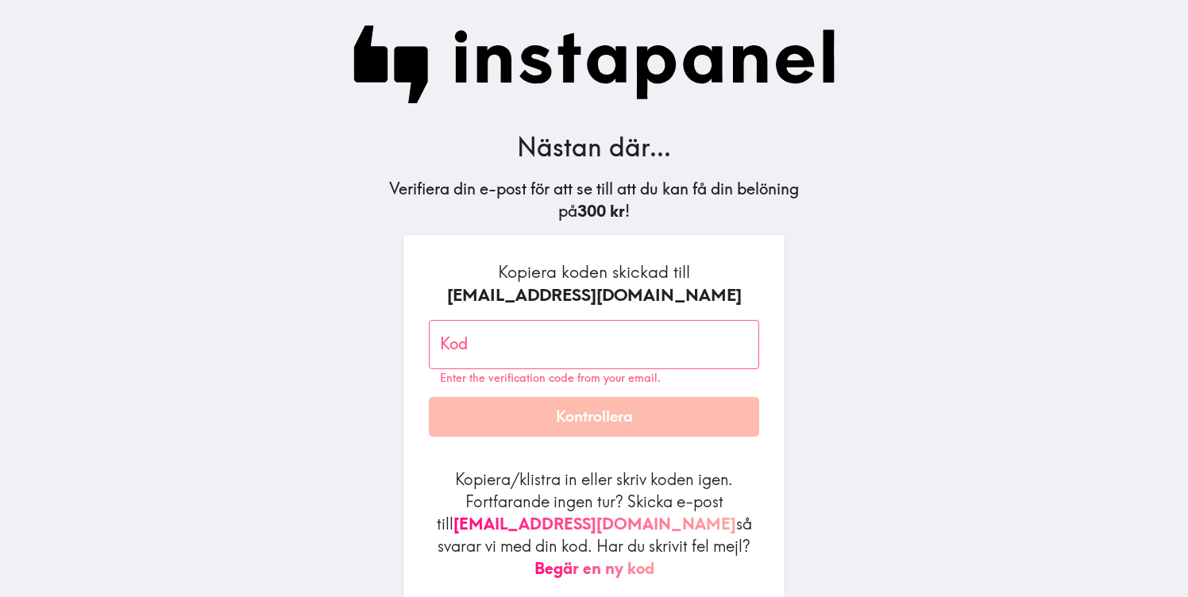
click at [914, 310] on main "Nästan där... Verifiera din e-post för att se till att du kan få din belöning p…" at bounding box center [594, 298] width 1188 height 597
click at [604, 346] on input "Kod" at bounding box center [594, 344] width 330 height 49
paste input "Dgu_fLt_thb"
type input "Dgu_fLt_thb"
click at [609, 412] on button "Kontrollera" at bounding box center [594, 417] width 330 height 40
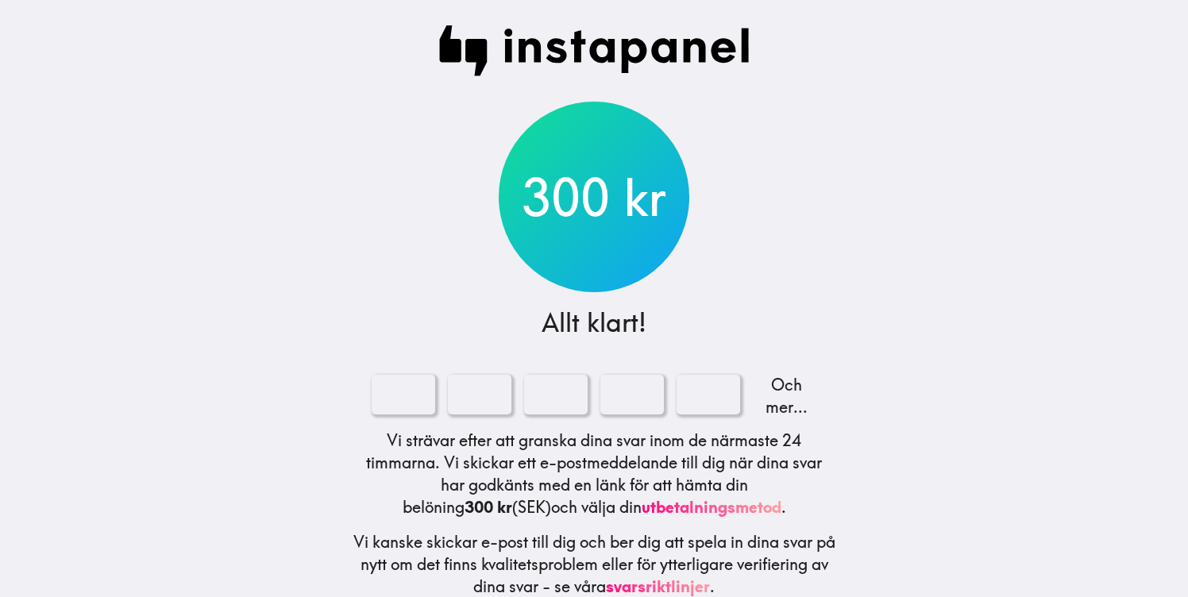
scroll to position [25, 0]
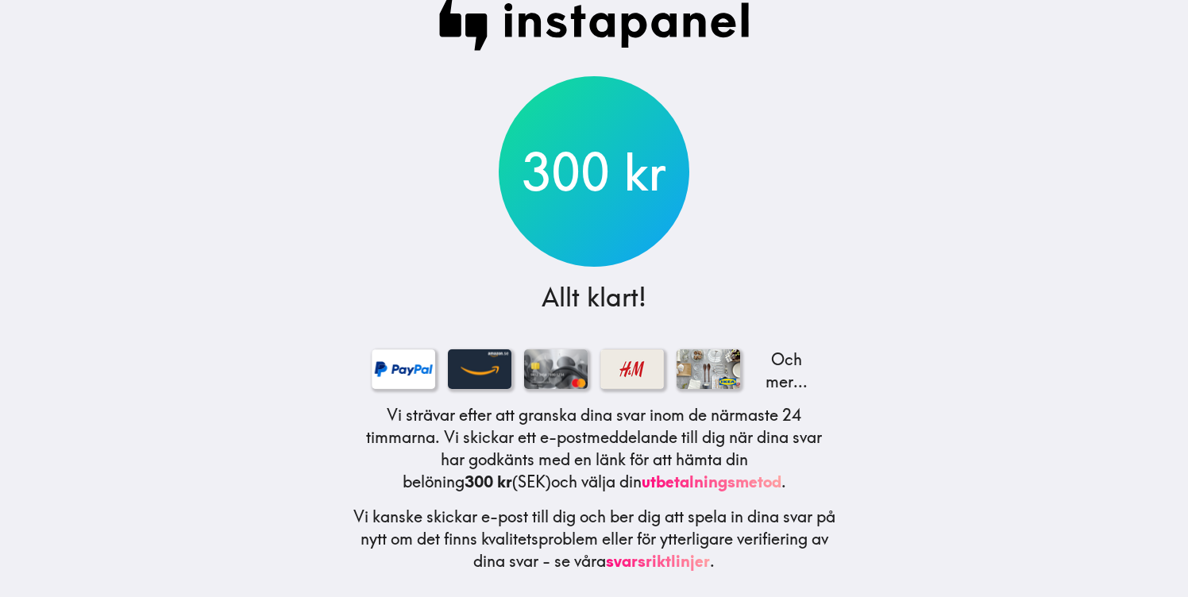
click at [719, 239] on div "300 kr Allt klart! Och mer... Vi strävar efter att granska dina svar inom de nä…" at bounding box center [594, 287] width 508 height 624
